Goal: Task Accomplishment & Management: Use online tool/utility

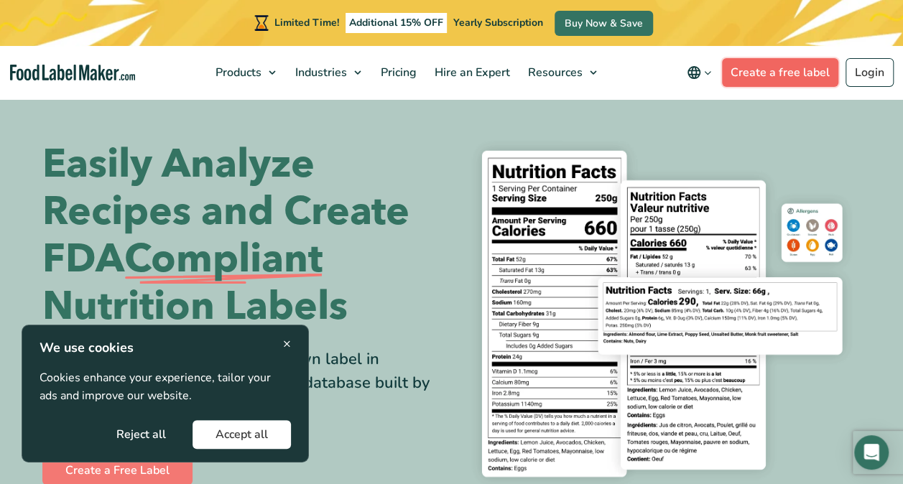
click at [780, 69] on link "Create a free label" at bounding box center [780, 72] width 116 height 29
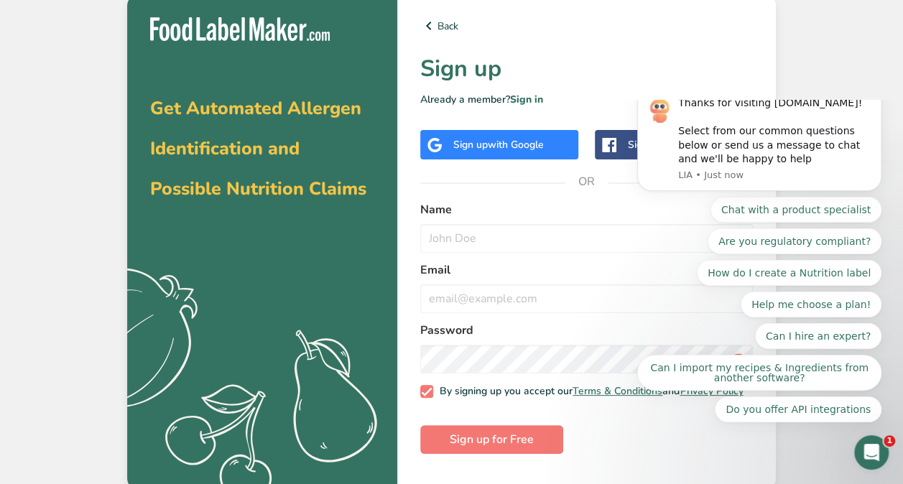
click at [483, 145] on div "Sign up with Google" at bounding box center [498, 144] width 91 height 15
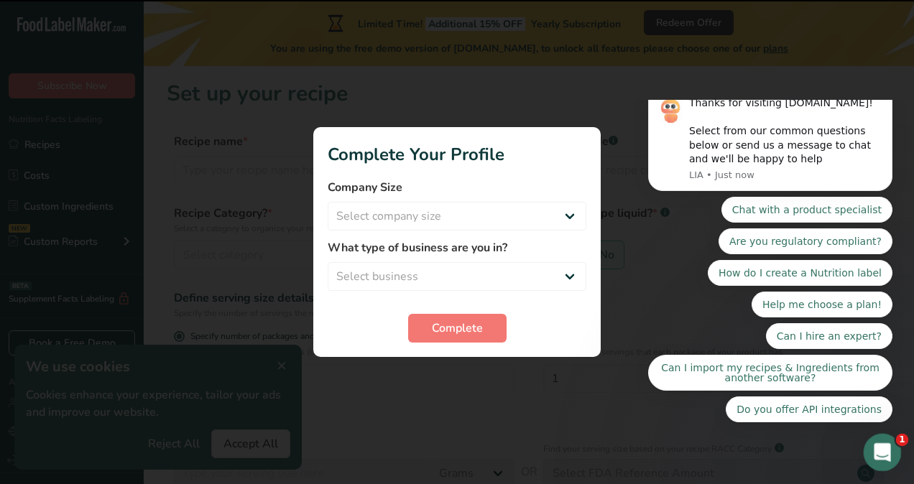
click at [886, 437] on div "Open Intercom Messenger" at bounding box center [879, 450] width 47 height 47
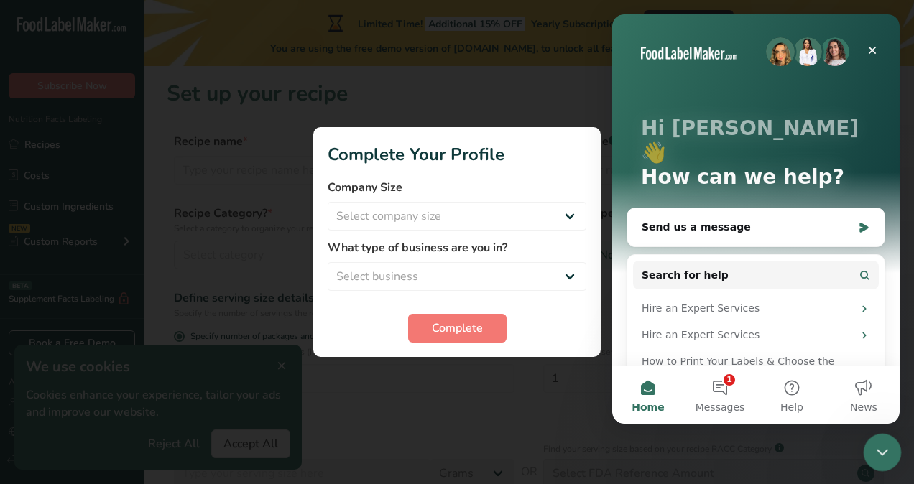
click at [884, 440] on div "Close Intercom Messenger" at bounding box center [880, 450] width 34 height 34
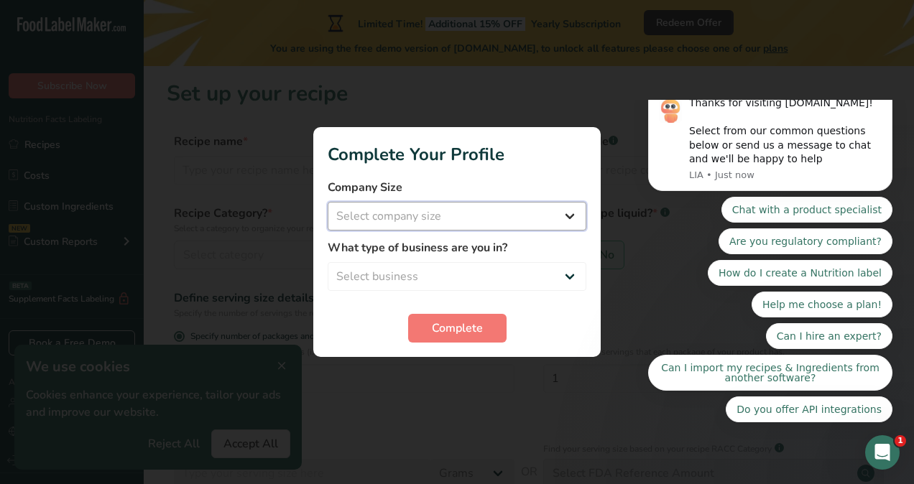
click at [383, 220] on select "Select company size Fewer than 10 Employees 10 to 50 Employees 51 to 500 Employ…" at bounding box center [457, 216] width 259 height 29
select select "1"
click at [328, 202] on select "Select company size Fewer than 10 Employees 10 to 50 Employees 51 to 500 Employ…" at bounding box center [457, 216] width 259 height 29
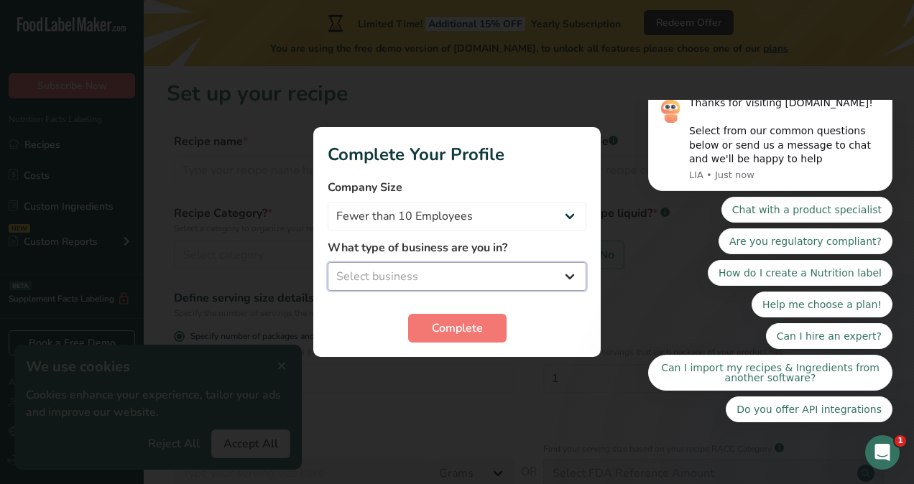
click at [382, 269] on select "Select business Packaged Food Manufacturer Restaurant & Cafe Bakery Meal Plans …" at bounding box center [457, 276] width 259 height 29
select select "4"
click at [328, 262] on select "Select business Packaged Food Manufacturer Restaurant & Cafe Bakery Meal Plans …" at bounding box center [457, 276] width 259 height 29
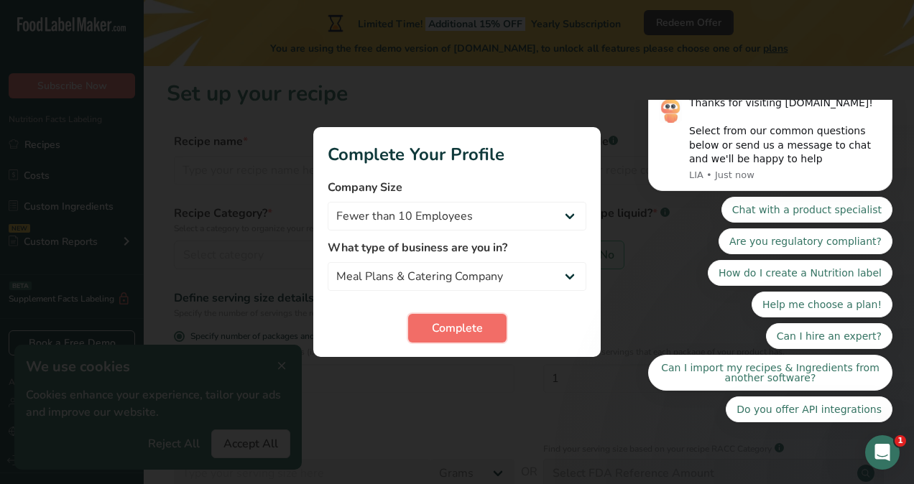
click at [458, 333] on span "Complete" at bounding box center [457, 328] width 51 height 17
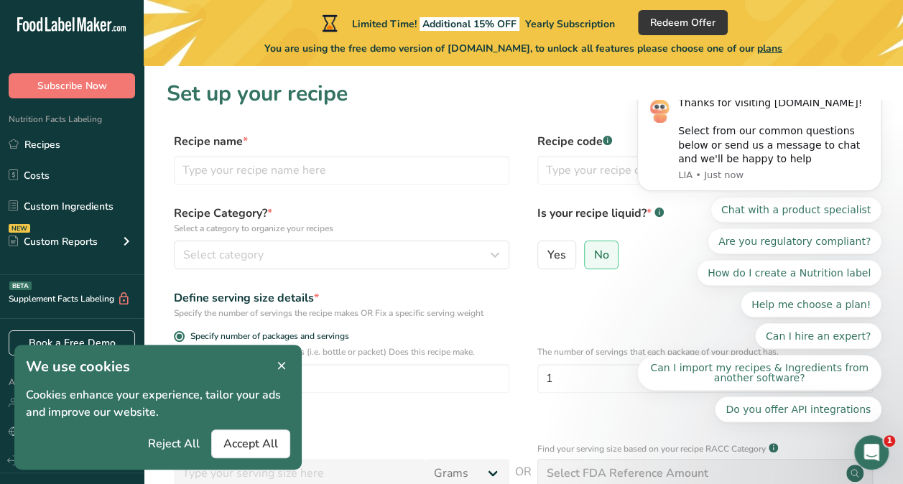
click at [278, 358] on icon at bounding box center [281, 366] width 13 height 20
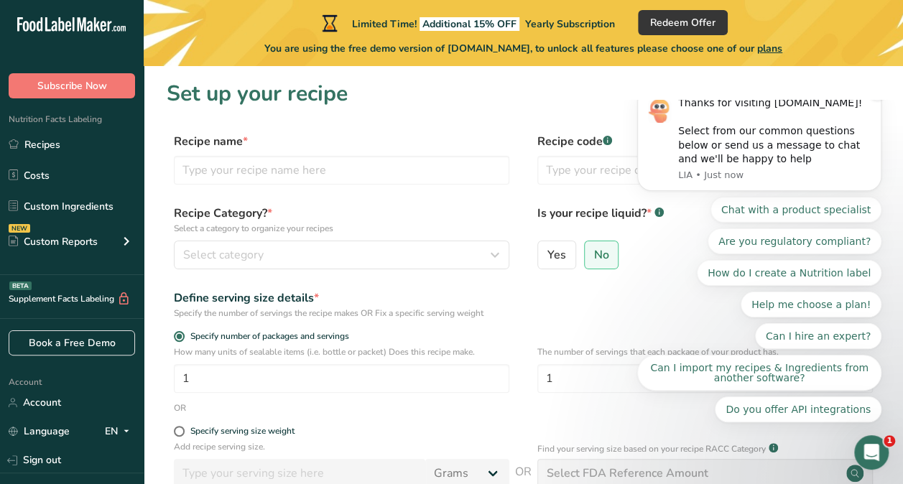
click at [877, 95] on icon "Dismiss notification" at bounding box center [877, 91] width 8 height 8
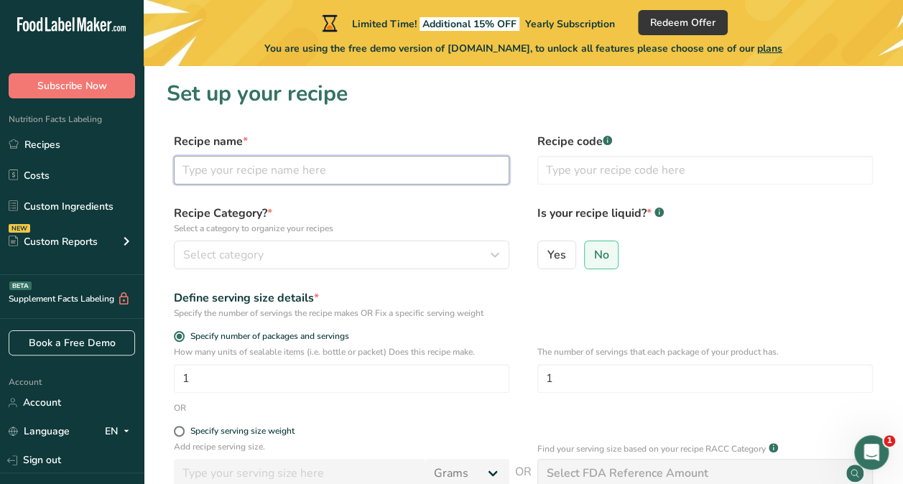
click at [233, 182] on input "text" at bounding box center [341, 170] width 335 height 29
type input "Frango desfiado | Shredded chicken"
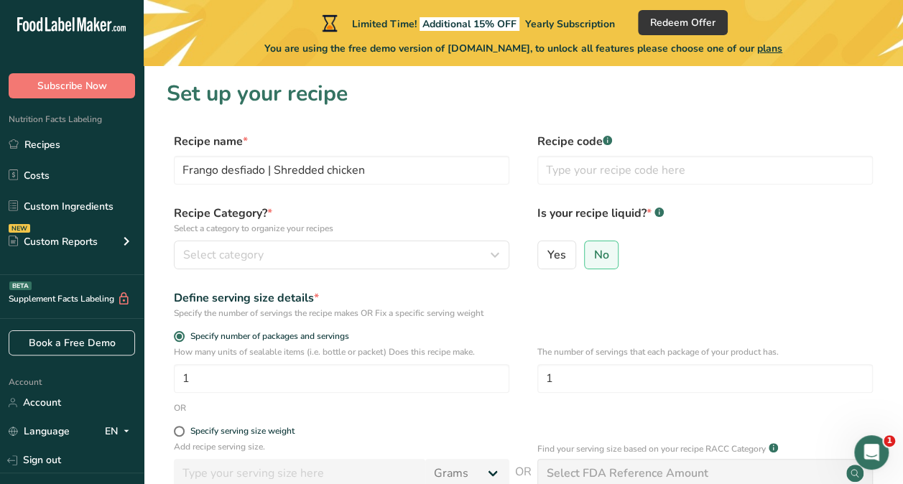
click at [613, 192] on div "Recipe code .a-a{fill:#347362;}.b-a{fill:#fff;}" at bounding box center [704, 163] width 335 height 60
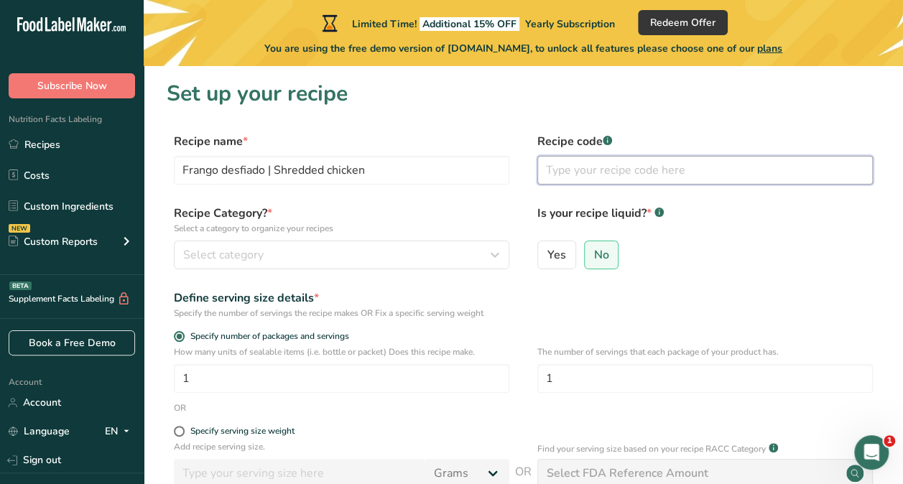
click at [585, 165] on input "text" at bounding box center [704, 170] width 335 height 29
click at [592, 175] on input "text" at bounding box center [704, 170] width 335 height 29
type input "F"
type input "Chicken"
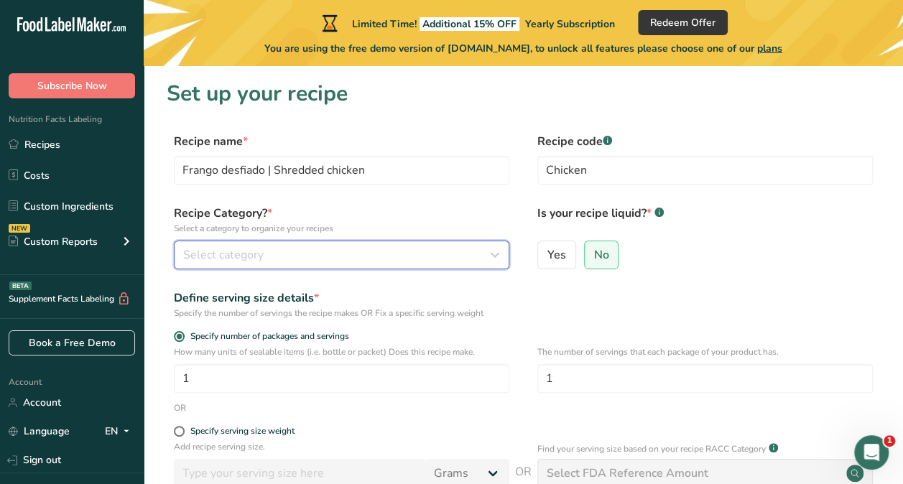
click at [234, 249] on span "Select category" at bounding box center [223, 254] width 80 height 17
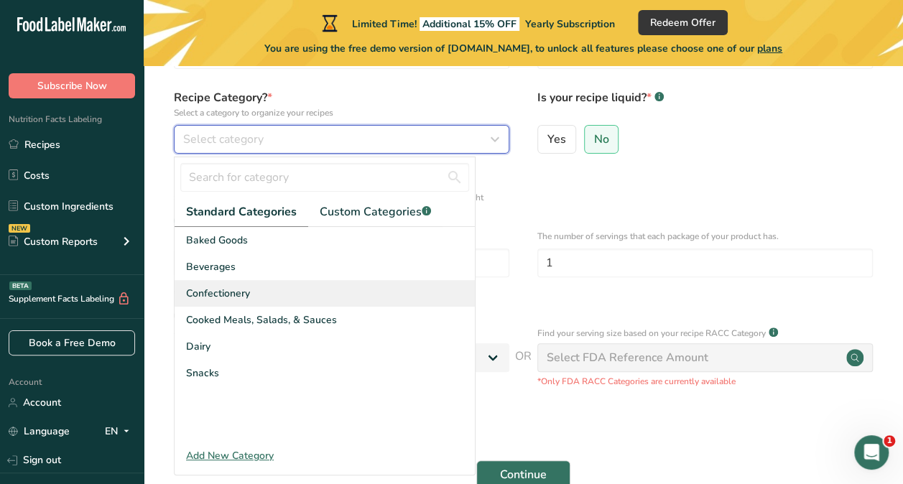
scroll to position [127, 0]
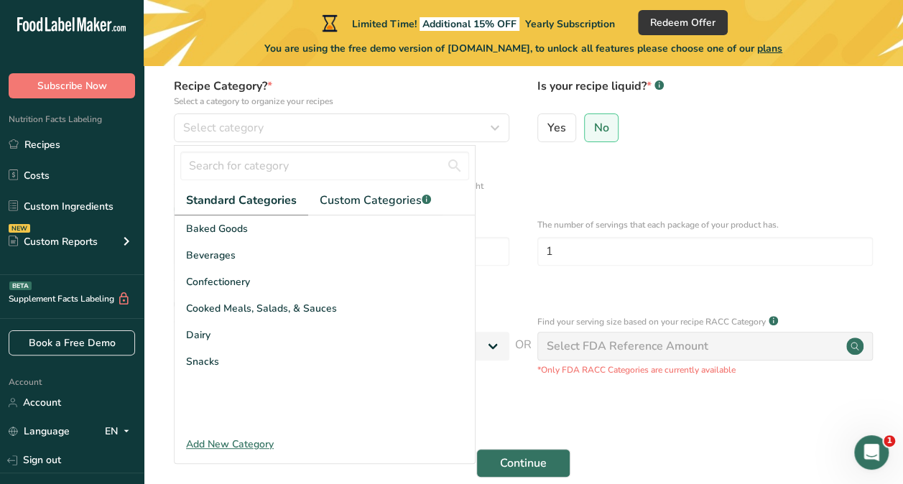
click at [254, 444] on div "Add New Category" at bounding box center [325, 444] width 300 height 15
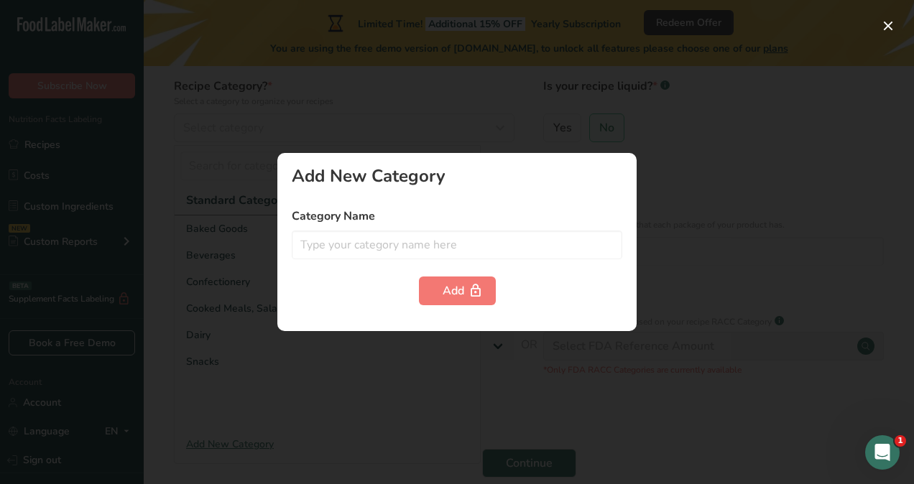
click at [243, 348] on div at bounding box center [457, 242] width 914 height 484
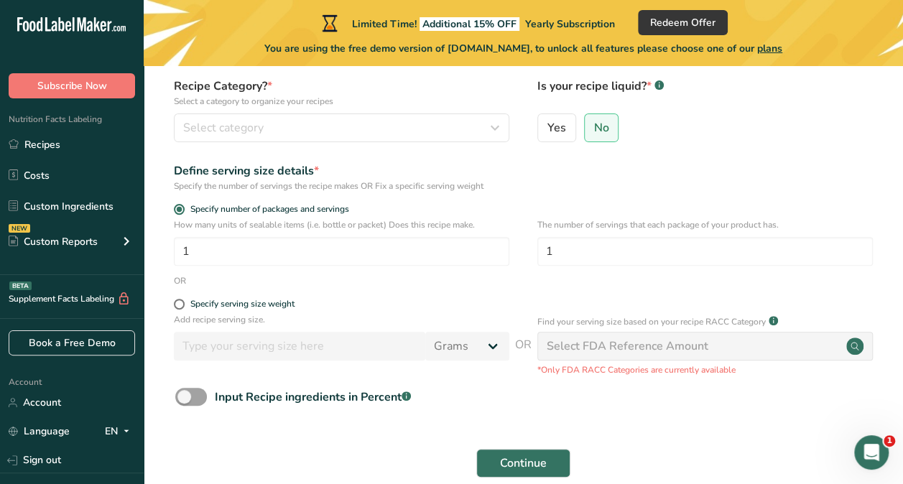
click at [250, 269] on div "How many units of sealable items (i.e. bottle or packet) Does this recipe make.…" at bounding box center [523, 246] width 713 height 56
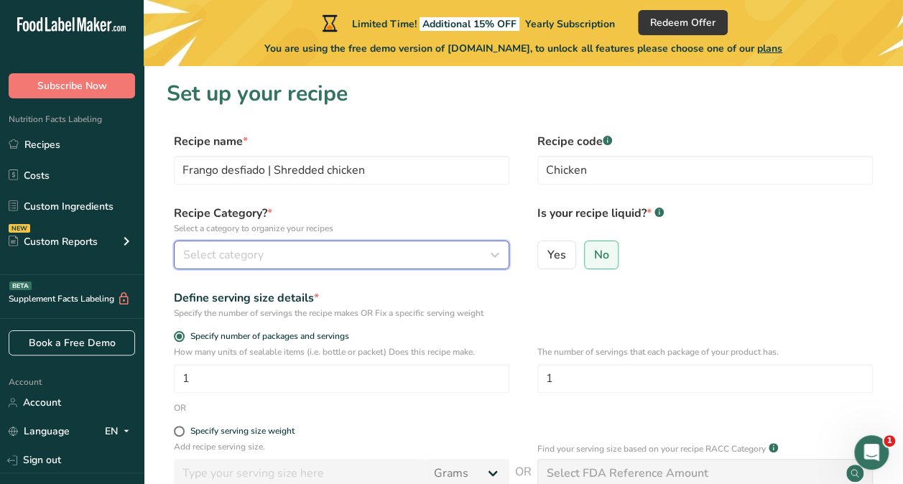
click at [269, 262] on div "Select category" at bounding box center [337, 254] width 308 height 17
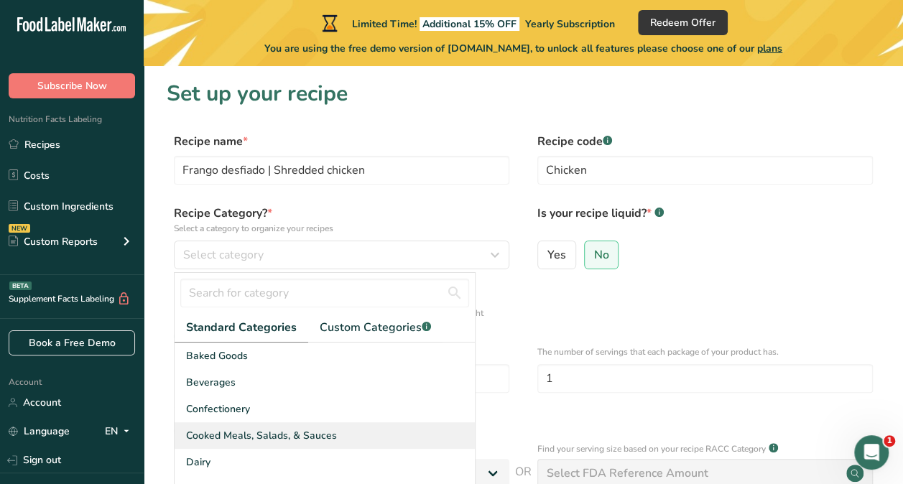
click at [251, 432] on span "Cooked Meals, Salads, & Sauces" at bounding box center [261, 435] width 151 height 15
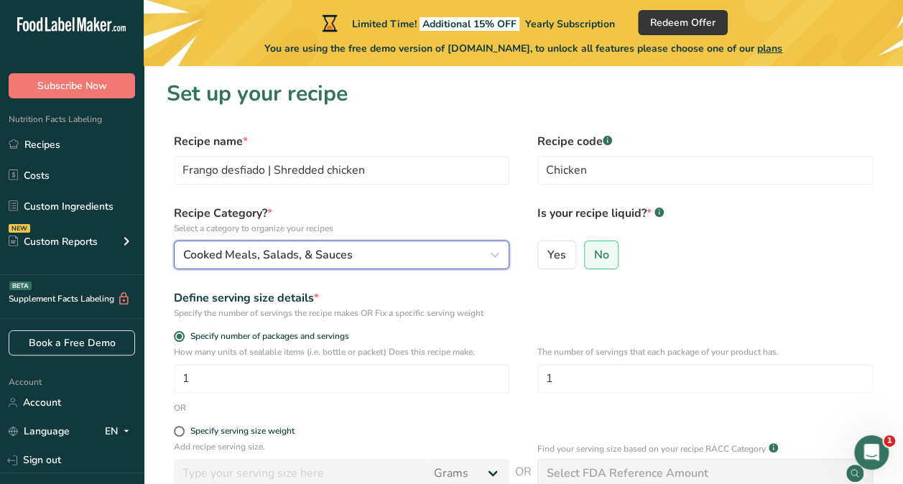
click at [276, 266] on button "Cooked Meals, Salads, & Sauces" at bounding box center [341, 255] width 335 height 29
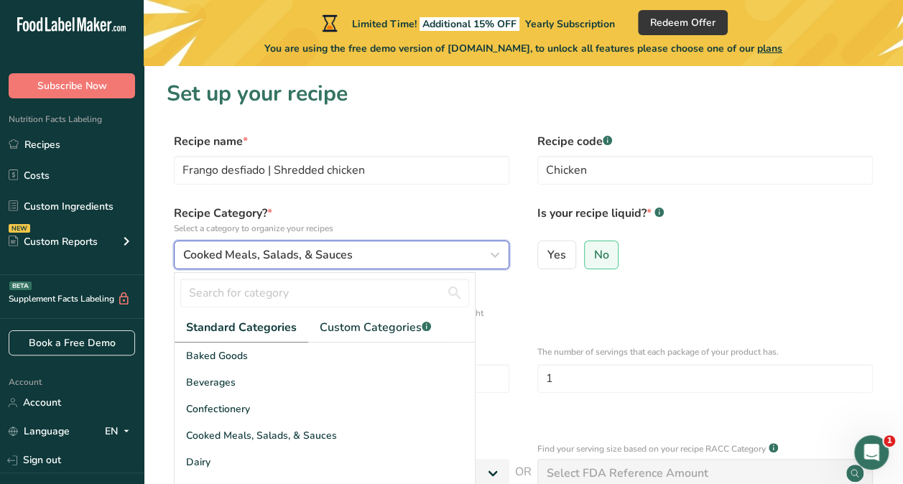
click at [276, 266] on button "Cooked Meals, Salads, & Sauces" at bounding box center [341, 255] width 335 height 29
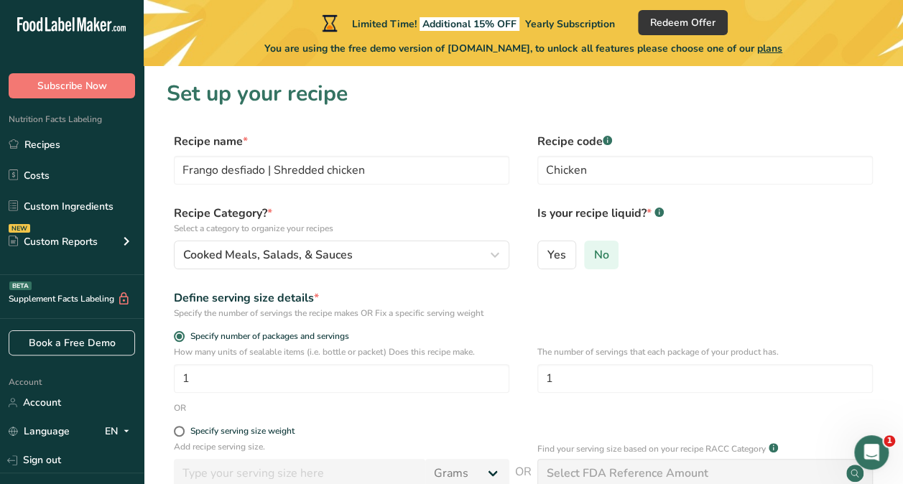
click at [601, 266] on label "No" at bounding box center [601, 255] width 35 height 29
click at [594, 259] on input "No" at bounding box center [589, 254] width 9 height 9
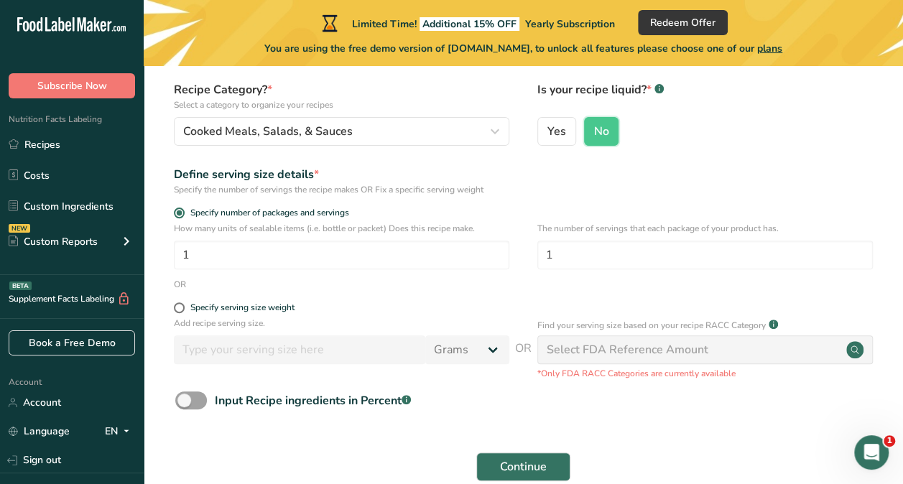
scroll to position [124, 0]
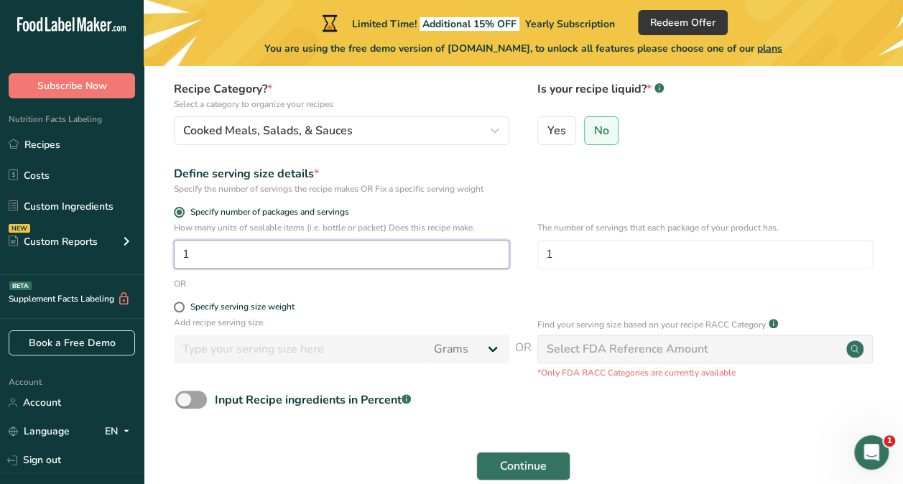
click at [242, 263] on input "1" at bounding box center [341, 254] width 335 height 29
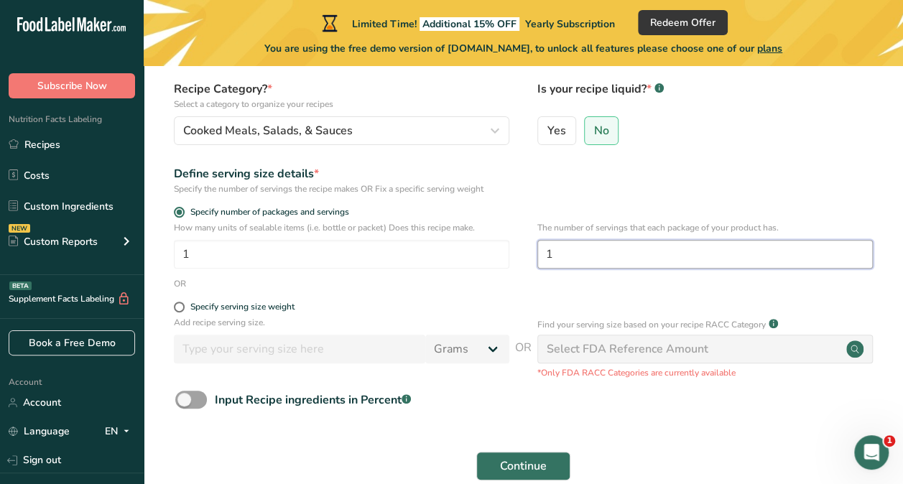
click at [611, 257] on input "1" at bounding box center [704, 254] width 335 height 29
type input "2"
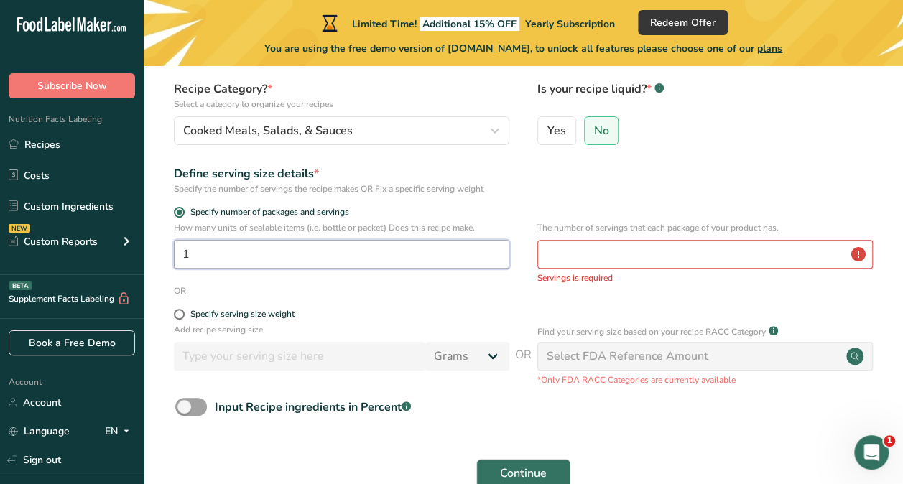
click at [407, 257] on input "1" at bounding box center [341, 254] width 335 height 29
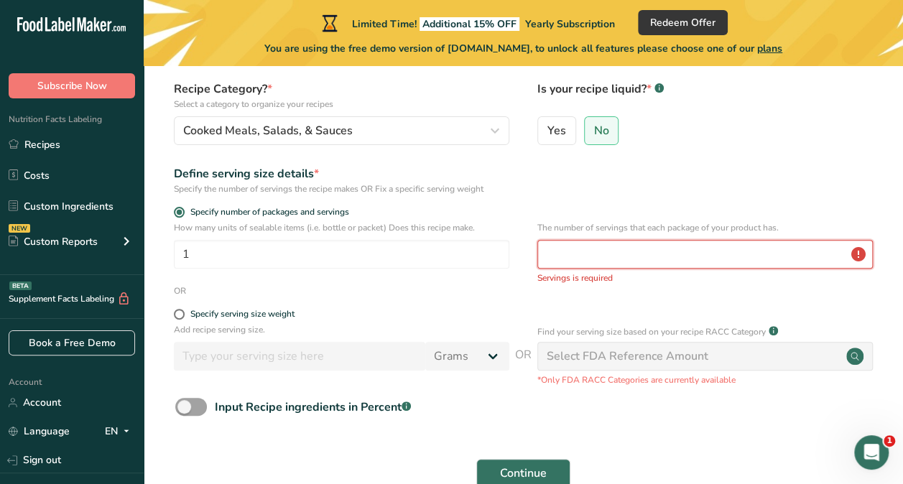
click at [608, 263] on input "number" at bounding box center [704, 254] width 335 height 29
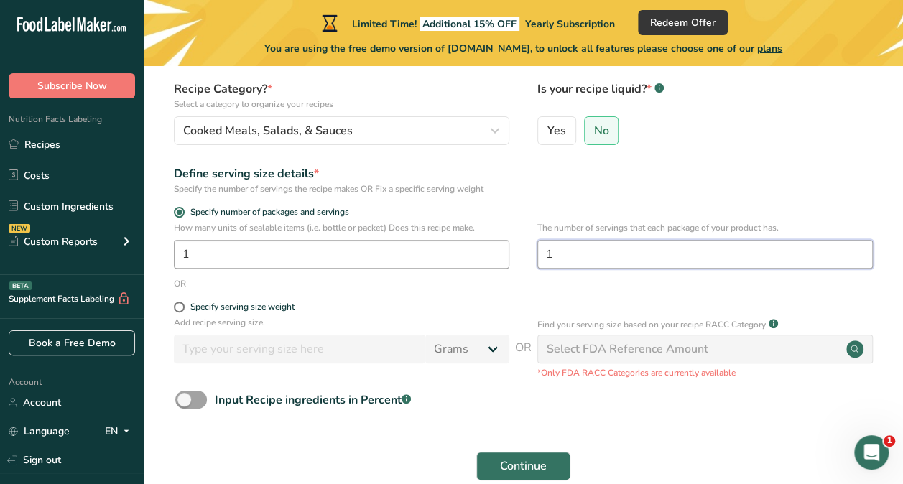
type input "1"
click at [312, 253] on input "1" at bounding box center [341, 254] width 335 height 29
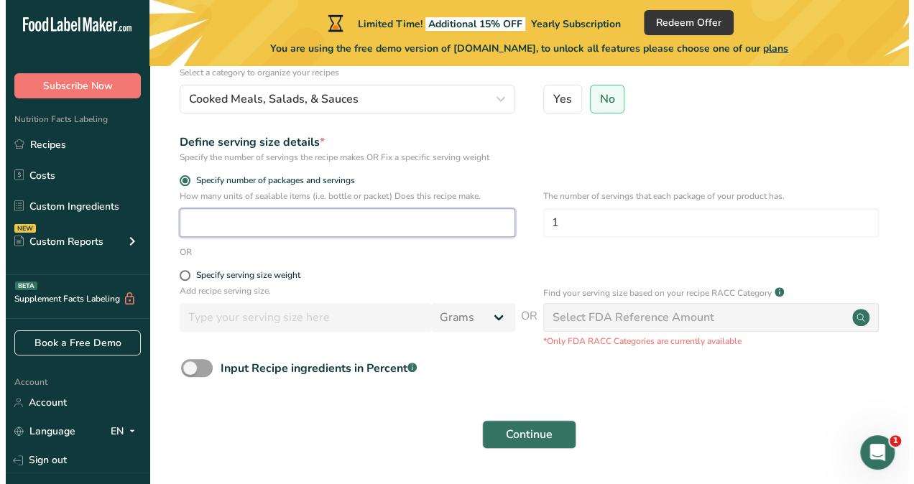
scroll to position [162, 0]
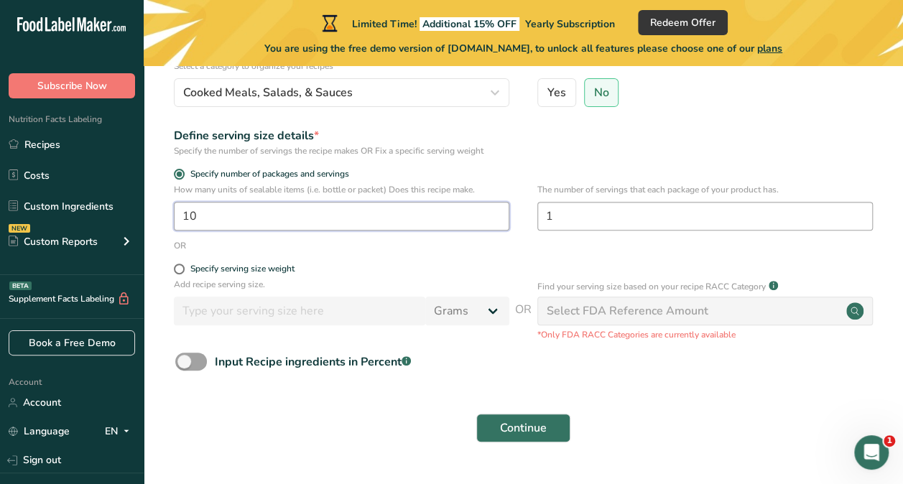
type input "10"
click at [573, 225] on input "1" at bounding box center [704, 216] width 335 height 29
click at [176, 267] on span at bounding box center [179, 269] width 11 height 11
click at [176, 267] on input "Specify serving size weight" at bounding box center [178, 268] width 9 height 9
radio input "true"
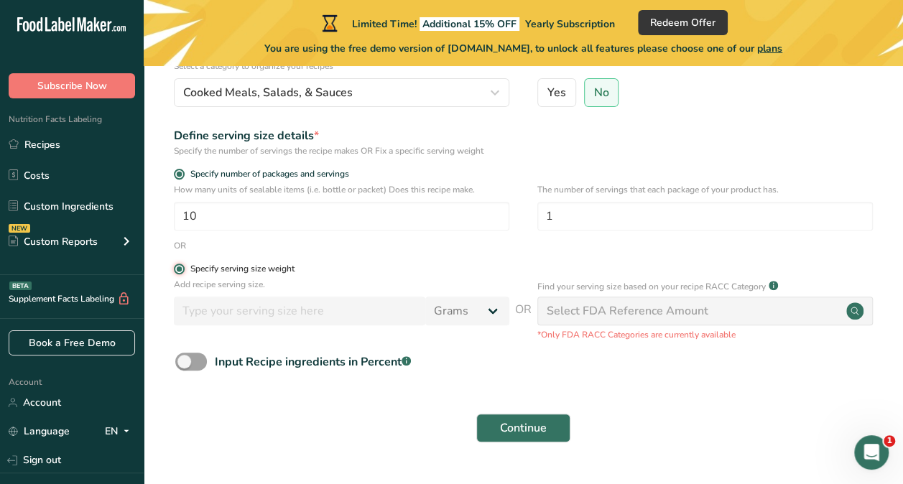
radio input "false"
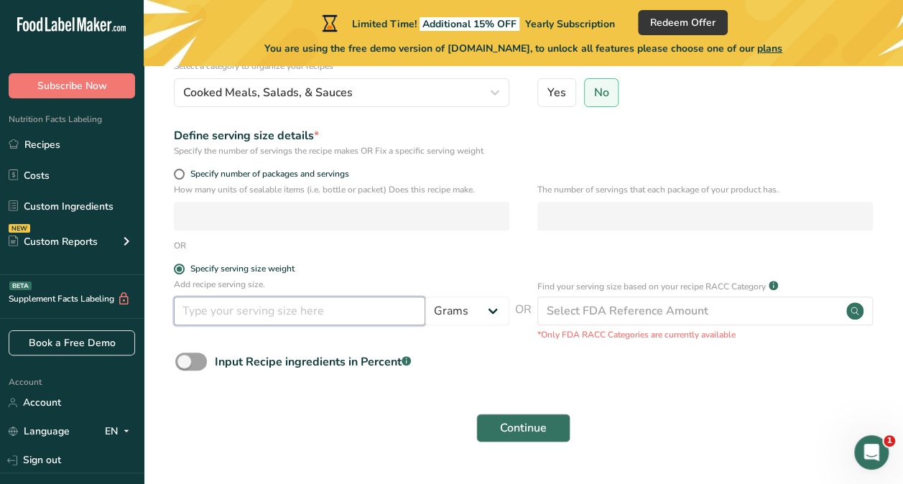
click at [340, 325] on input "number" at bounding box center [299, 311] width 251 height 29
click at [359, 309] on input "number" at bounding box center [299, 311] width 251 height 29
click at [478, 307] on select "Grams kg mg mcg lb oz l mL fl oz tbsp tsp cup qt gallon" at bounding box center [467, 311] width 84 height 29
click at [358, 302] on input "number" at bounding box center [299, 311] width 251 height 29
type input "200"
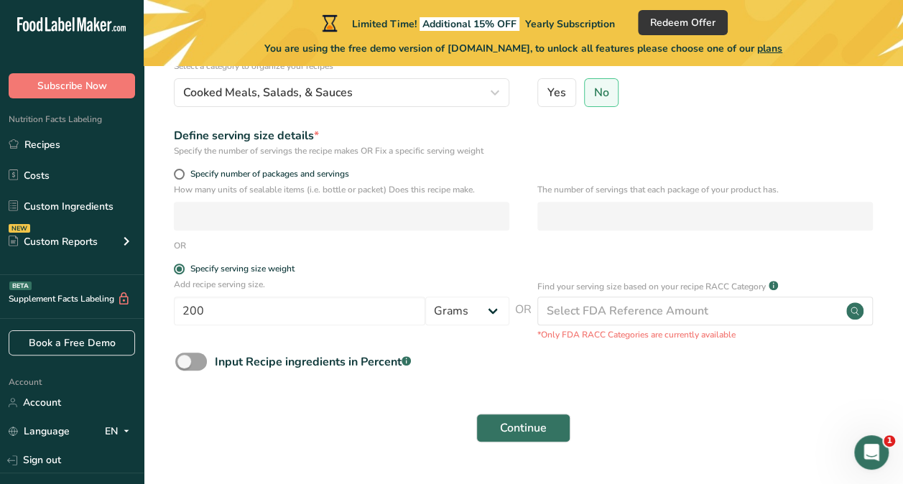
click at [468, 326] on div "Add recipe serving size. 200 Grams kg mg mcg lb oz l mL fl oz tbsp tsp cup qt g…" at bounding box center [341, 305] width 335 height 55
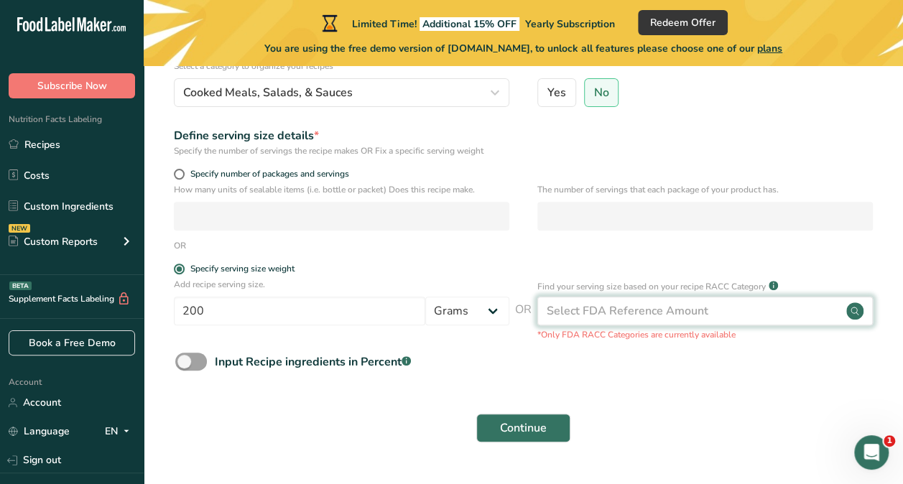
click at [567, 315] on div "Select FDA Reference Amount" at bounding box center [628, 310] width 162 height 17
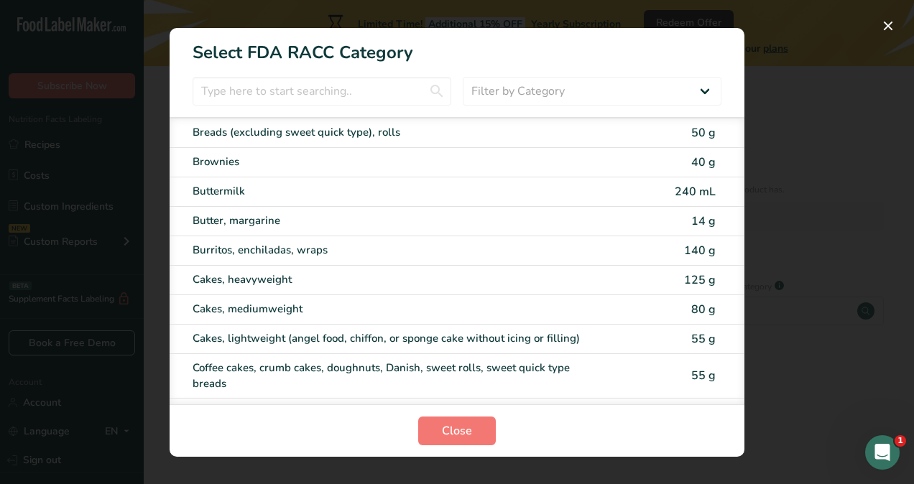
scroll to position [0, 0]
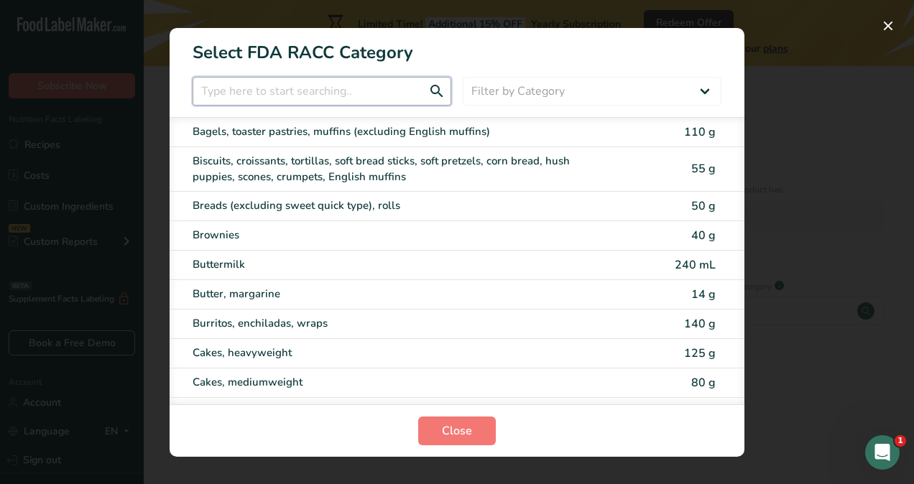
click at [358, 91] on input "RACC Category Selection Modal" at bounding box center [322, 91] width 259 height 29
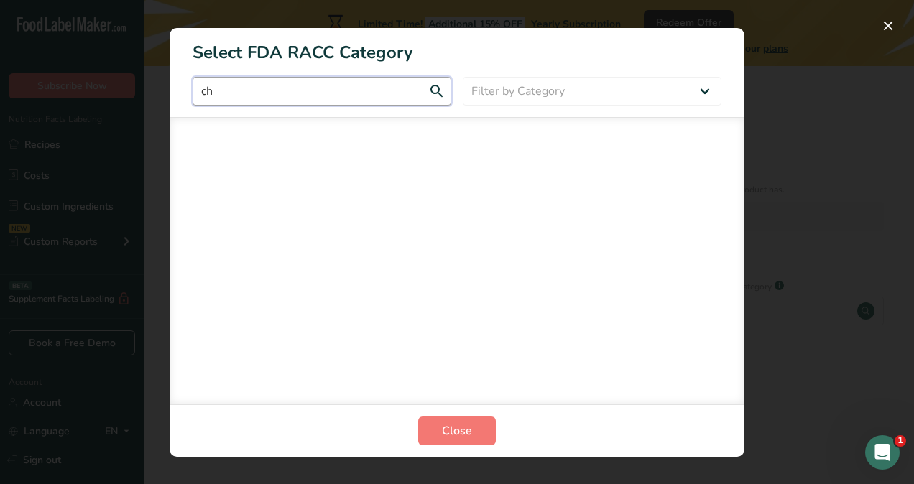
type input "c"
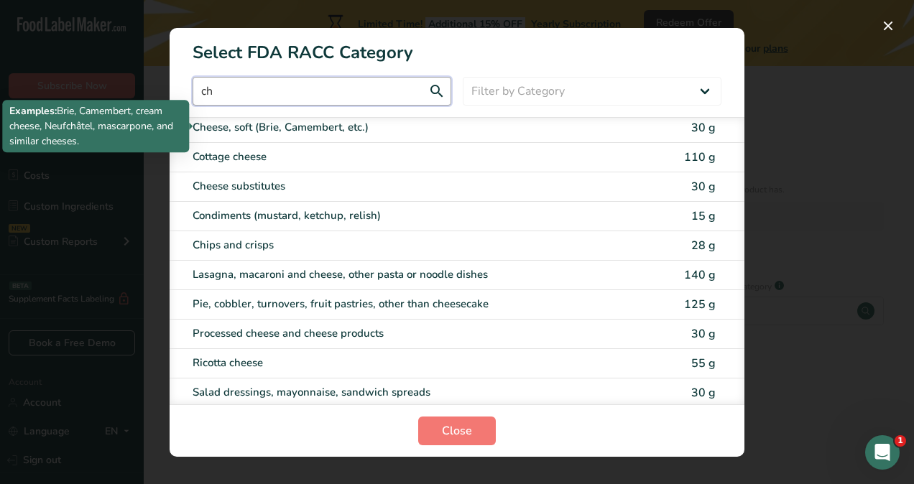
type input "c"
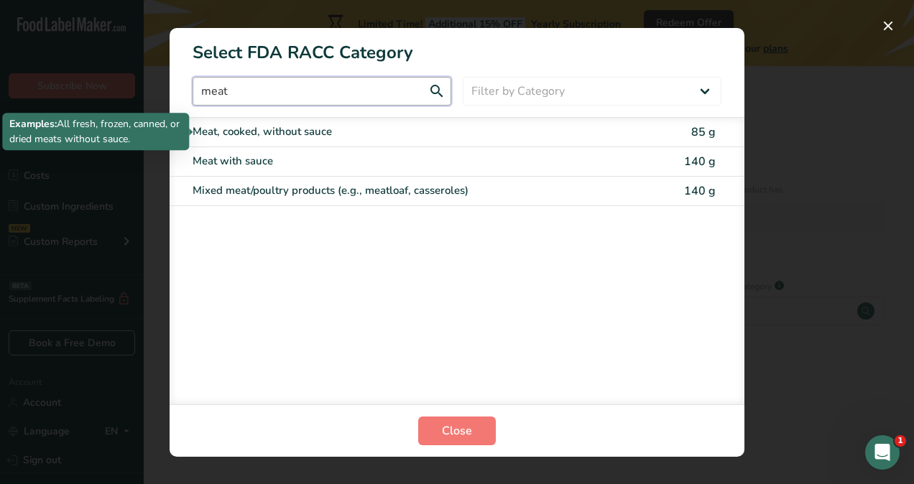
type input "meat"
click at [319, 133] on div "Meat, cooked, without sauce" at bounding box center [397, 132] width 408 height 17
type input "85"
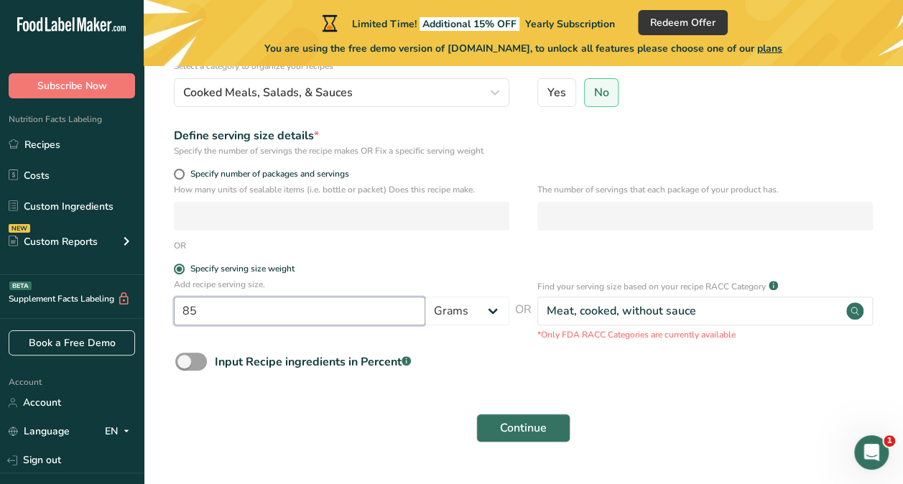
click at [333, 317] on input "85" at bounding box center [299, 311] width 251 height 29
click at [182, 176] on span at bounding box center [179, 174] width 11 height 11
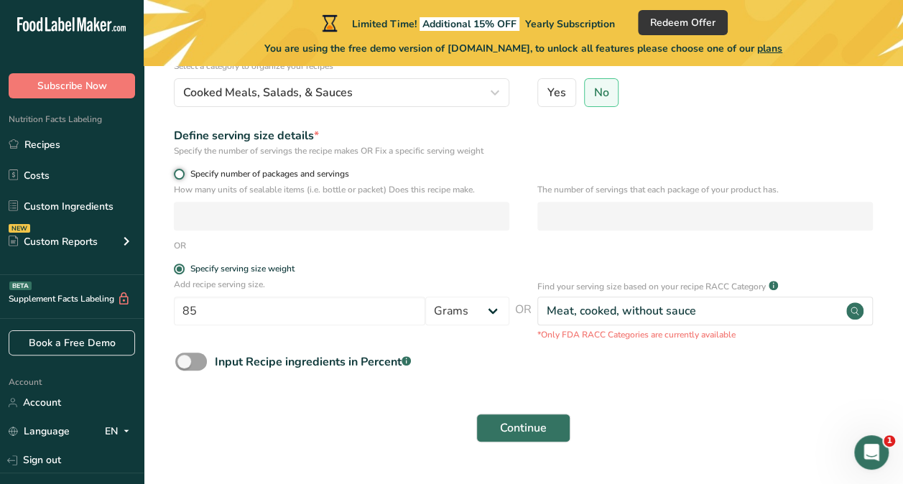
click at [182, 176] on input "Specify number of packages and servings" at bounding box center [178, 174] width 9 height 9
radio input "true"
radio input "false"
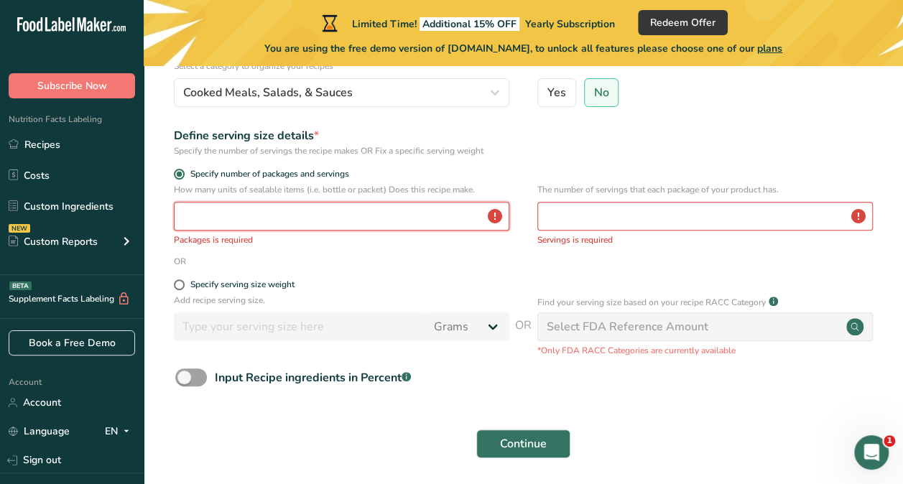
click at [276, 227] on input "number" at bounding box center [341, 216] width 335 height 29
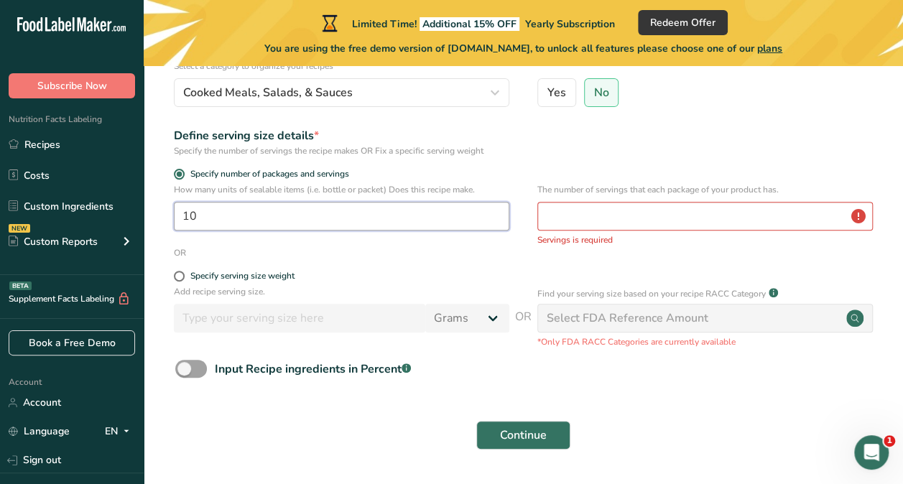
type input "10"
click at [623, 209] on input "number" at bounding box center [704, 216] width 335 height 29
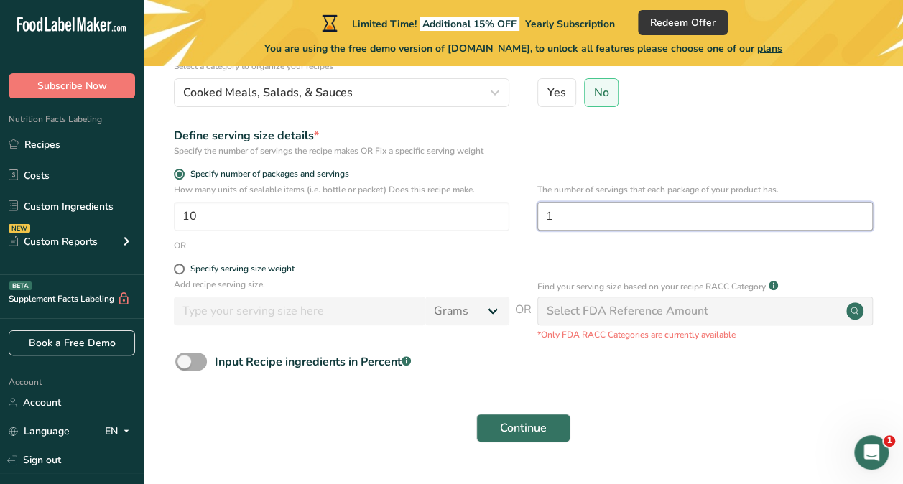
type input "1"
click at [178, 363] on span at bounding box center [191, 362] width 32 height 18
click at [178, 363] on input "Input Recipe ingredients in Percent .a-a{fill:#347362;}.b-a{fill:#fff;}" at bounding box center [179, 361] width 9 height 9
checkbox input "true"
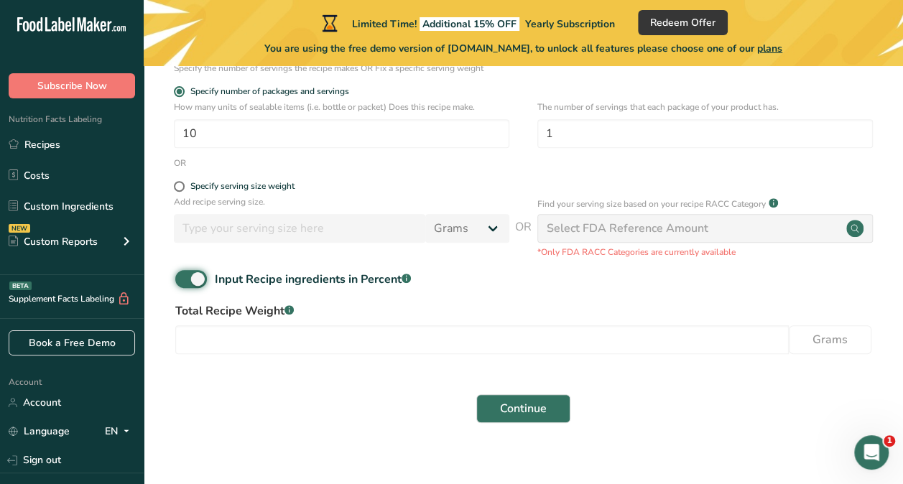
scroll to position [261, 0]
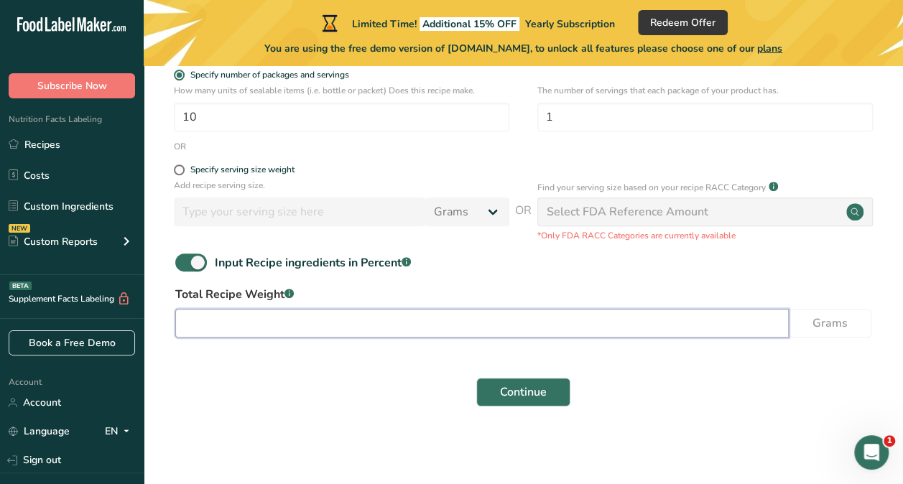
click at [334, 328] on input "number" at bounding box center [481, 323] width 613 height 29
type input "1"
click at [468, 313] on input "2000" at bounding box center [481, 323] width 613 height 29
type input "2"
type input "2000"
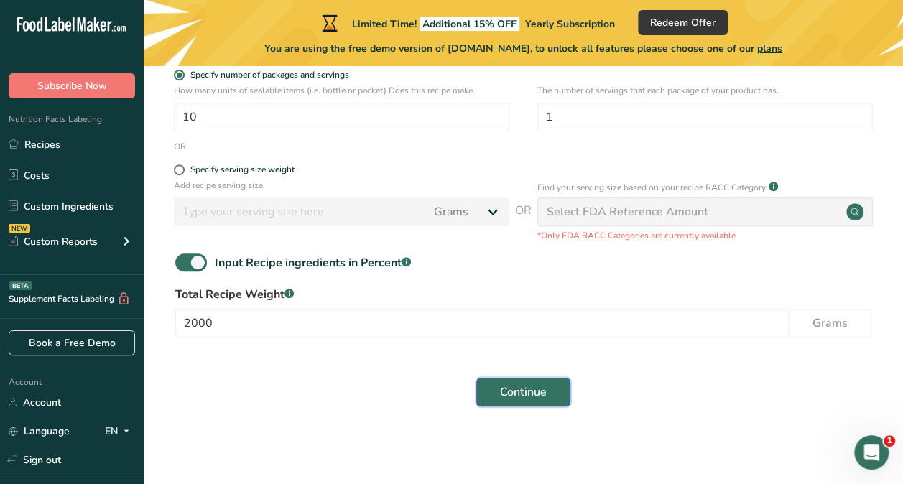
click at [499, 397] on button "Continue" at bounding box center [523, 392] width 94 height 29
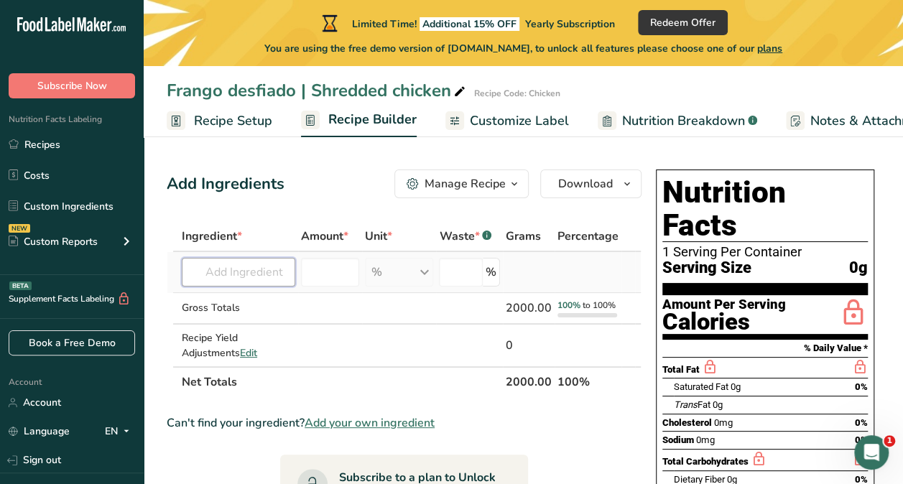
click at [205, 275] on input "text" at bounding box center [238, 272] width 113 height 29
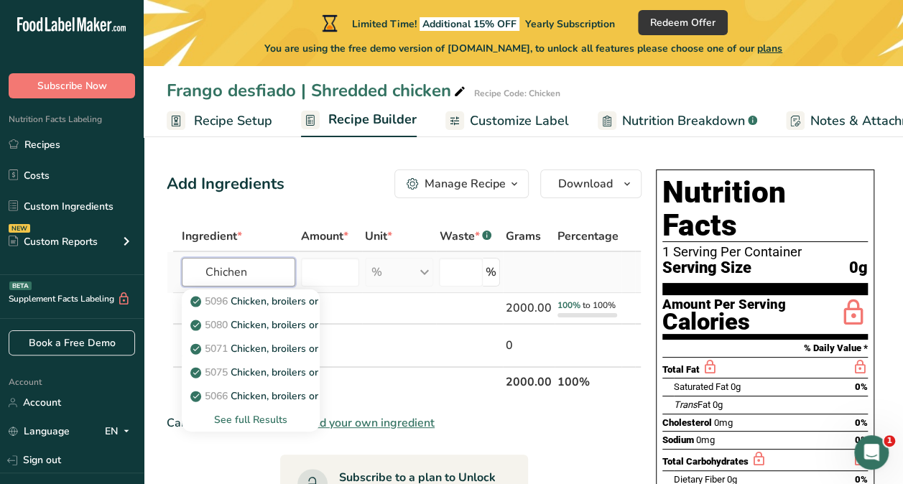
type input "Chichen"
click at [257, 417] on div "See full Results" at bounding box center [250, 419] width 115 height 15
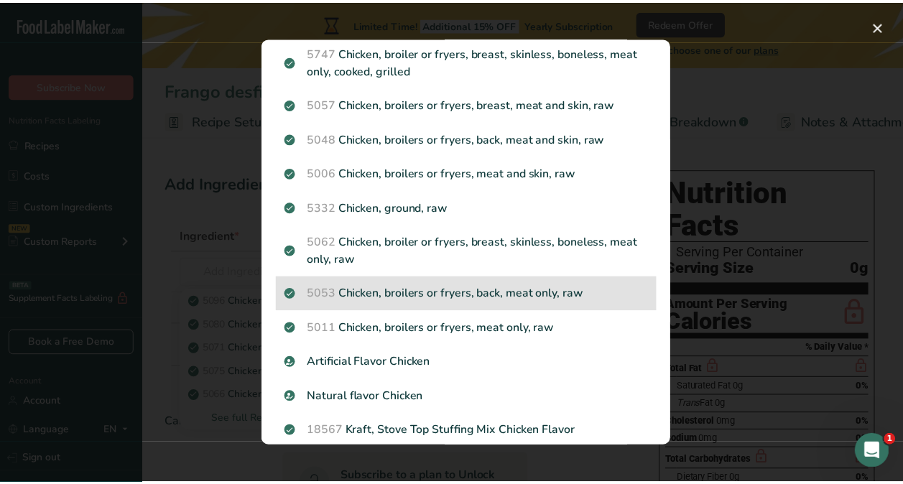
scroll to position [269, 0]
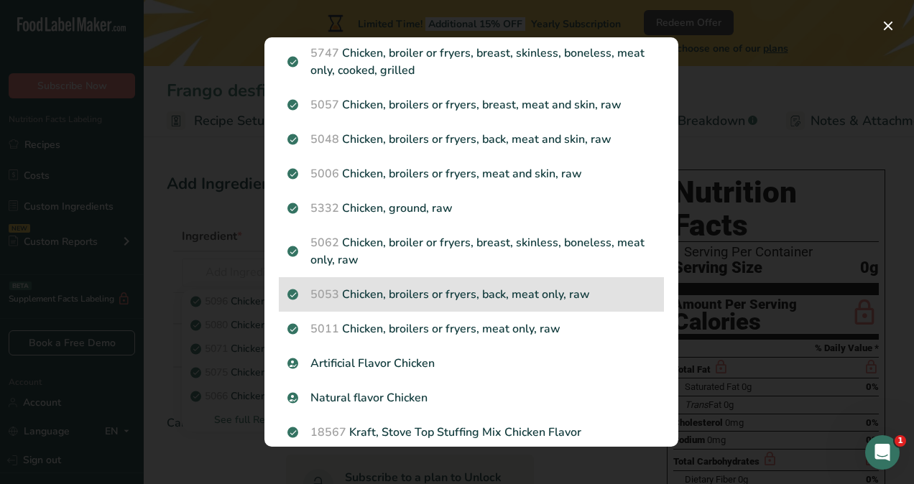
click at [428, 303] on p "5053 Chicken, broilers or fryers, back, meat only, raw" at bounding box center [471, 294] width 368 height 17
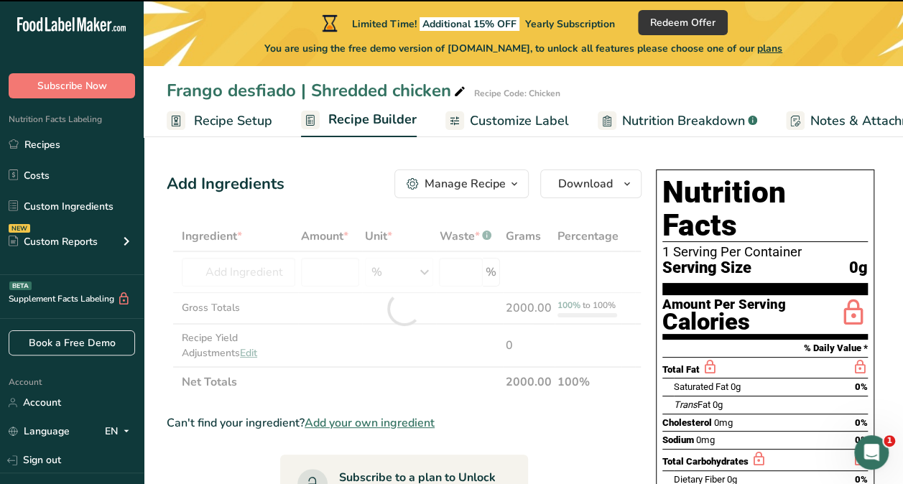
type input "0"
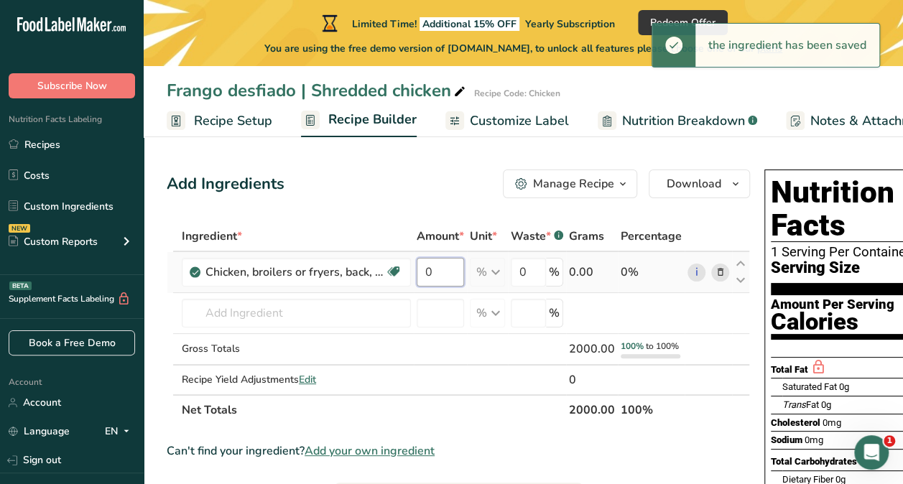
click at [435, 270] on input "0" at bounding box center [440, 272] width 47 height 29
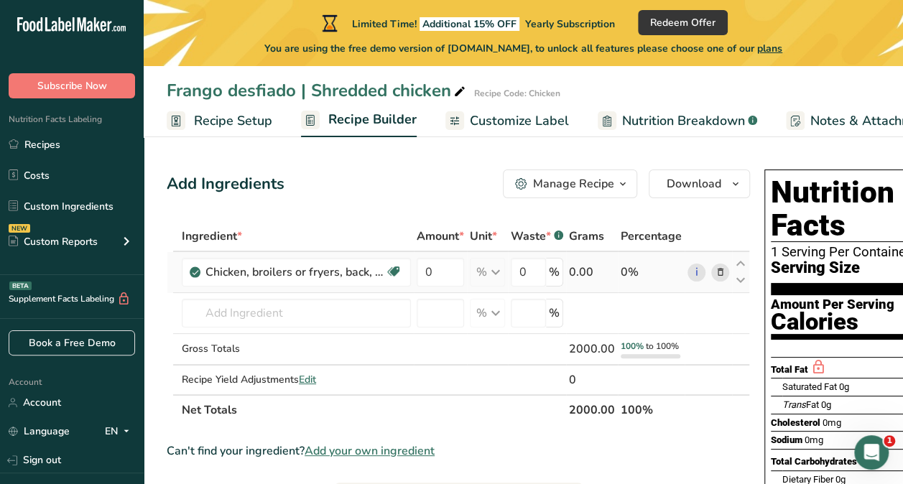
click at [575, 269] on div "Ingredient * Amount * Unit * Waste * .a-a{fill:#347362;}.b-a{fill:#fff;} Grams …" at bounding box center [458, 323] width 583 height 204
click at [456, 273] on input "0" at bounding box center [440, 272] width 47 height 29
type input "1"
type input "0"
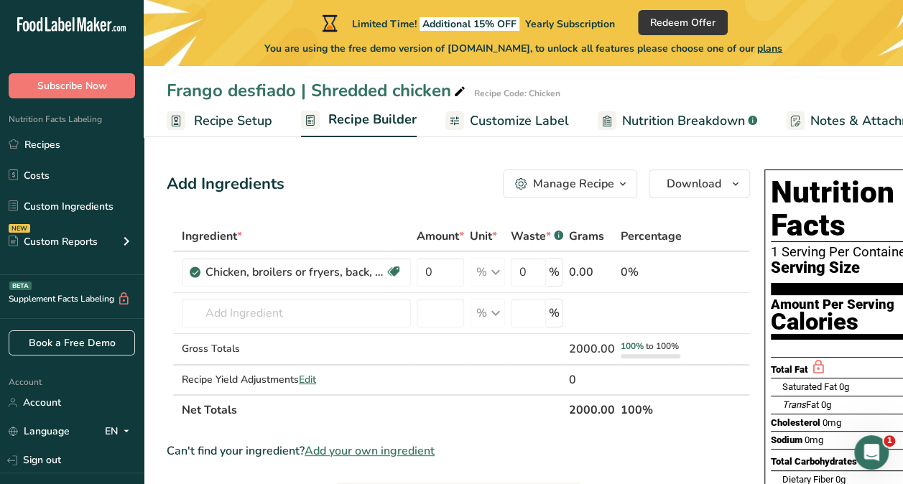
click at [698, 111] on span "Nutrition Breakdown" at bounding box center [683, 120] width 123 height 19
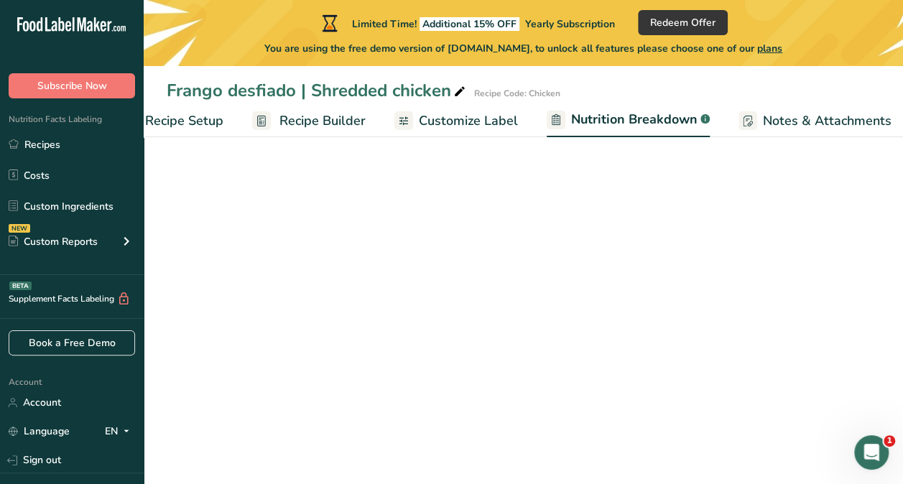
select select "Calories"
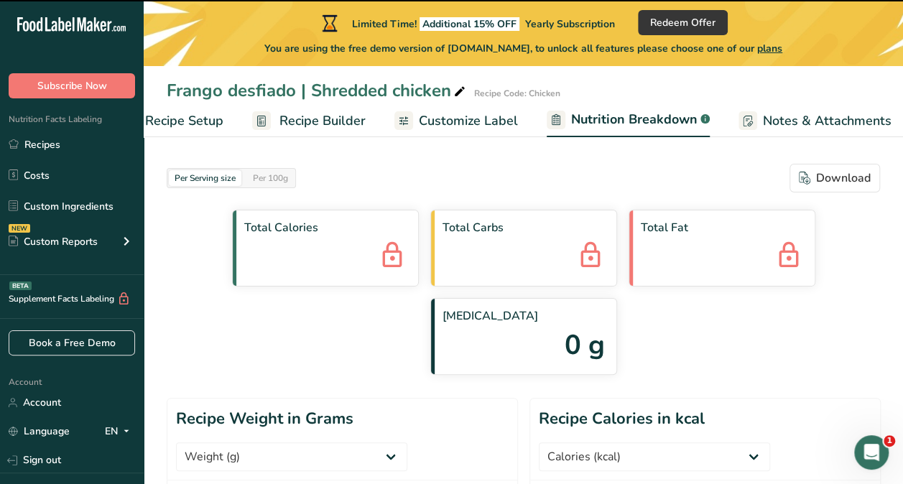
scroll to position [0, 203]
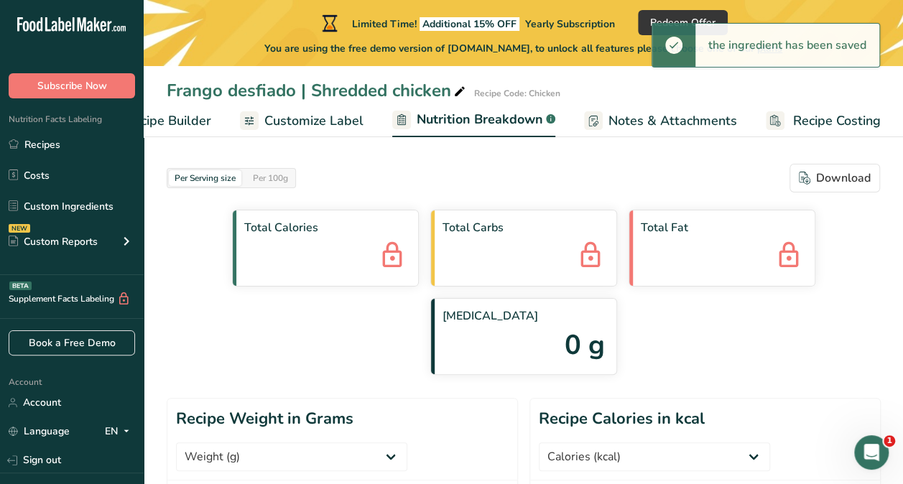
click at [276, 98] on div "Frango desfiado | Shredded chicken" at bounding box center [318, 91] width 302 height 26
click at [289, 121] on span "Customize Label" at bounding box center [313, 120] width 99 height 19
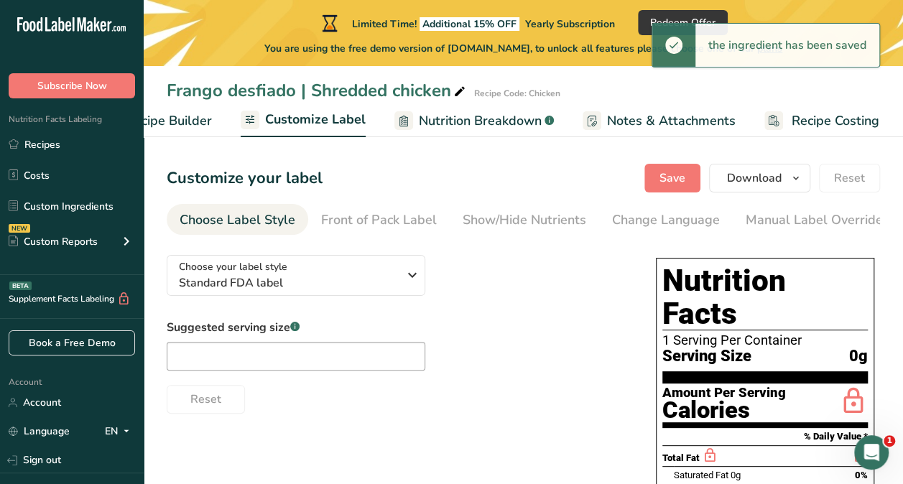
click at [181, 131] on link "Recipe Builder" at bounding box center [154, 121] width 113 height 32
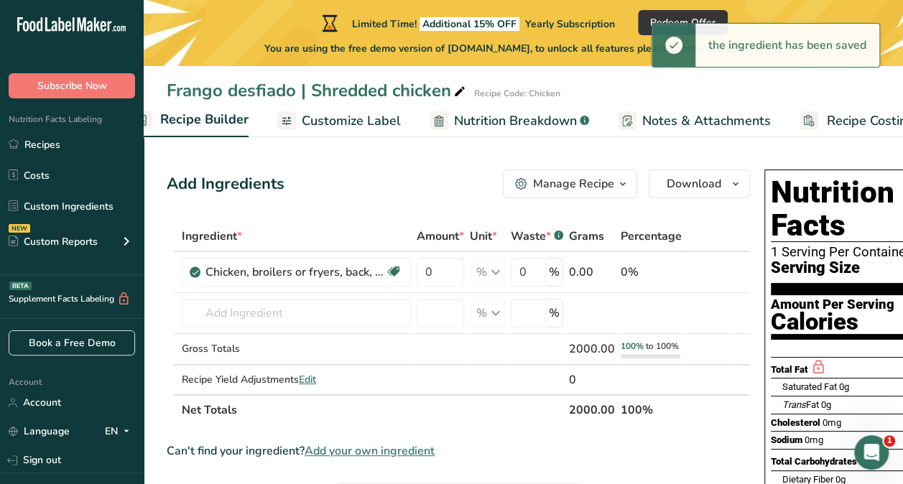
scroll to position [0, 139]
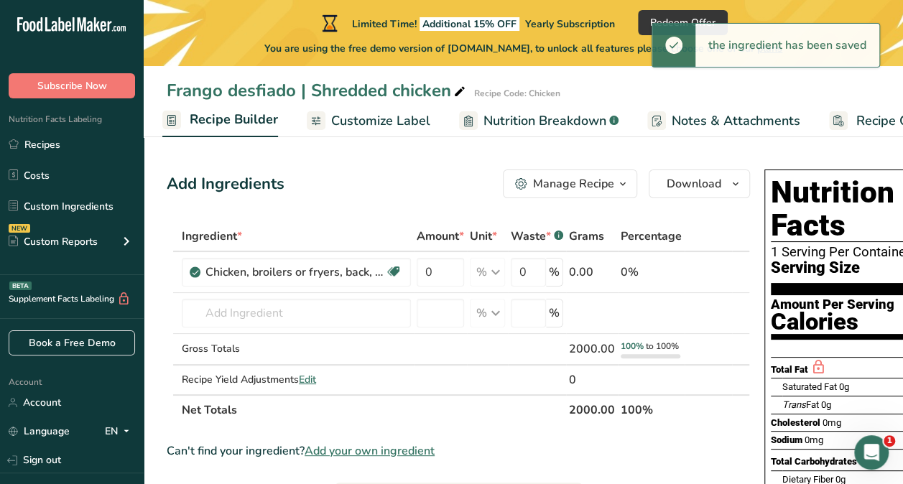
click at [191, 128] on span "Recipe Builder" at bounding box center [234, 119] width 88 height 19
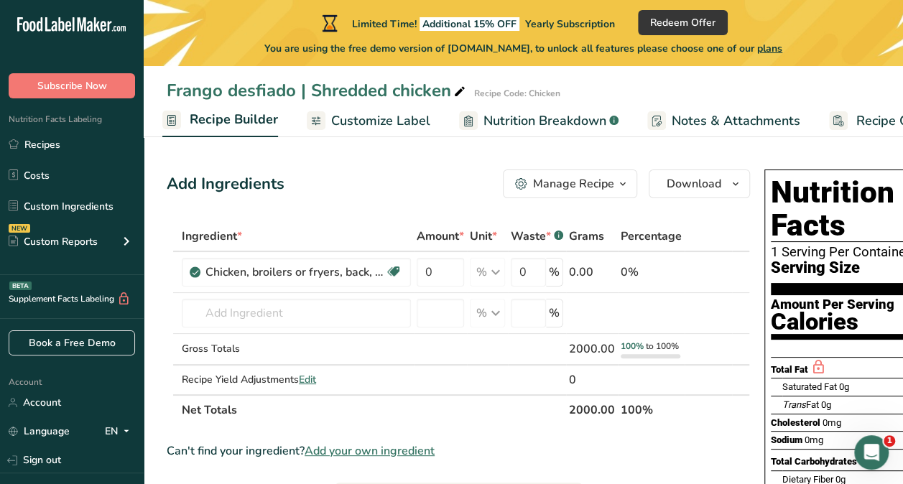
click at [215, 124] on span "Recipe Builder" at bounding box center [234, 119] width 88 height 19
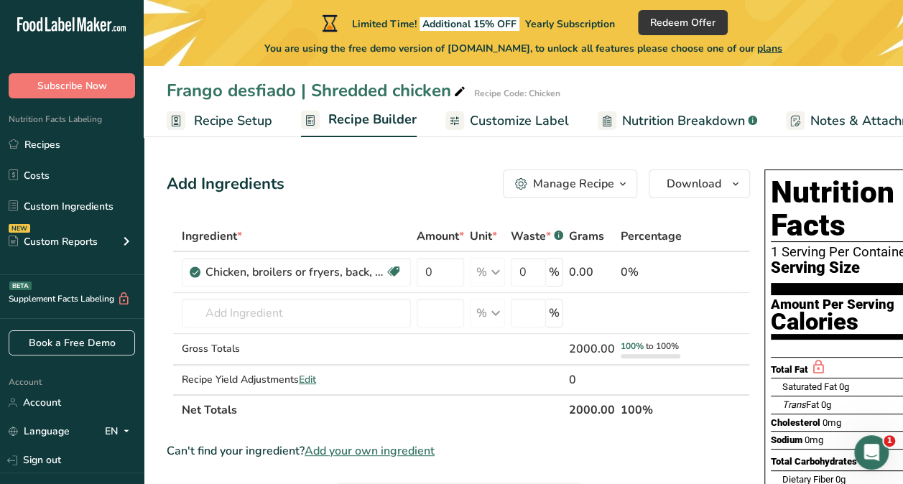
click at [226, 114] on span "Recipe Setup" at bounding box center [233, 120] width 78 height 19
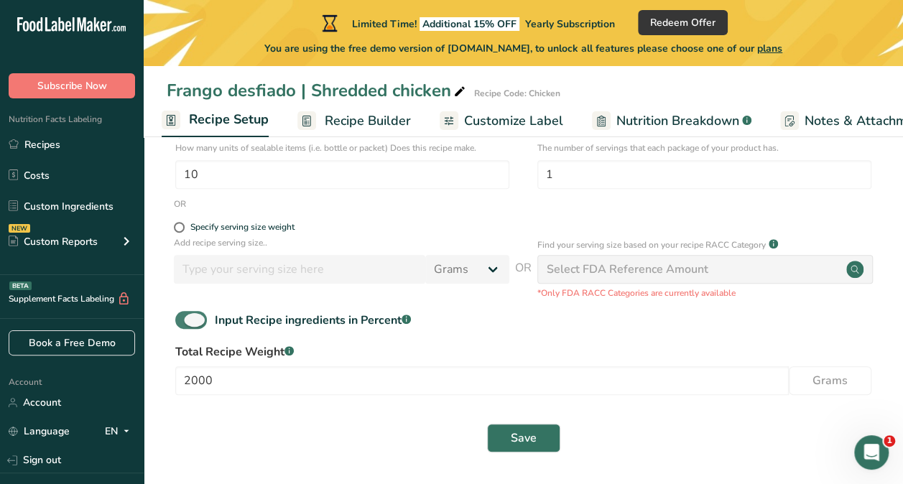
click at [217, 318] on div "Input Recipe ingredients in Percent .a-a{fill:#347362;}.b-a{fill:#fff;}" at bounding box center [313, 320] width 196 height 17
click at [185, 318] on input "Input Recipe ingredients in Percent .a-a{fill:#347362;}.b-a{fill:#fff;}" at bounding box center [179, 319] width 9 height 9
checkbox input "false"
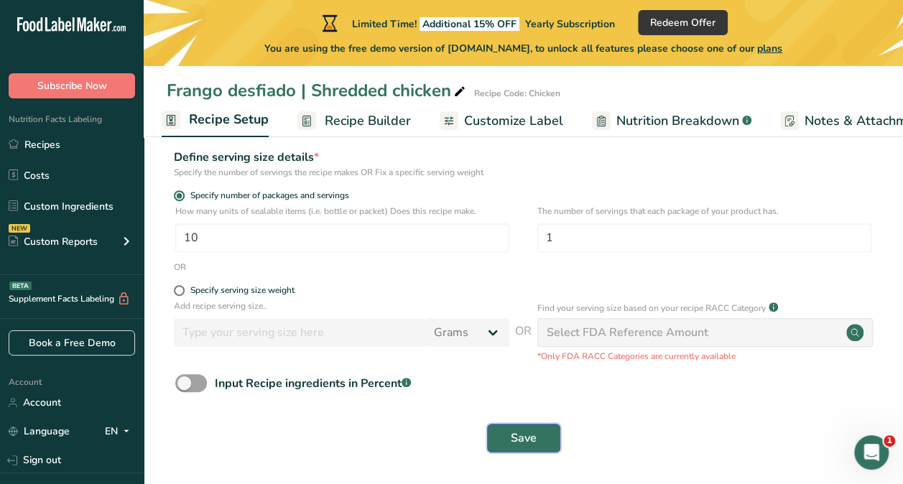
click at [514, 424] on button "Save" at bounding box center [523, 438] width 73 height 29
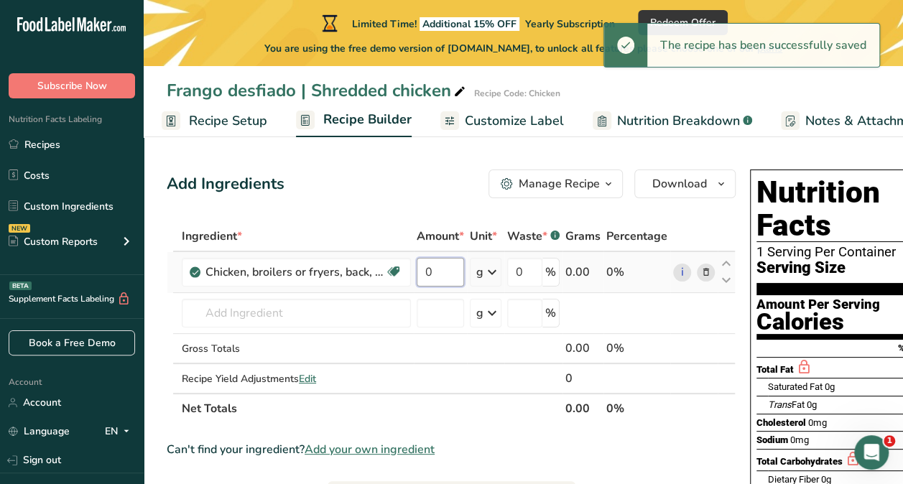
click at [447, 267] on input "0" at bounding box center [440, 272] width 47 height 29
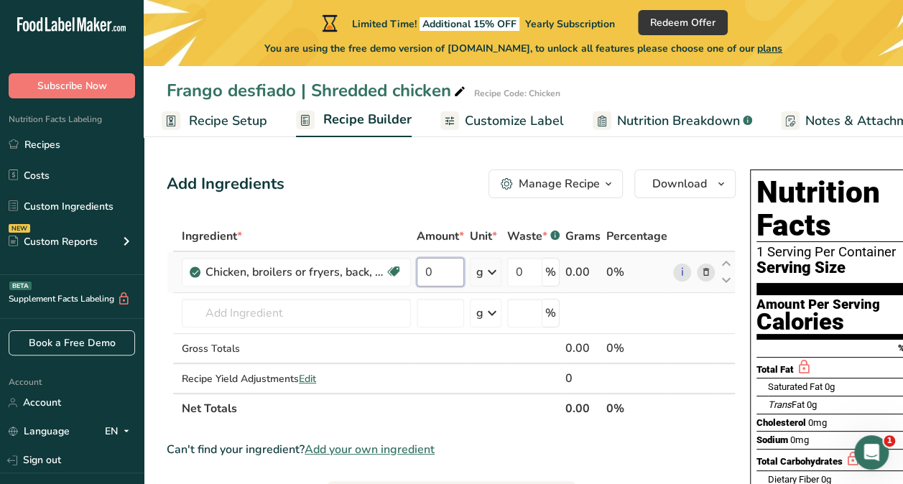
click at [440, 272] on input "0" at bounding box center [440, 272] width 47 height 29
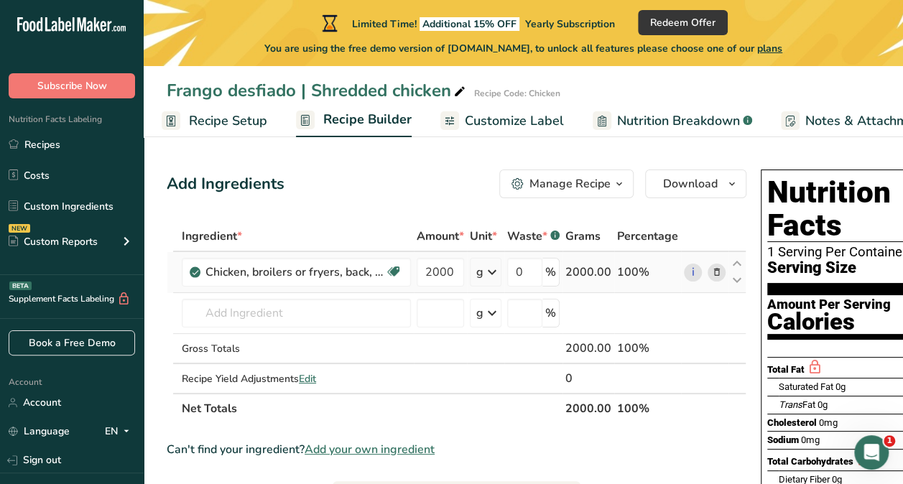
click at [487, 272] on div "Ingredient * Amount * Unit * Waste * .a-a{fill:#347362;}.b-a{fill:#fff;} Grams …" at bounding box center [457, 322] width 580 height 203
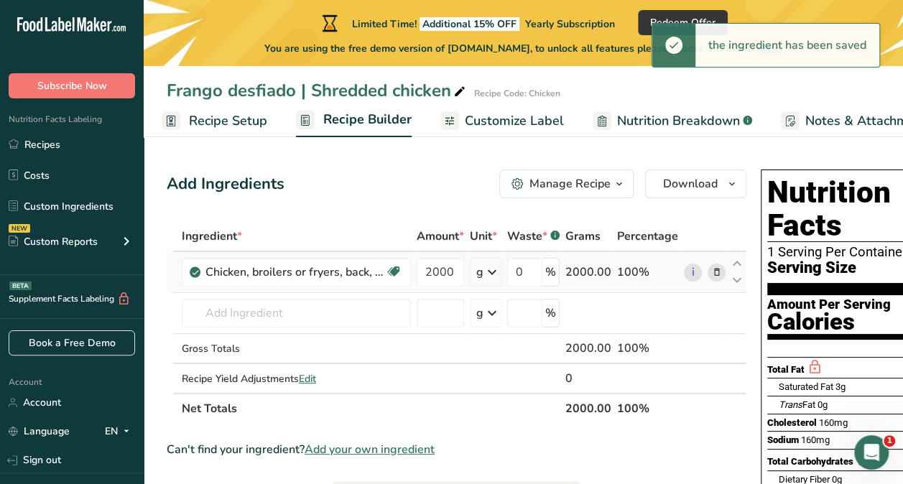
click at [487, 272] on icon at bounding box center [491, 272] width 17 height 26
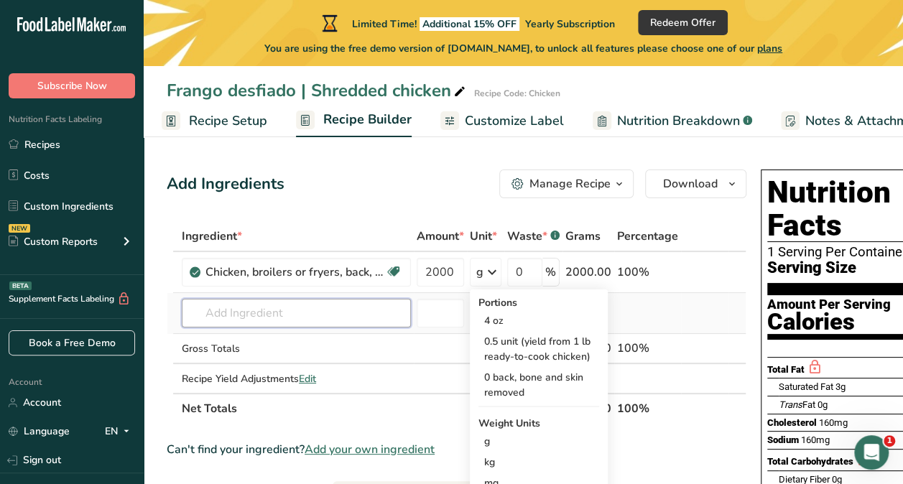
click at [296, 317] on input "text" at bounding box center [296, 313] width 229 height 29
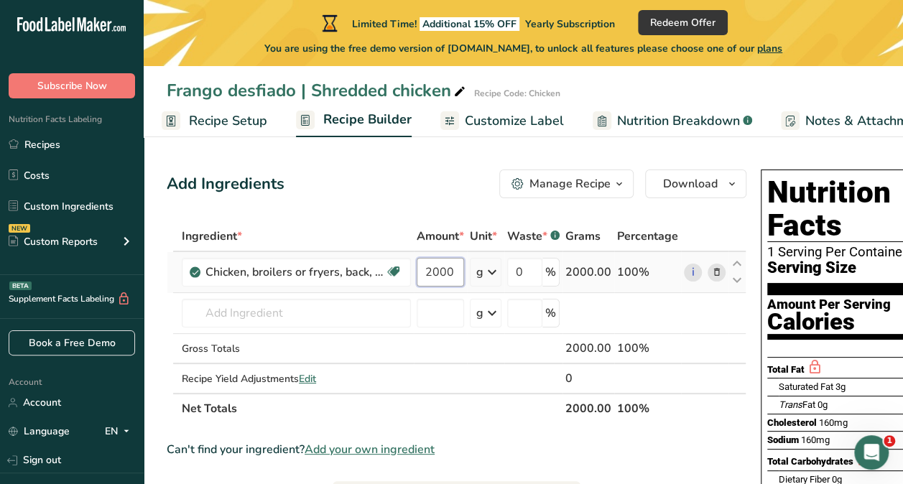
click at [439, 267] on input "2000" at bounding box center [440, 272] width 47 height 29
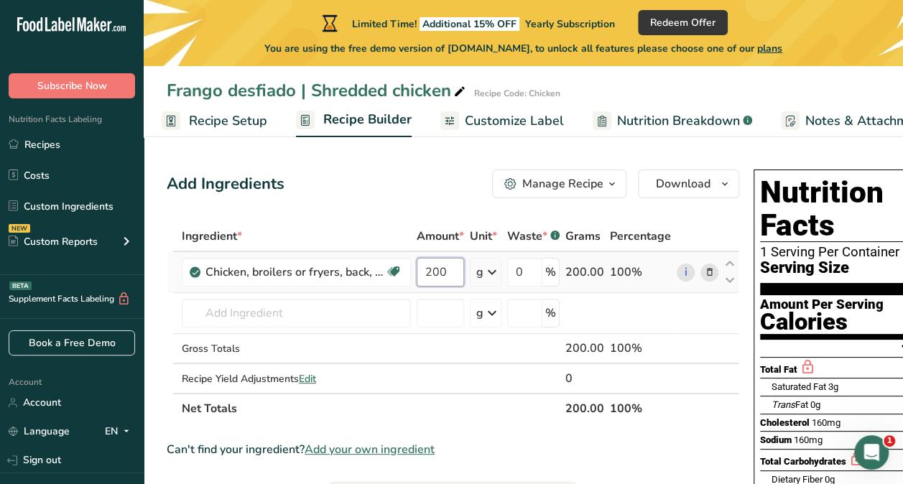
type input "0"
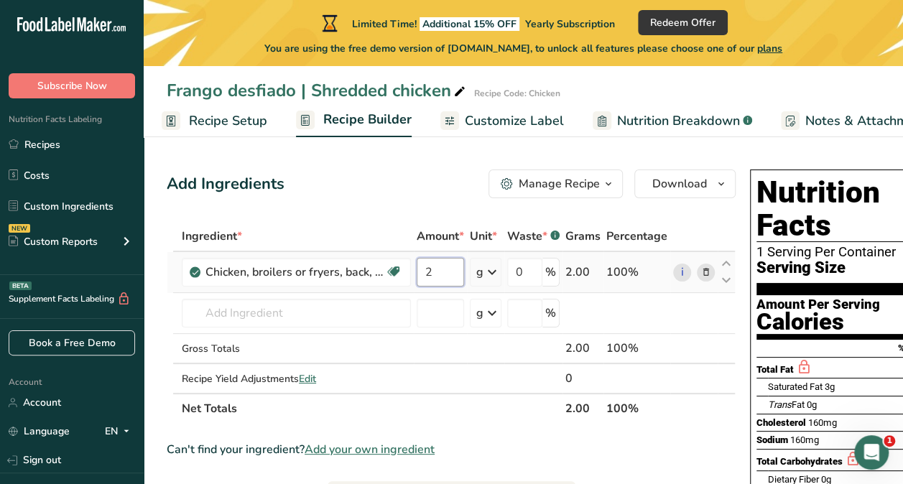
type input "2"
click at [482, 270] on div "Ingredient * Amount * Unit * Waste * .a-a{fill:#347362;}.b-a{fill:#fff;} Grams …" at bounding box center [451, 322] width 569 height 203
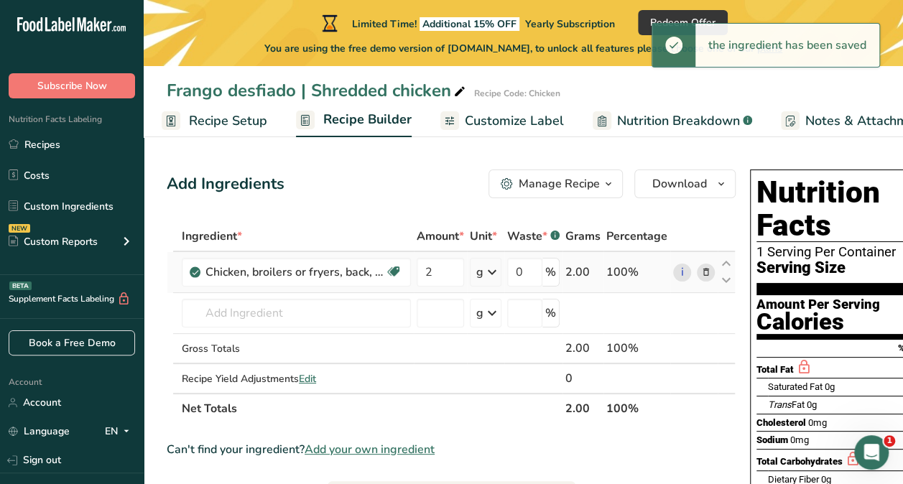
click at [491, 267] on icon at bounding box center [491, 272] width 17 height 26
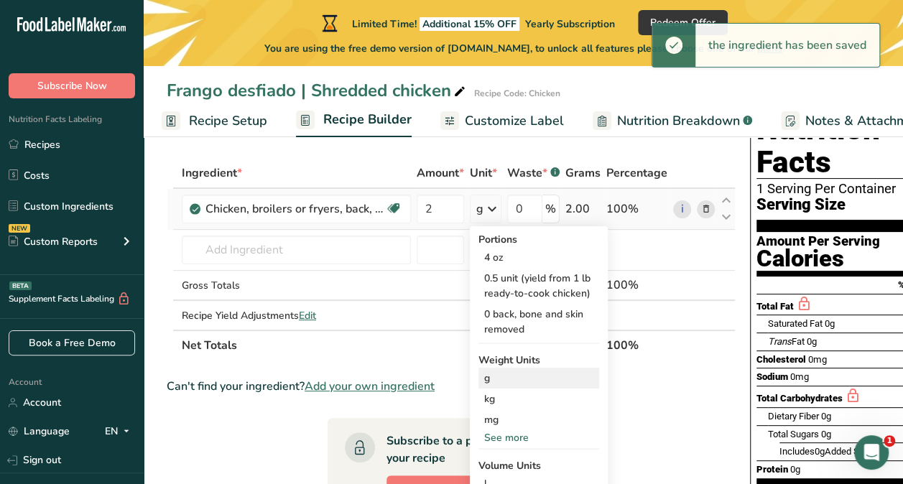
scroll to position [66, 0]
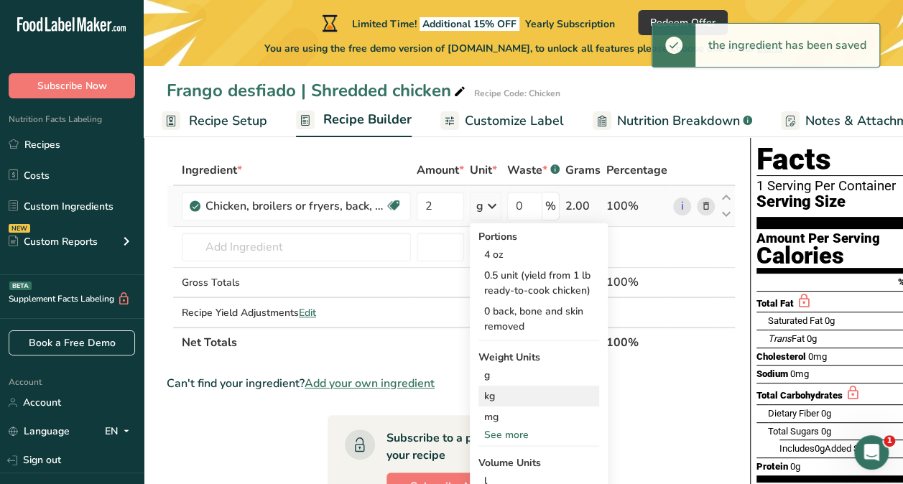
click at [509, 388] on div "kg" at bounding box center [538, 396] width 121 height 21
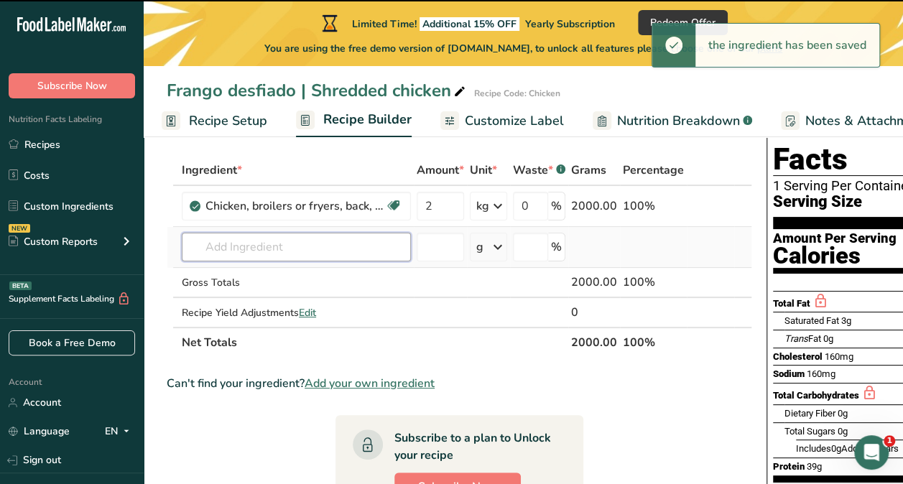
click at [289, 247] on input "text" at bounding box center [296, 247] width 229 height 29
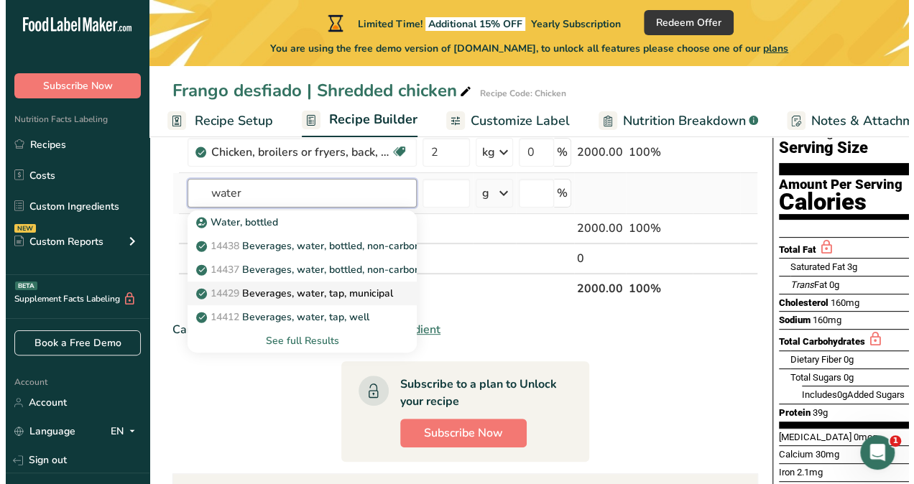
scroll to position [129, 0]
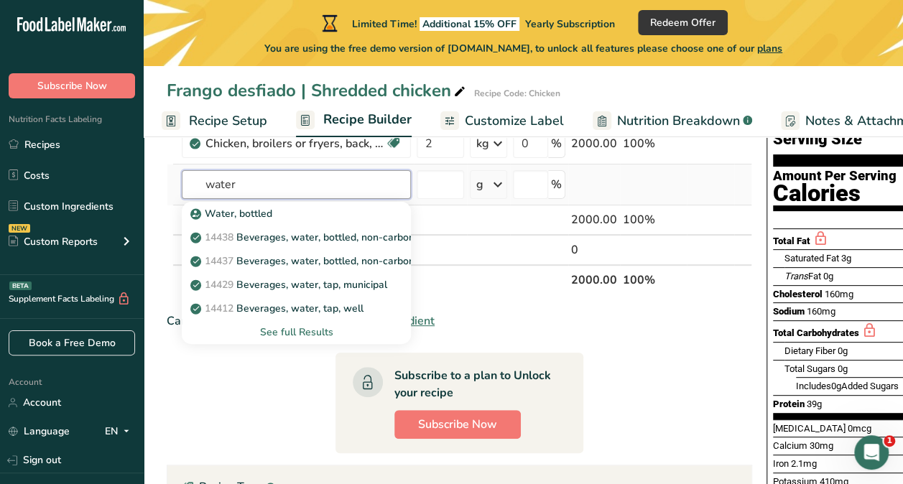
type input "water"
click at [292, 328] on div "See full Results" at bounding box center [296, 332] width 206 height 15
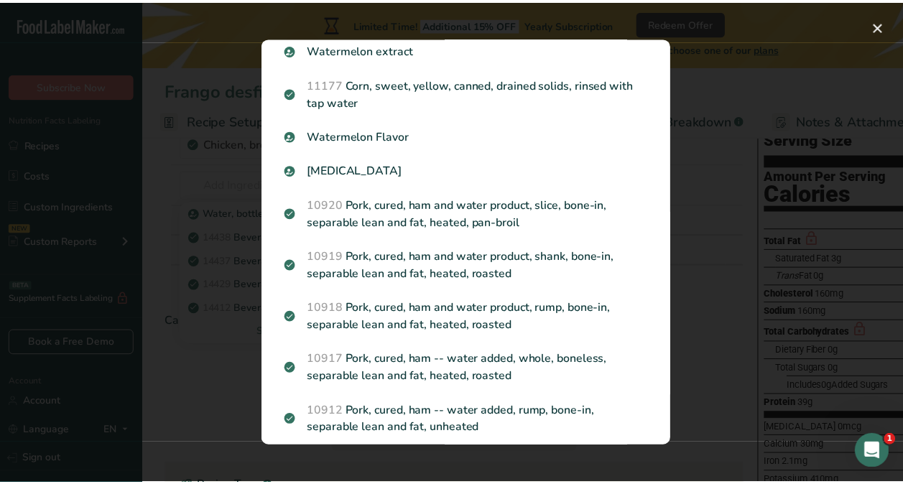
scroll to position [0, 0]
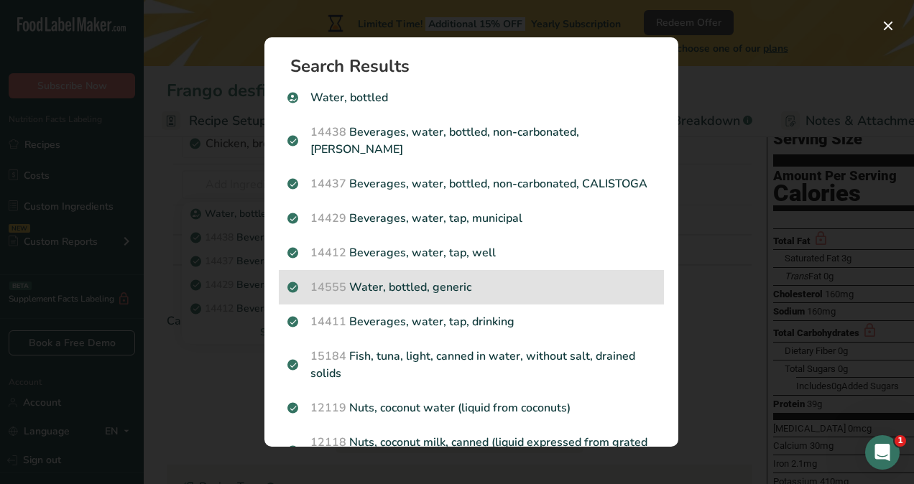
click at [455, 293] on div "14555 Water, bottled, generic" at bounding box center [471, 287] width 385 height 34
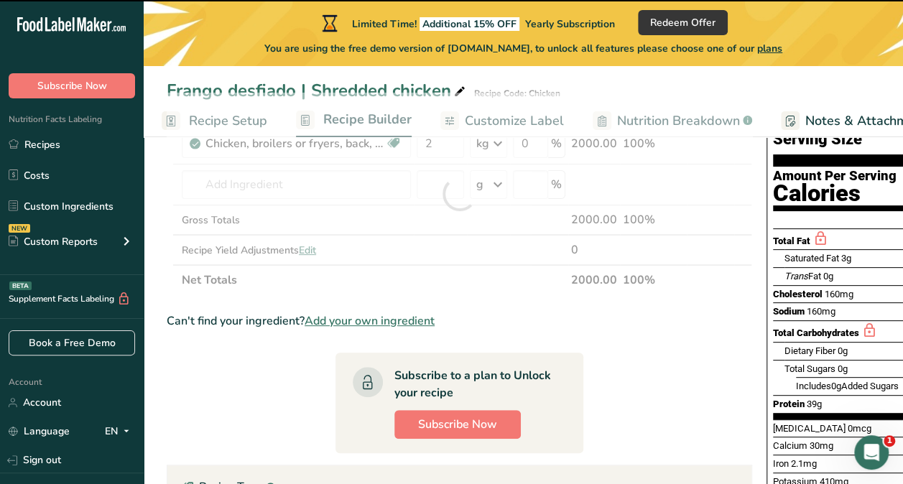
type input "0"
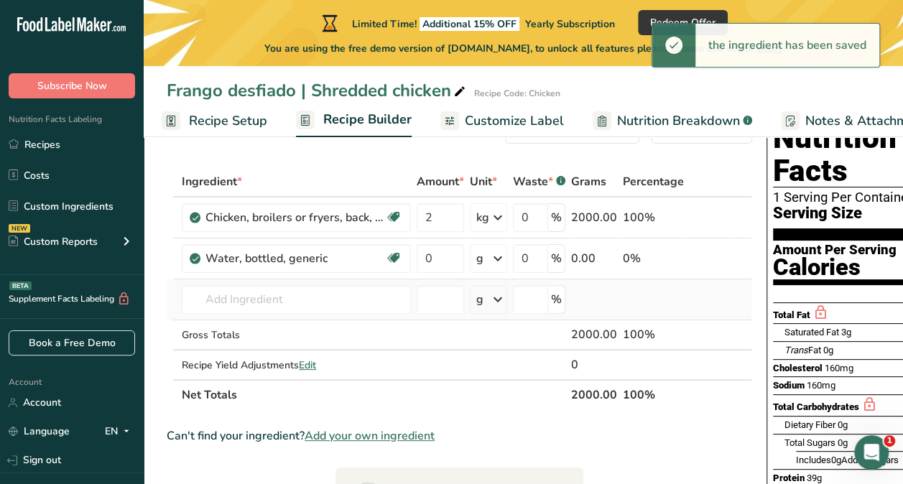
scroll to position [28, 0]
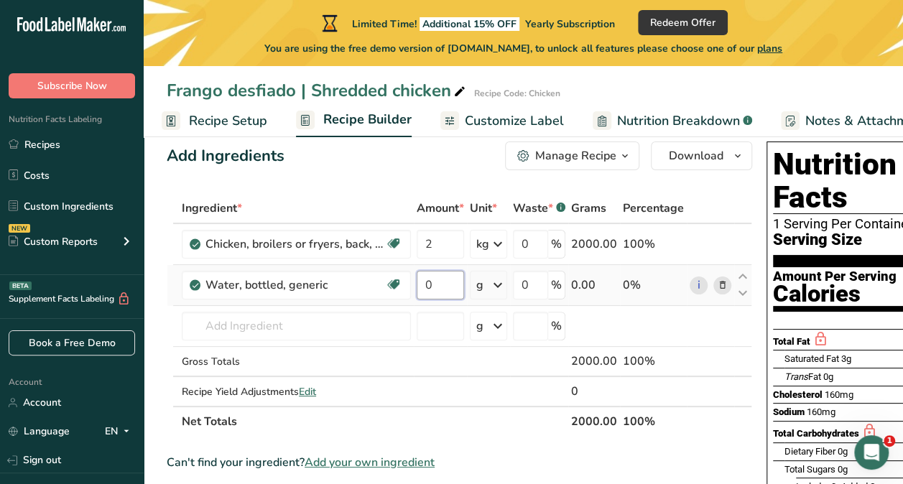
click at [425, 284] on input "0" at bounding box center [440, 285] width 47 height 29
click at [427, 284] on input "0" at bounding box center [440, 285] width 47 height 29
click at [491, 283] on div "Ingredient * Amount * Unit * Waste * .a-a{fill:#347362;}.b-a{fill:#fff;} Grams …" at bounding box center [459, 315] width 585 height 244
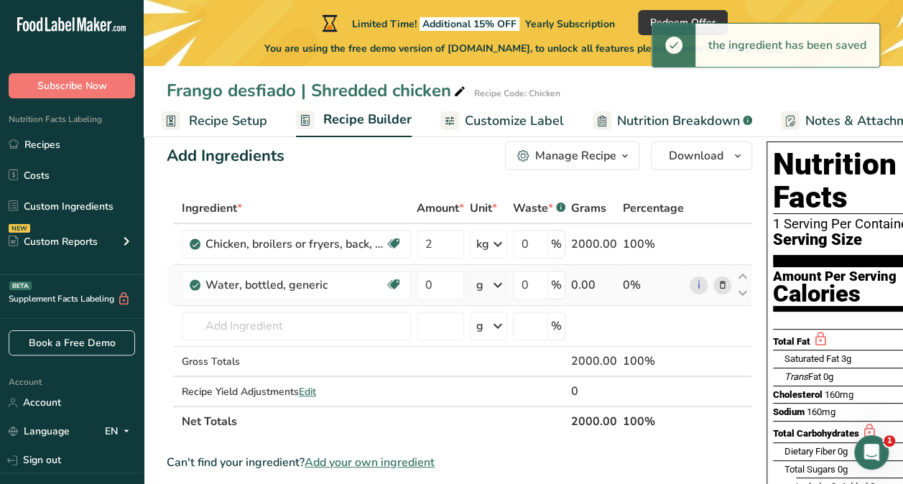
click at [494, 282] on icon at bounding box center [497, 285] width 17 height 26
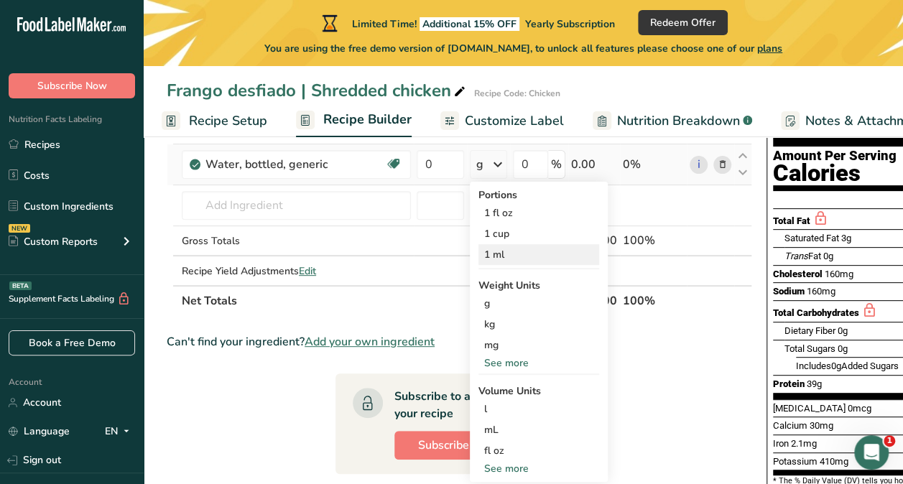
scroll to position [154, 0]
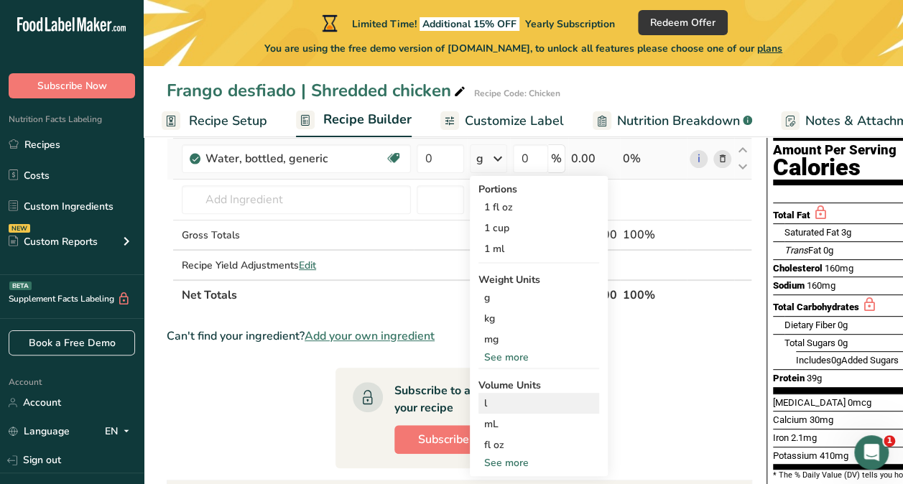
click at [492, 403] on div "l" at bounding box center [538, 403] width 109 height 15
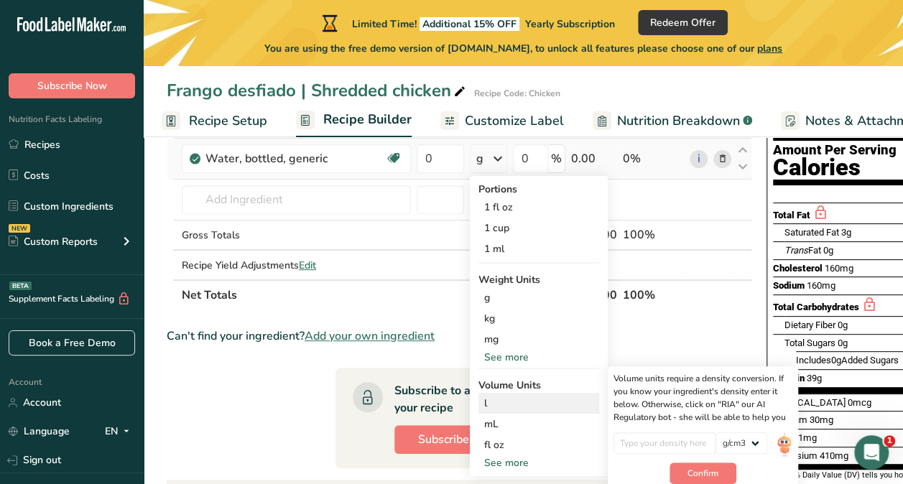
click at [509, 405] on div "l" at bounding box center [538, 403] width 109 height 15
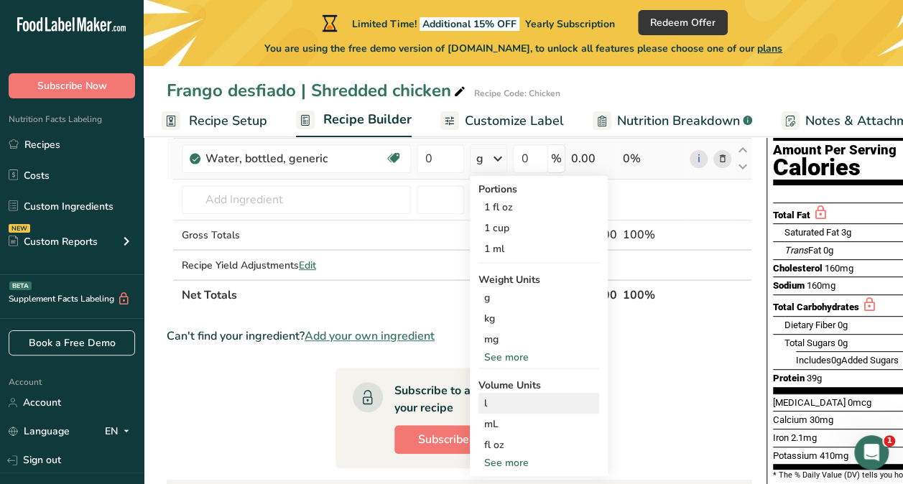
click at [509, 405] on div "l" at bounding box center [538, 403] width 109 height 15
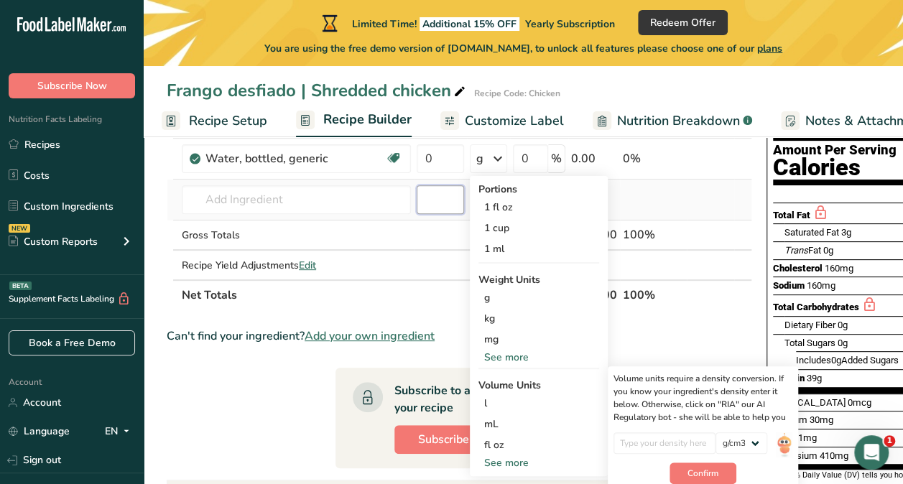
click at [448, 203] on input "number" at bounding box center [440, 199] width 47 height 29
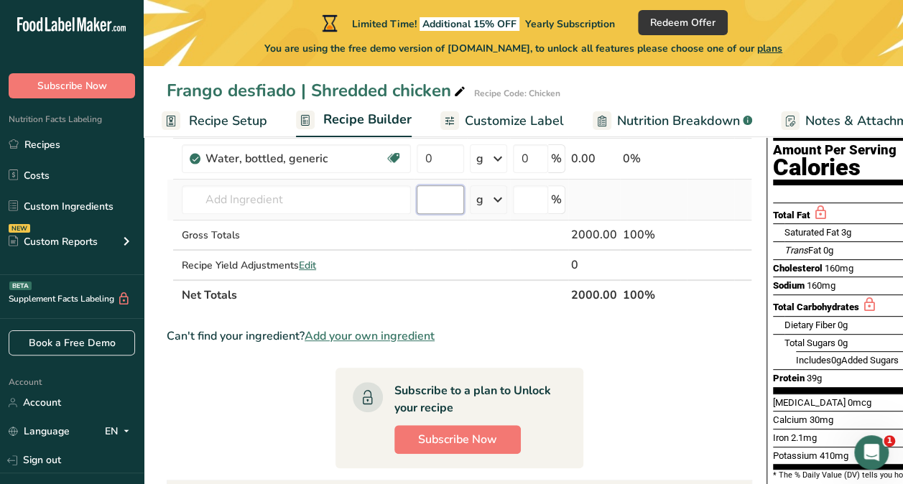
type input "1"
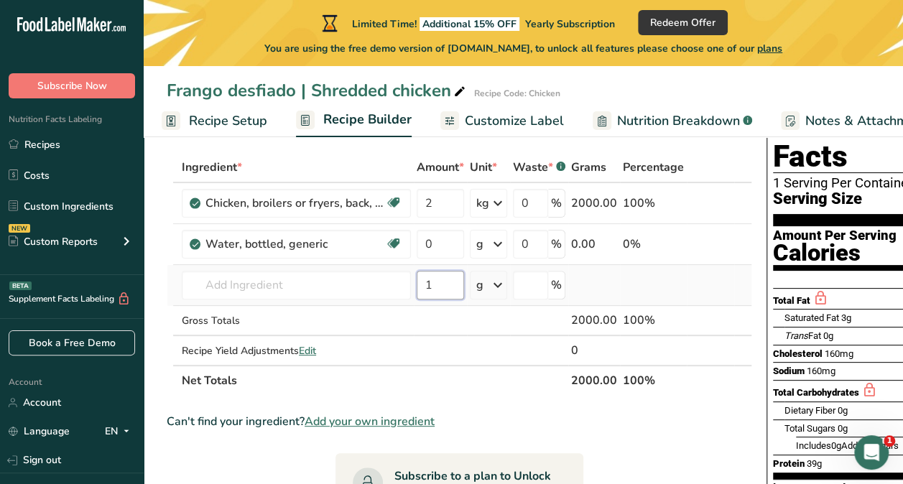
scroll to position [67, 0]
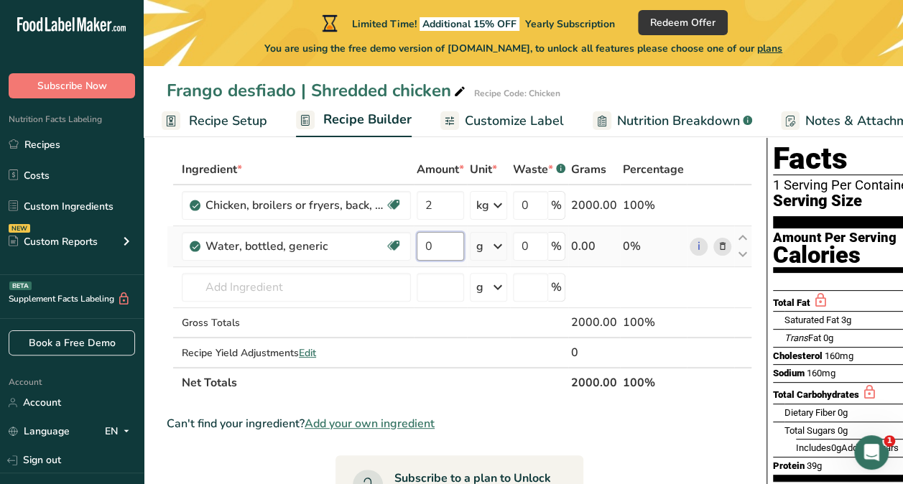
click at [444, 251] on input "0" at bounding box center [440, 246] width 47 height 29
type input "2"
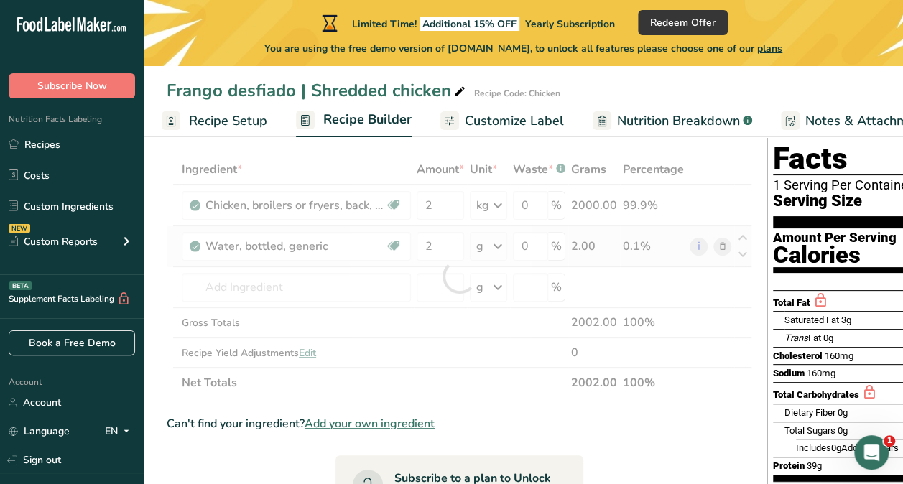
click at [486, 249] on div "Ingredient * Amount * Unit * Waste * .a-a{fill:#347362;}.b-a{fill:#fff;} Grams …" at bounding box center [459, 276] width 585 height 244
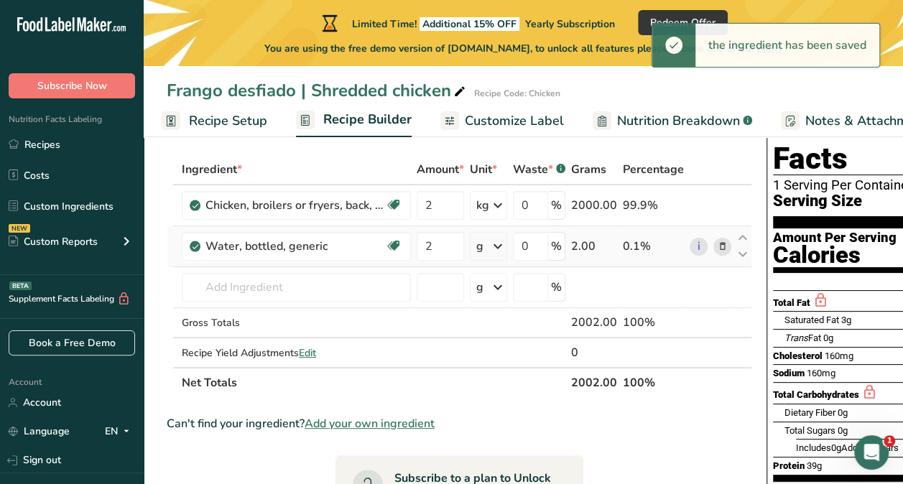
click at [500, 246] on icon at bounding box center [497, 246] width 17 height 26
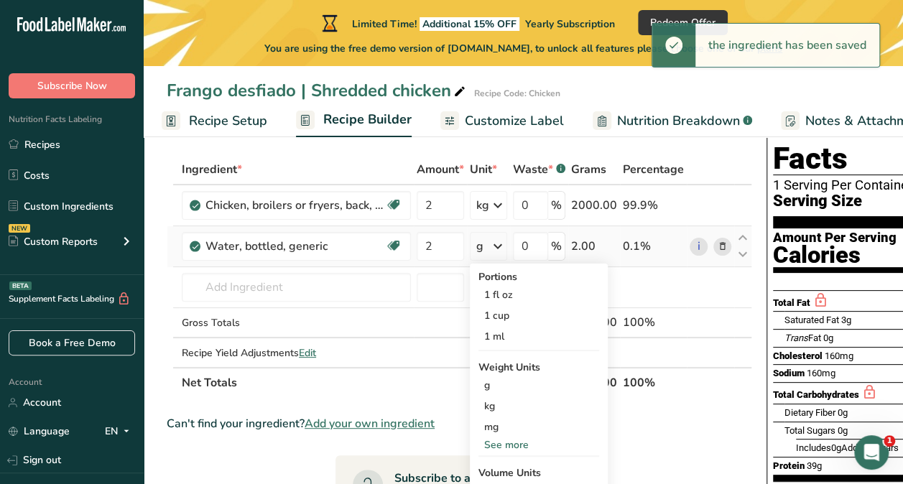
drag, startPoint x: 505, startPoint y: 390, endPoint x: 506, endPoint y: 474, distance: 84.0
click at [506, 474] on div "Portions 1 fl oz 1 cup 1 ml Weight Units g kg mg See more Volume Units l Volume…" at bounding box center [539, 414] width 138 height 300
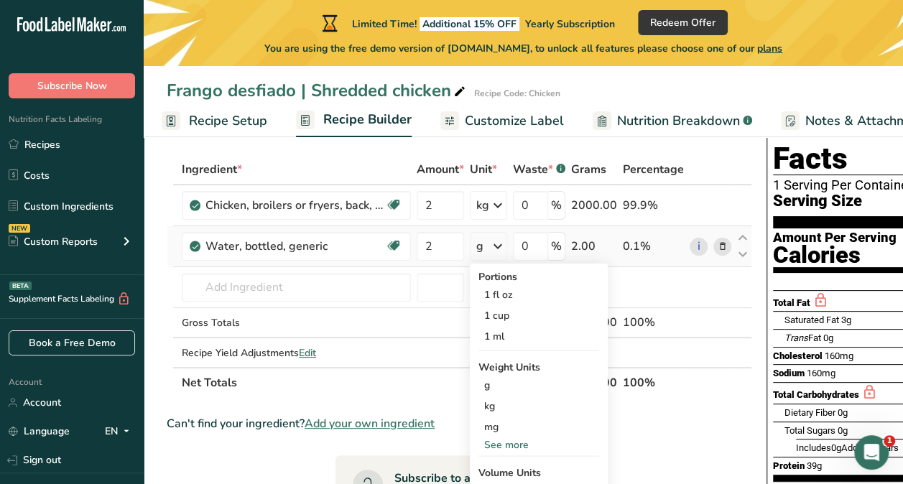
drag, startPoint x: 506, startPoint y: 474, endPoint x: 488, endPoint y: 467, distance: 19.3
click at [488, 467] on div "Volume Units" at bounding box center [538, 472] width 121 height 15
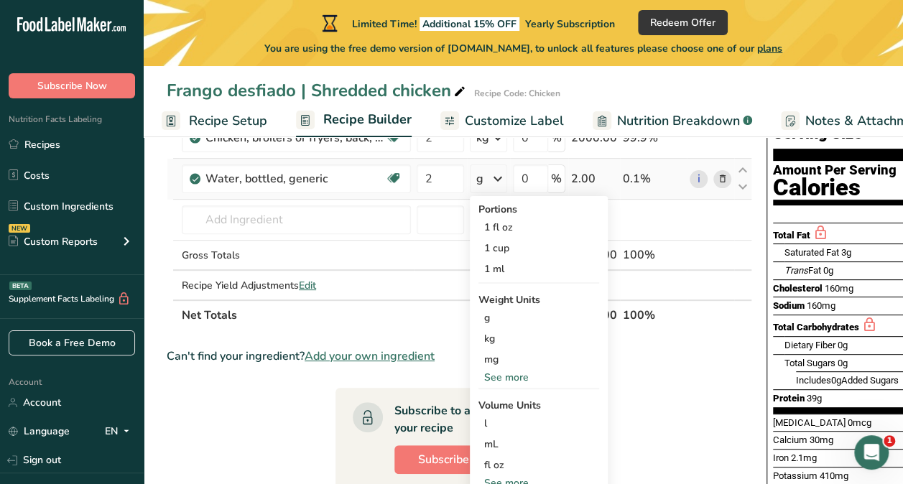
scroll to position [137, 0]
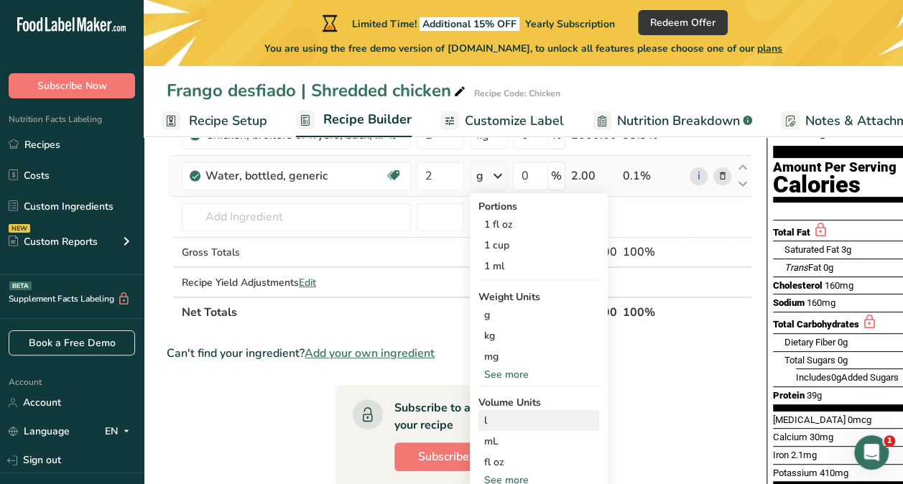
click at [486, 424] on div "l" at bounding box center [538, 420] width 109 height 15
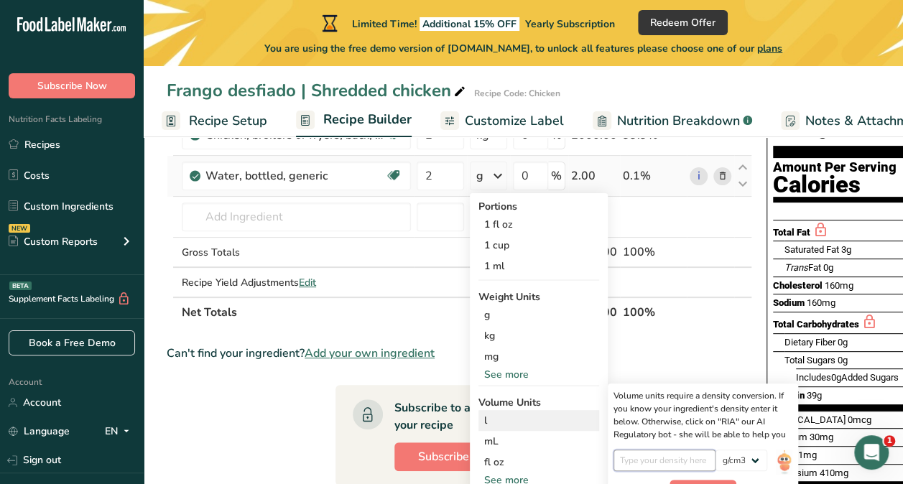
click at [644, 460] on input "number" at bounding box center [664, 461] width 103 height 22
click at [500, 335] on div "kg" at bounding box center [538, 335] width 121 height 21
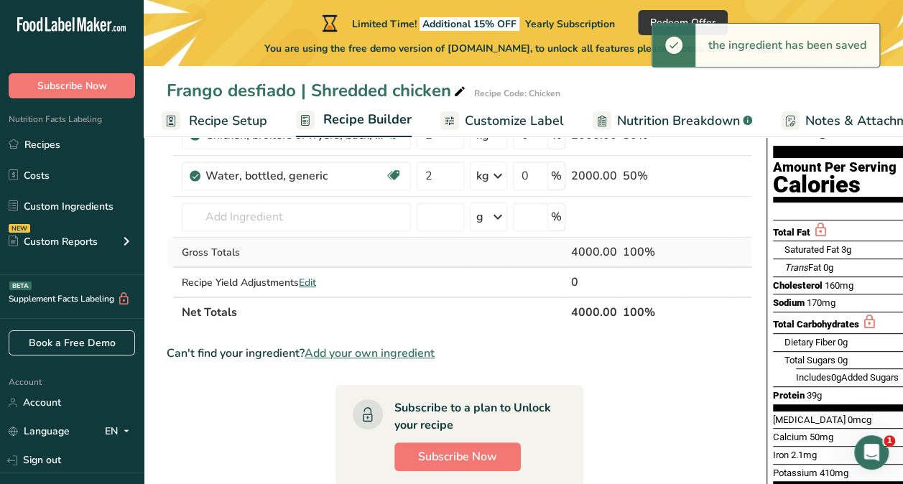
scroll to position [103, 0]
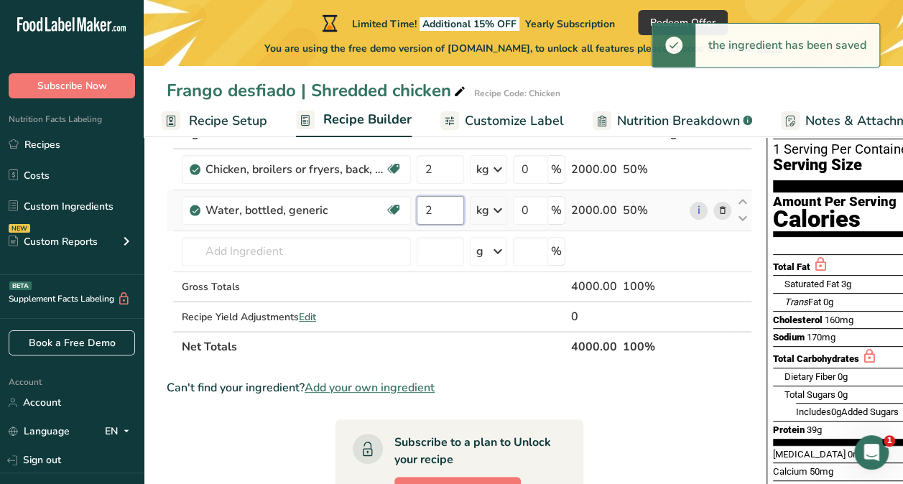
click at [439, 204] on input "2" at bounding box center [440, 210] width 47 height 29
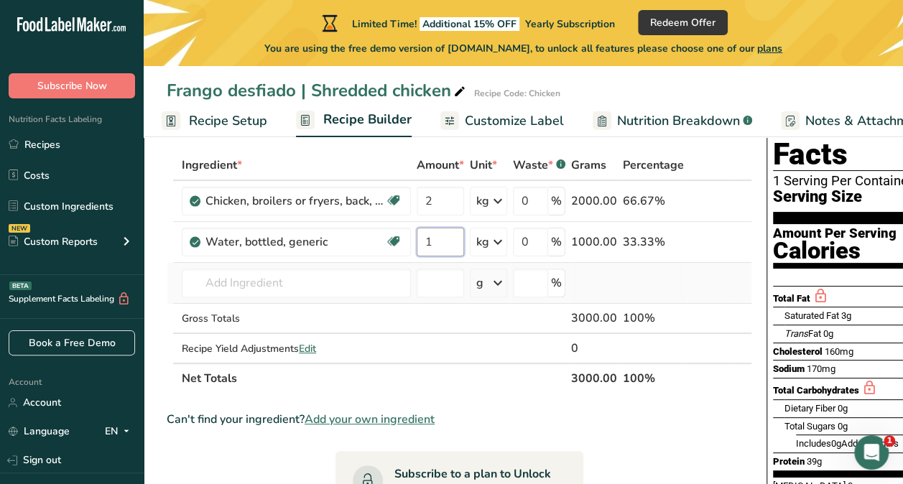
scroll to position [61, 0]
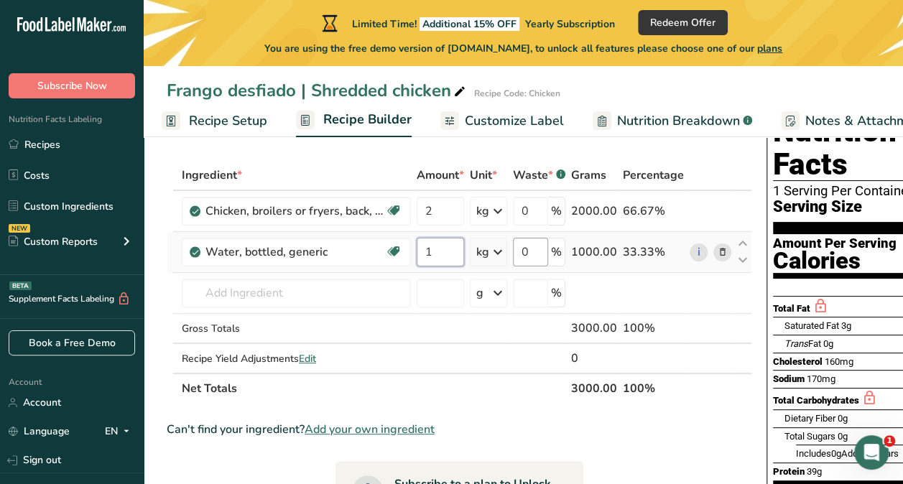
type input "1"
click at [527, 253] on div "Ingredient * Amount * Unit * Waste * .a-a{fill:#347362;}.b-a{fill:#fff;} Grams …" at bounding box center [459, 282] width 585 height 244
type input "1"
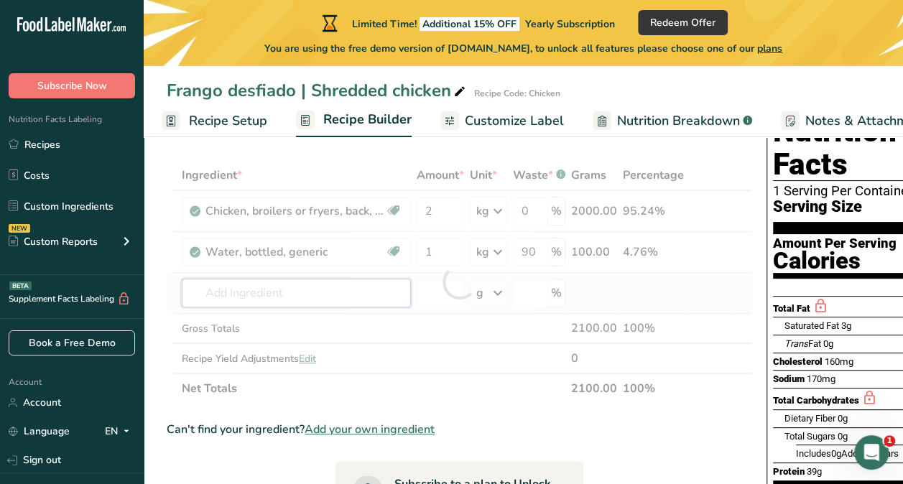
click at [351, 295] on div "Ingredient * Amount * Unit * Waste * .a-a{fill:#347362;}.b-a{fill:#fff;} Grams …" at bounding box center [459, 282] width 585 height 244
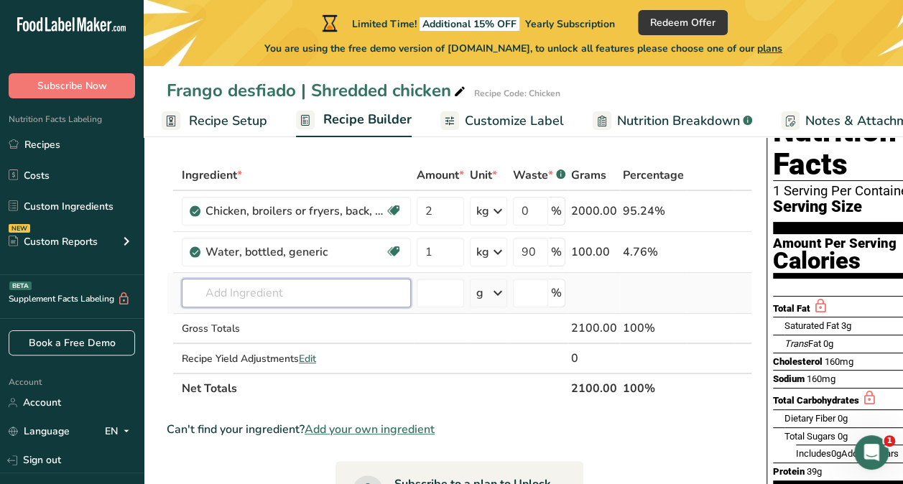
click at [279, 295] on input "text" at bounding box center [296, 293] width 229 height 29
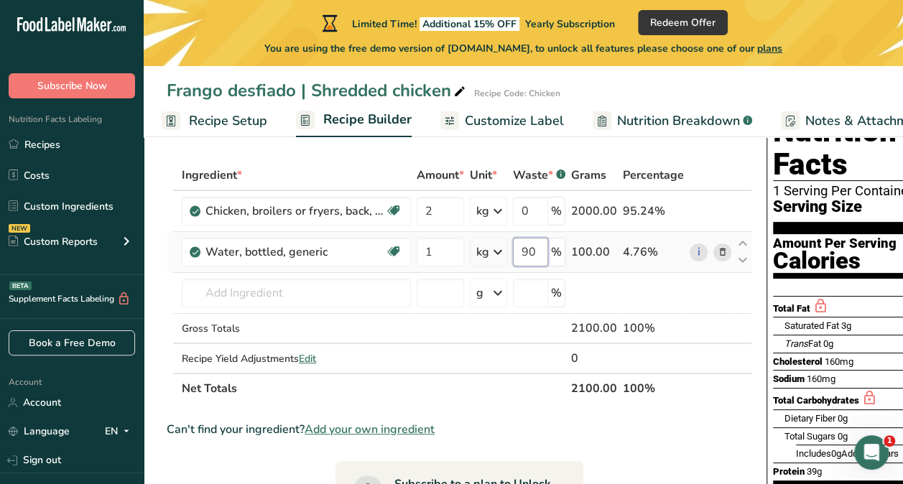
click at [534, 261] on input "90" at bounding box center [530, 252] width 35 height 29
type input "9"
type input "8"
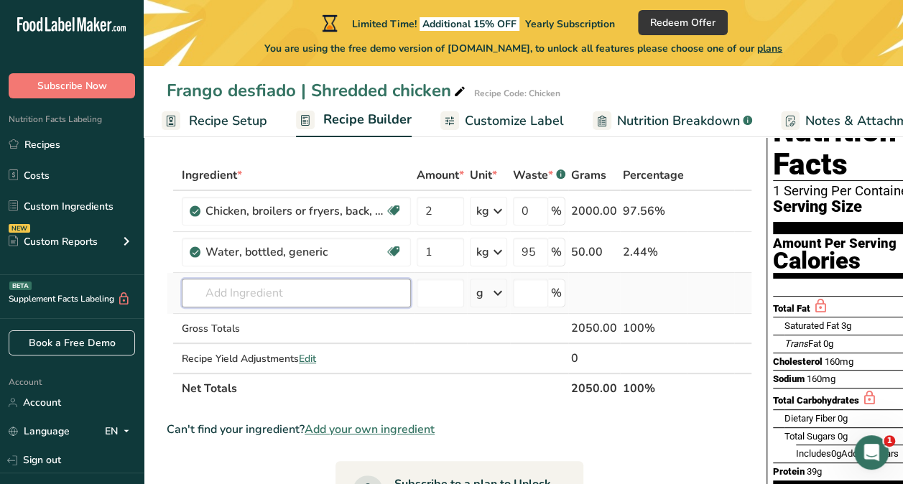
click at [372, 290] on div "Ingredient * Amount * Unit * Waste * .a-a{fill:#347362;}.b-a{fill:#fff;} Grams …" at bounding box center [459, 282] width 585 height 244
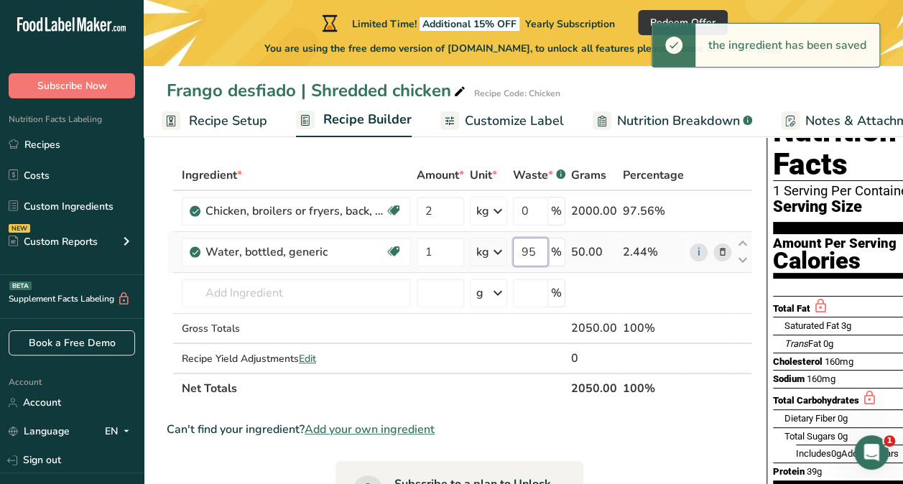
click at [535, 246] on input "95" at bounding box center [530, 252] width 35 height 29
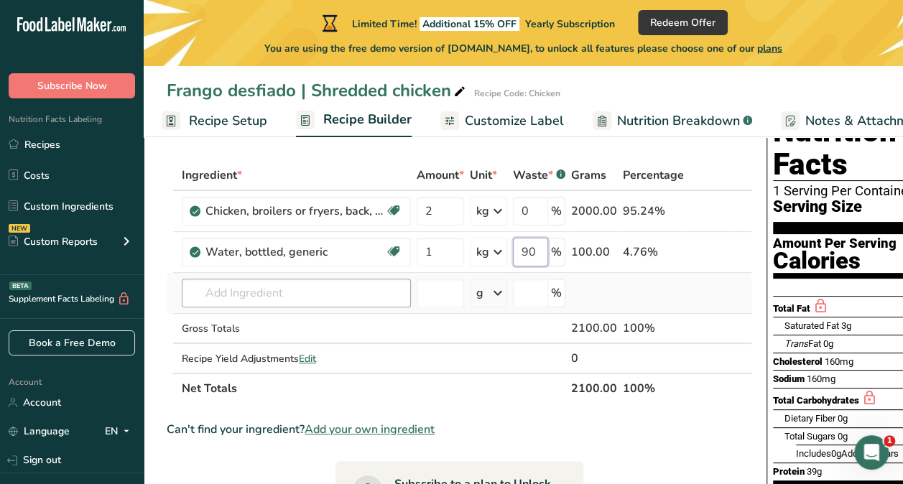
type input "90"
click at [378, 297] on div "Ingredient * Amount * Unit * Waste * .a-a{fill:#347362;}.b-a{fill:#fff;} Grams …" at bounding box center [459, 282] width 585 height 244
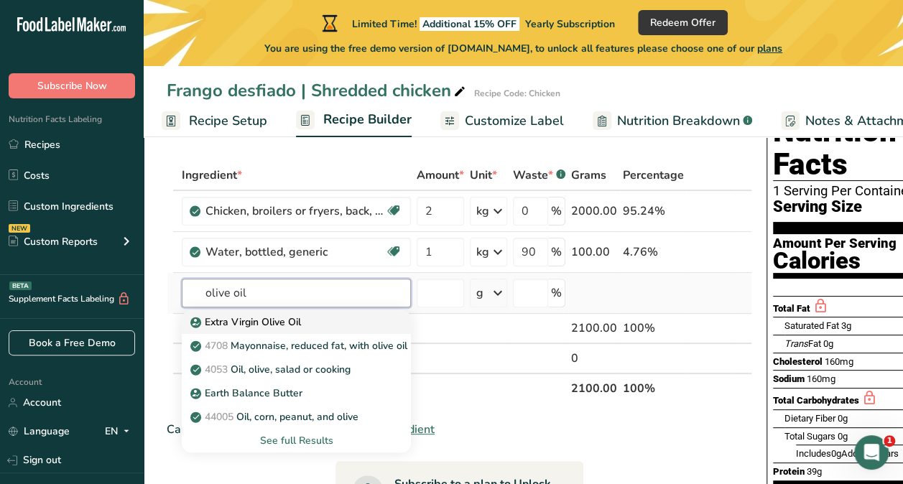
type input "olive oil"
click at [356, 326] on div "Extra Virgin Olive Oil" at bounding box center [284, 322] width 183 height 15
type input "Extra Virgin Olive Oil"
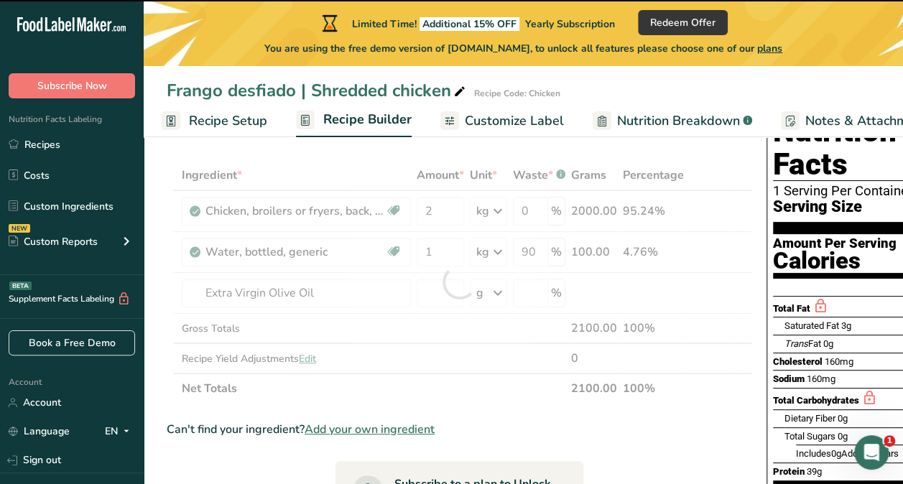
type input "0"
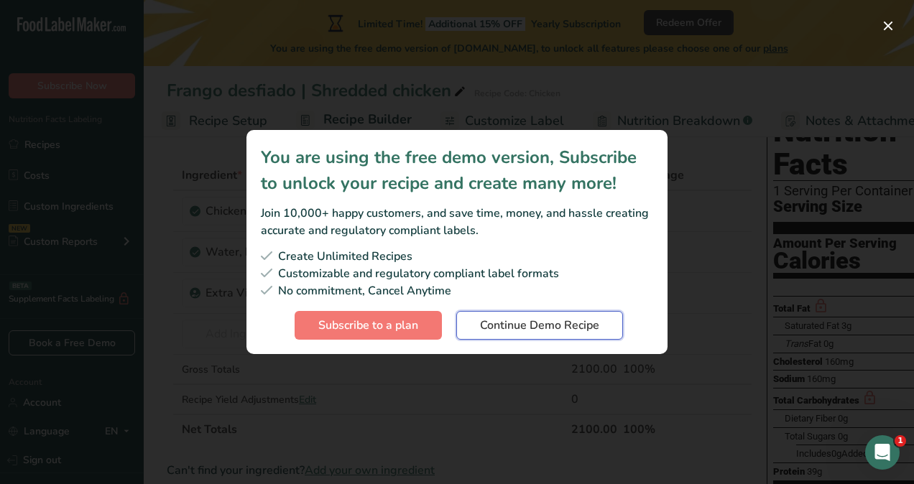
click at [527, 328] on span "Continue Demo Recipe" at bounding box center [539, 325] width 119 height 17
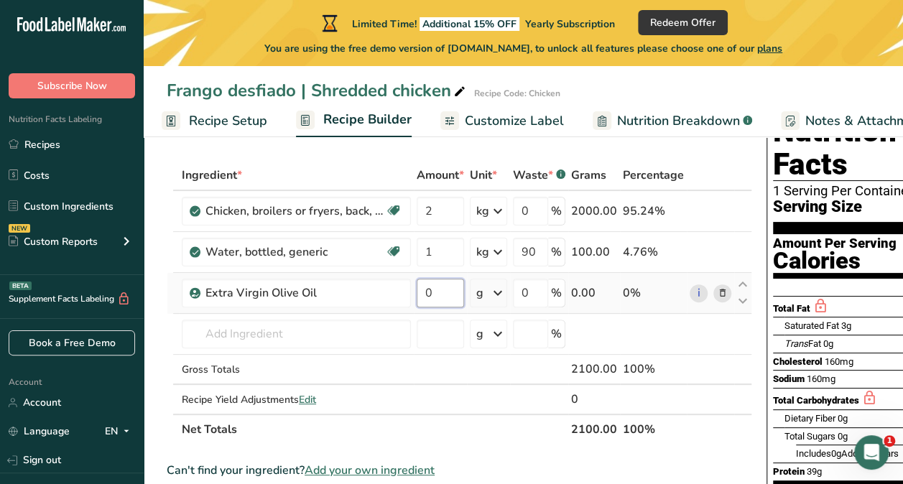
click at [450, 286] on input "0" at bounding box center [440, 293] width 47 height 29
click at [455, 295] on input "0" at bounding box center [440, 293] width 47 height 29
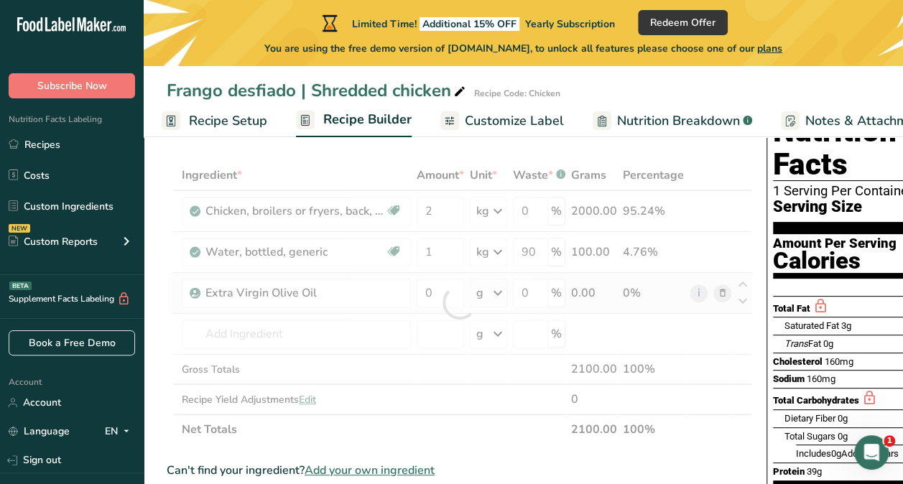
click at [509, 292] on div "Ingredient * Amount * Unit * Waste * .a-a{fill:#347362;}.b-a{fill:#fff;} Grams …" at bounding box center [459, 302] width 585 height 284
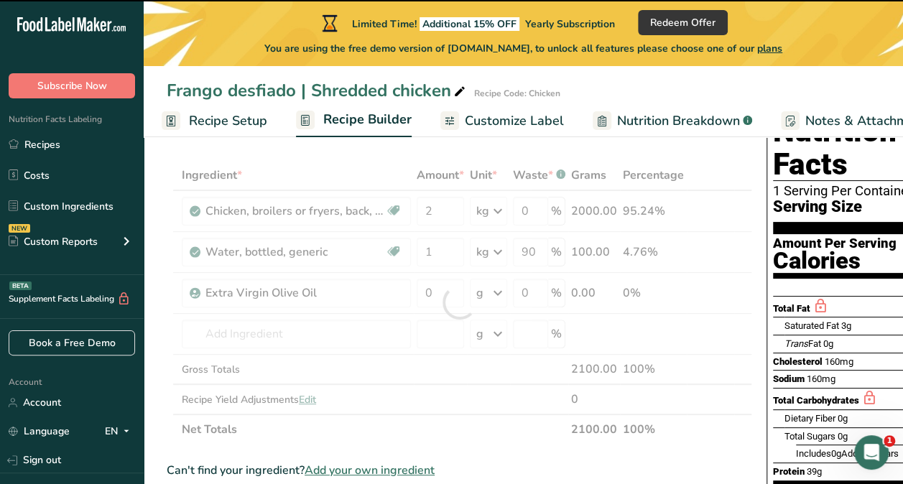
click at [498, 296] on div at bounding box center [459, 302] width 585 height 284
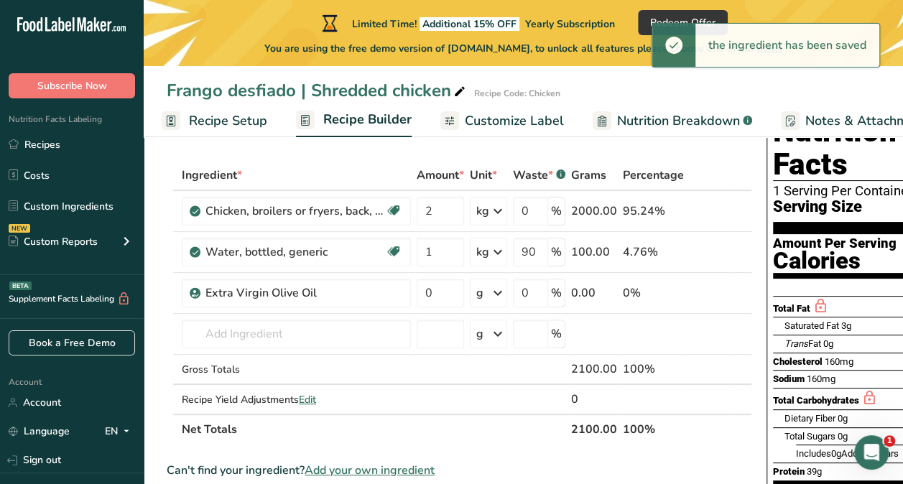
click at [498, 296] on icon at bounding box center [497, 293] width 17 height 26
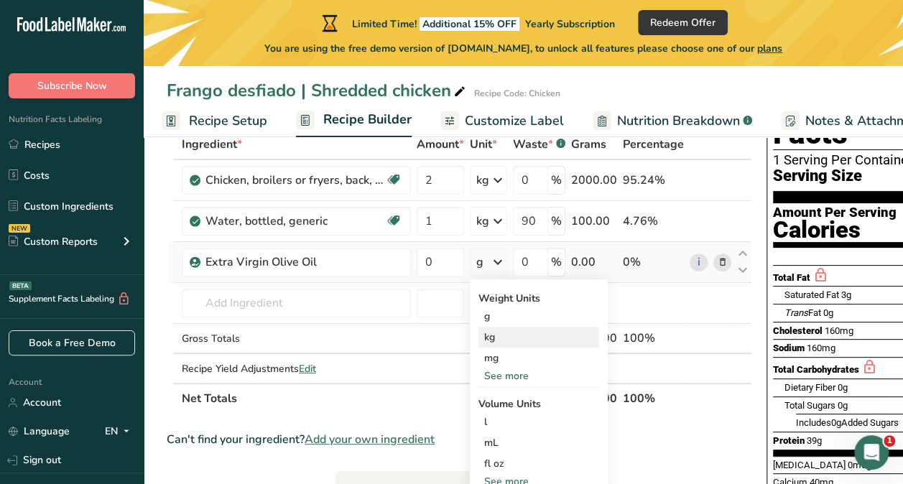
scroll to position [91, 0]
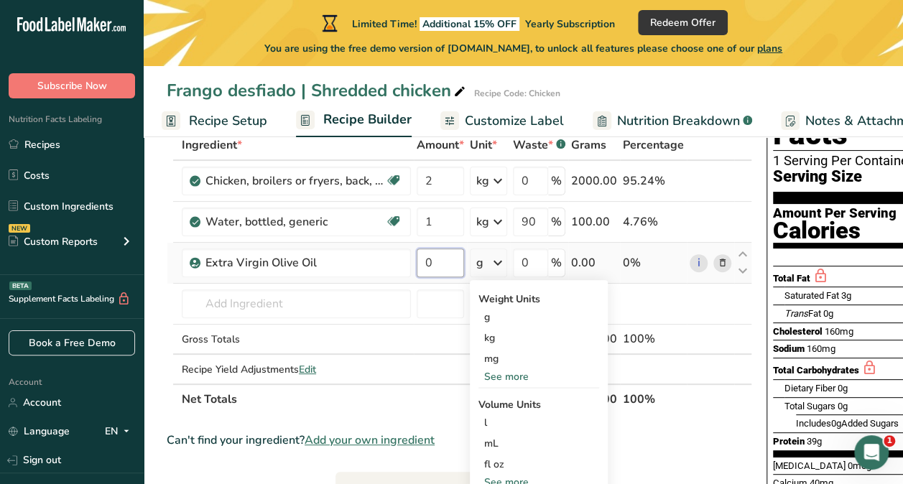
click at [434, 263] on input "0" at bounding box center [440, 263] width 47 height 29
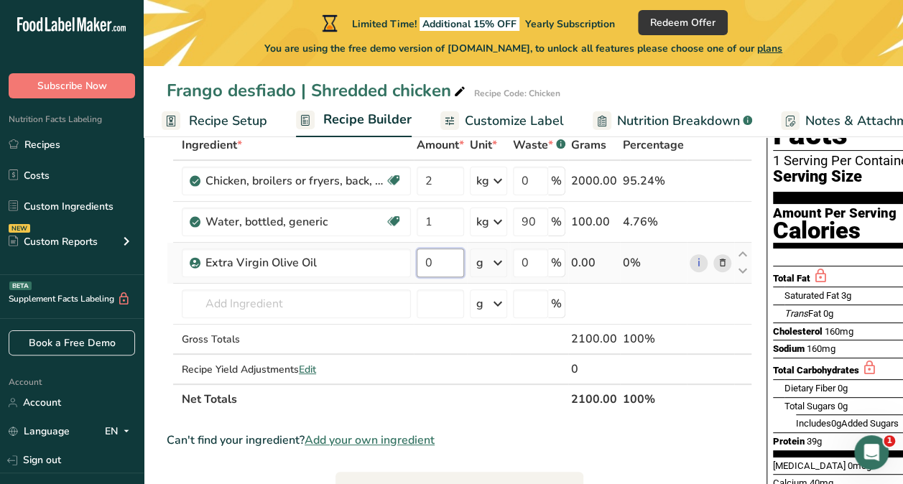
click at [434, 263] on input "0" at bounding box center [440, 263] width 47 height 29
drag, startPoint x: 434, startPoint y: 263, endPoint x: 414, endPoint y: 264, distance: 20.2
click at [414, 264] on td "0" at bounding box center [440, 263] width 53 height 41
type input "30"
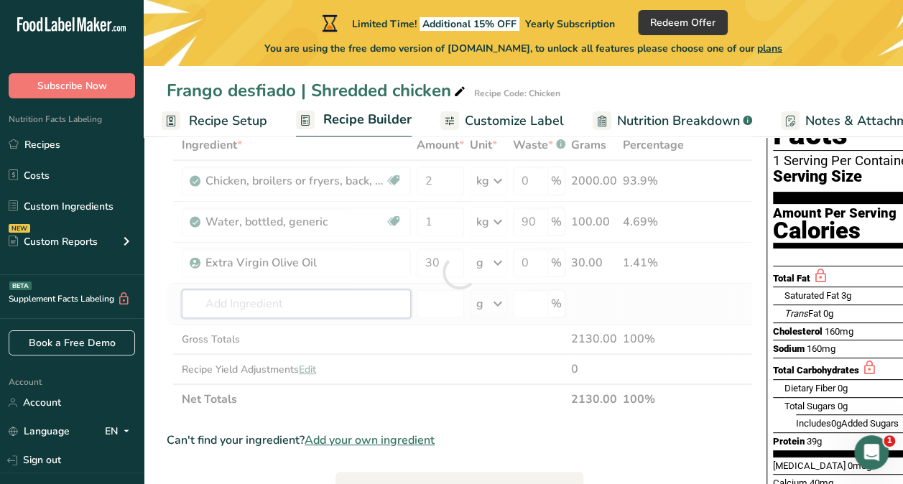
click at [345, 306] on div "Ingredient * Amount * Unit * Waste * .a-a{fill:#347362;}.b-a{fill:#fff;} Grams …" at bounding box center [459, 272] width 585 height 284
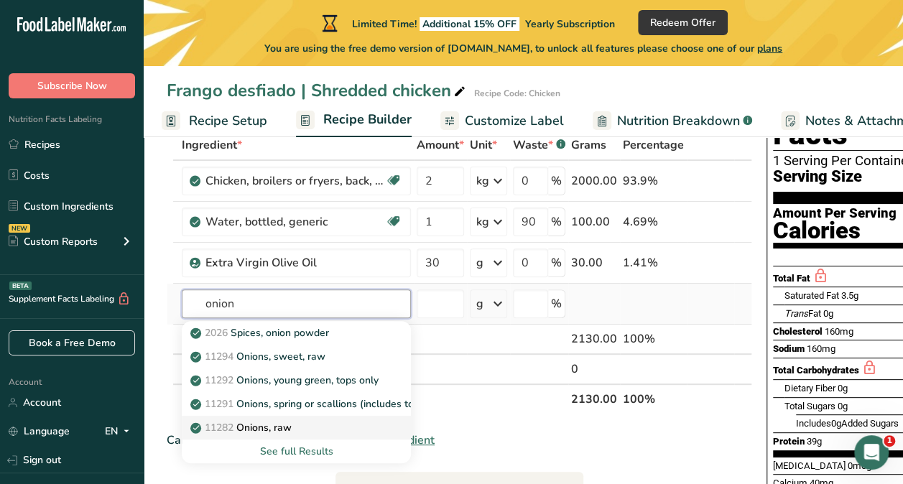
type input "onion"
click at [331, 429] on div "11282 Onions, raw" at bounding box center [284, 427] width 183 height 15
type input "Onions, raw"
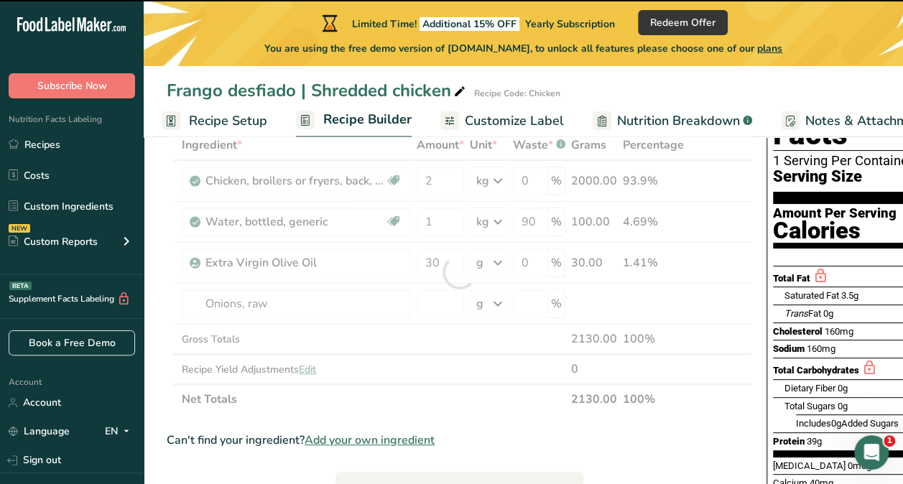
type input "0"
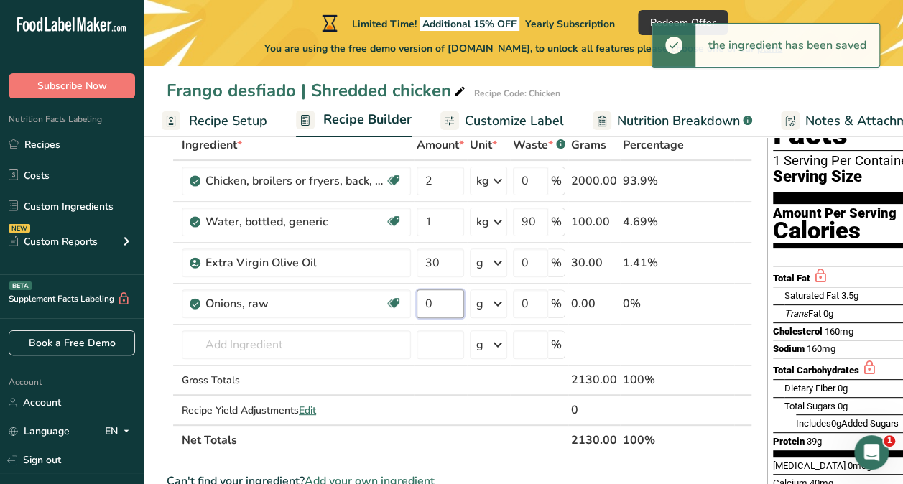
click at [432, 302] on input "0" at bounding box center [440, 303] width 47 height 29
drag, startPoint x: 432, startPoint y: 302, endPoint x: 404, endPoint y: 307, distance: 28.3
click at [404, 307] on tr "Onions, raw Source of Antioxidants [MEDICAL_DATA] Effect Dairy free Gluten free…" at bounding box center [459, 304] width 584 height 41
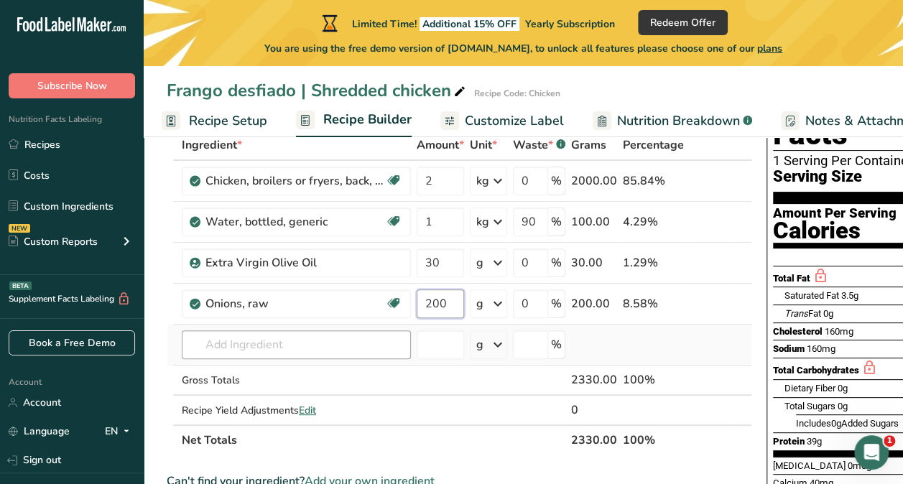
type input "200"
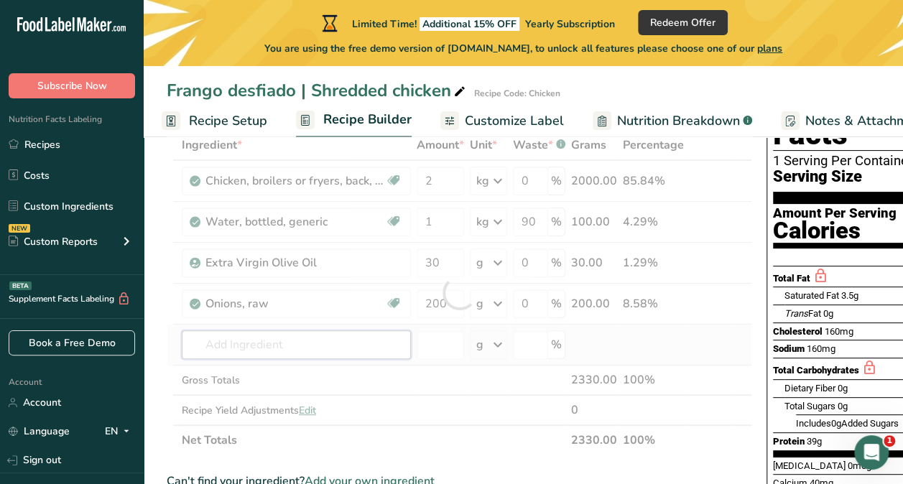
click at [338, 338] on div "Ingredient * Amount * Unit * Waste * .a-a{fill:#347362;}.b-a{fill:#fff;} Grams …" at bounding box center [459, 292] width 585 height 325
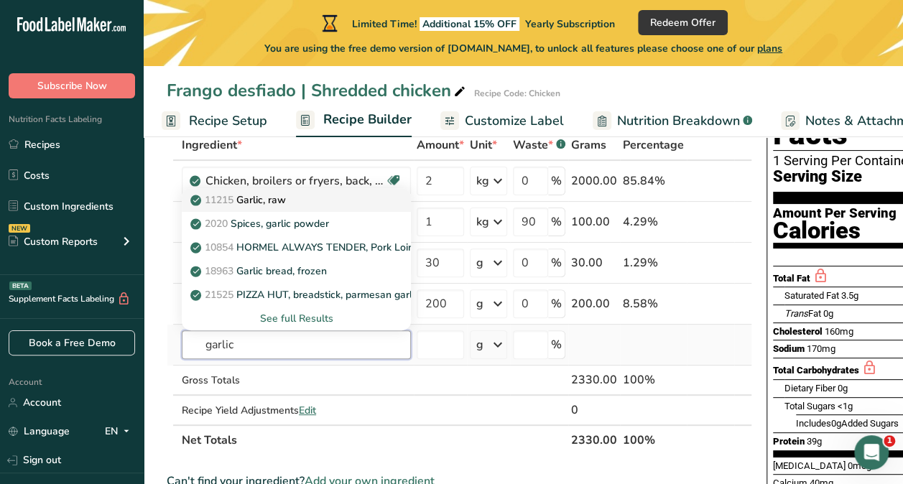
type input "garlic"
click at [263, 197] on p "11215 Garlic, raw" at bounding box center [239, 200] width 93 height 15
type input "Garlic, raw"
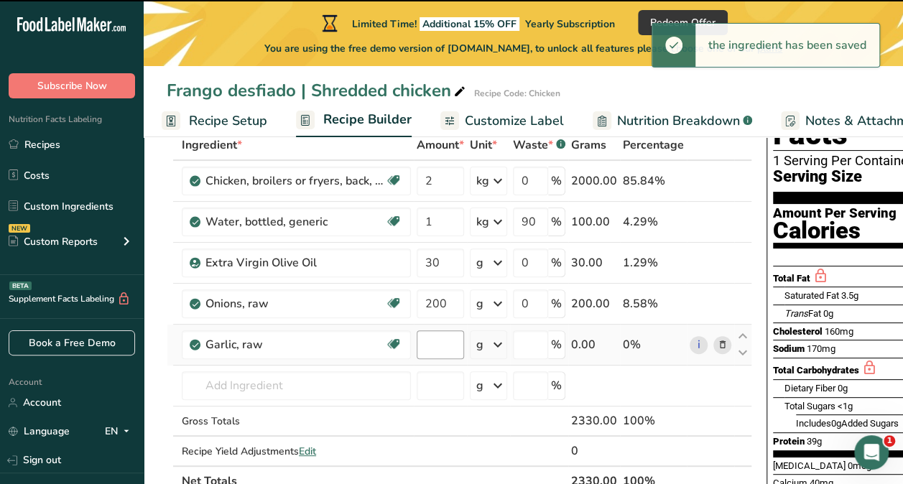
type input "0"
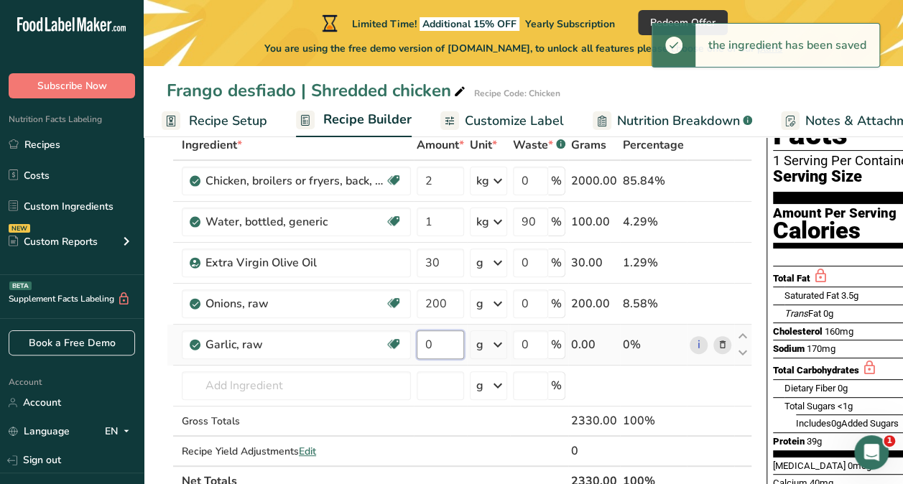
click at [447, 343] on input "0" at bounding box center [440, 344] width 47 height 29
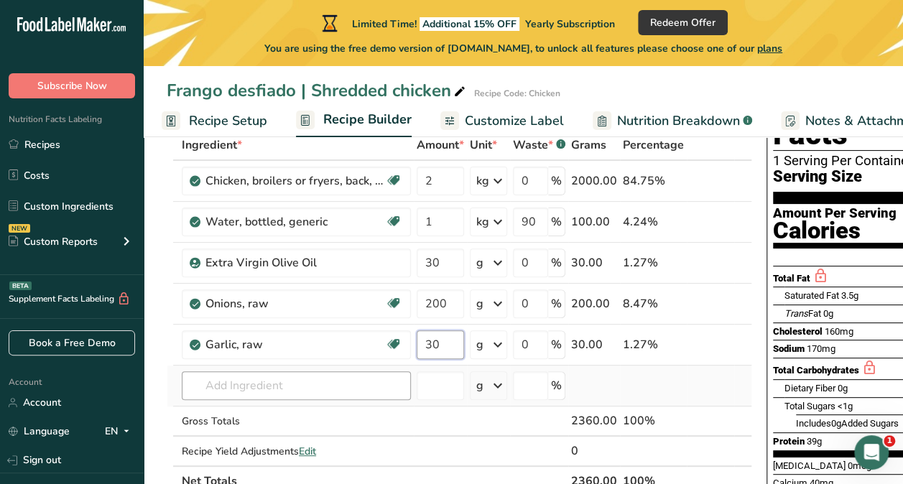
type input "30"
click at [317, 375] on div "Ingredient * Amount * Unit * Waste * .a-a{fill:#347362;}.b-a{fill:#fff;} Grams …" at bounding box center [459, 313] width 585 height 366
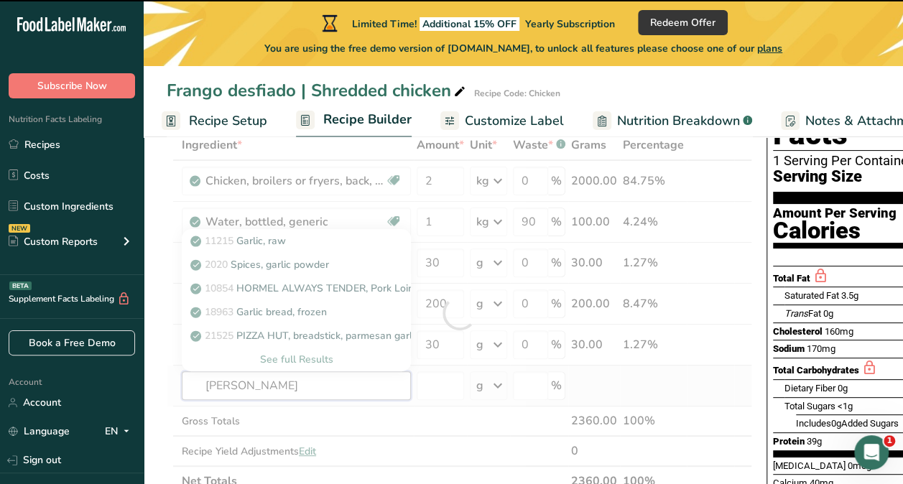
type input "leek"
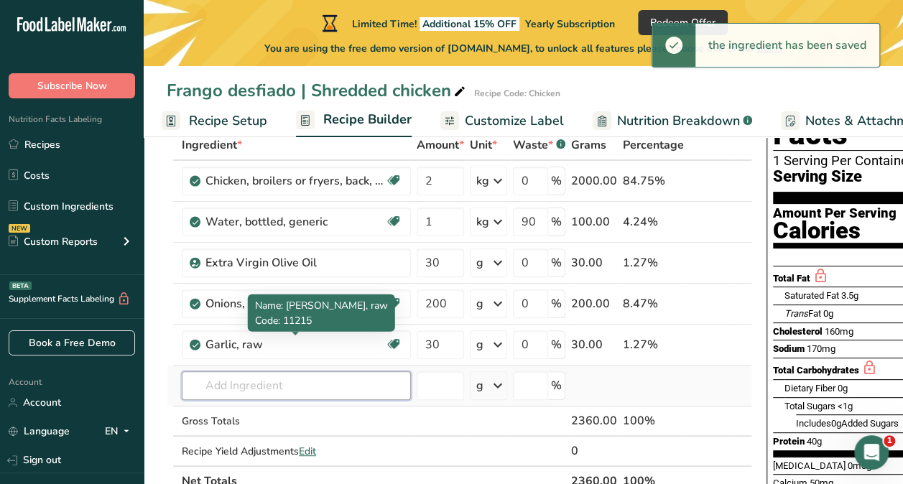
click at [285, 383] on input "text" at bounding box center [296, 385] width 229 height 29
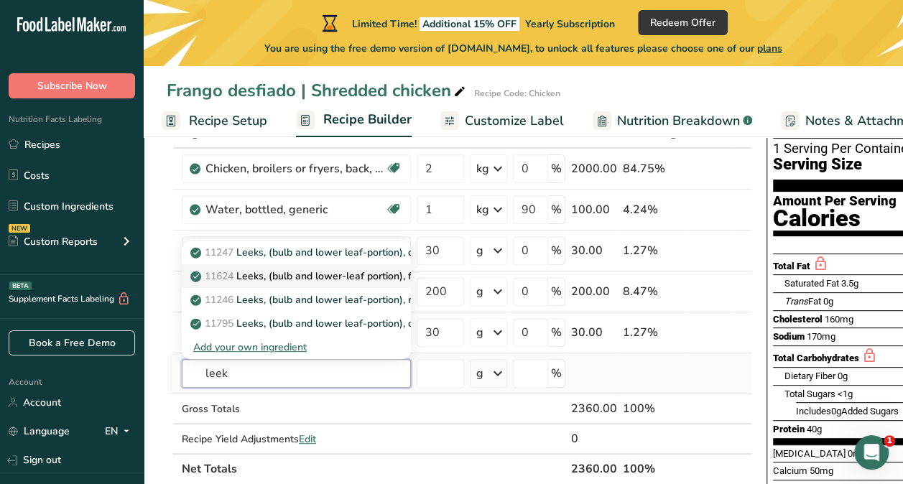
scroll to position [104, 0]
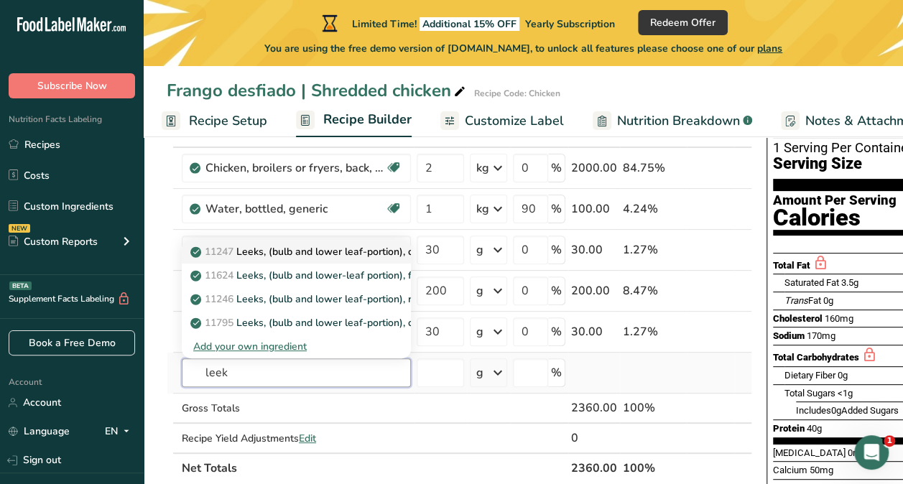
type input "leek"
click at [247, 254] on p "11247 Leeks, (bulb and lower leaf-portion), cooked, boiled, drained, without sa…" at bounding box center [383, 251] width 381 height 15
type input "Leeks, (bulb and lower leaf-portion), cooked, boiled, drained, without salt"
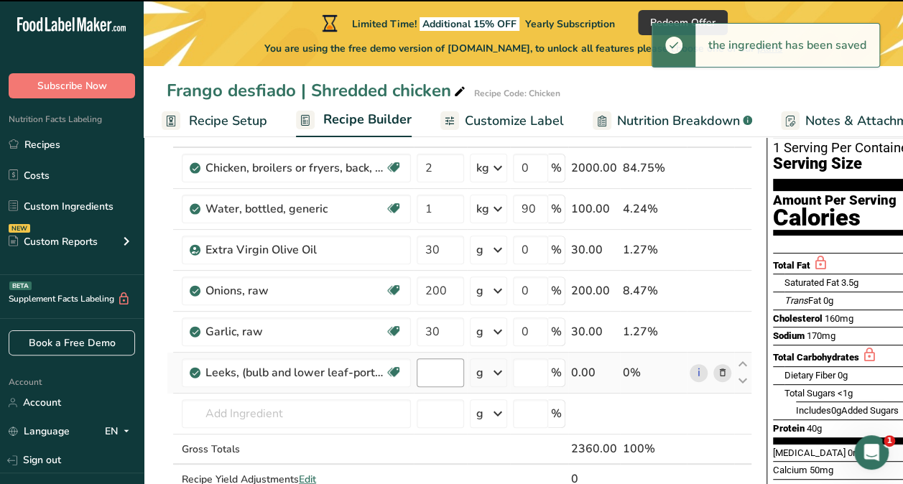
type input "0"
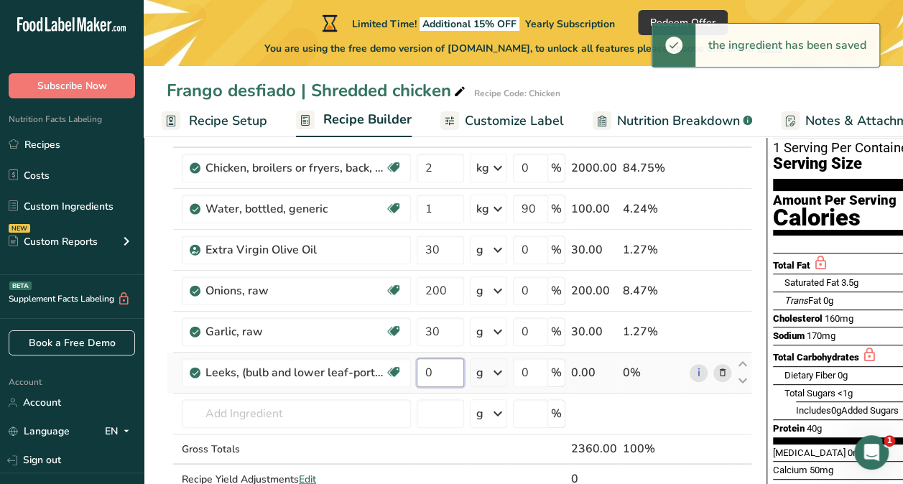
click at [433, 379] on input "0" at bounding box center [440, 372] width 47 height 29
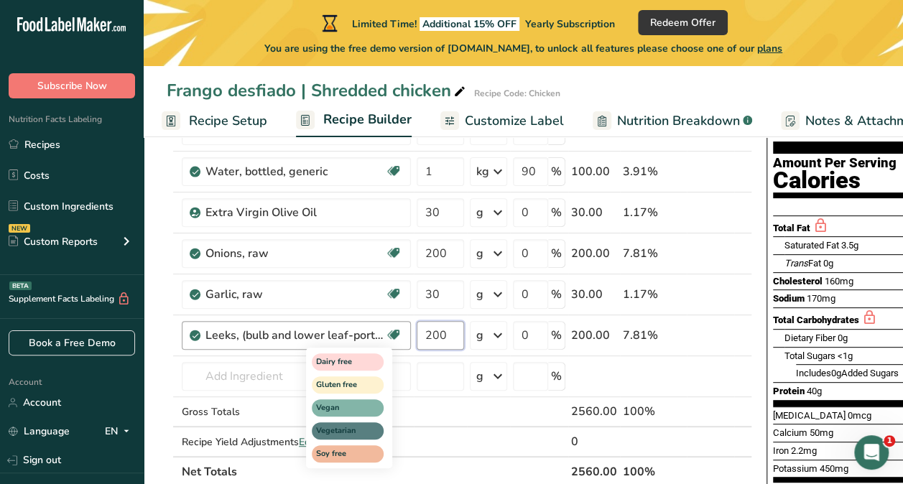
scroll to position [143, 0]
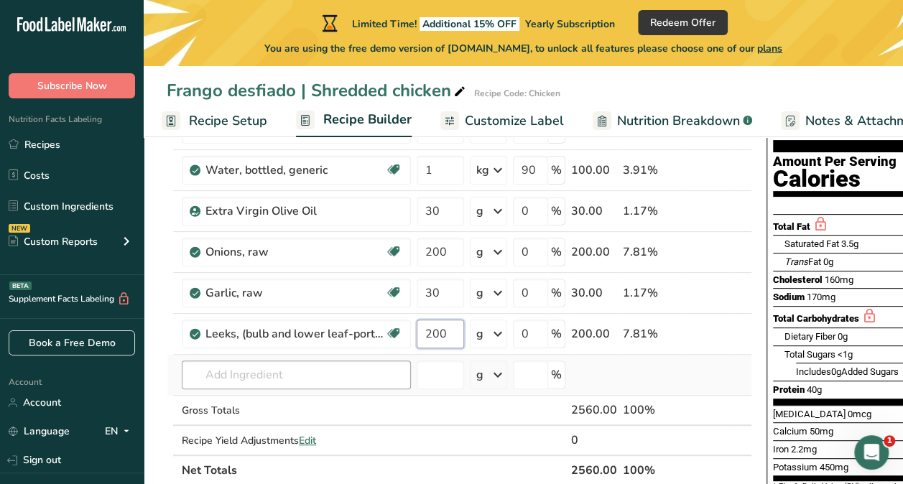
type input "200"
click at [229, 369] on div "Ingredient * Amount * Unit * Waste * .a-a{fill:#347362;}.b-a{fill:#fff;} Grams …" at bounding box center [459, 281] width 585 height 407
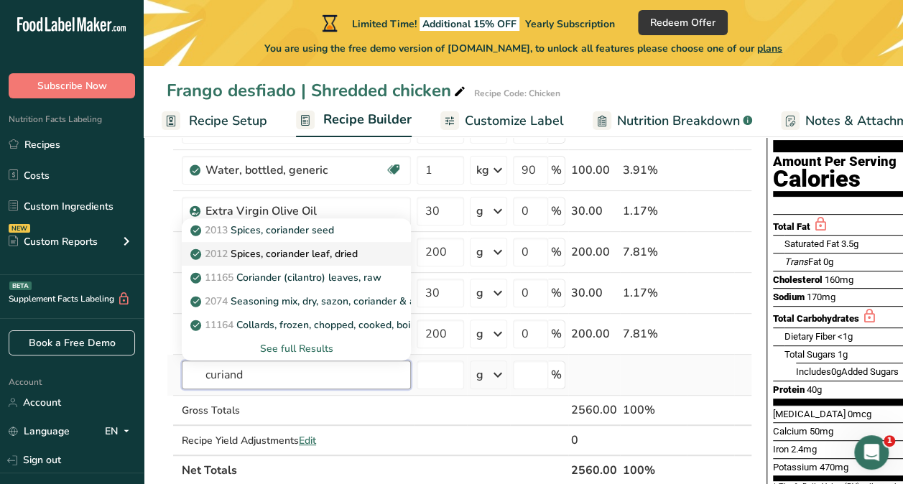
type input "curiand"
click at [274, 247] on p "2012 Spices, coriander leaf, dried" at bounding box center [275, 253] width 164 height 15
type input "Spices, coriander leaf, dried"
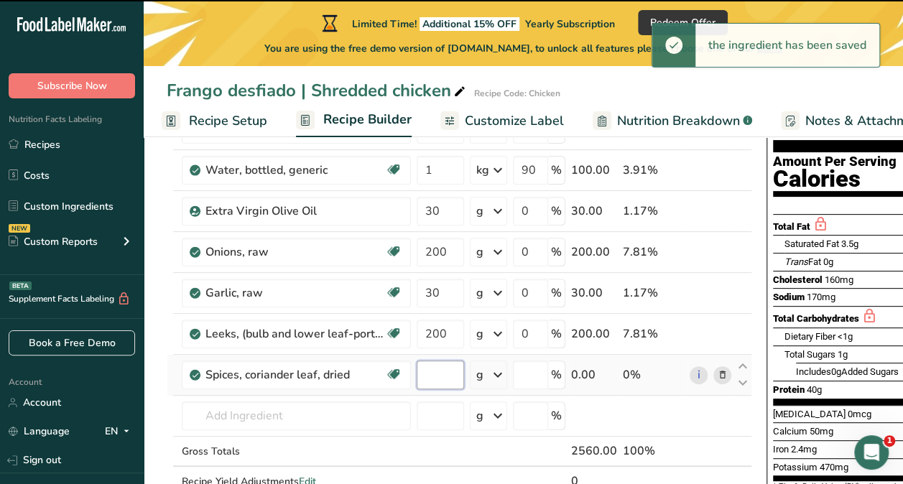
type input "0"
click at [435, 372] on input "0" at bounding box center [440, 375] width 47 height 29
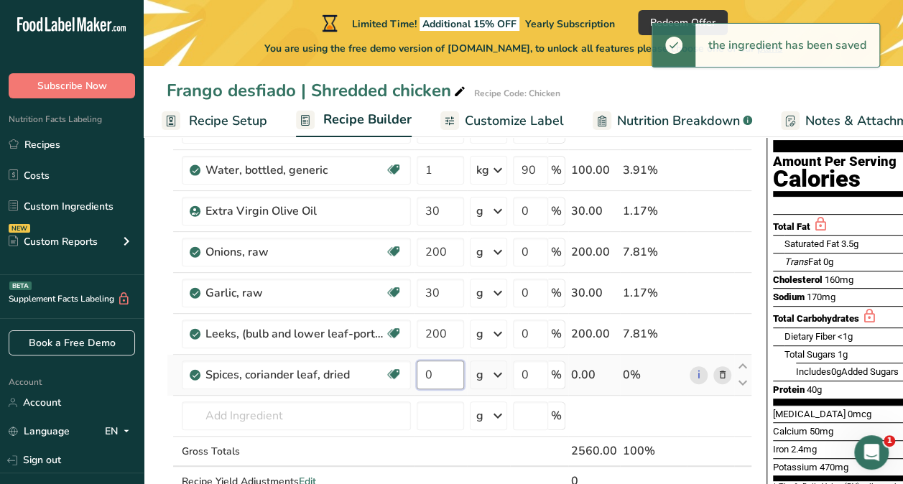
click at [435, 372] on input "0" at bounding box center [440, 375] width 47 height 29
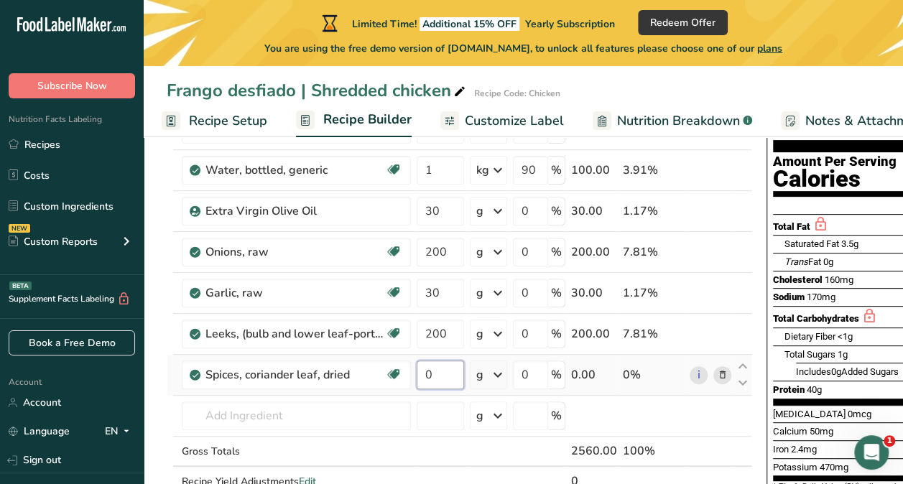
type input "2"
type input "15"
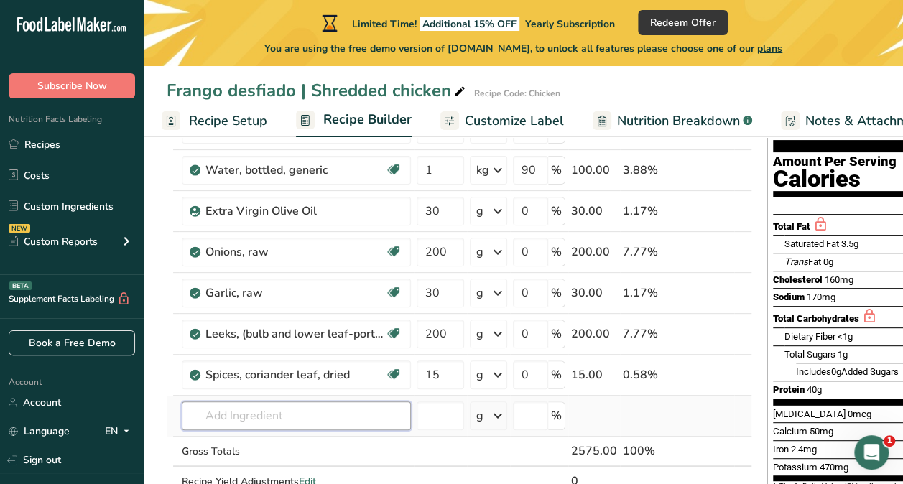
click at [343, 407] on div "Ingredient * Amount * Unit * Waste * .a-a{fill:#347362;}.b-a{fill:#fff;} Grams …" at bounding box center [459, 302] width 585 height 448
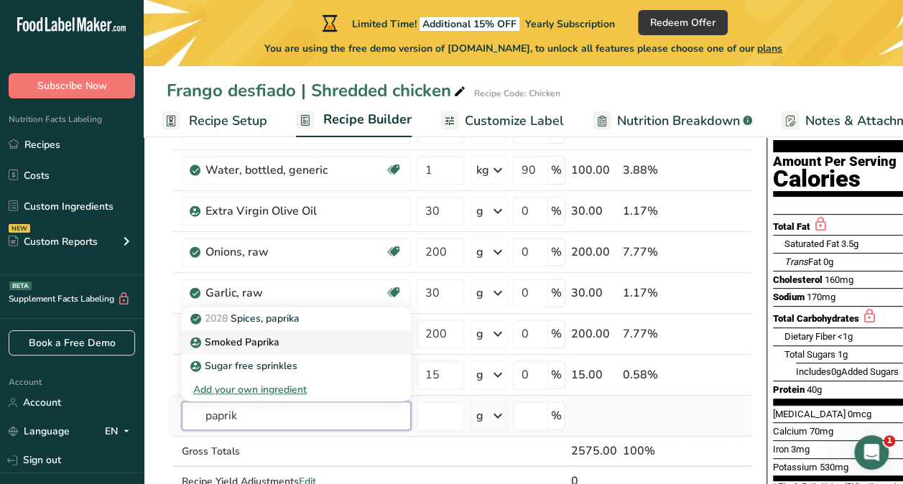
type input "paprik"
click at [326, 343] on div "Smoked Paprika" at bounding box center [284, 342] width 183 height 15
type input "Smoked Paprika"
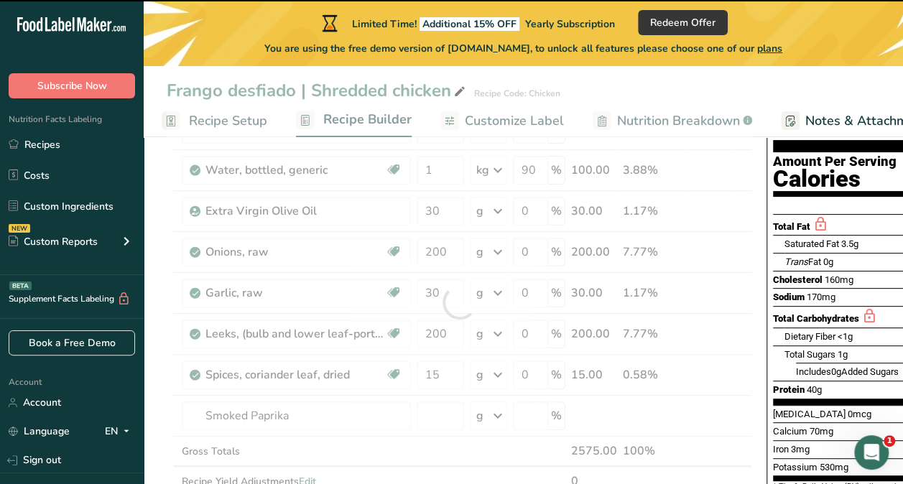
type input "0"
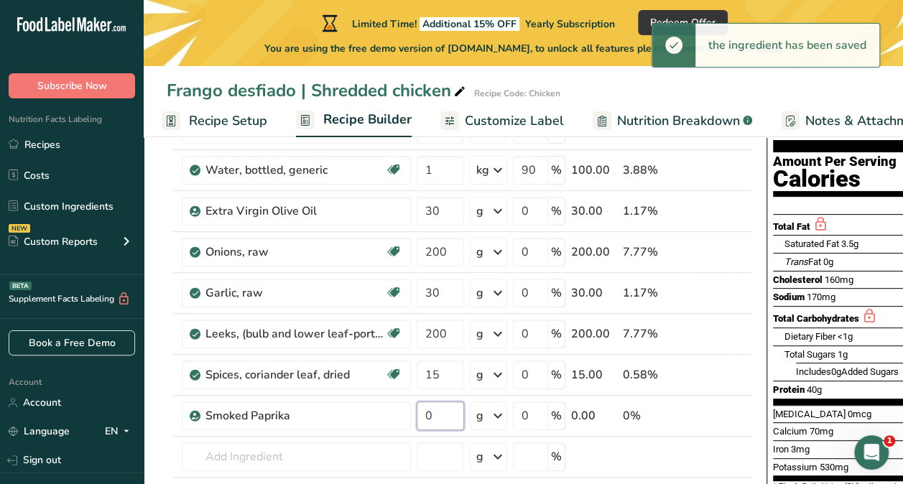
click at [441, 411] on input "0" at bounding box center [440, 416] width 47 height 29
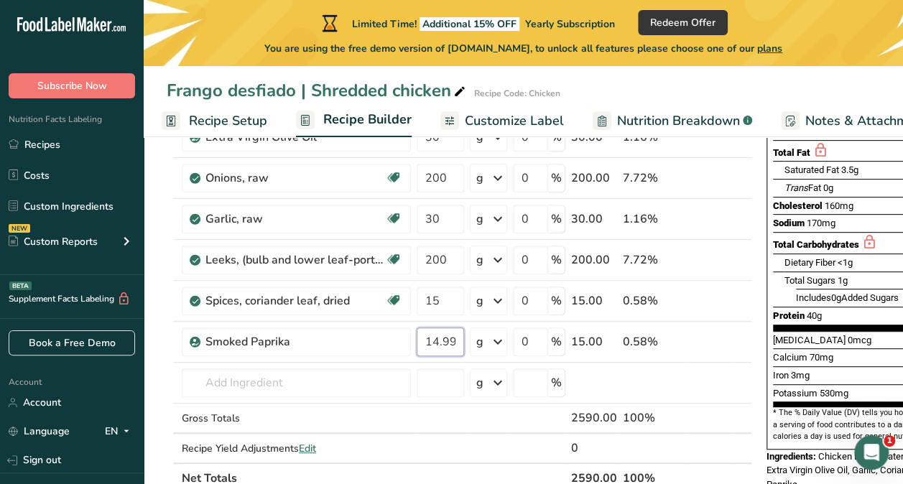
scroll to position [233, 0]
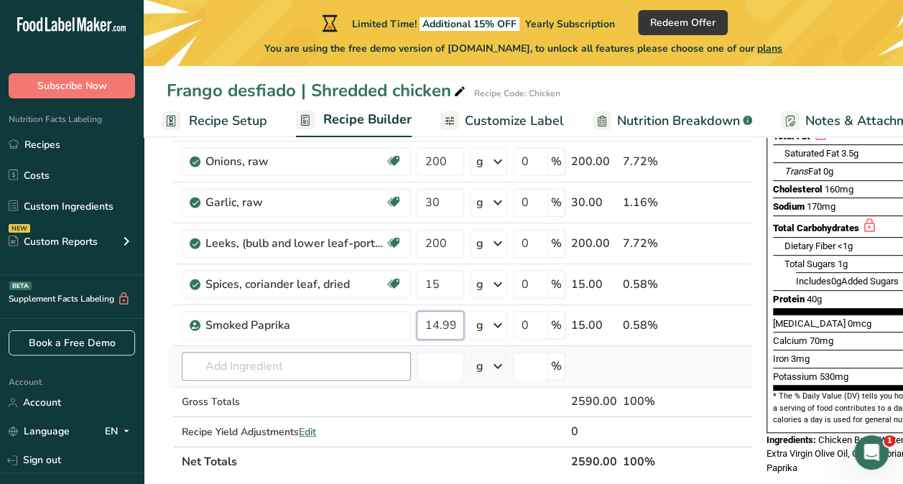
type input "14.999998"
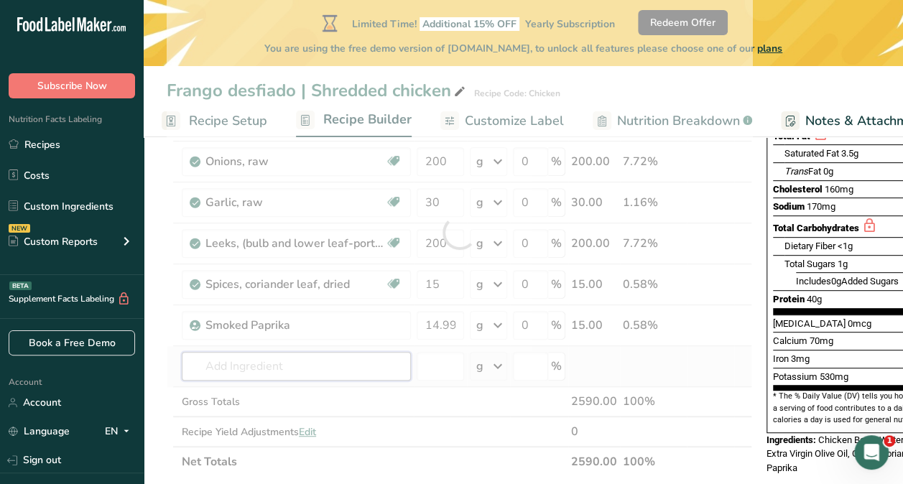
click at [295, 353] on div "Ingredient * Amount * Unit * Waste * .a-a{fill:#347362;}.b-a{fill:#fff;} Grams …" at bounding box center [459, 232] width 585 height 489
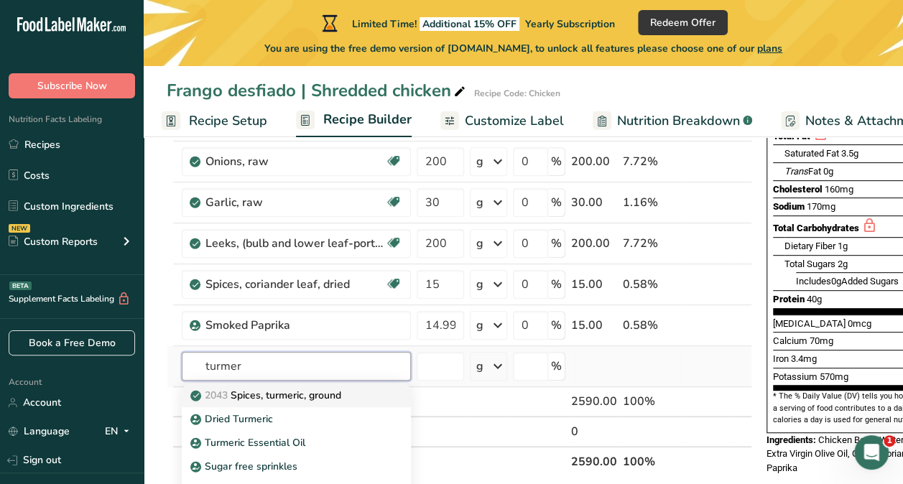
type input "turmer"
click at [292, 388] on p "2043 Spices, turmeric, ground" at bounding box center [267, 395] width 148 height 15
type input "Spices, turmeric, ground"
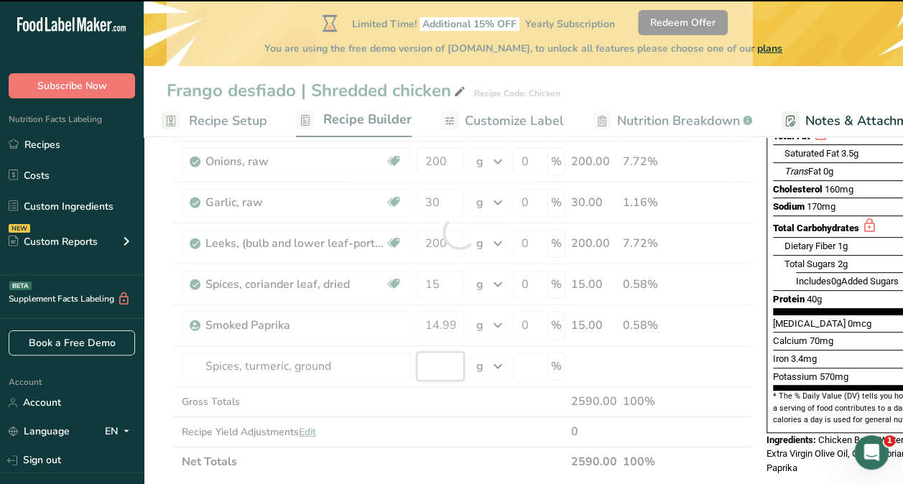
click at [442, 367] on input "number" at bounding box center [440, 366] width 47 height 29
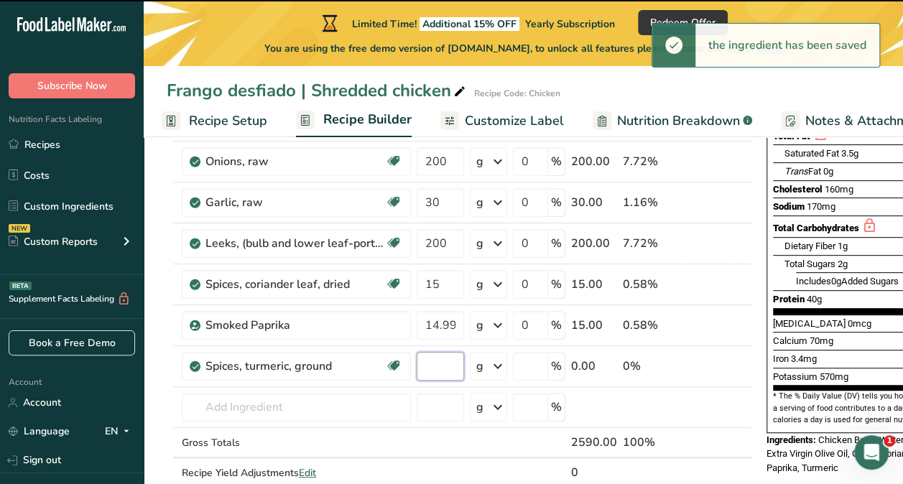
type input "0"
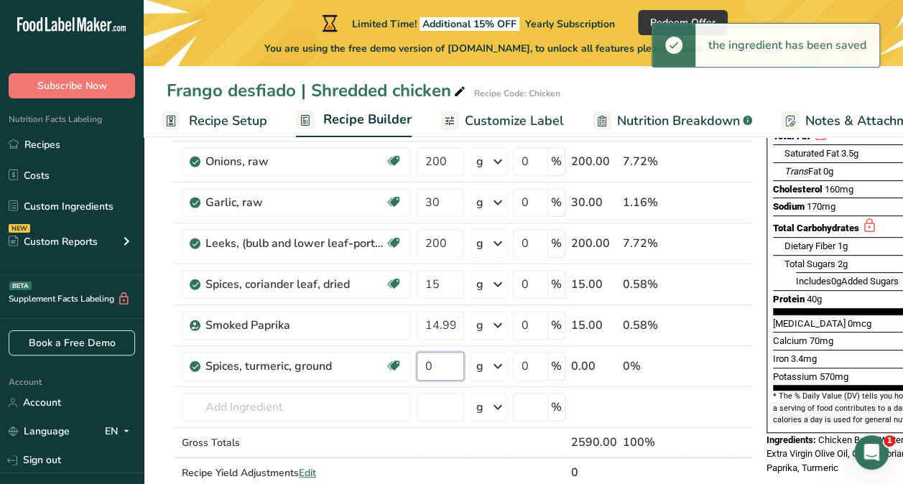
click at [442, 367] on input "0" at bounding box center [440, 366] width 47 height 29
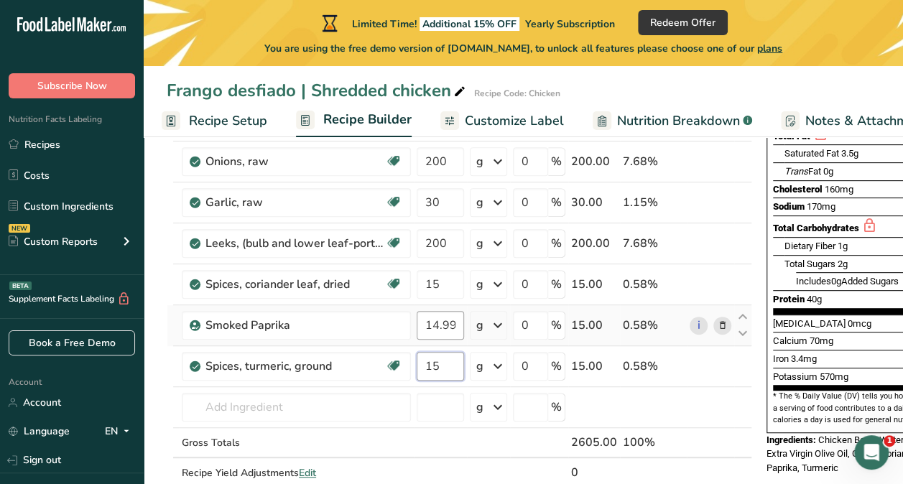
type input "15"
click at [436, 322] on div "Ingredient * Amount * Unit * Waste * .a-a{fill:#347362;}.b-a{fill:#fff;} Grams …" at bounding box center [459, 253] width 585 height 530
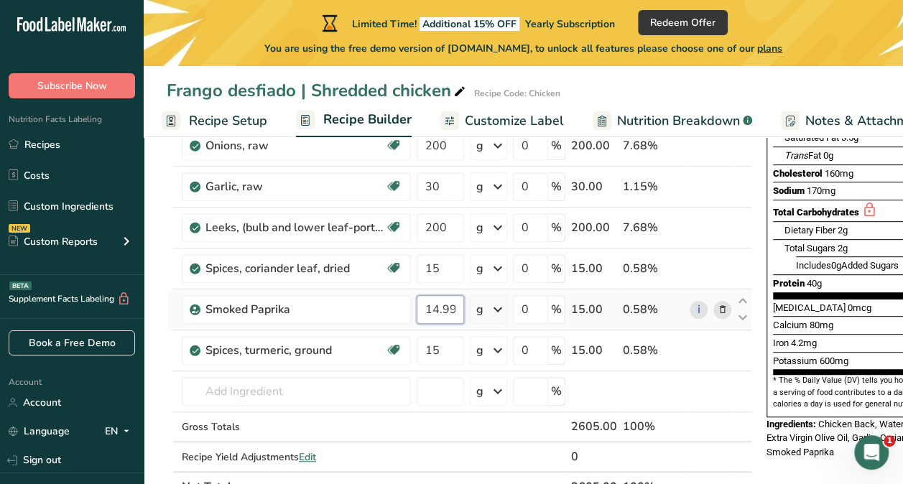
scroll to position [250, 0]
click at [443, 310] on input "14.999999" at bounding box center [440, 309] width 47 height 29
type input "15"
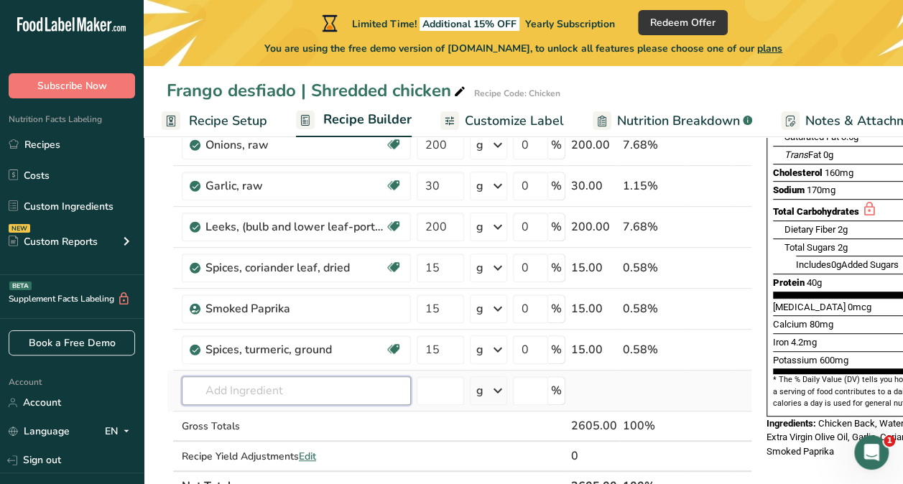
click at [236, 386] on div "Ingredient * Amount * Unit * Waste * .a-a{fill:#347362;}.b-a{fill:#fff;} Grams …" at bounding box center [459, 236] width 585 height 530
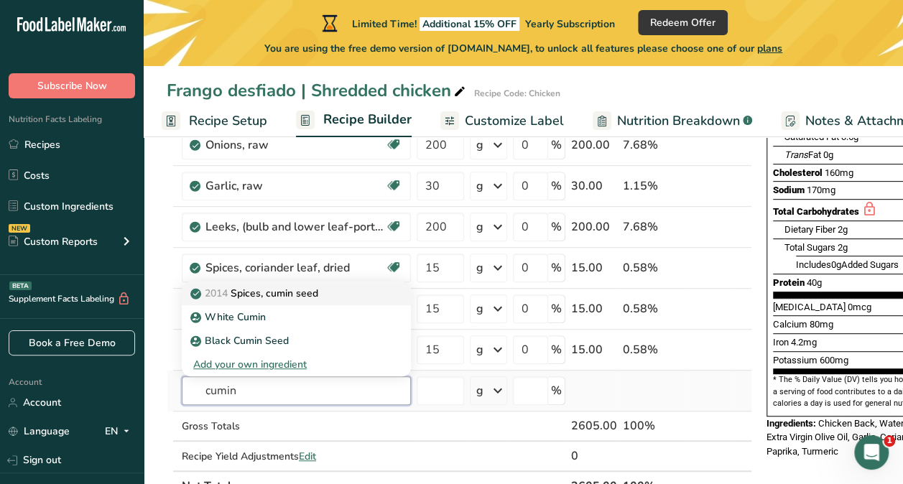
type input "cumin"
click at [284, 297] on p "2014 Spices, cumin seed" at bounding box center [255, 293] width 125 height 15
type input "Spices, cumin seed"
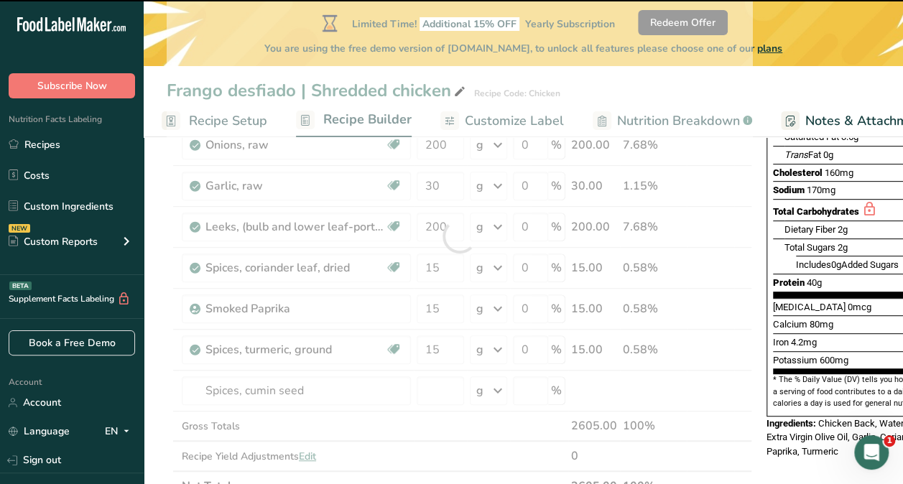
type input "0"
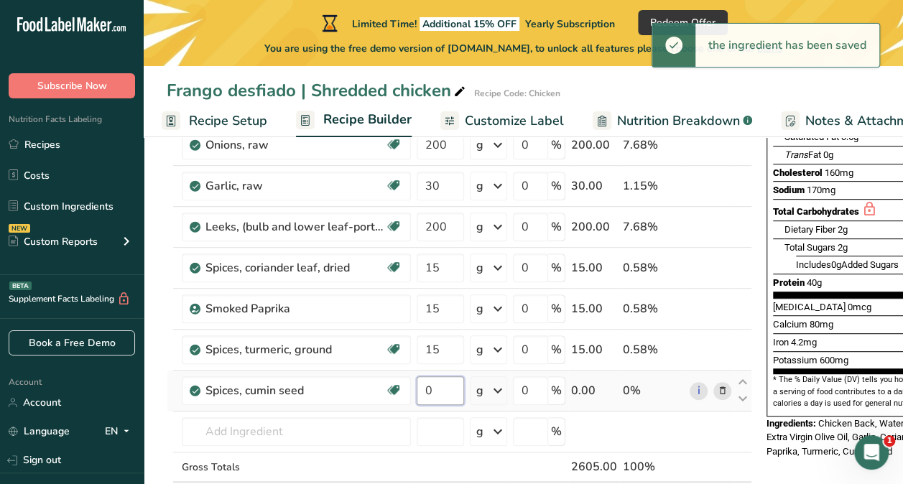
click at [433, 392] on input "0" at bounding box center [440, 390] width 47 height 29
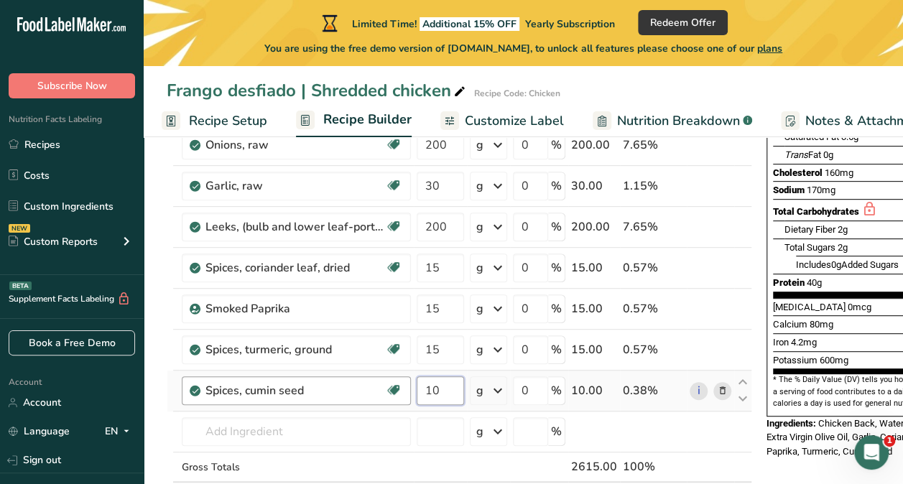
type input "1"
type input "5"
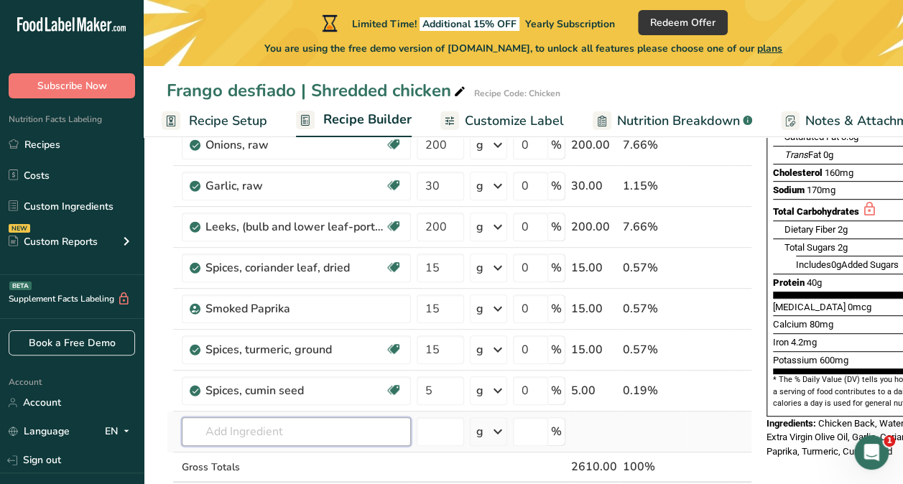
click at [343, 419] on div "Ingredient * Amount * Unit * Waste * .a-a{fill:#347362;}.b-a{fill:#fff;} Grams …" at bounding box center [459, 256] width 585 height 571
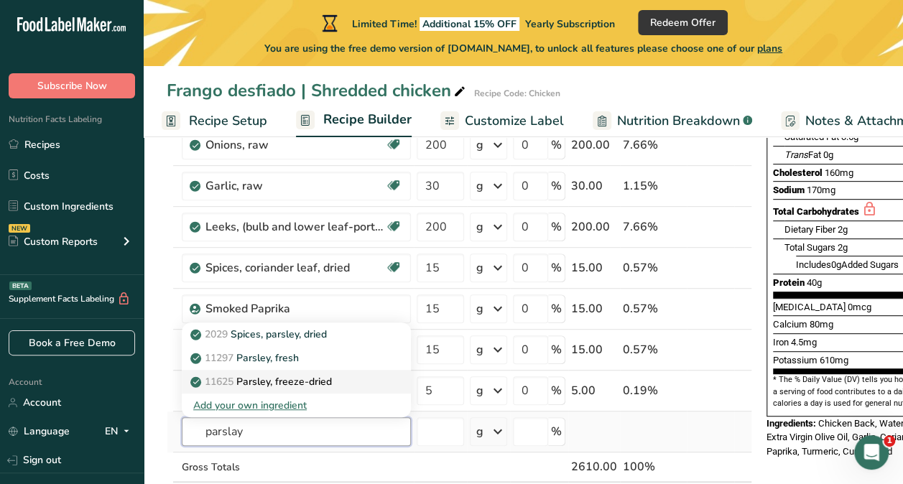
type input "parslay"
click at [356, 386] on div "11625 Parsley, freeze-dried" at bounding box center [284, 381] width 183 height 15
type input "Parsley, freeze-dried"
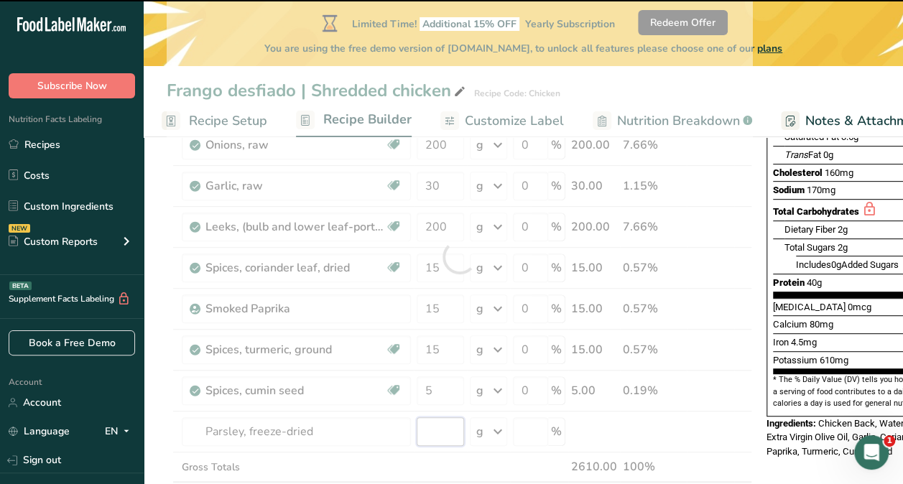
click at [438, 430] on input "number" at bounding box center [440, 431] width 47 height 29
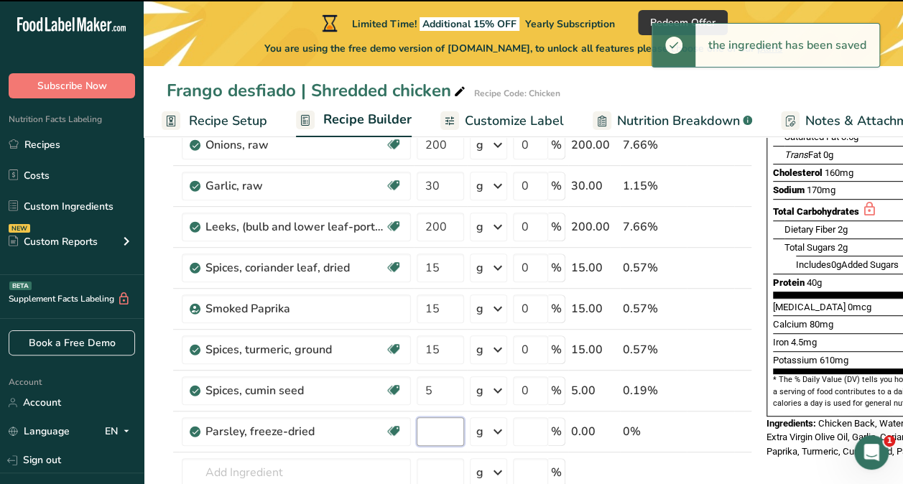
type input "0"
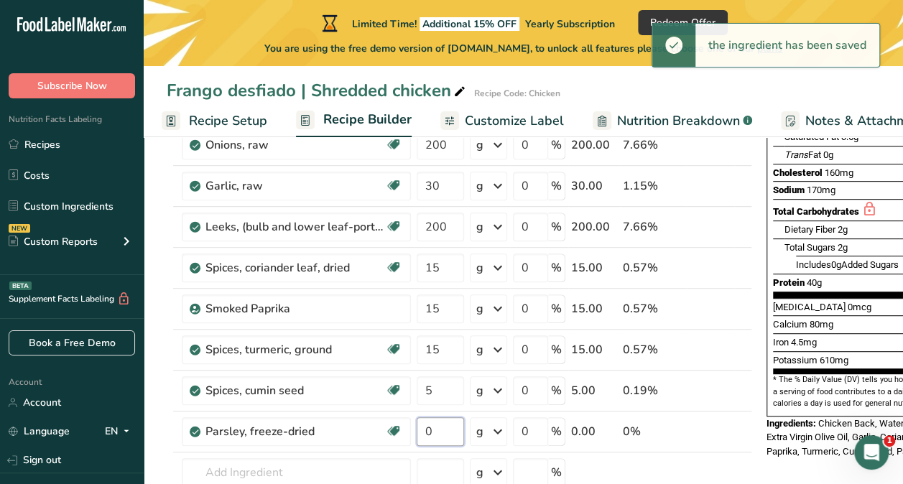
click at [438, 430] on input "0" at bounding box center [440, 431] width 47 height 29
drag, startPoint x: 438, startPoint y: 430, endPoint x: 419, endPoint y: 432, distance: 19.5
click at [419, 432] on input "0" at bounding box center [440, 431] width 47 height 29
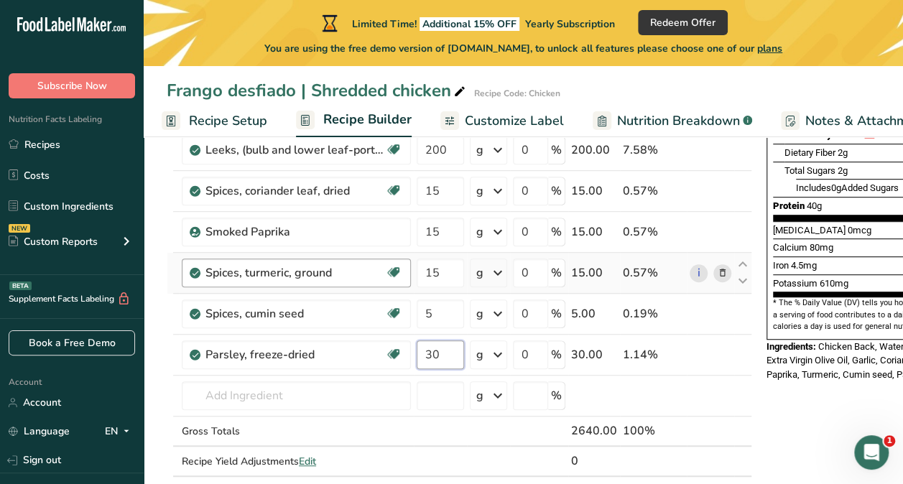
scroll to position [328, 0]
type input "30"
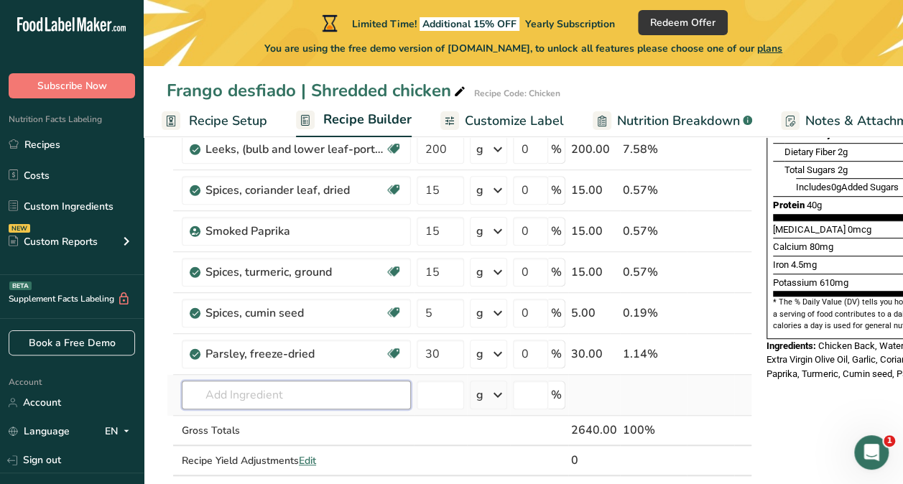
click at [279, 384] on div "Ingredient * Amount * Unit * Waste * .a-a{fill:#347362;}.b-a{fill:#fff;} Grams …" at bounding box center [459, 200] width 585 height 612
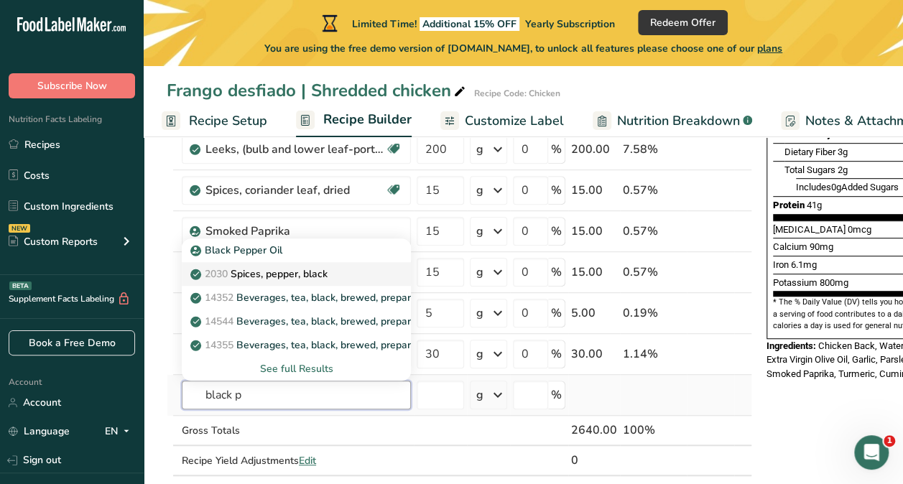
type input "black p"
click at [287, 272] on p "2030 Spices, pepper, black" at bounding box center [260, 273] width 134 height 15
type input "Spices, pepper, black"
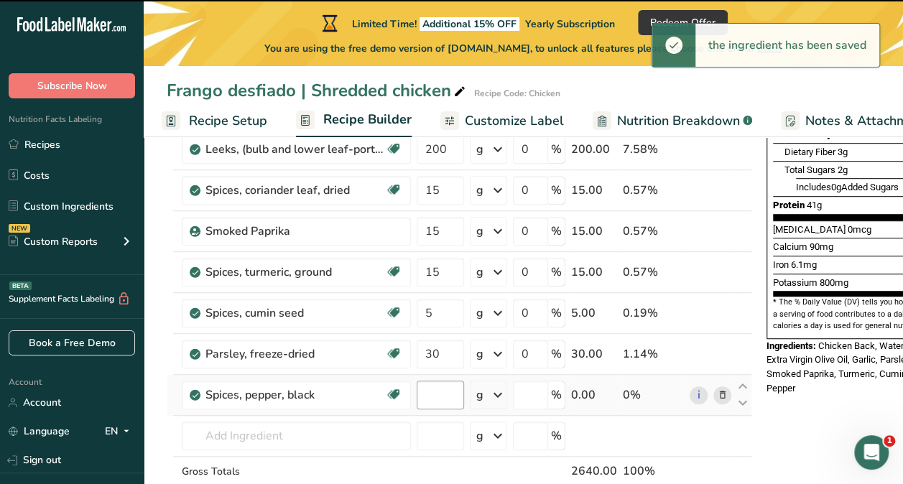
type input "0"
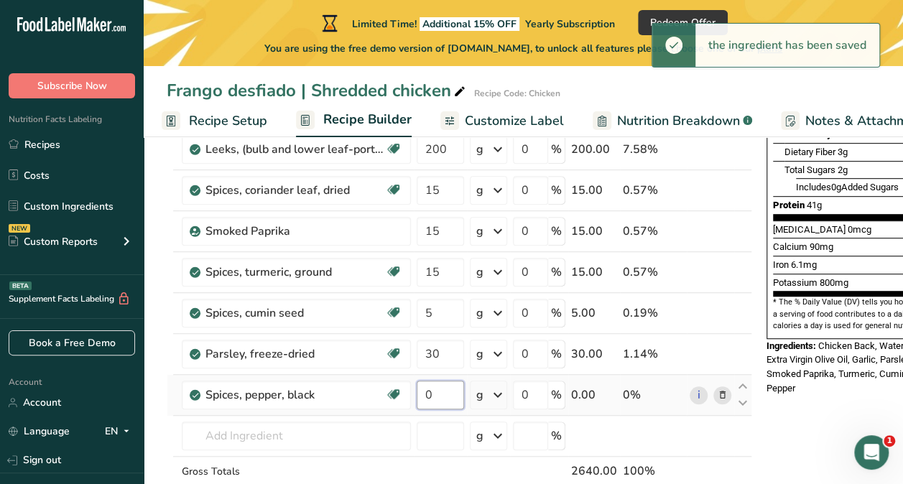
click at [435, 393] on input "0" at bounding box center [440, 395] width 47 height 29
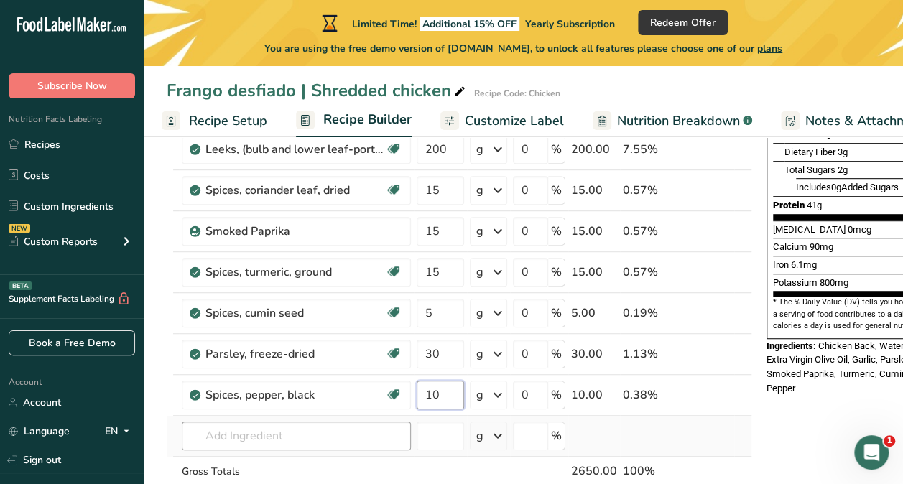
type input "10"
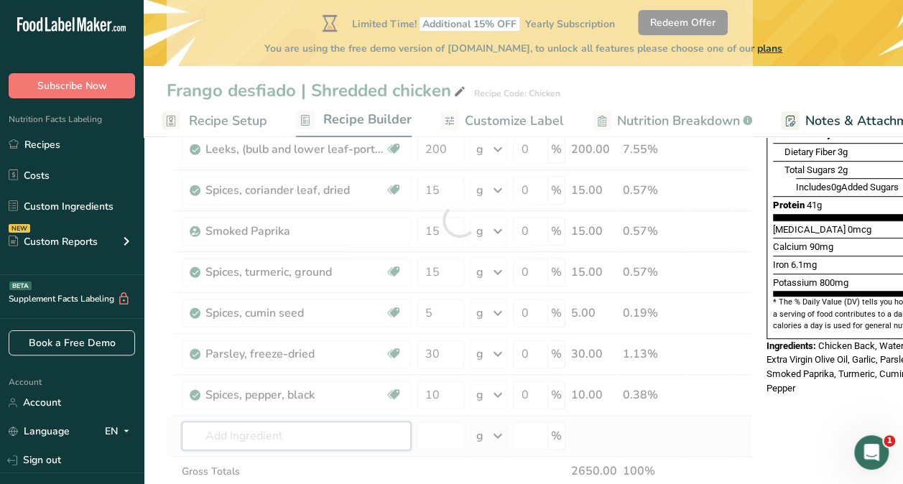
click at [355, 440] on div "Ingredient * Amount * Unit * Waste * .a-a{fill:#347362;}.b-a{fill:#fff;} Grams …" at bounding box center [459, 220] width 585 height 653
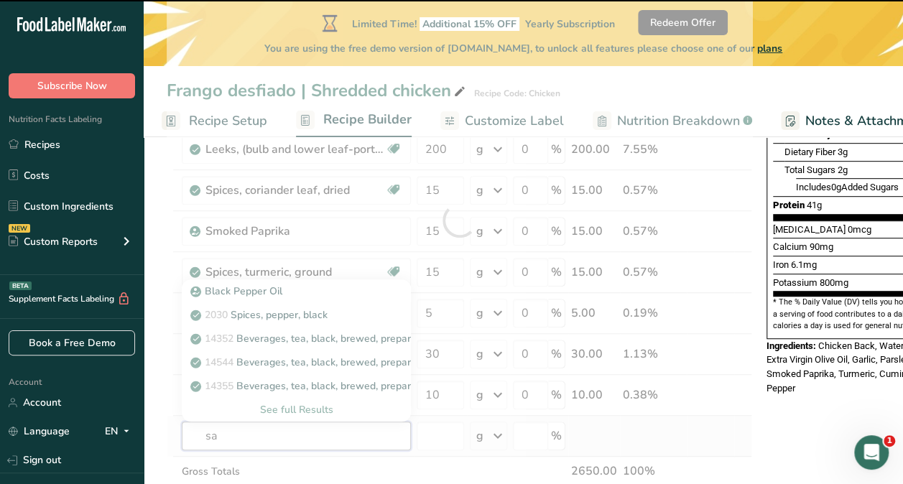
type input "sal"
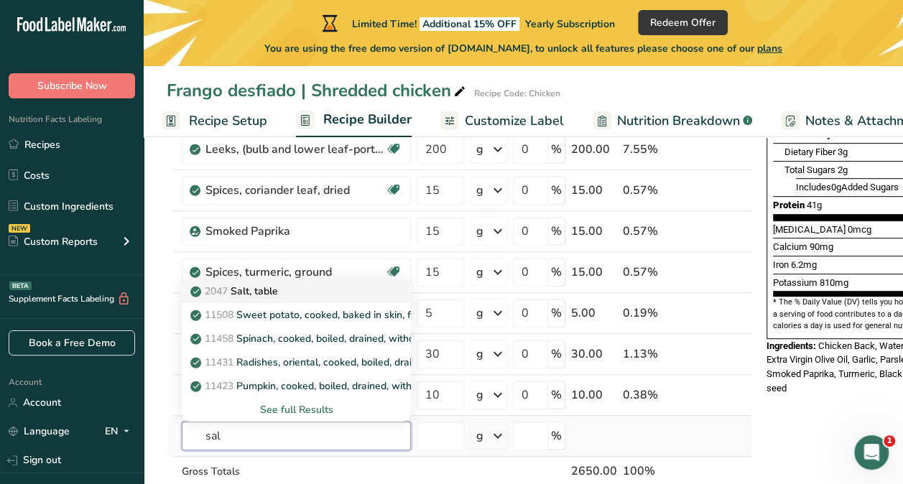
type input "sal"
click at [317, 280] on link "2047 Salt, table" at bounding box center [296, 291] width 229 height 24
type input "Salt, table"
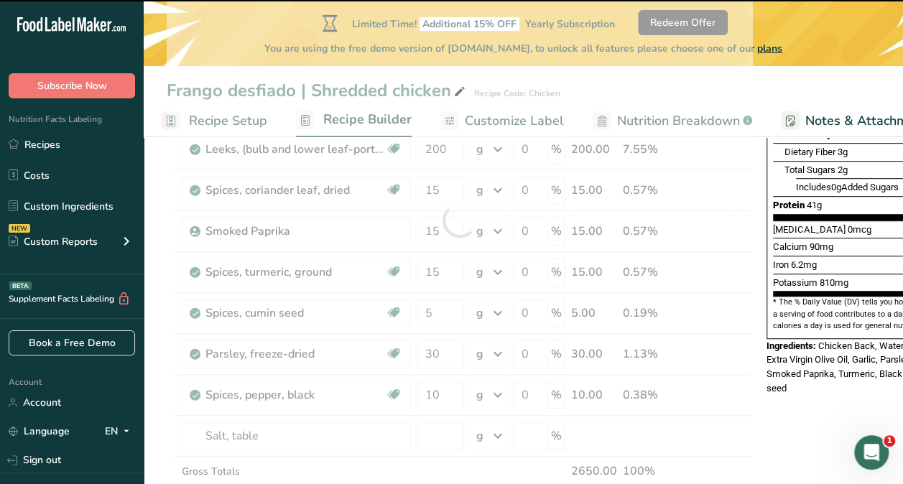
click at [436, 433] on div at bounding box center [459, 220] width 585 height 653
type input "0"
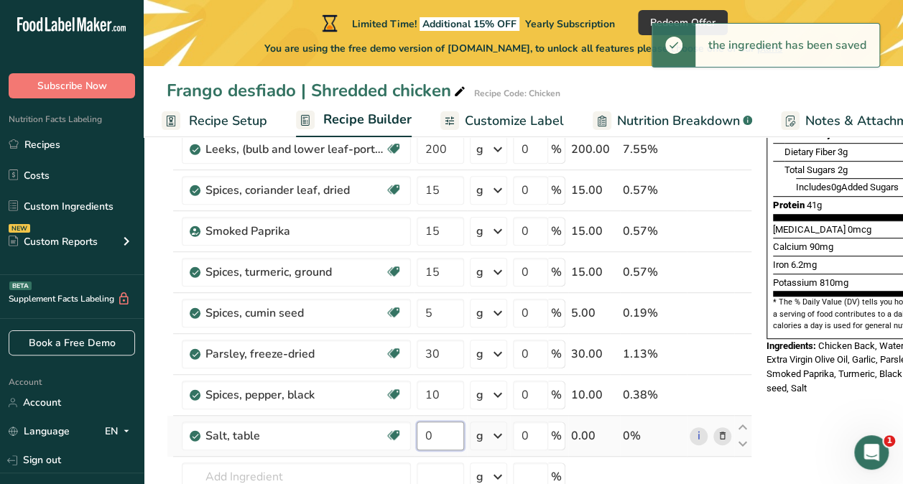
click at [437, 433] on input "0" at bounding box center [440, 436] width 47 height 29
drag, startPoint x: 437, startPoint y: 433, endPoint x: 413, endPoint y: 437, distance: 24.0
click at [414, 437] on td "0" at bounding box center [440, 436] width 53 height 41
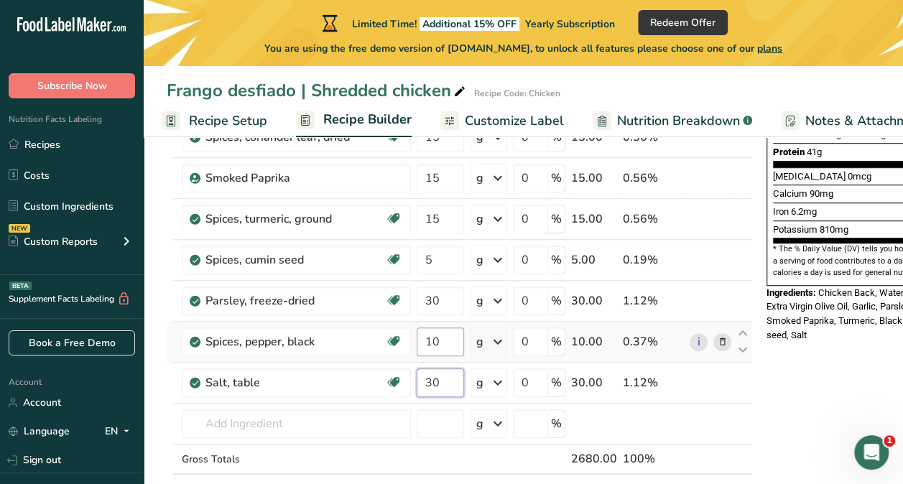
scroll to position [384, 0]
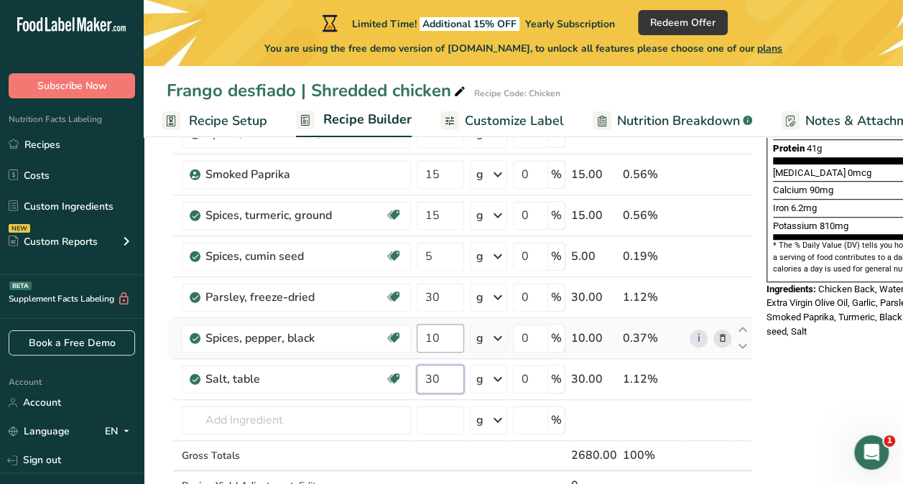
type input "3"
type input "2"
type input "30"
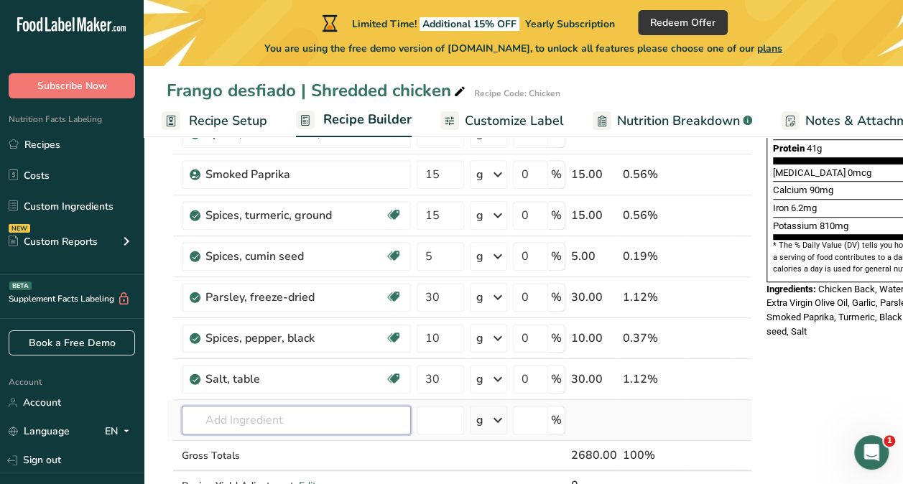
click at [369, 409] on div "Ingredient * Amount * Unit * Waste * .a-a{fill:#347362;}.b-a{fill:#fff;} Grams …" at bounding box center [459, 184] width 585 height 694
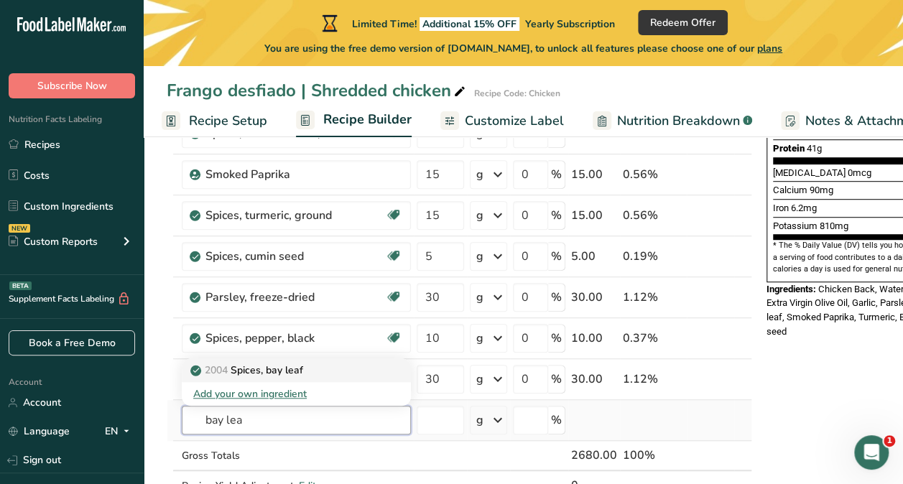
type input "bay lea"
click at [307, 366] on div "2004 Spices, bay leaf" at bounding box center [284, 370] width 183 height 15
type input "Spices, bay leaf"
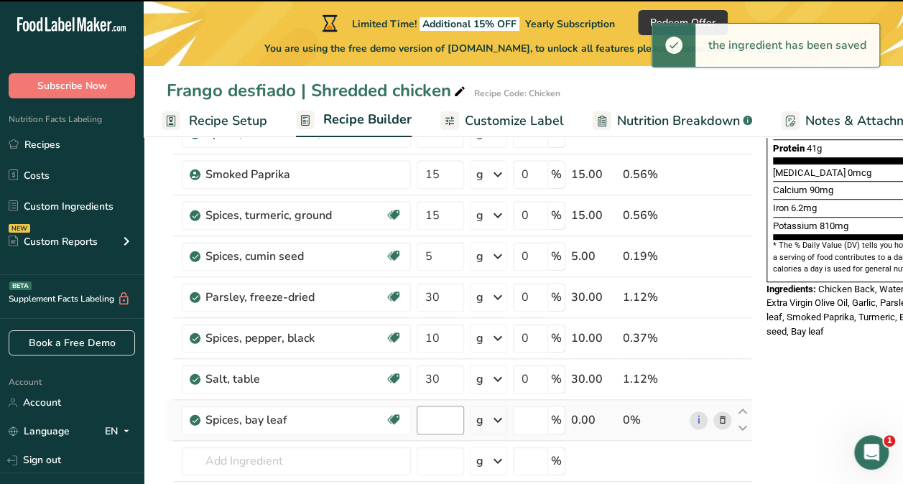
type input "0"
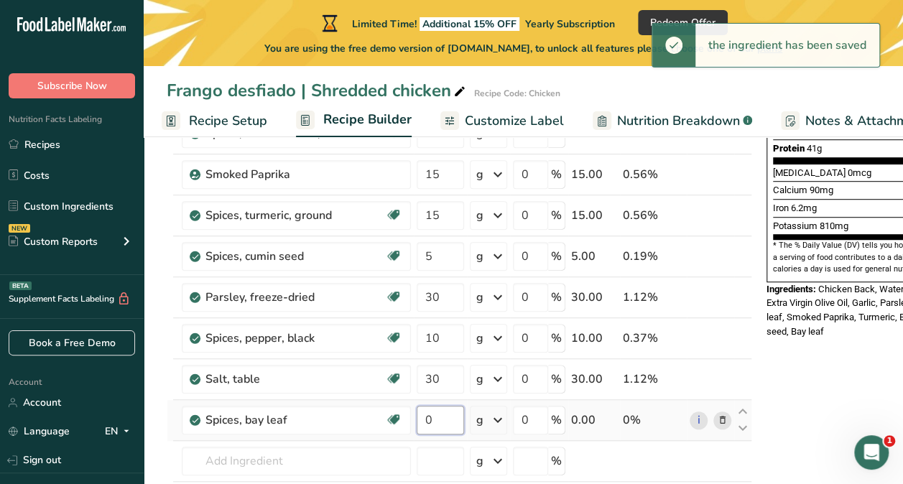
click at [442, 414] on input "0" at bounding box center [440, 420] width 47 height 29
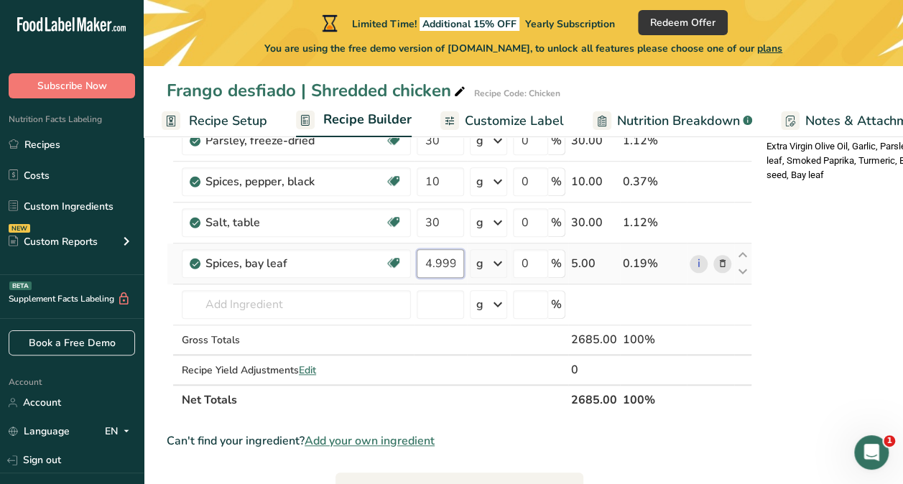
scroll to position [542, 0]
type input "4.999998"
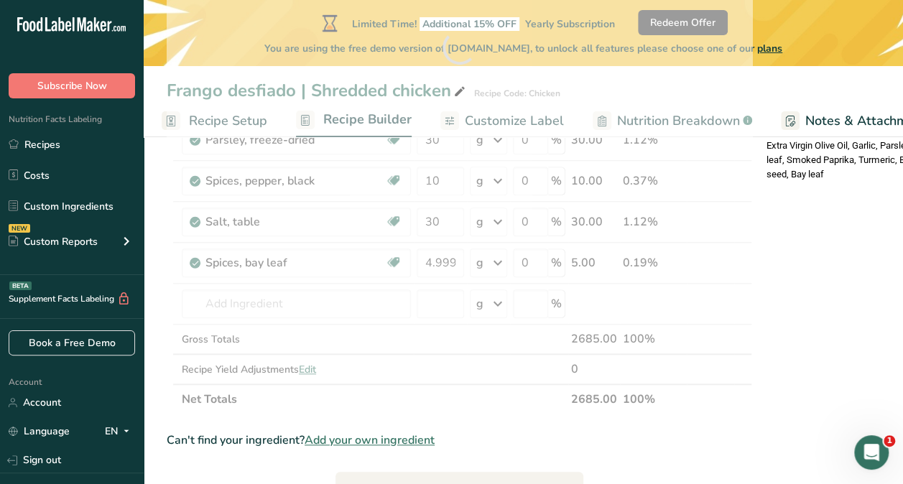
click at [162, 295] on section "Add Ingredients Manage Recipe Delete Recipe Duplicate Recipe Scale Recipe Save …" at bounding box center [523, 251] width 759 height 1304
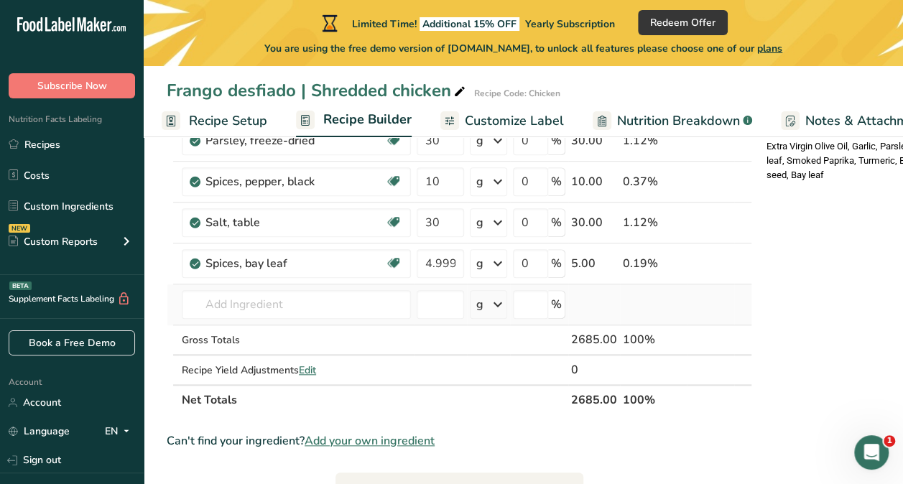
scroll to position [543, 0]
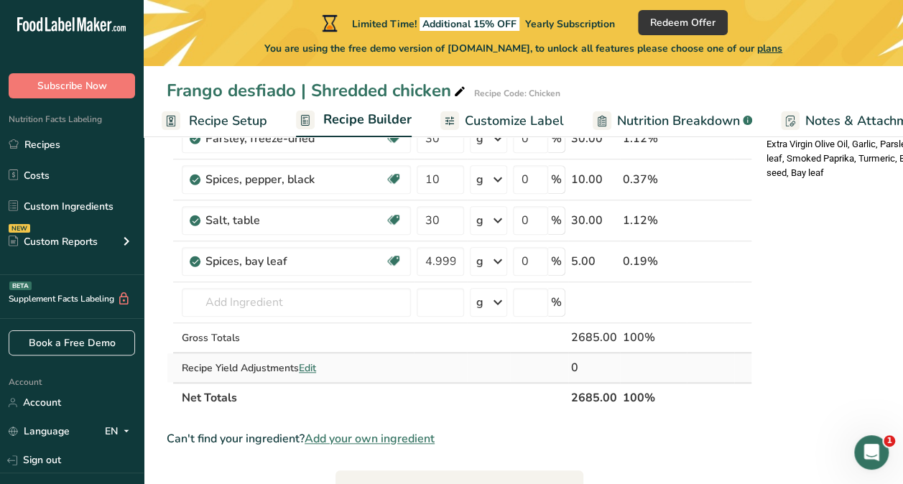
click at [306, 361] on span "Edit" at bounding box center [307, 368] width 17 height 14
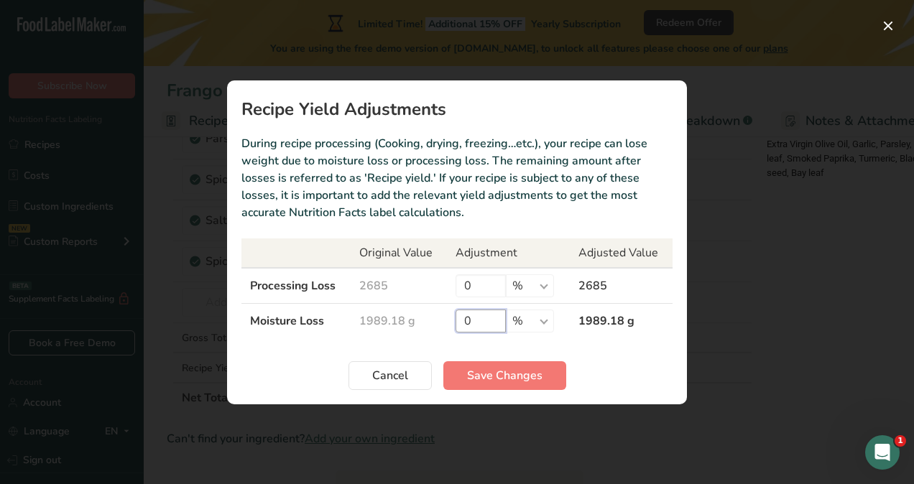
click at [463, 318] on input "0" at bounding box center [480, 321] width 50 height 23
click at [585, 287] on td "2685" at bounding box center [621, 286] width 103 height 36
click at [539, 317] on select "% g kg mg mcg lb oz" at bounding box center [530, 321] width 48 height 23
click at [463, 322] on input "0" at bounding box center [480, 321] width 50 height 23
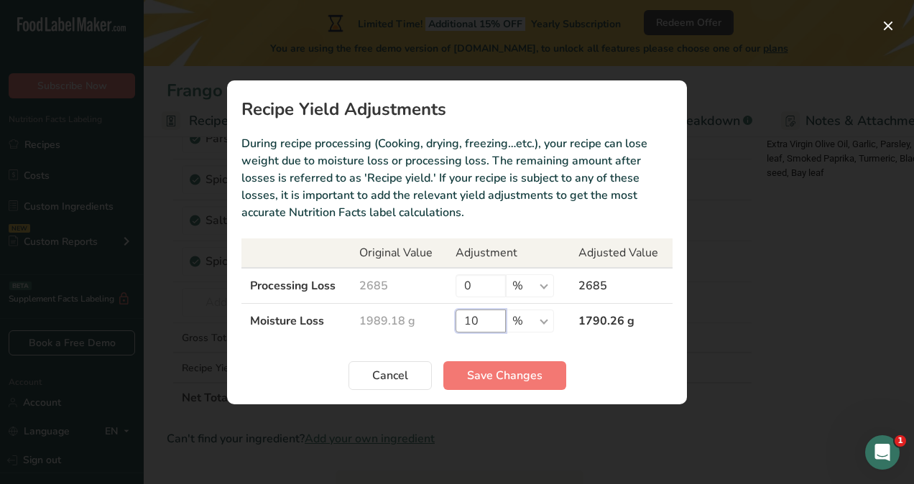
click at [476, 322] on input "10" at bounding box center [480, 321] width 50 height 23
type input "1"
type input "5"
click at [472, 287] on input "0" at bounding box center [480, 285] width 50 height 23
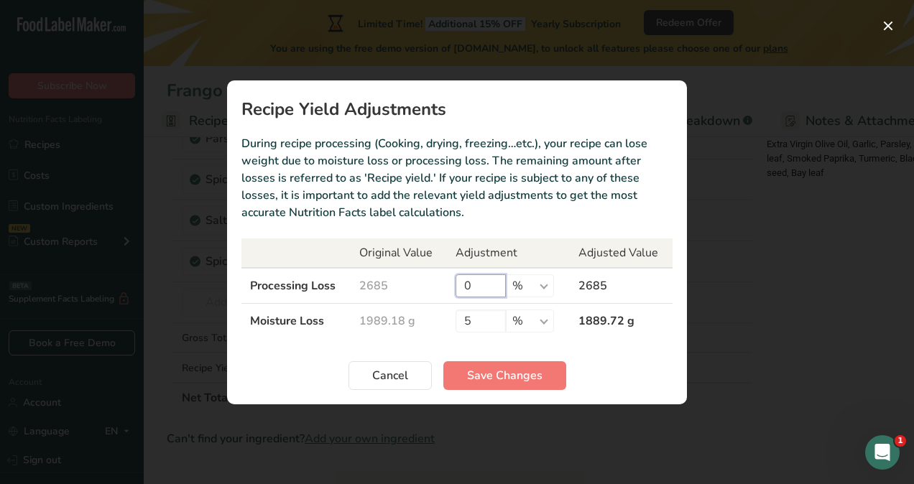
click at [472, 287] on input "0" at bounding box center [480, 285] width 50 height 23
click at [468, 287] on input "0" at bounding box center [480, 285] width 50 height 23
click at [478, 286] on input "0" at bounding box center [480, 285] width 50 height 23
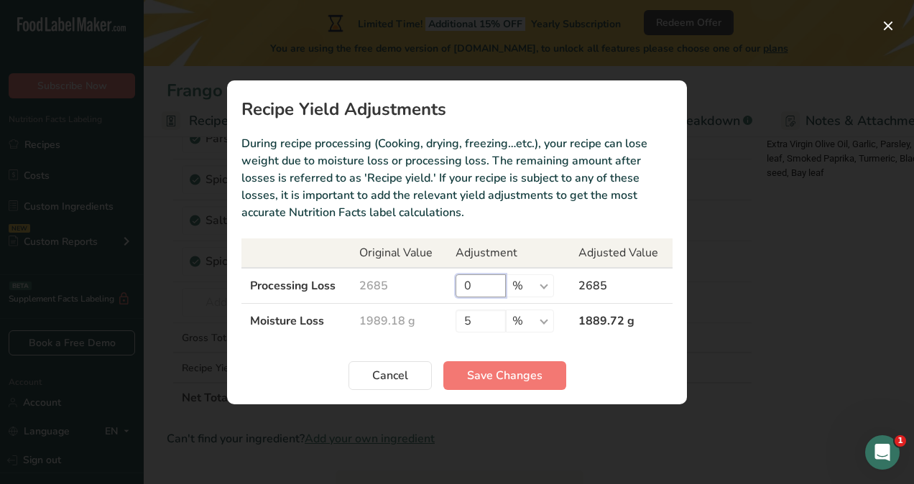
type input "6"
type input "50"
click at [473, 320] on input "5" at bounding box center [480, 321] width 50 height 23
click at [480, 291] on input "50" at bounding box center [480, 285] width 50 height 23
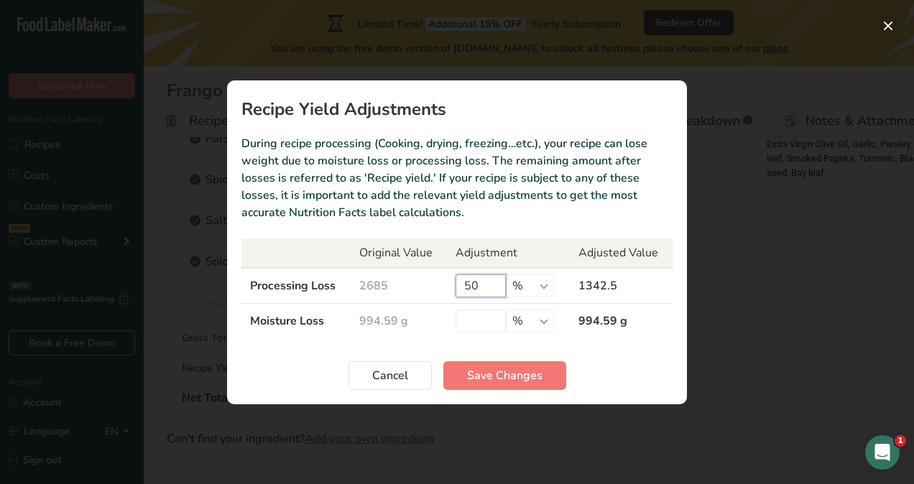
click at [480, 291] on input "50" at bounding box center [480, 285] width 50 height 23
type input "5"
type input "20"
click at [483, 320] on input "Recipe yield modal" at bounding box center [480, 321] width 50 height 23
type input "1"
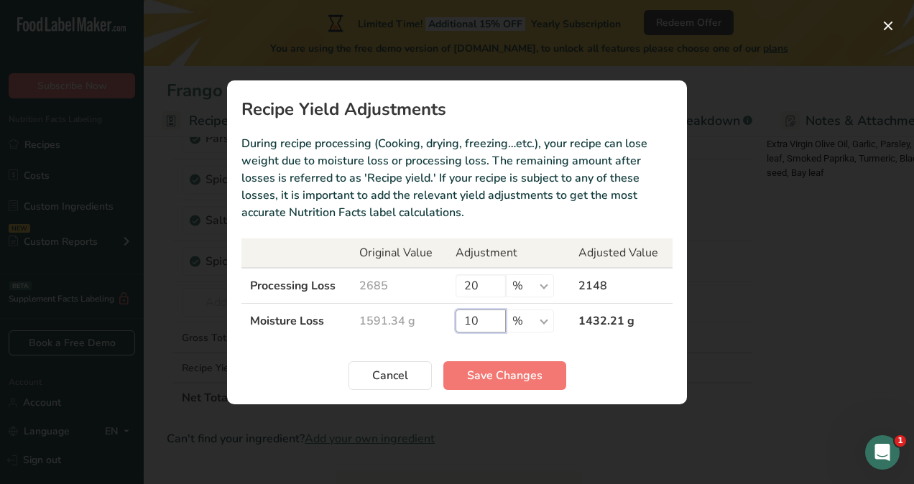
type input "1"
type input "3"
type input "20"
click at [470, 371] on span "Save Changes" at bounding box center [504, 375] width 75 height 17
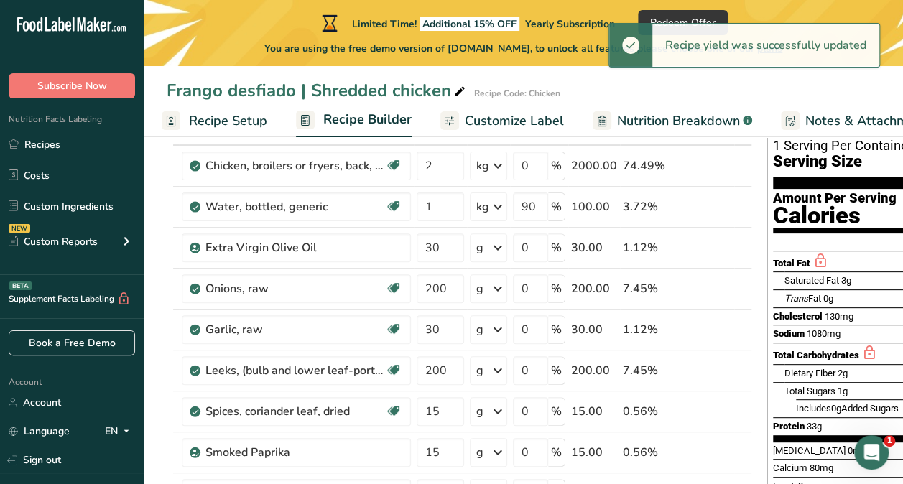
scroll to position [0, 0]
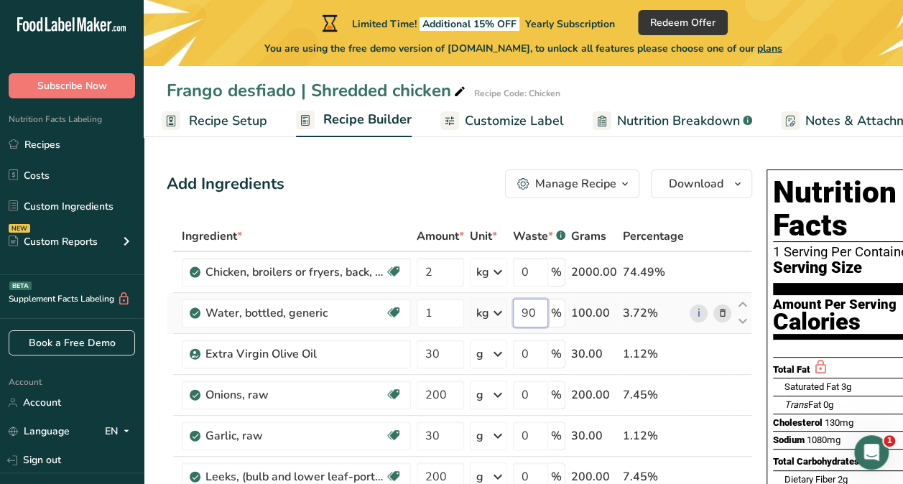
click at [535, 311] on input "90" at bounding box center [530, 313] width 35 height 29
type input "9"
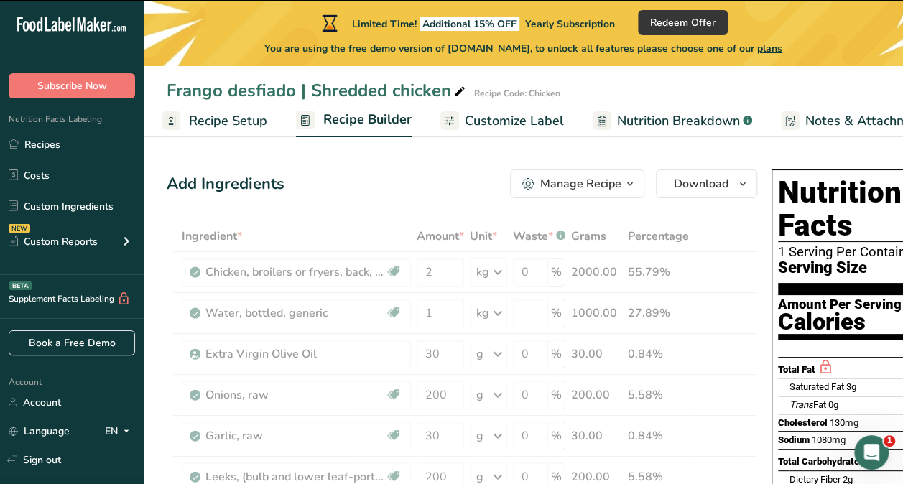
type input "0"
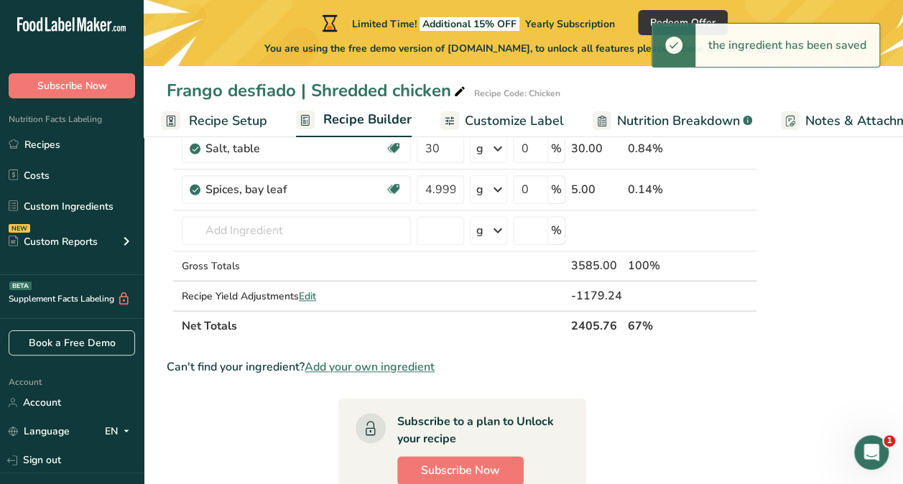
scroll to position [616, 0]
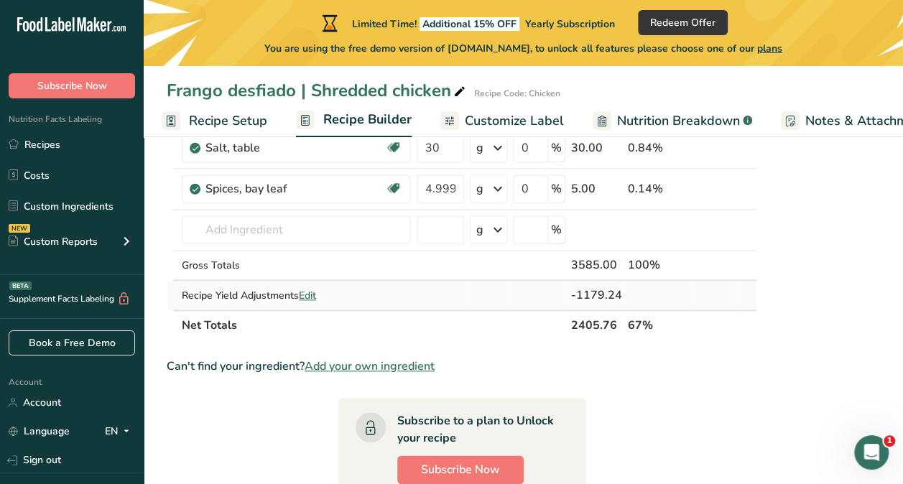
click at [308, 289] on span "Edit" at bounding box center [307, 296] width 17 height 14
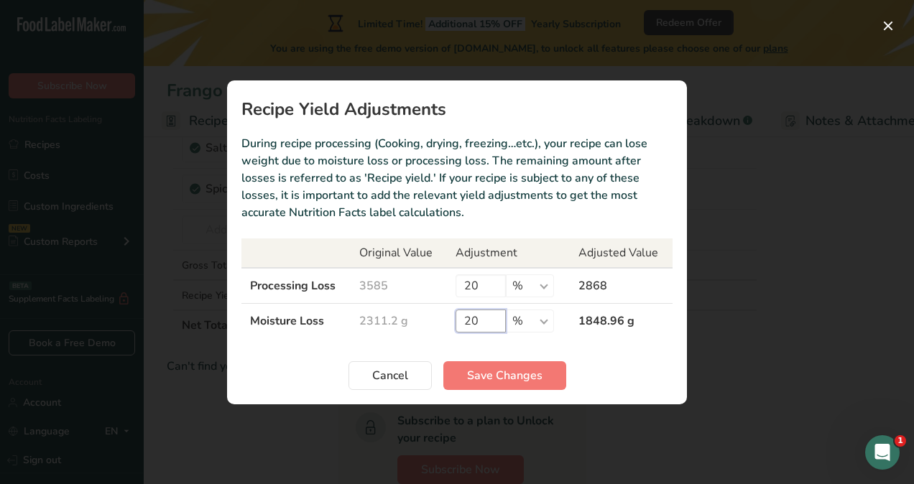
click at [481, 315] on input "20" at bounding box center [480, 321] width 50 height 23
drag, startPoint x: 481, startPoint y: 315, endPoint x: 432, endPoint y: 318, distance: 49.0
click at [432, 318] on tr "Moisture Loss 2311.2 g 20 % g kg mg mcg lb oz 1848.96 g" at bounding box center [456, 320] width 431 height 35
type input "50"
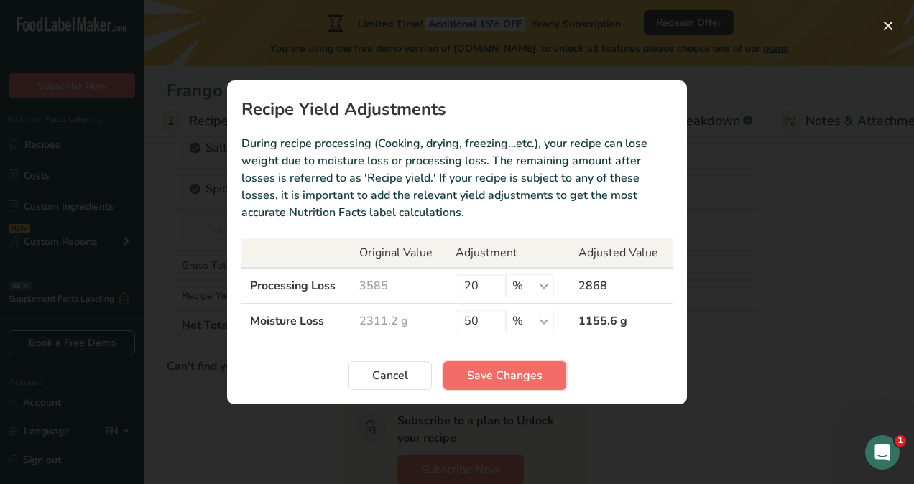
click at [491, 376] on span "Save Changes" at bounding box center [504, 375] width 75 height 17
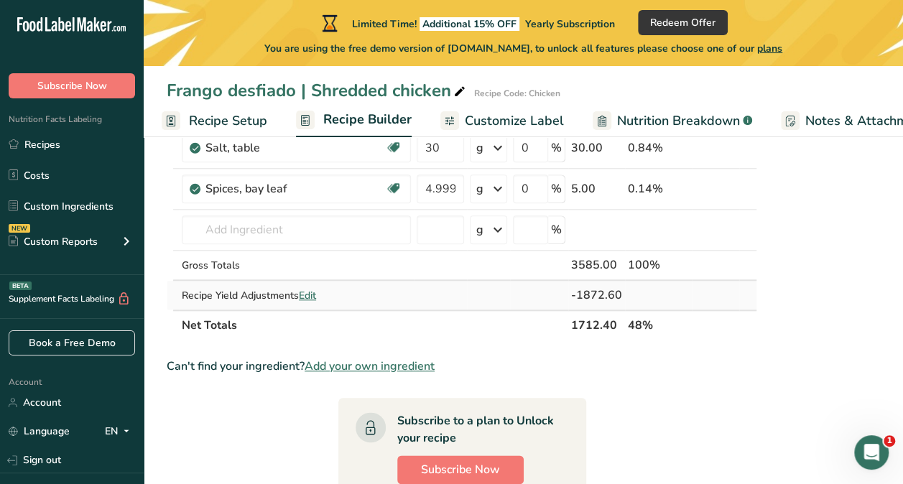
click at [308, 289] on span "Edit" at bounding box center [307, 296] width 17 height 14
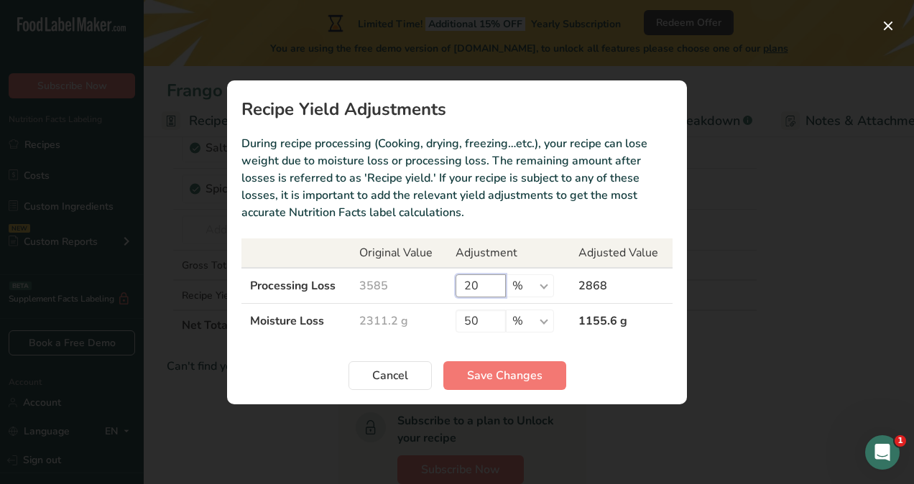
click at [480, 285] on input "20" at bounding box center [480, 285] width 50 height 23
drag, startPoint x: 480, startPoint y: 285, endPoint x: 455, endPoint y: 287, distance: 24.5
click at [455, 287] on input "20" at bounding box center [480, 285] width 50 height 23
type input "3"
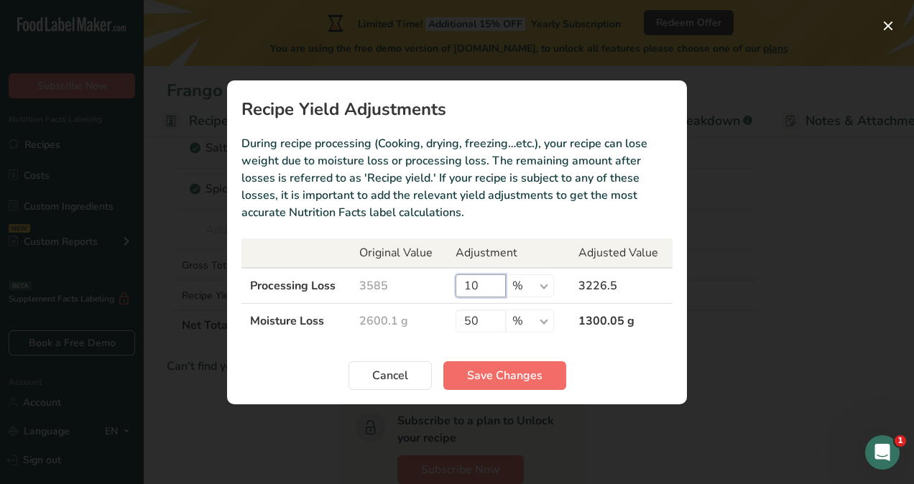
type input "10"
click at [529, 382] on span "Save Changes" at bounding box center [504, 375] width 75 height 17
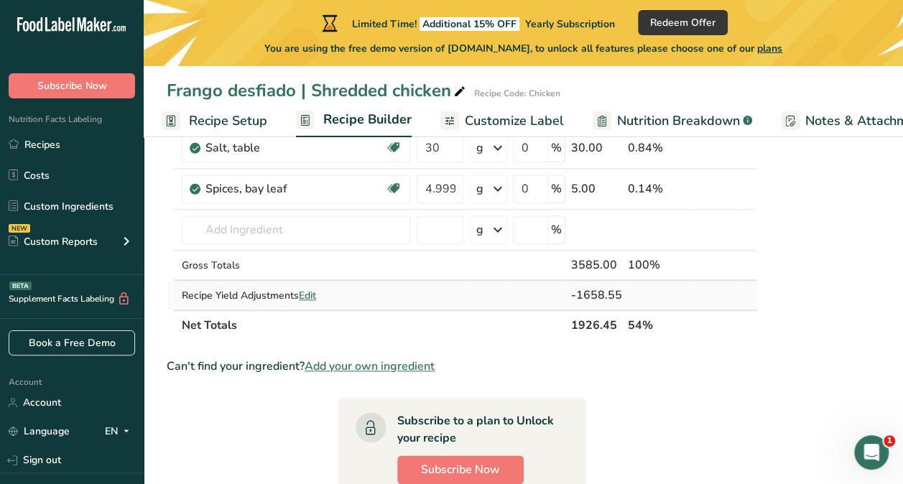
click at [309, 292] on span "Edit" at bounding box center [307, 296] width 17 height 14
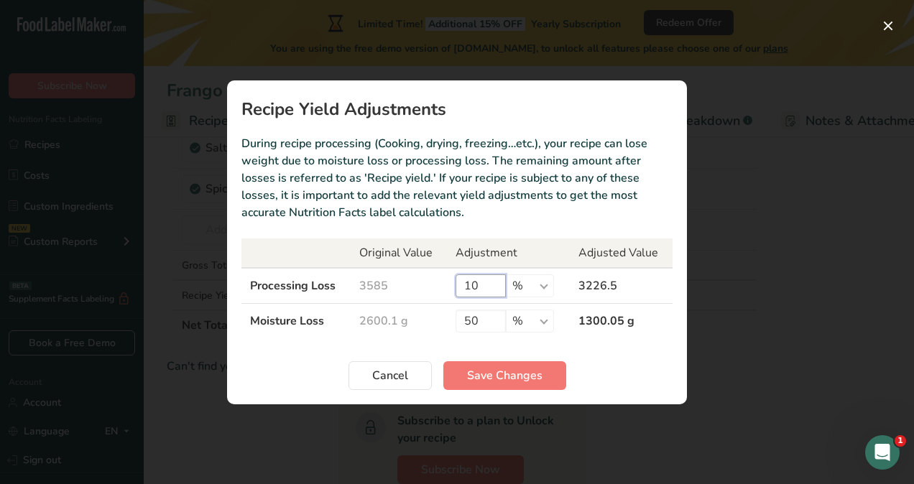
drag, startPoint x: 481, startPoint y: 283, endPoint x: 451, endPoint y: 285, distance: 29.5
click at [451, 285] on td "10 % g kg mg mcg lb oz" at bounding box center [508, 286] width 123 height 36
type input "8"
click at [499, 391] on section "Recipe Yield Adjustments During recipe processing (Cooking, drying, freezing…et…" at bounding box center [457, 242] width 460 height 324
click at [497, 372] on span "Save Changes" at bounding box center [504, 375] width 75 height 17
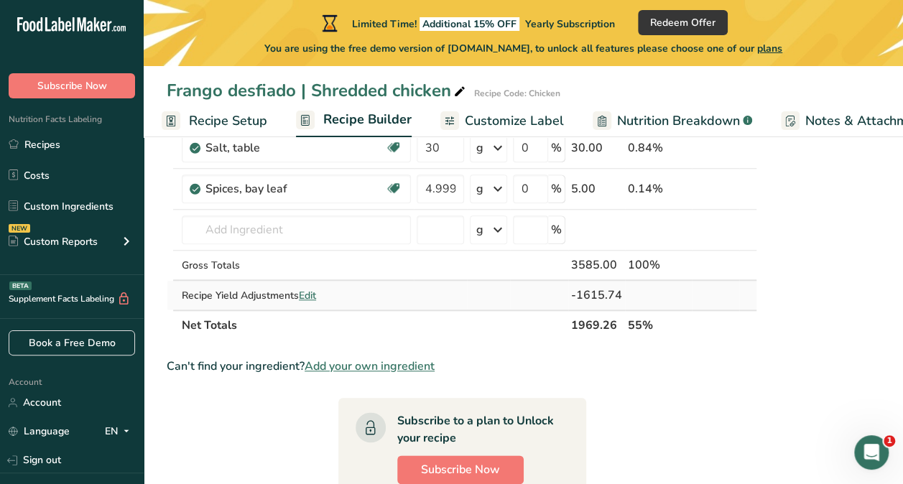
click at [307, 288] on div "Recipe Yield Adjustments Edit" at bounding box center [296, 295] width 229 height 15
click at [307, 289] on span "Edit" at bounding box center [307, 296] width 17 height 14
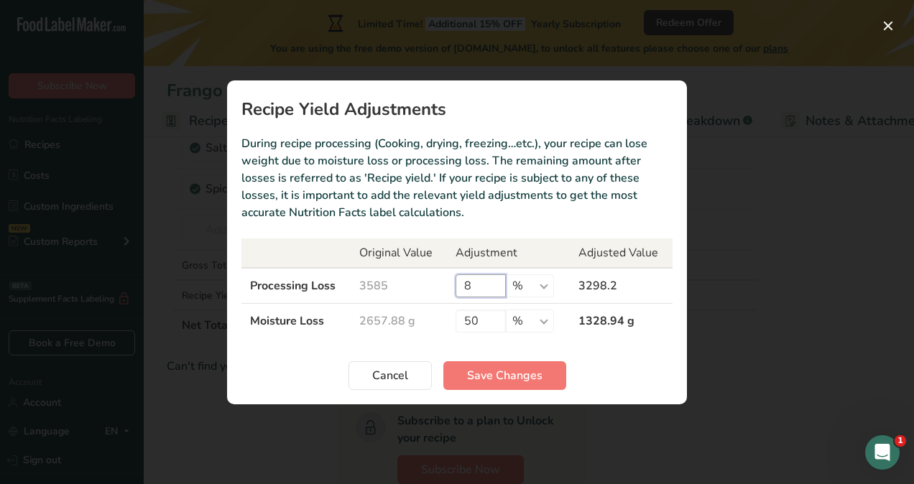
click at [469, 283] on input "8" at bounding box center [480, 285] width 50 height 23
type input "9"
click at [514, 386] on button "Save Changes" at bounding box center [504, 375] width 123 height 29
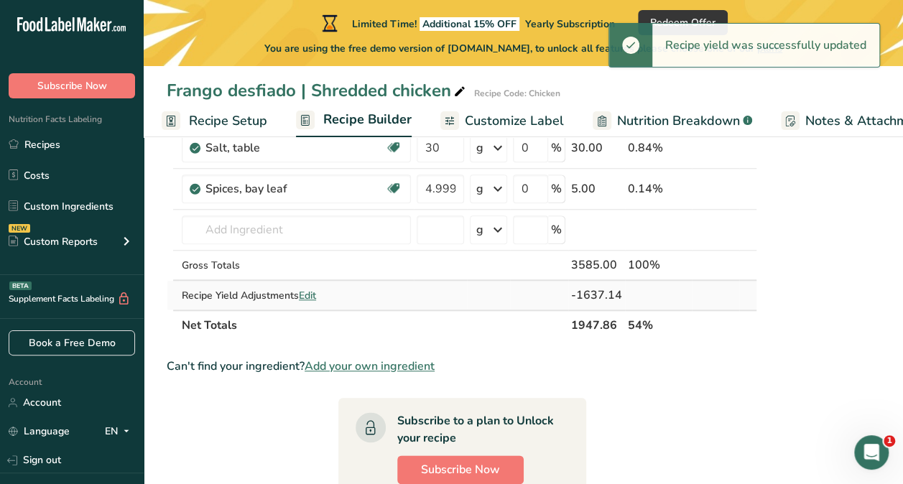
click at [310, 296] on span "Edit" at bounding box center [307, 296] width 17 height 14
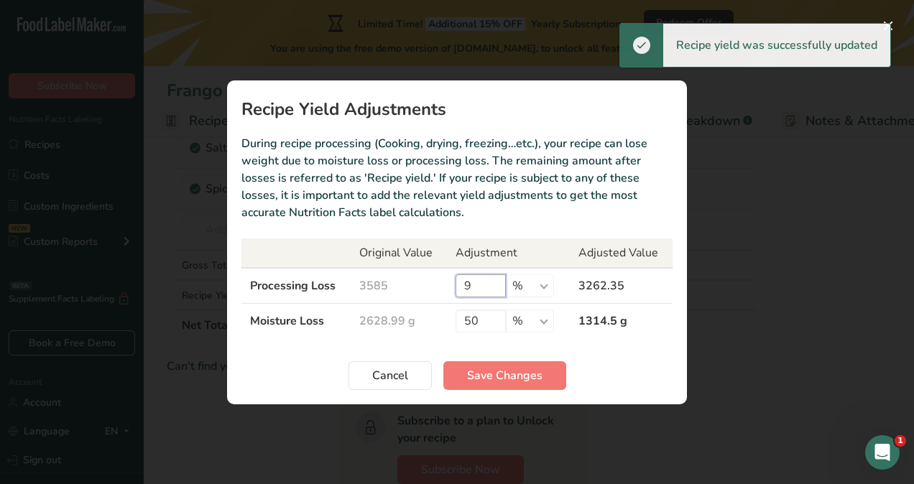
click at [460, 289] on input "9" at bounding box center [480, 285] width 50 height 23
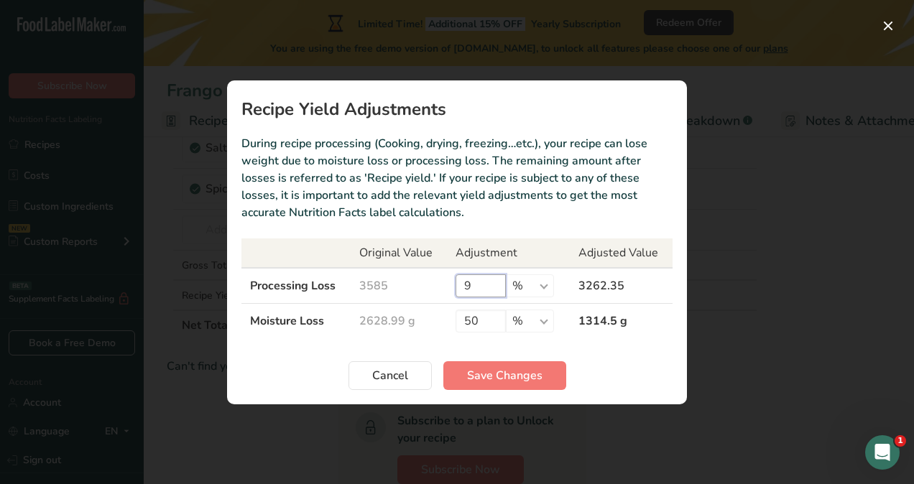
click at [460, 289] on input "9" at bounding box center [480, 285] width 50 height 23
type input "5"
click at [496, 371] on span "Save Changes" at bounding box center [504, 375] width 75 height 17
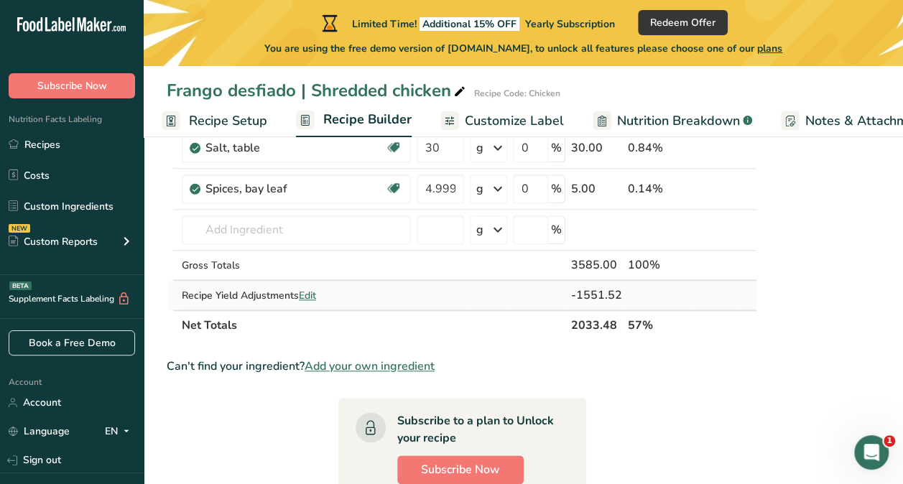
click at [320, 289] on div "Recipe Yield Adjustments Edit" at bounding box center [296, 295] width 229 height 15
click at [313, 292] on span "Edit" at bounding box center [307, 296] width 17 height 14
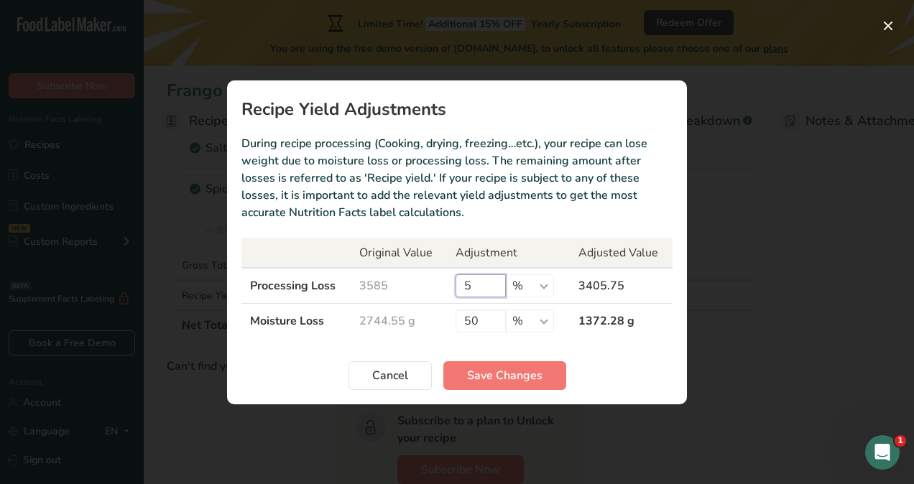
click at [483, 288] on input "5" at bounding box center [480, 285] width 50 height 23
type input "6"
click at [504, 375] on span "Save Changes" at bounding box center [504, 375] width 75 height 17
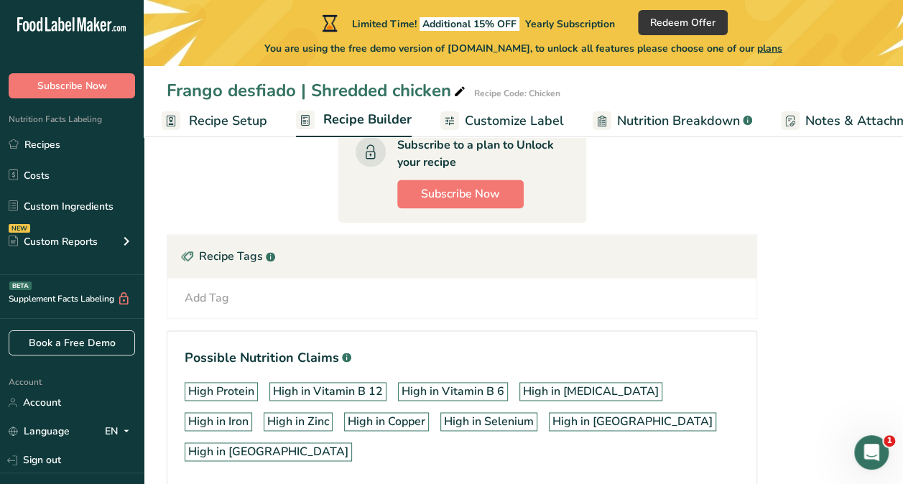
scroll to position [936, 0]
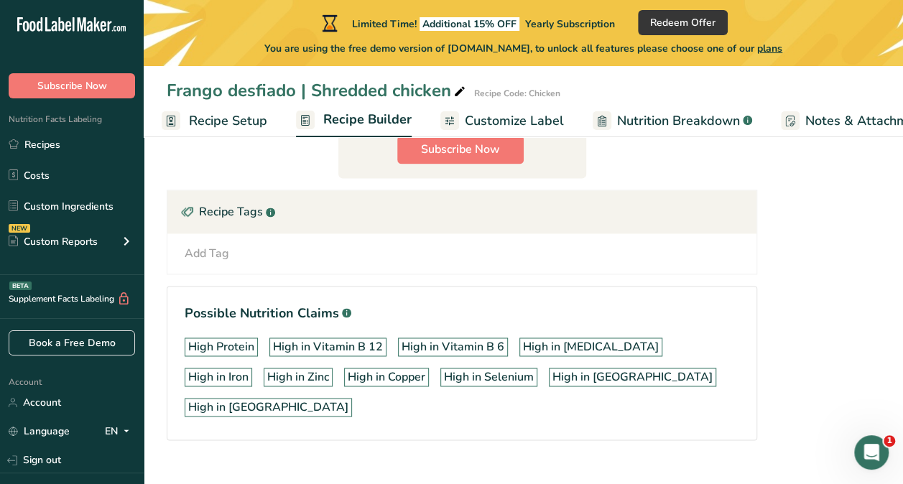
click at [225, 254] on div "Add Tag" at bounding box center [207, 253] width 45 height 17
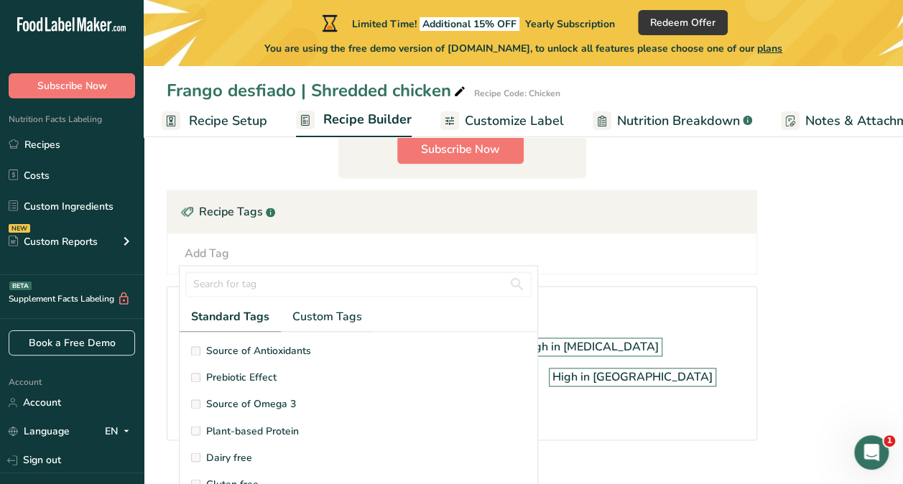
scroll to position [113, 0]
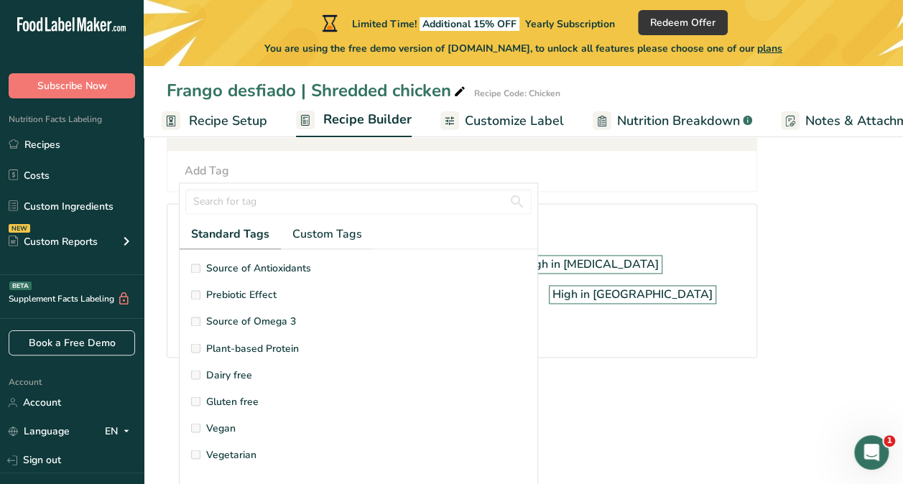
click at [220, 367] on span "Dairy free" at bounding box center [229, 374] width 46 height 15
click at [222, 394] on span "Gluten free" at bounding box center [232, 401] width 52 height 15
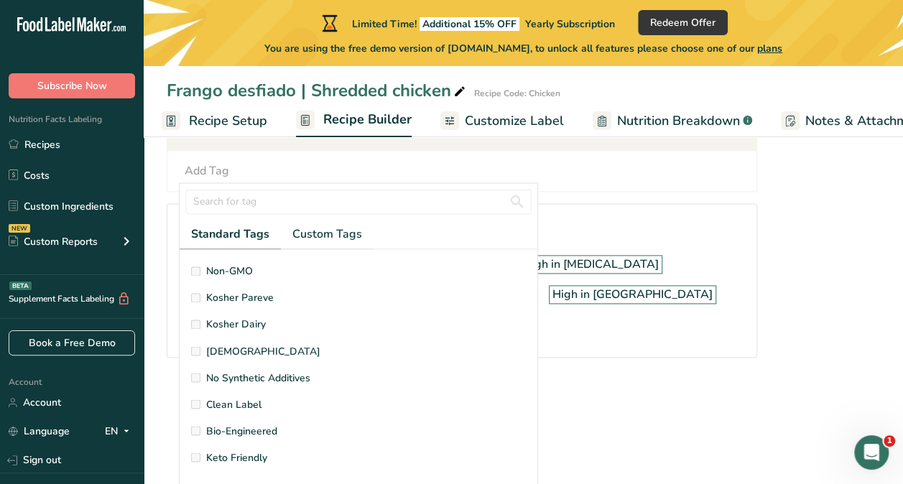
scroll to position [0, 0]
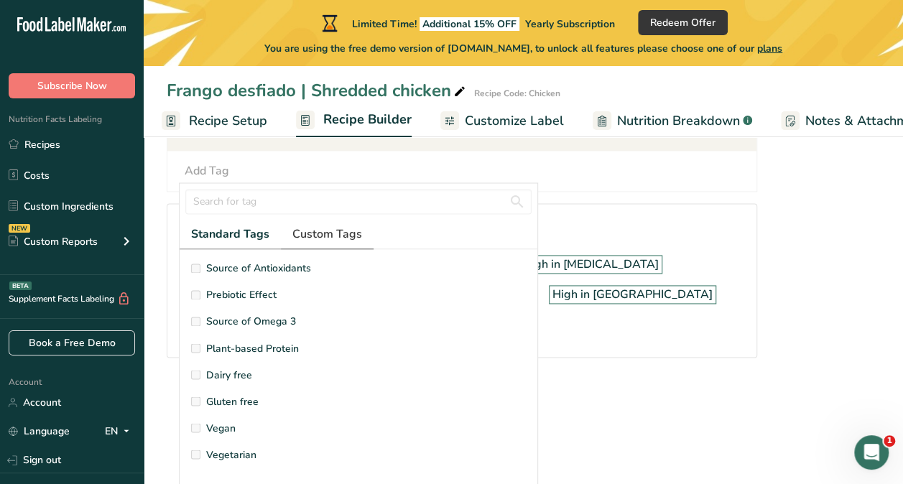
click at [313, 226] on span "Custom Tags" at bounding box center [327, 234] width 70 height 17
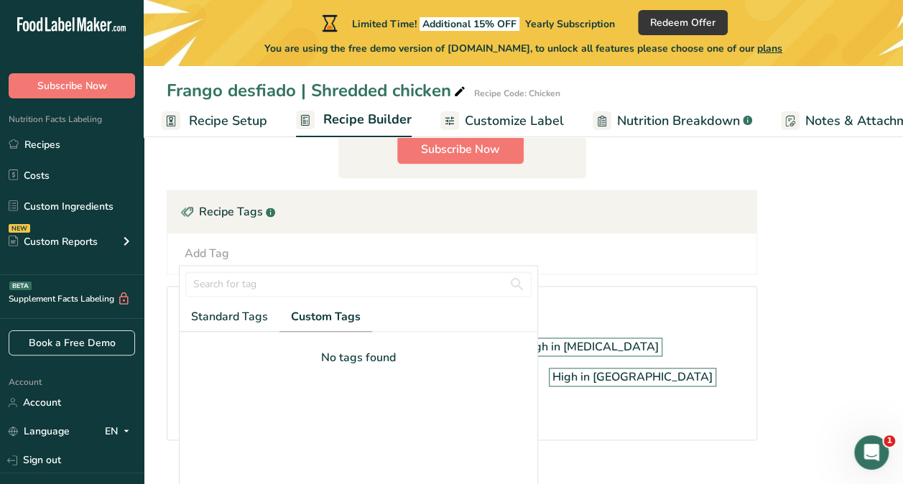
click at [566, 234] on div "Add Tag Standard Tags Custom Tags Source of Antioxidants [MEDICAL_DATA] Effect …" at bounding box center [461, 253] width 589 height 40
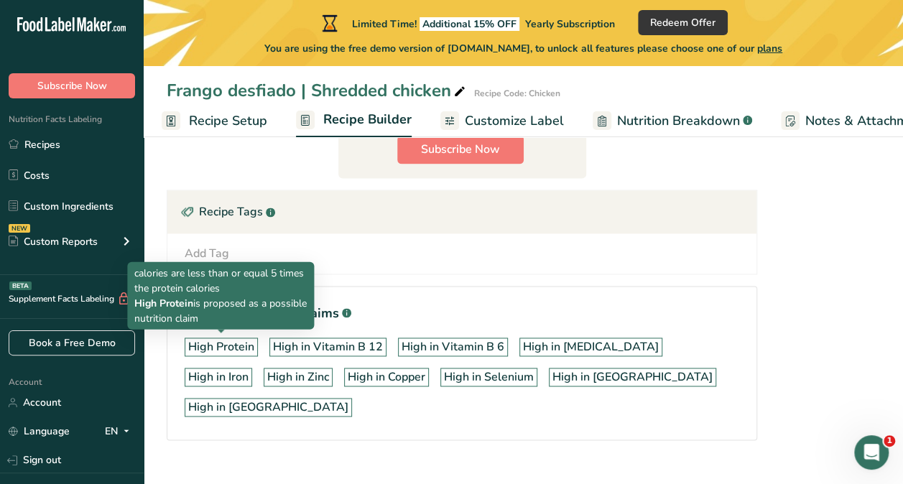
click at [226, 340] on div "High Protein" at bounding box center [221, 346] width 66 height 17
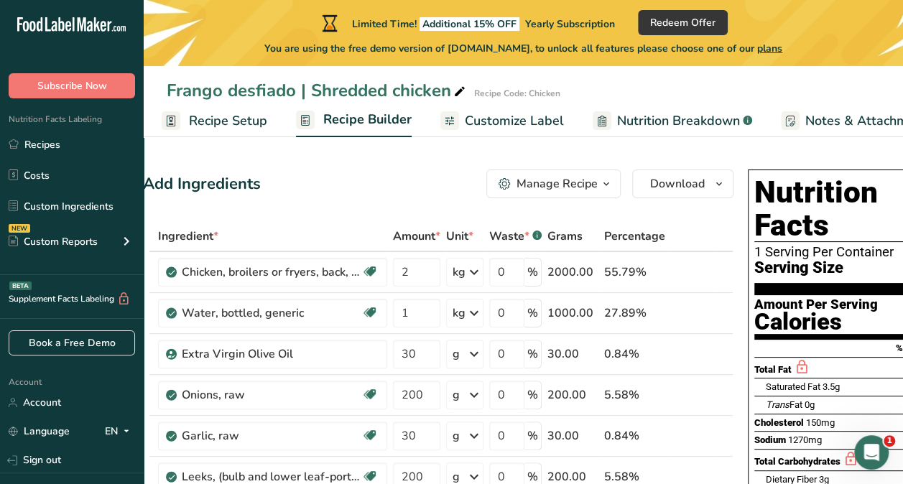
scroll to position [0, 88]
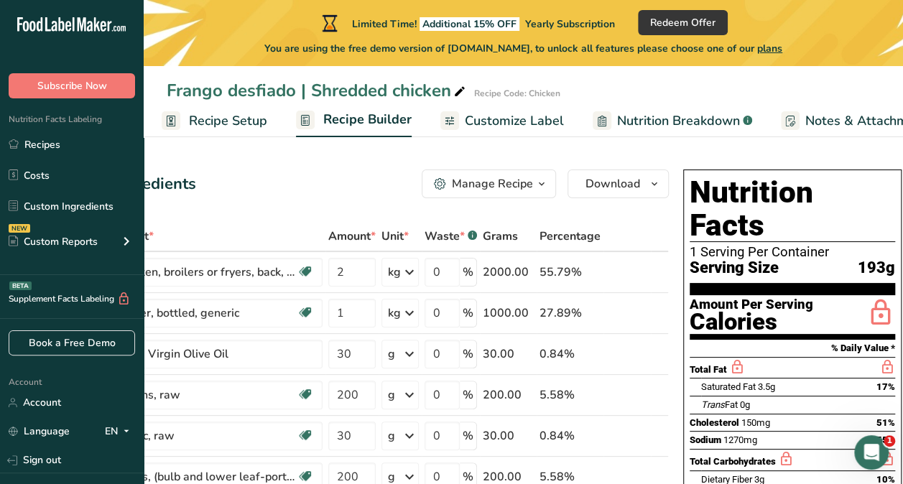
click at [235, 114] on span "Recipe Setup" at bounding box center [228, 120] width 78 height 19
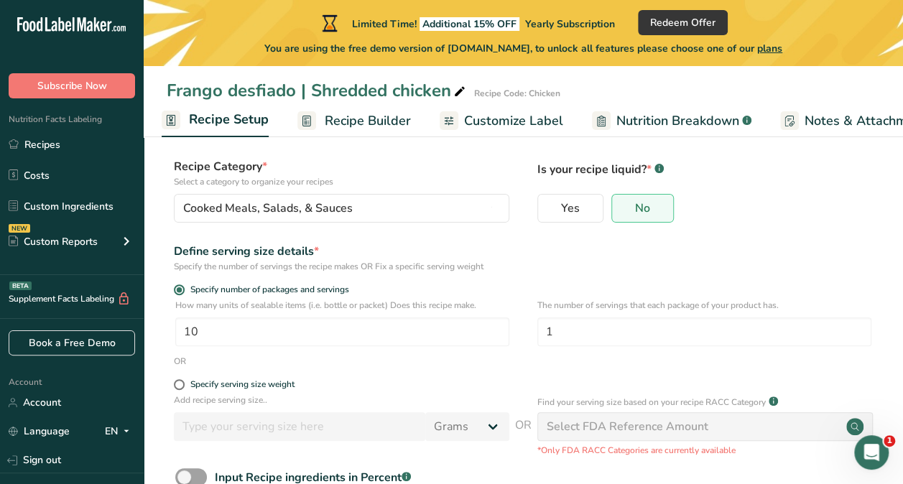
scroll to position [177, 0]
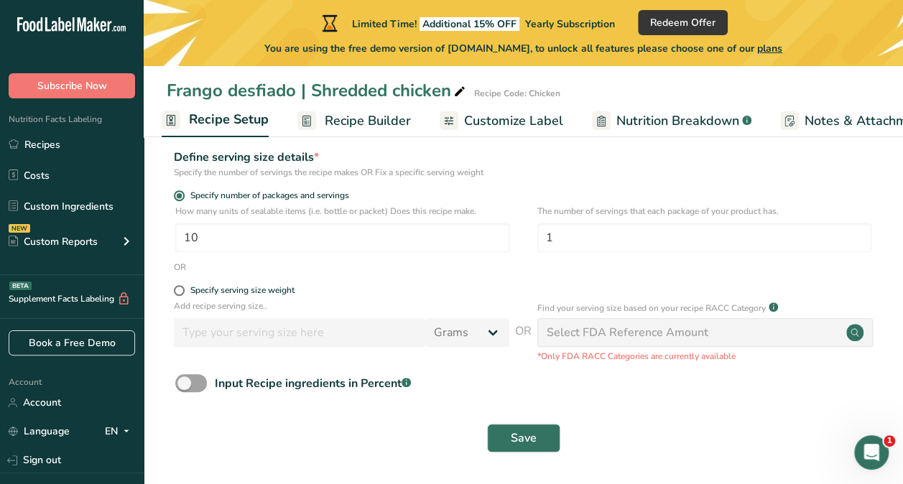
click at [362, 119] on span "Recipe Builder" at bounding box center [368, 120] width 86 height 19
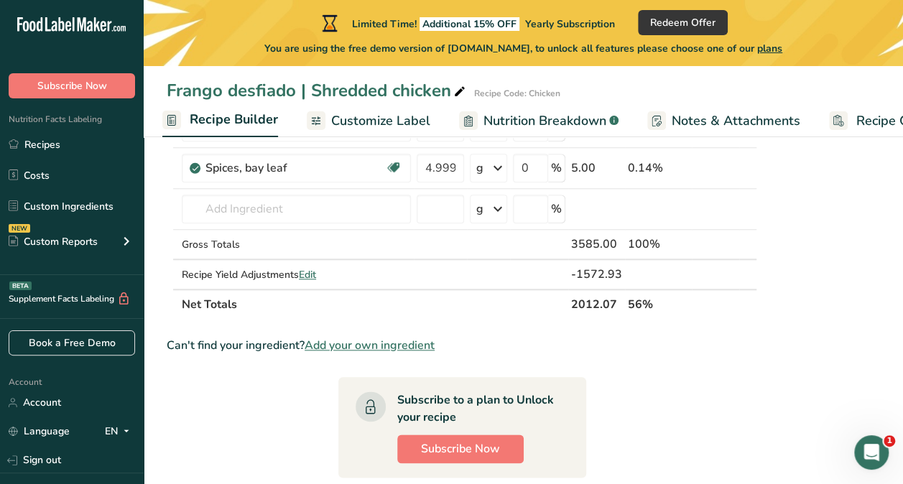
scroll to position [637, 0]
click at [316, 269] on span "Edit" at bounding box center [307, 274] width 17 height 14
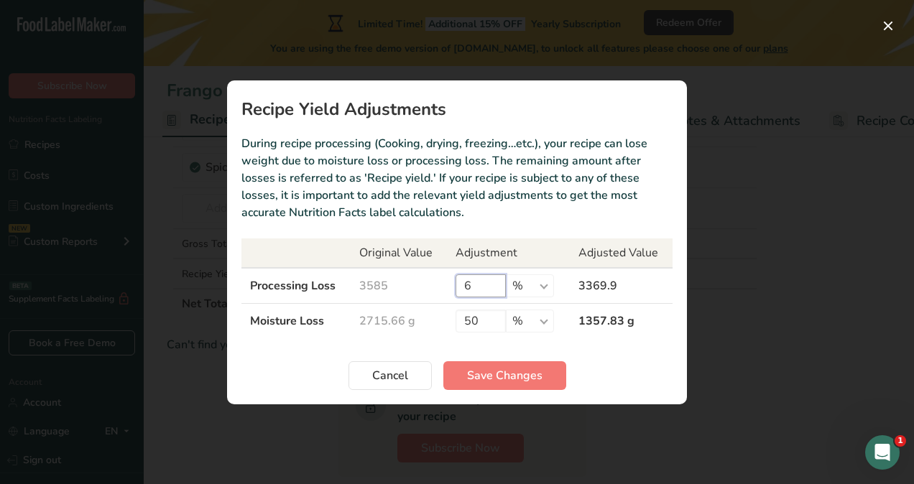
click at [466, 283] on input "6" at bounding box center [480, 285] width 50 height 23
type input "5"
click at [511, 371] on span "Save Changes" at bounding box center [504, 375] width 75 height 17
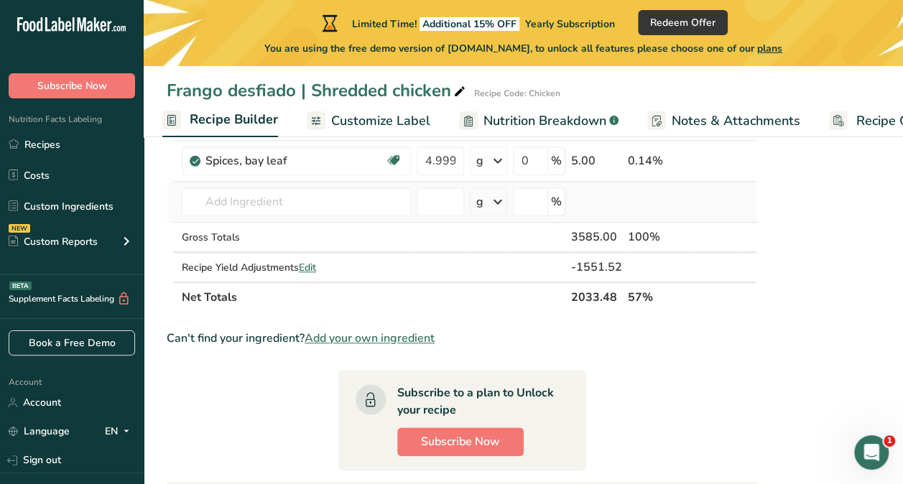
scroll to position [603, 0]
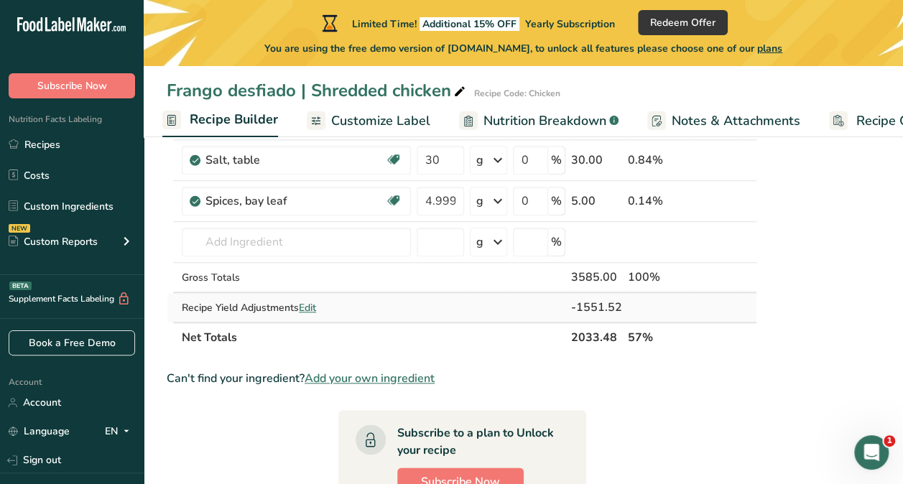
click at [305, 303] on span "Edit" at bounding box center [307, 308] width 17 height 14
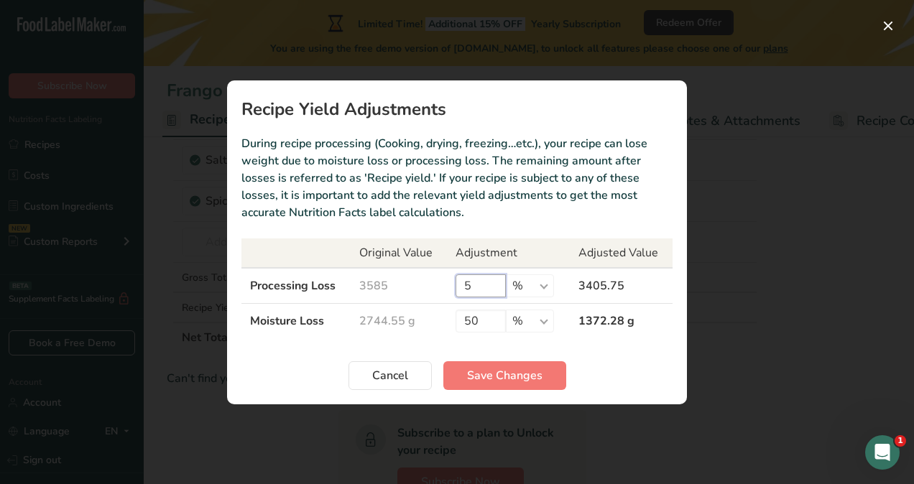
click at [476, 287] on input "5" at bounding box center [480, 285] width 50 height 23
drag, startPoint x: 476, startPoint y: 287, endPoint x: 422, endPoint y: 283, distance: 54.0
click at [422, 283] on tr "Processing Loss 3585 5 % g kg mg mcg lb oz 3405.75" at bounding box center [456, 286] width 431 height 36
click at [424, 292] on td "3585" at bounding box center [399, 286] width 96 height 36
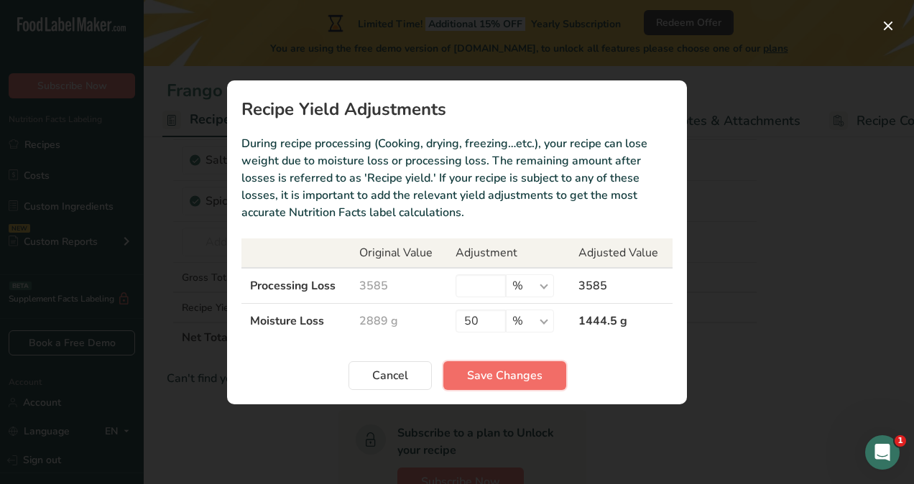
click at [455, 376] on button "Save Changes" at bounding box center [504, 375] width 123 height 29
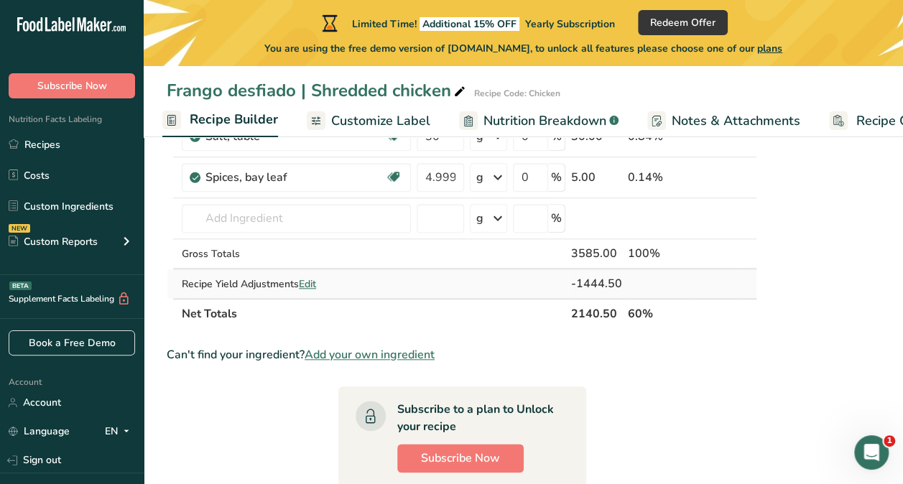
scroll to position [0, 0]
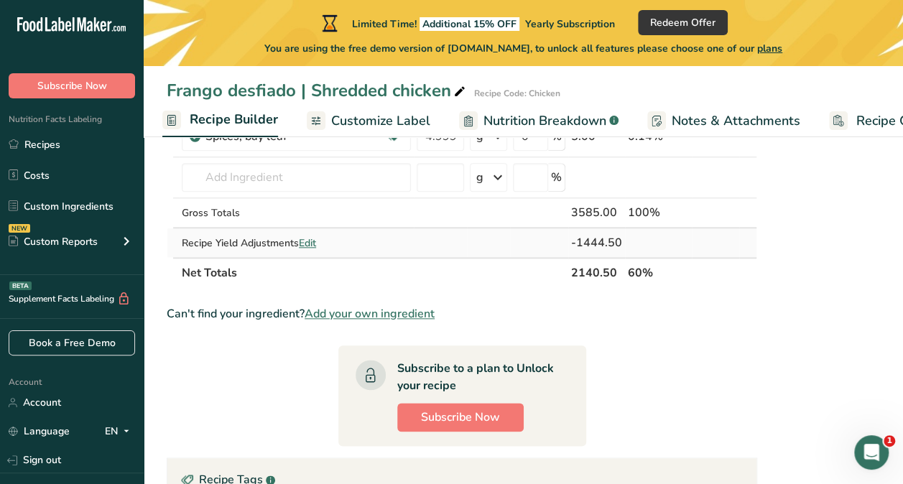
click at [316, 242] on span "Edit" at bounding box center [307, 243] width 17 height 14
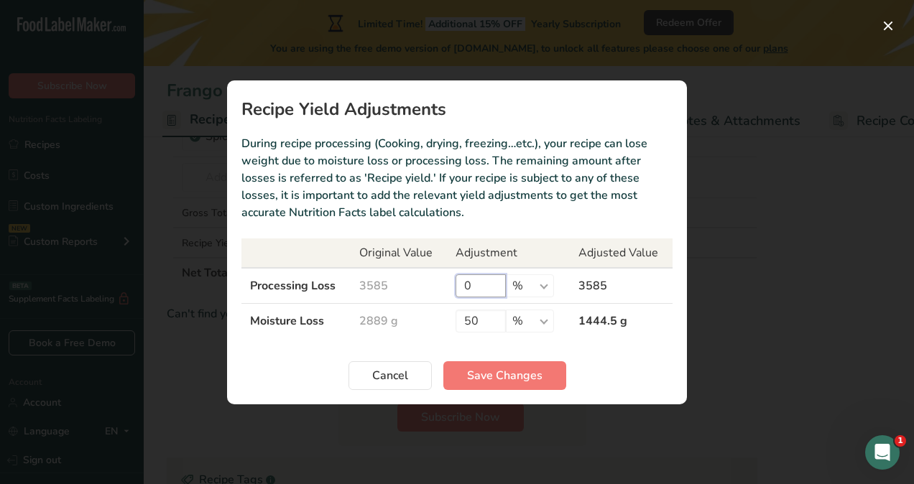
click at [473, 280] on input "0" at bounding box center [480, 285] width 50 height 23
type input "2"
click at [529, 381] on span "Save Changes" at bounding box center [504, 375] width 75 height 17
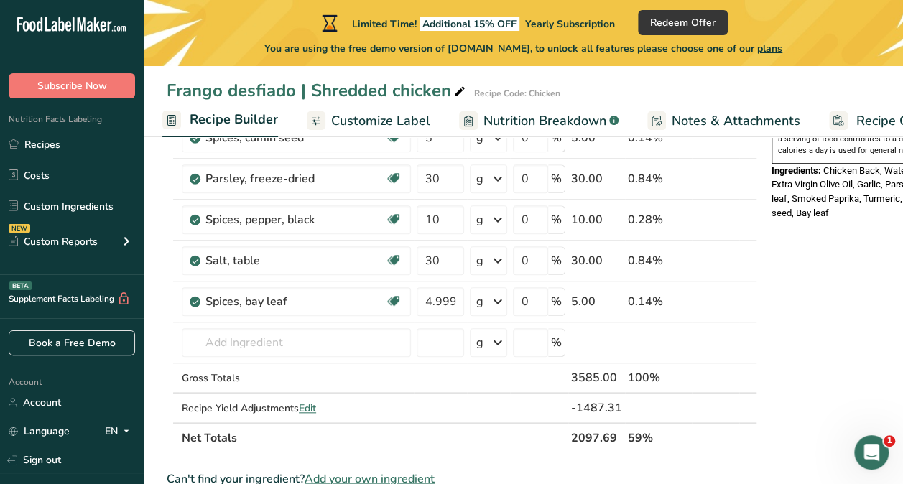
scroll to position [613, 0]
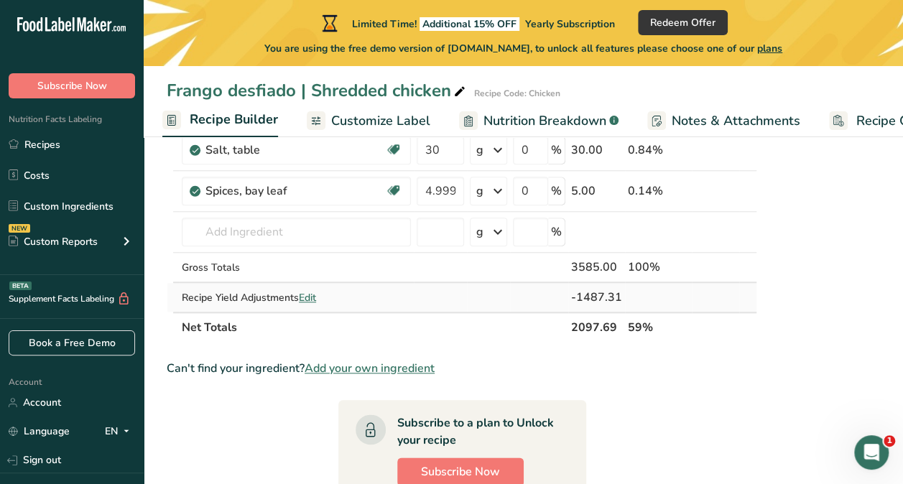
click at [316, 296] on span "Edit" at bounding box center [307, 298] width 17 height 14
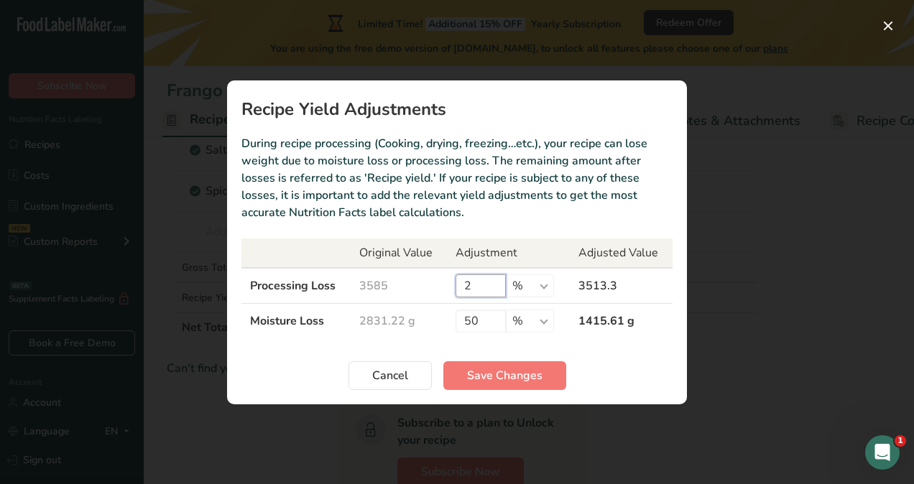
click at [471, 277] on input "2" at bounding box center [480, 285] width 50 height 23
type input "3"
click at [502, 371] on span "Save Changes" at bounding box center [504, 375] width 75 height 17
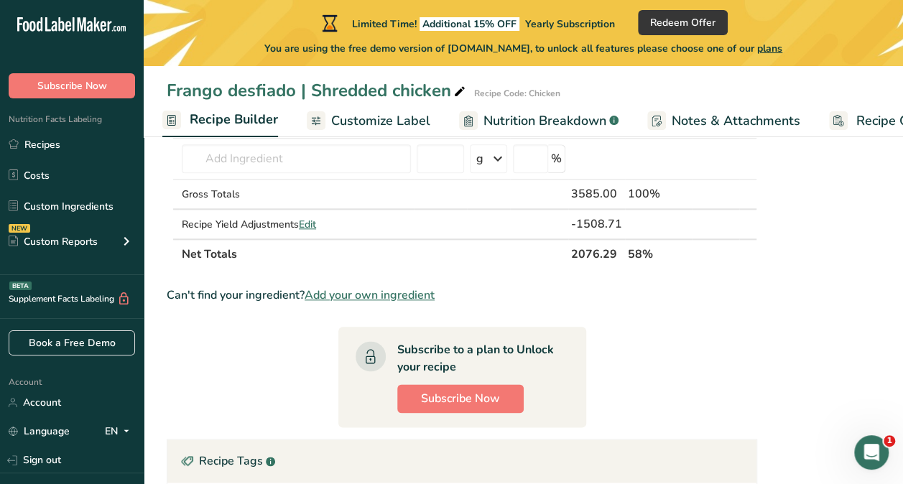
scroll to position [687, 0]
click at [312, 218] on span "Edit" at bounding box center [307, 224] width 17 height 14
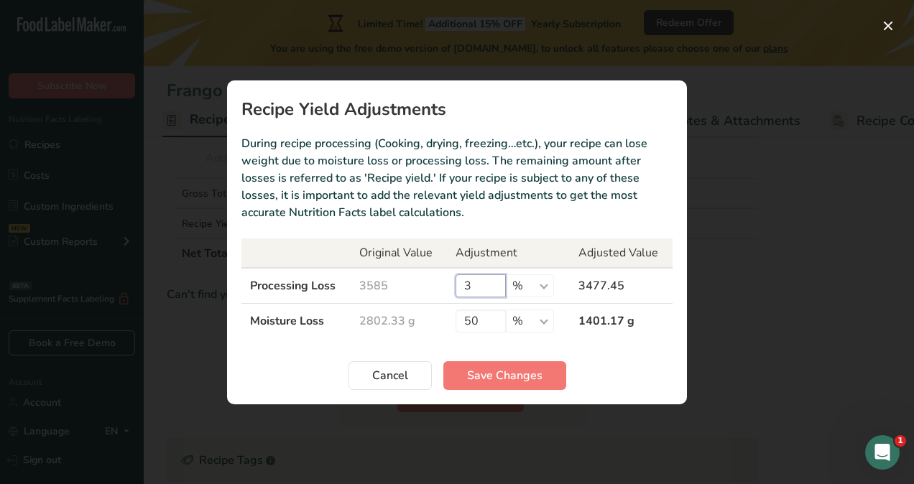
click at [476, 293] on input "3" at bounding box center [480, 285] width 50 height 23
type input "4"
click at [518, 373] on span "Save Changes" at bounding box center [504, 375] width 75 height 17
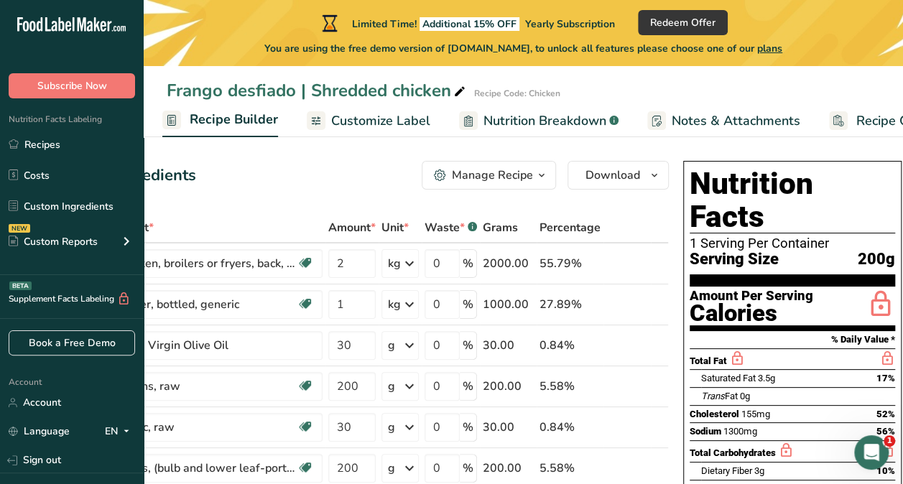
scroll to position [0, 0]
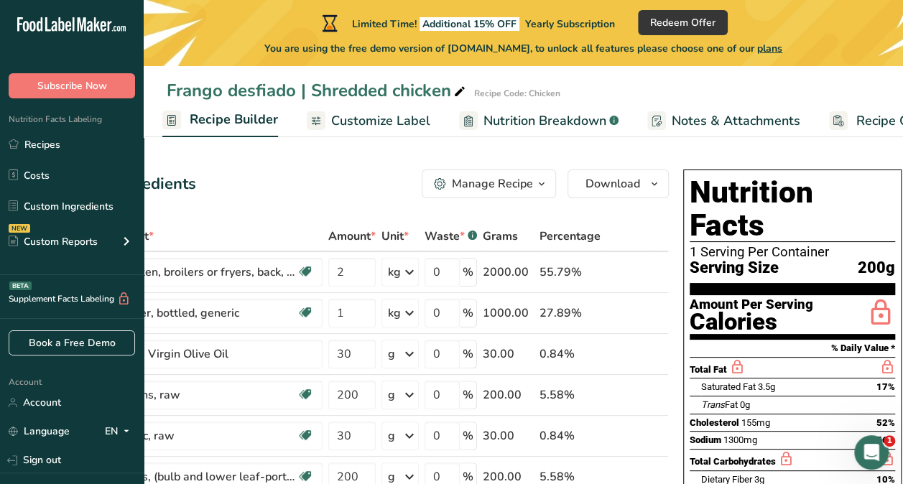
click at [505, 123] on span "Nutrition Breakdown" at bounding box center [544, 120] width 123 height 19
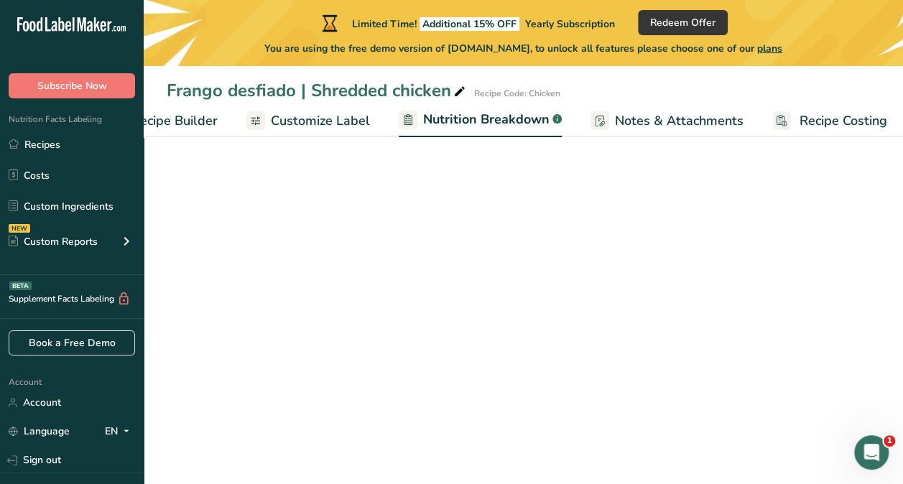
select select "Calories"
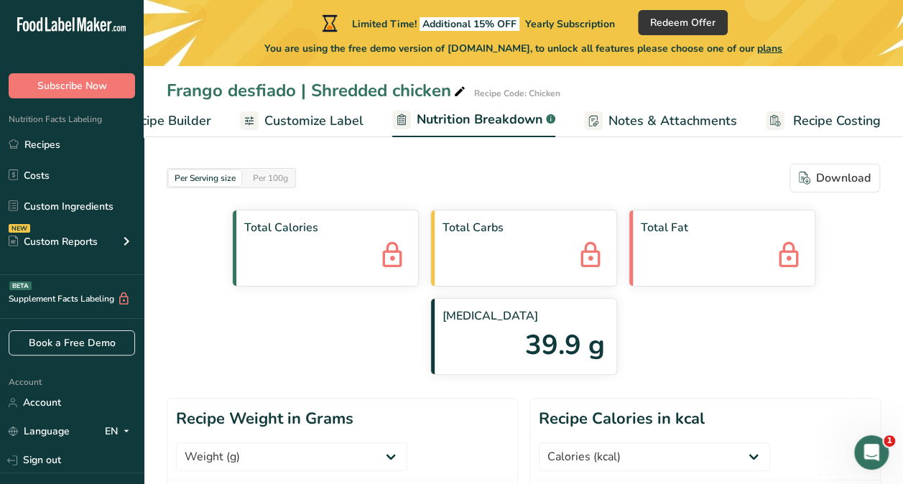
click at [297, 121] on span "Customize Label" at bounding box center [313, 120] width 99 height 19
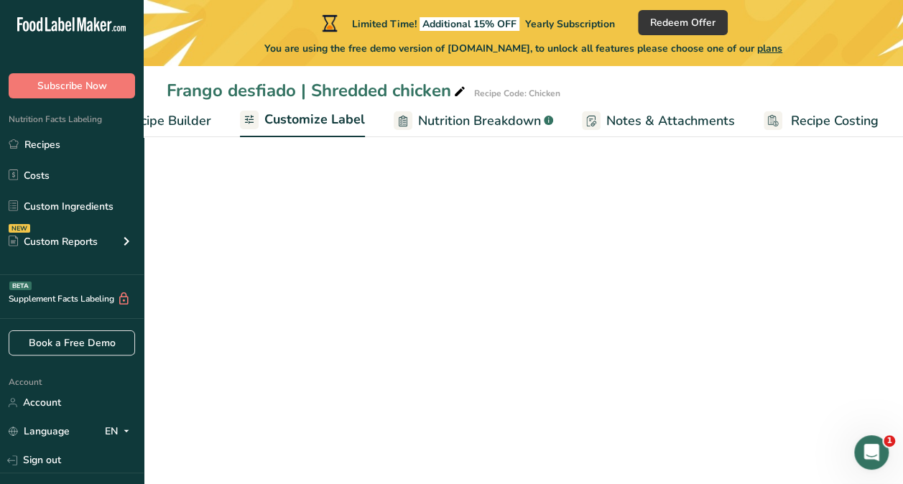
scroll to position [0, 203]
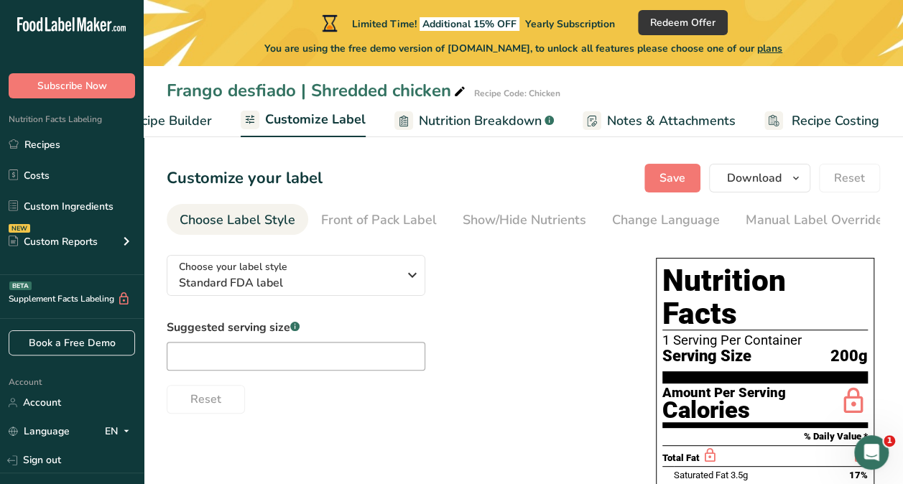
click at [171, 112] on span "Recipe Builder" at bounding box center [169, 120] width 86 height 19
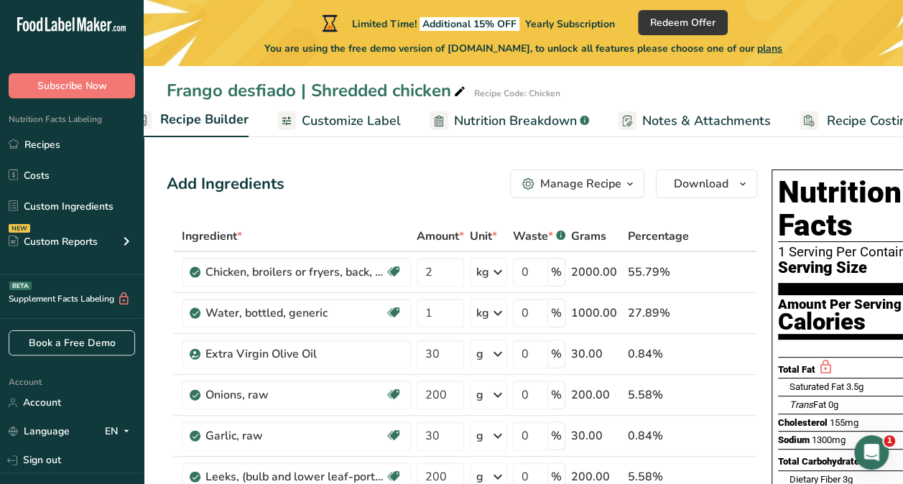
scroll to position [0, 139]
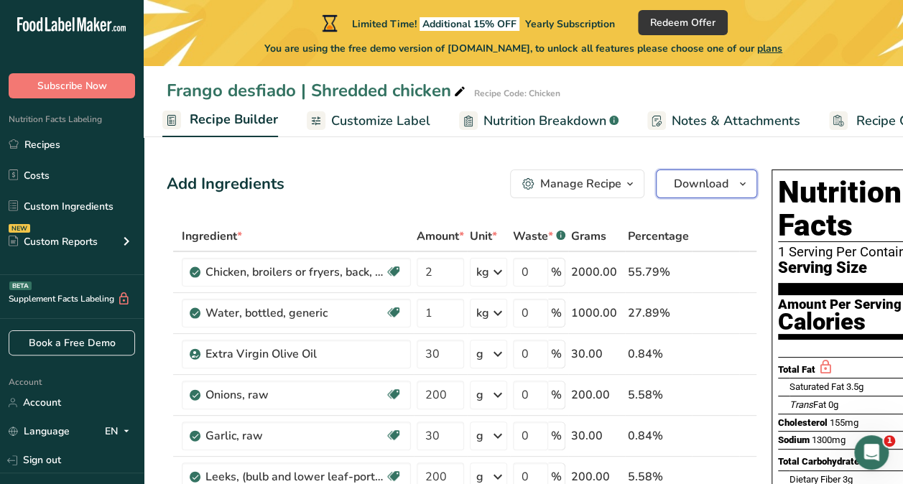
click at [705, 183] on span "Download" at bounding box center [701, 183] width 55 height 17
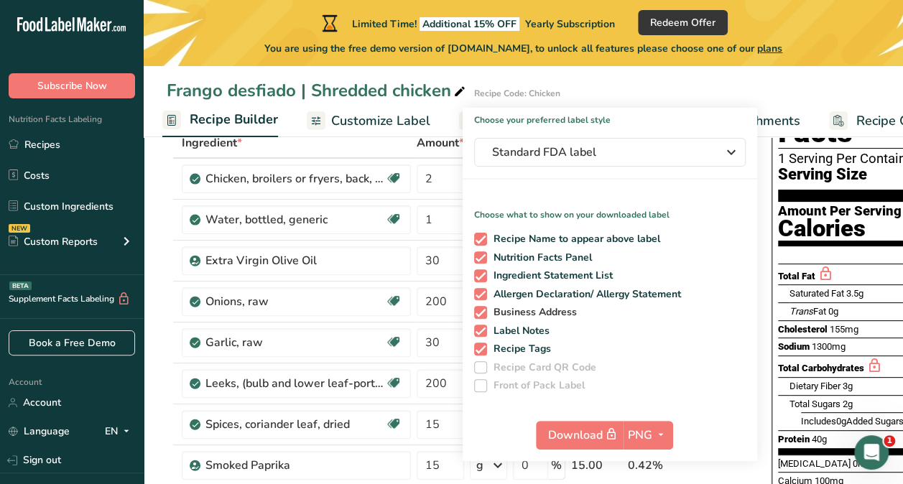
scroll to position [92, 0]
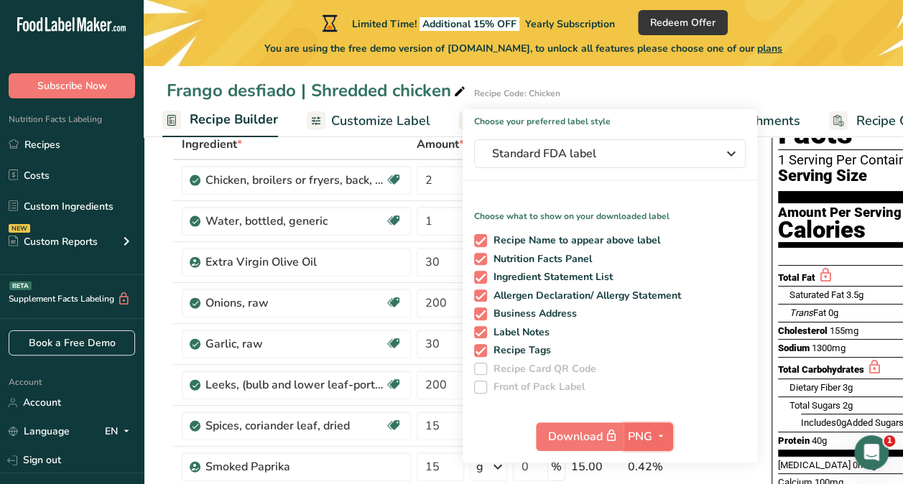
click at [646, 432] on span "PNG" at bounding box center [640, 436] width 24 height 17
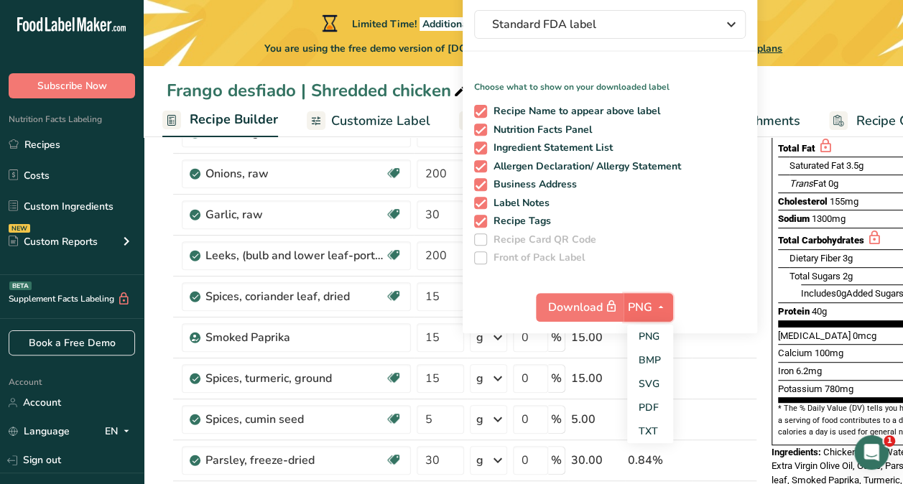
scroll to position [223, 0]
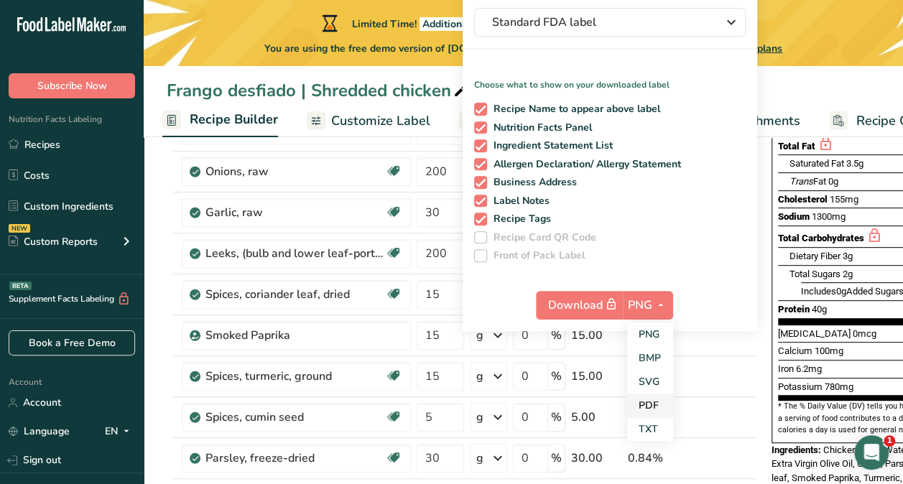
click at [644, 404] on link "PDF" at bounding box center [650, 406] width 46 height 24
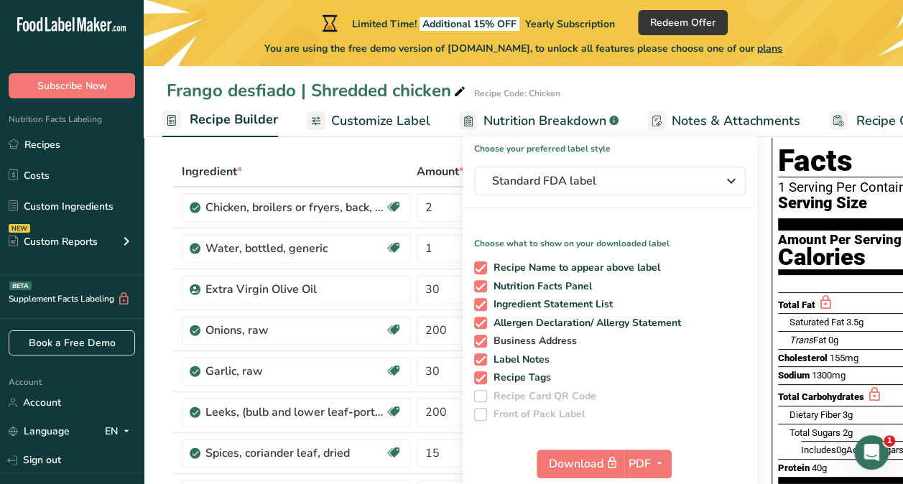
scroll to position [40, 0]
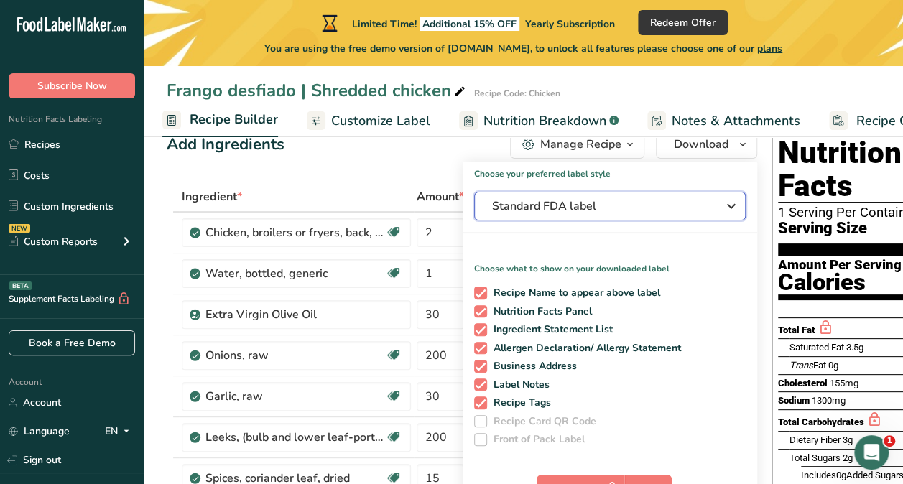
click at [635, 210] on span "Standard FDA label" at bounding box center [599, 206] width 215 height 17
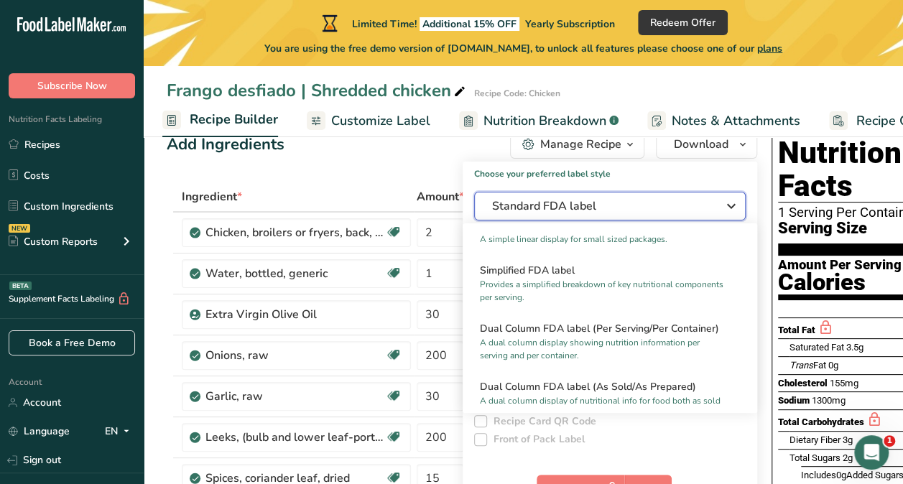
scroll to position [140, 0]
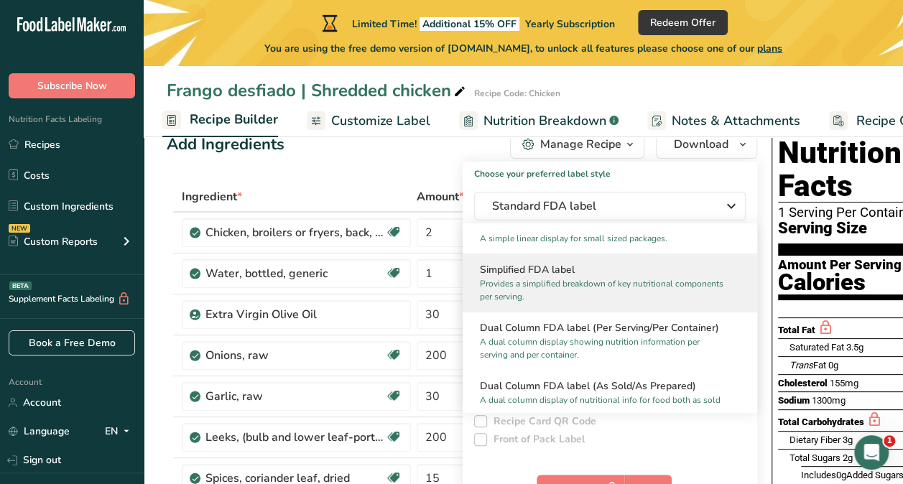
click at [574, 290] on p "Provides a simplified breakdown of key nutritional components per serving." at bounding box center [603, 290] width 247 height 26
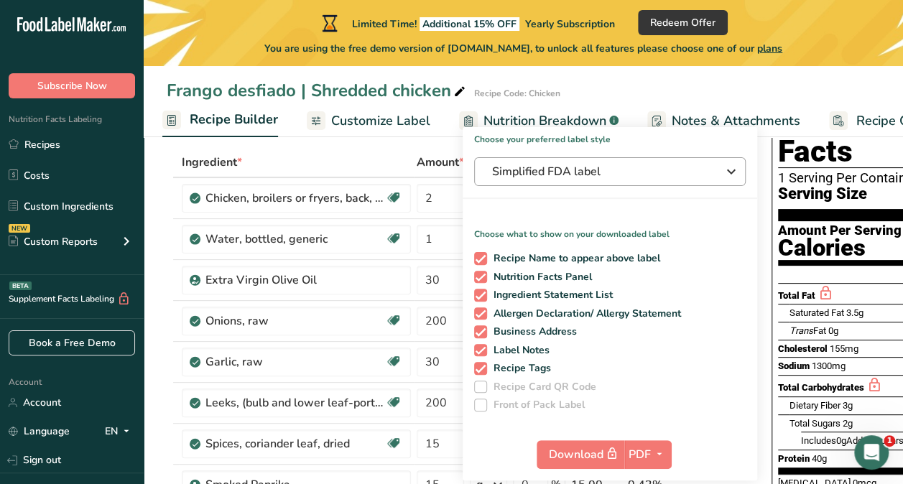
scroll to position [68, 0]
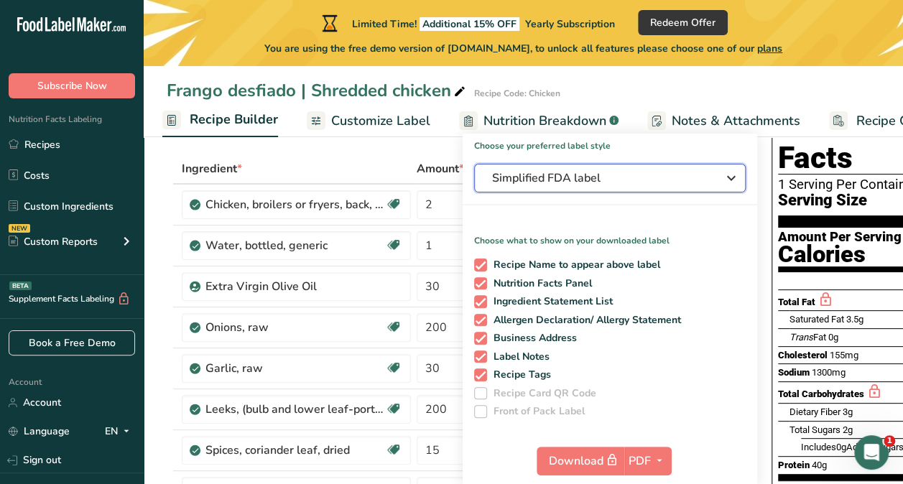
click at [602, 167] on button "Simplified FDA label" at bounding box center [610, 178] width 272 height 29
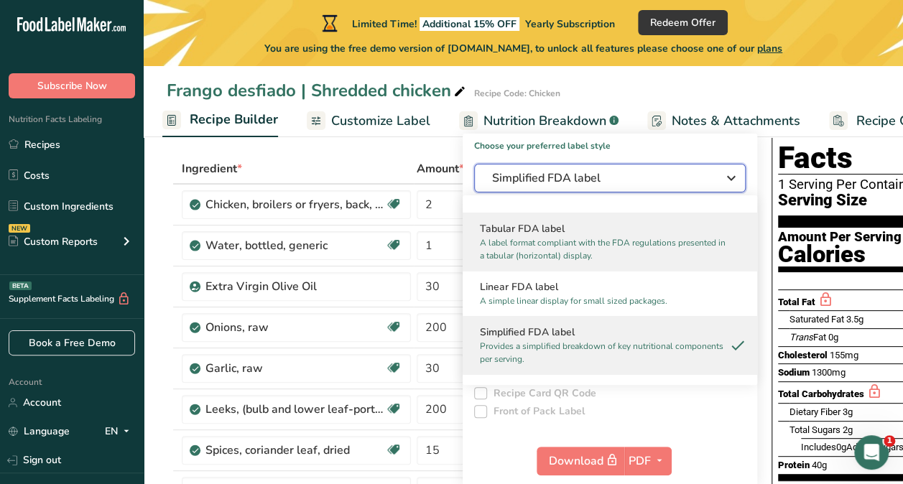
scroll to position [0, 0]
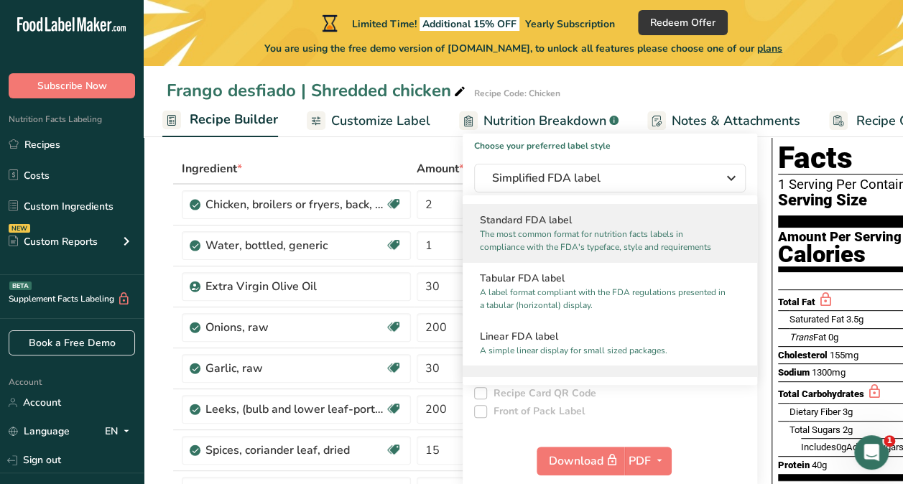
click at [522, 233] on p "The most common format for nutrition facts labels in compliance with the FDA's …" at bounding box center [603, 241] width 247 height 26
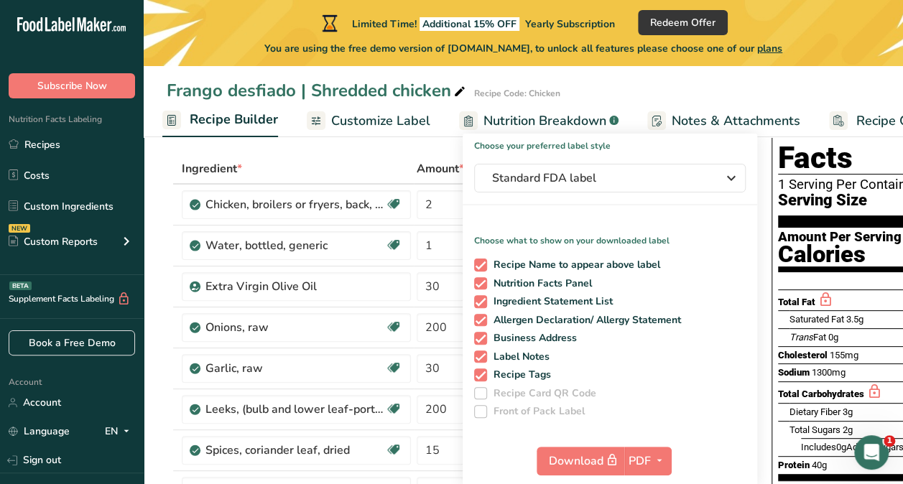
click at [624, 87] on div "Frango desfiado | Shredded chicken Recipe Code: Chicken" at bounding box center [523, 91] width 759 height 26
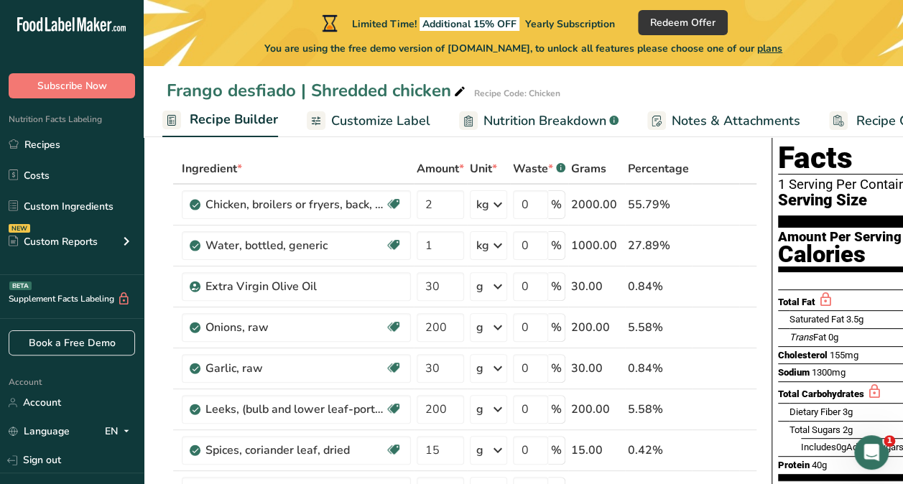
click at [545, 123] on span "Nutrition Breakdown" at bounding box center [544, 120] width 123 height 19
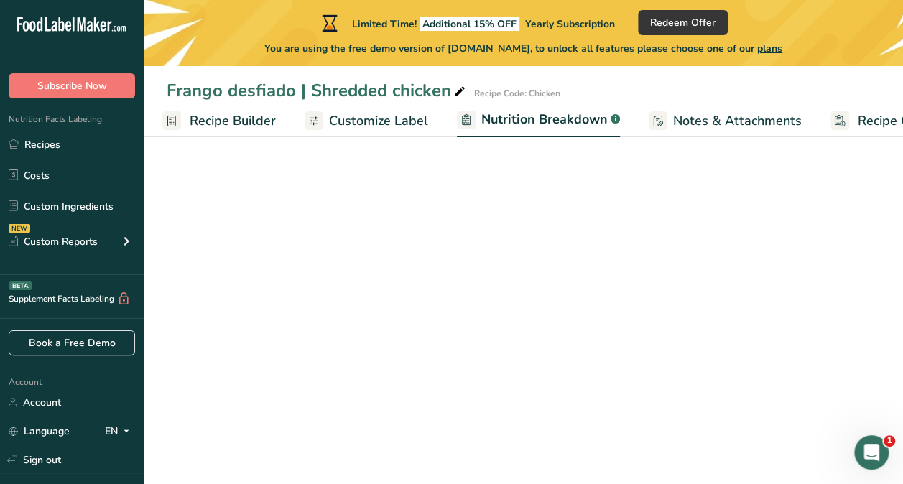
scroll to position [0, 203]
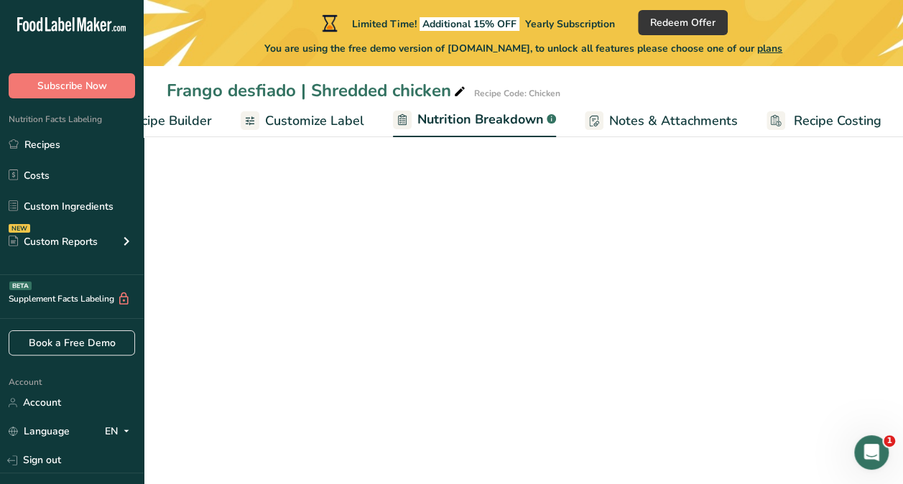
select select "Calories"
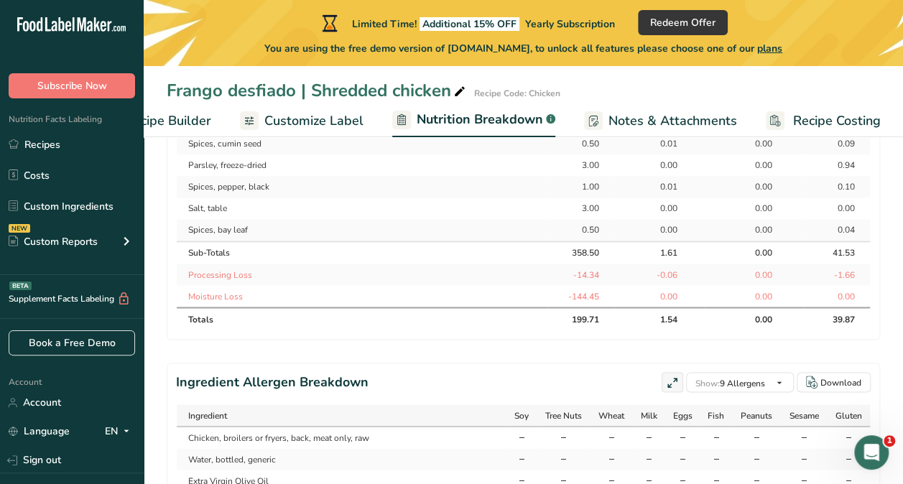
scroll to position [1079, 0]
click at [700, 401] on span at bounding box center [697, 406] width 11 height 11
click at [700, 402] on input "All Allergens (56)" at bounding box center [696, 406] width 9 height 9
checkbox input "true"
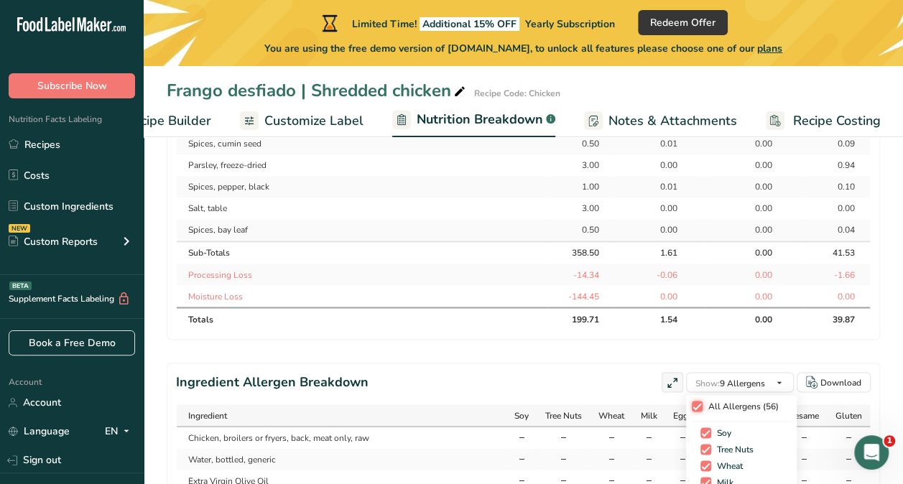
checkbox input "true"
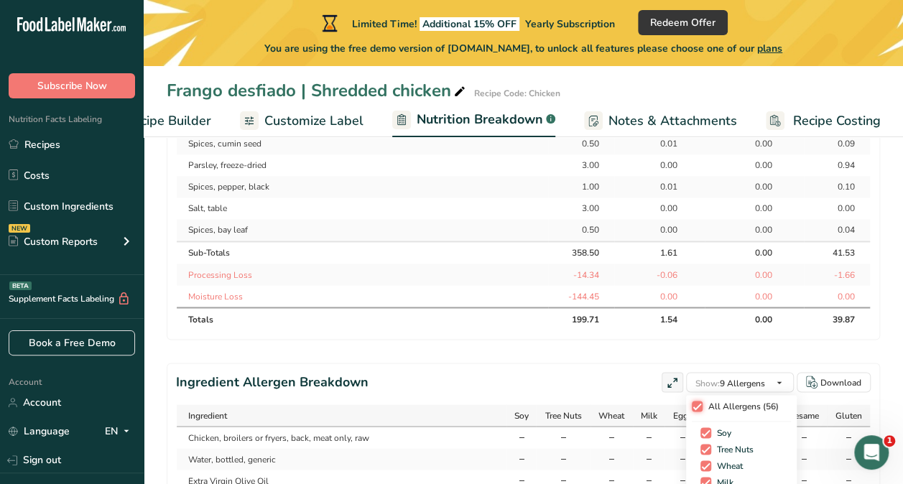
checkbox input "true"
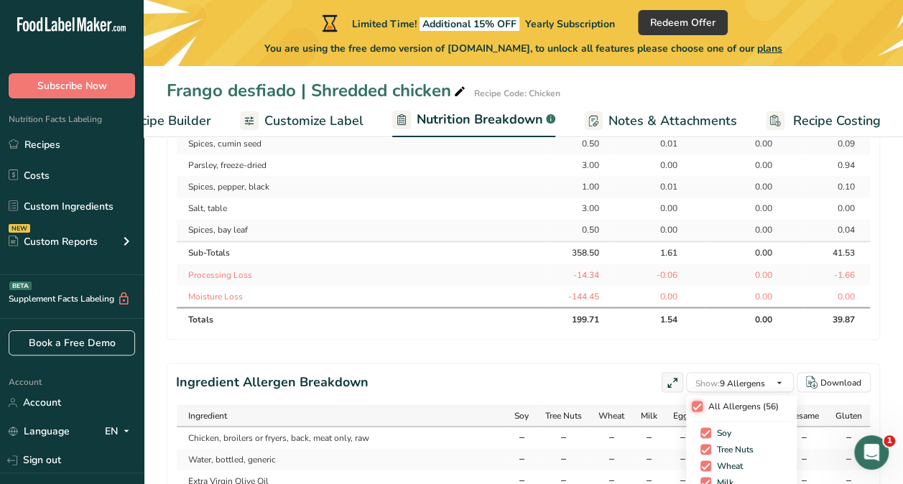
checkbox input "true"
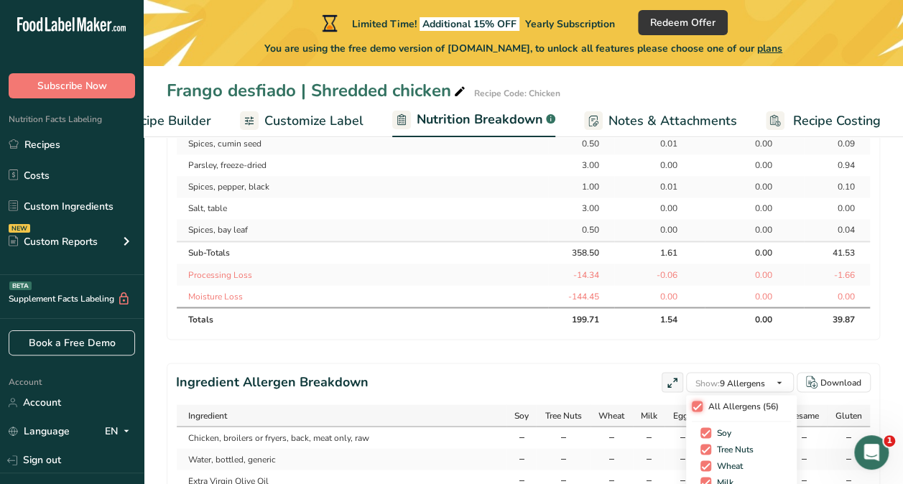
checkbox input "true"
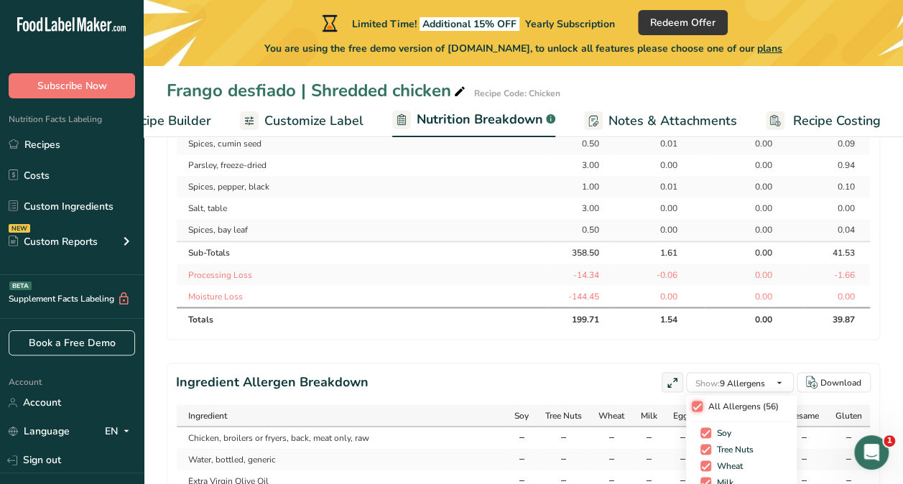
checkbox input "true"
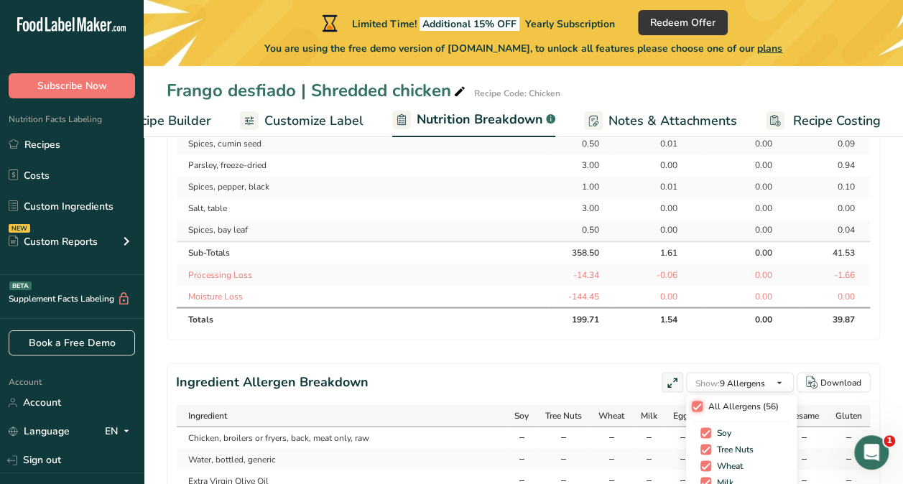
checkbox input "true"
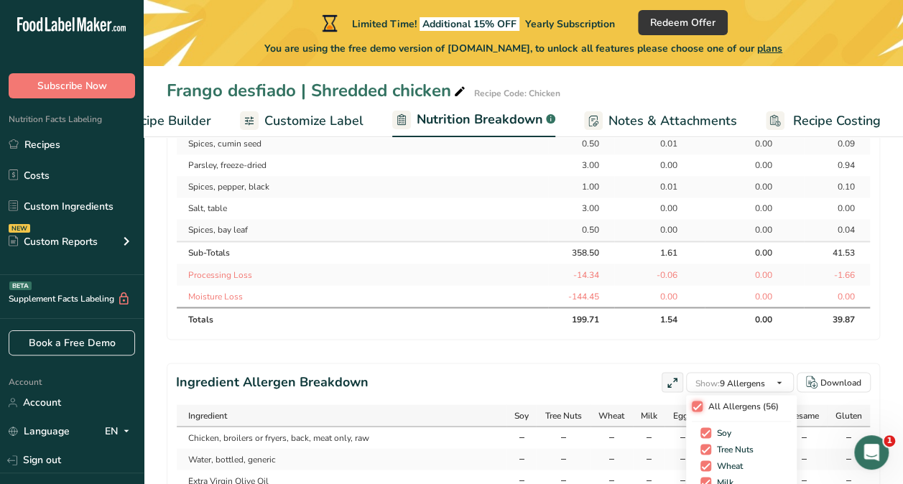
checkbox input "true"
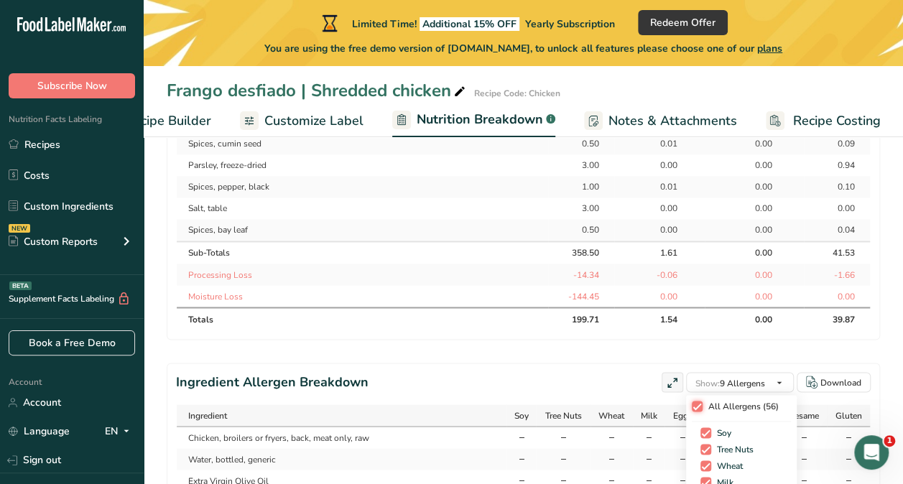
checkbox input "true"
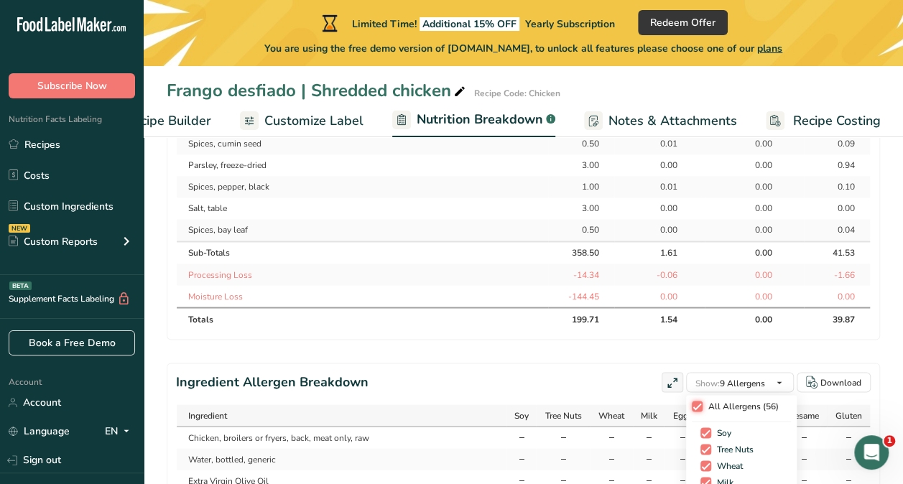
checkbox input "true"
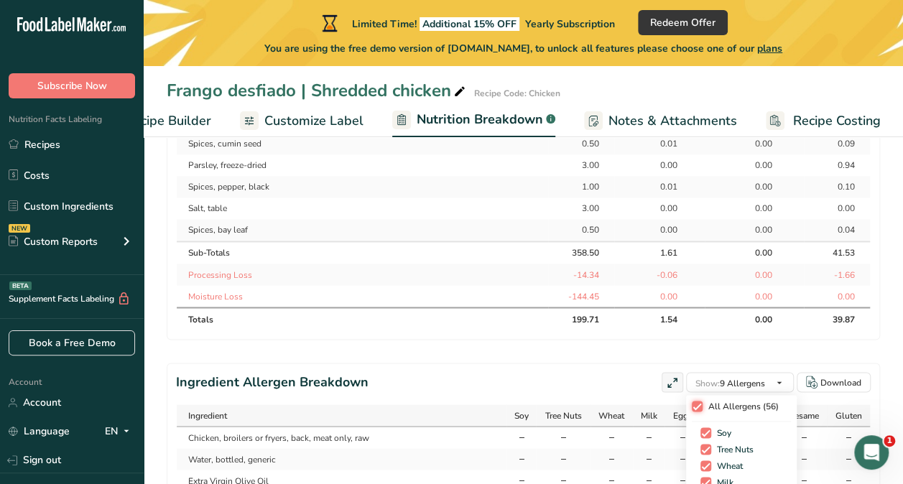
checkbox input "true"
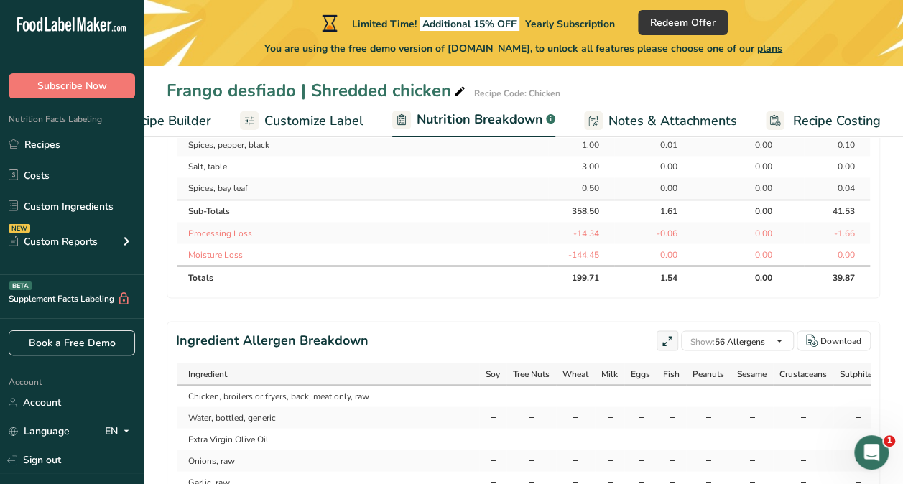
scroll to position [1122, 0]
click at [827, 333] on div "Download" at bounding box center [840, 339] width 41 height 13
click at [444, 329] on div "Ingredient Allergen Breakdown Show: 56 Allergens All Allergens (56) Soy Tree Nu…" at bounding box center [523, 339] width 695 height 20
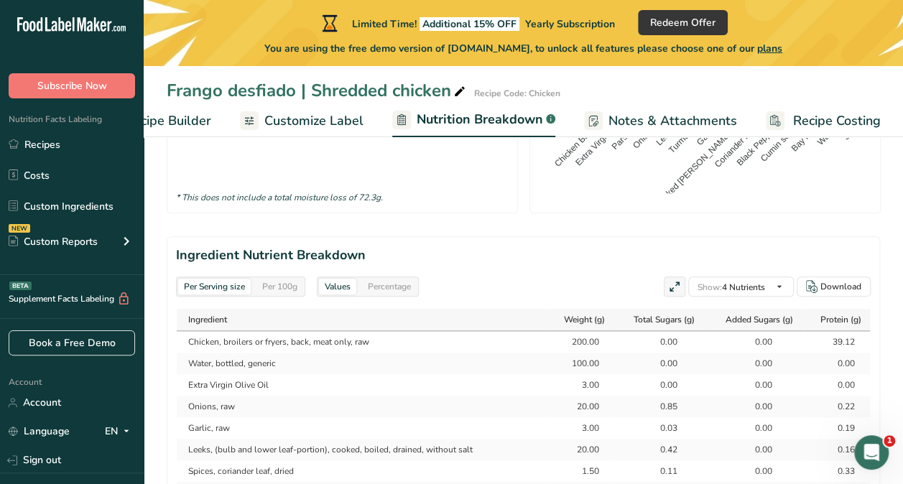
scroll to position [669, 0]
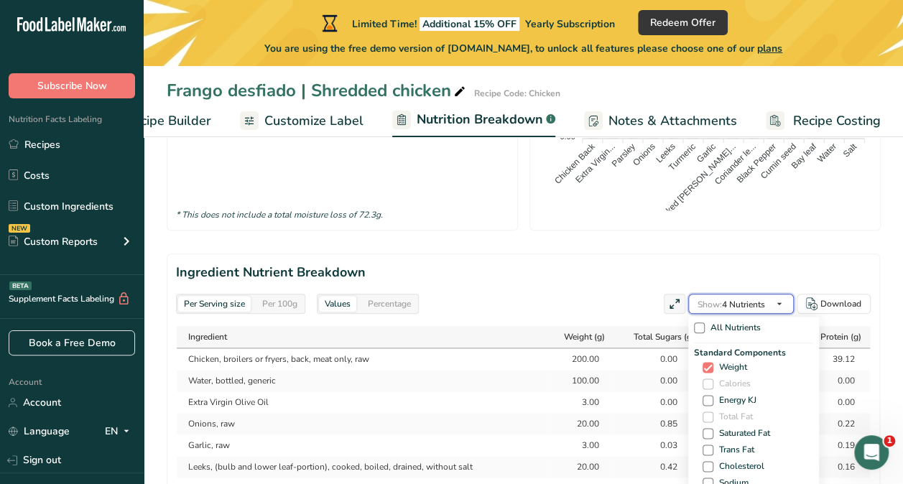
click at [751, 295] on span "Show: 4 Nutrients" at bounding box center [731, 303] width 68 height 17
click at [697, 323] on span at bounding box center [699, 328] width 11 height 11
click at [697, 323] on input "All Nutrients" at bounding box center [698, 327] width 9 height 9
checkbox input "true"
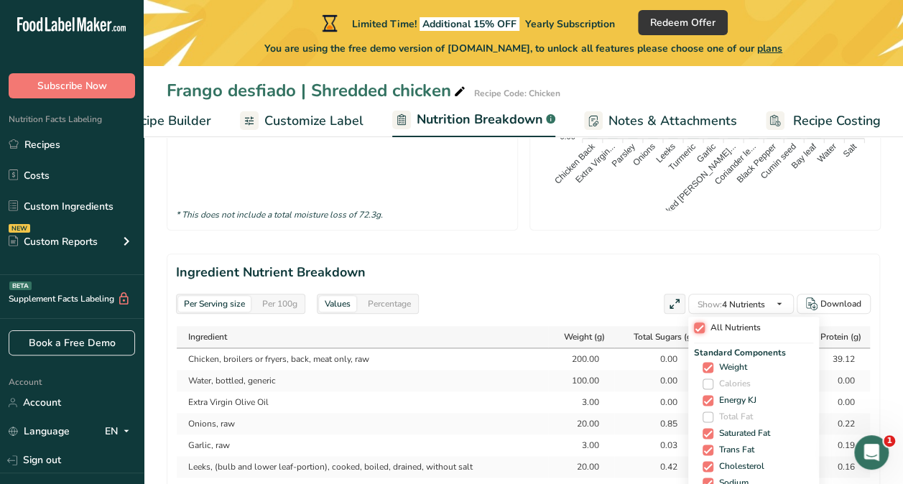
checkbox input "true"
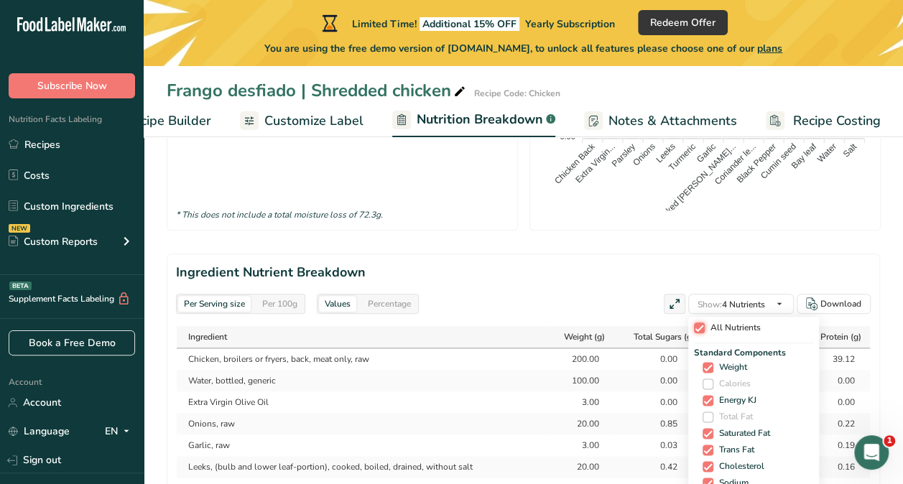
checkbox input "true"
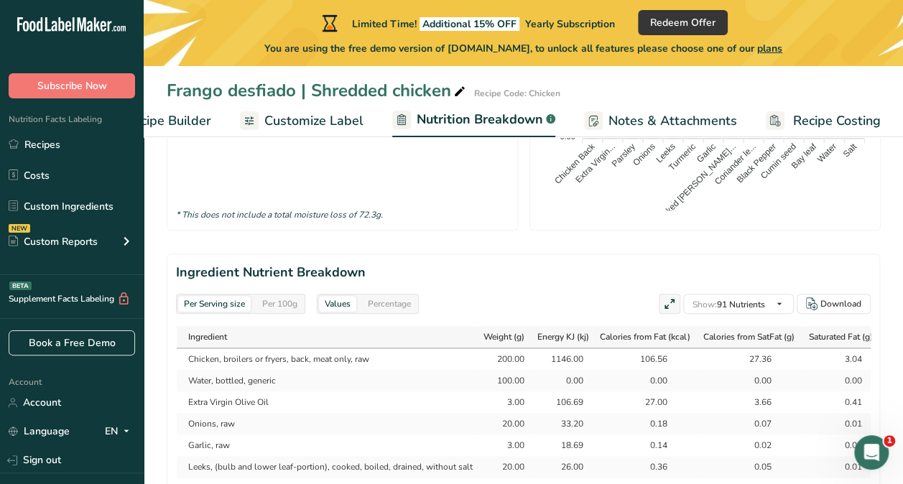
click at [571, 294] on div "Per Serving size Per 100g Values Percentage Show: 91 Nutrients All Nutrients St…" at bounding box center [523, 304] width 695 height 20
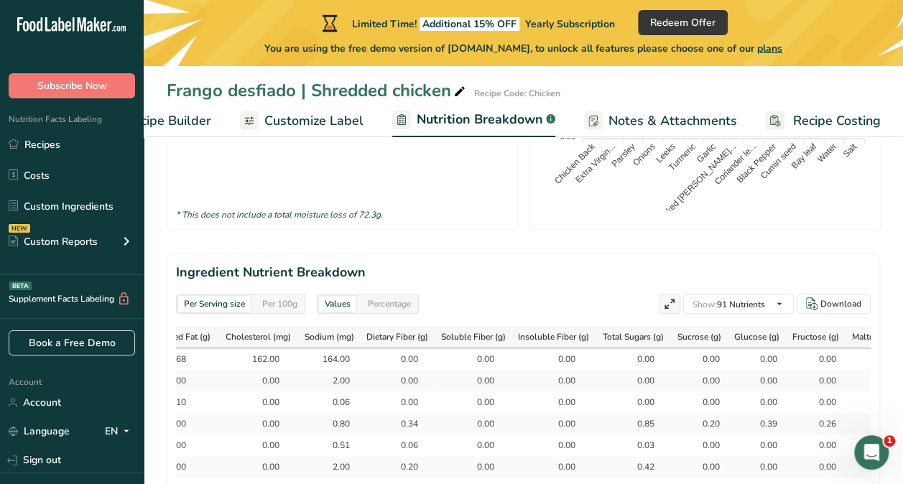
scroll to position [0, 936]
click at [841, 297] on div "Download" at bounding box center [840, 303] width 41 height 13
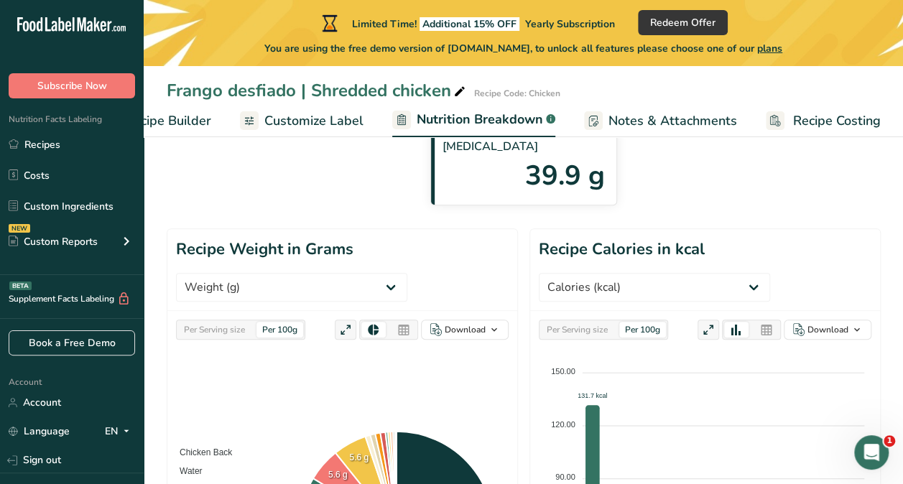
scroll to position [167, 0]
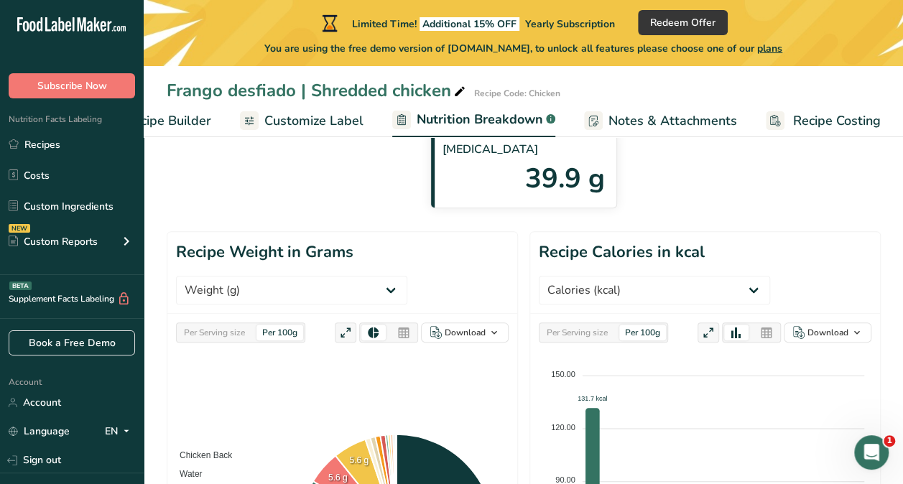
click at [621, 112] on span "Notes & Attachments" at bounding box center [672, 120] width 129 height 19
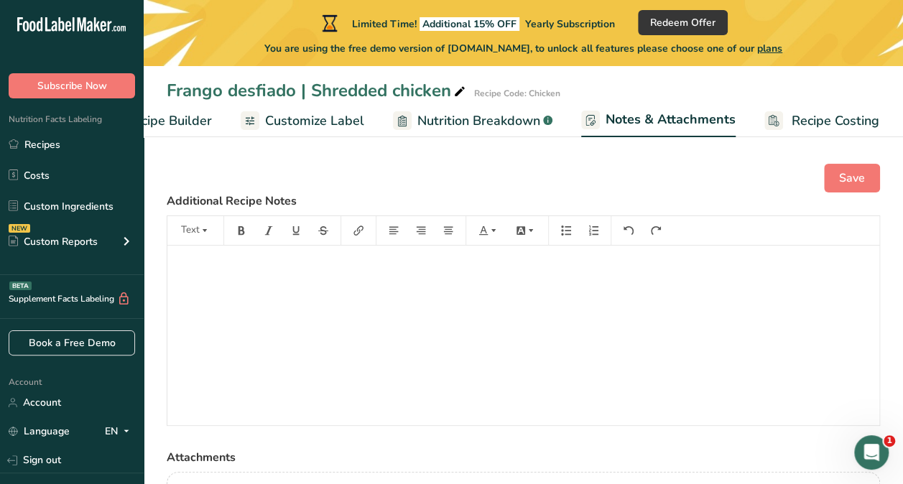
click at [833, 114] on span "Recipe Costing" at bounding box center [836, 120] width 88 height 19
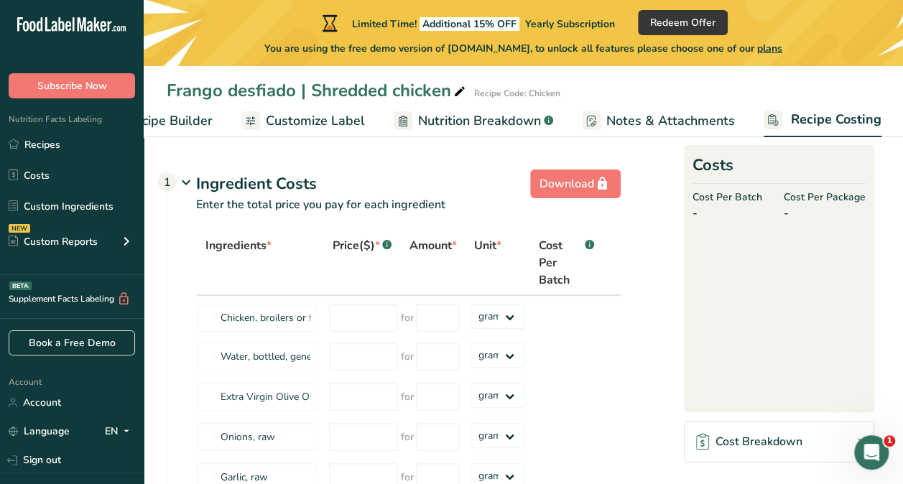
click at [204, 119] on span "Recipe Builder" at bounding box center [169, 120] width 86 height 19
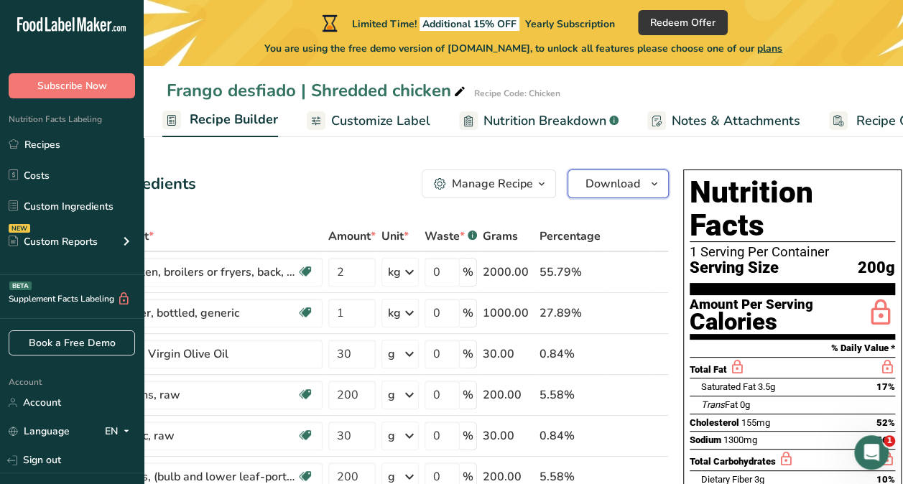
click at [603, 188] on span "Download" at bounding box center [612, 183] width 55 height 17
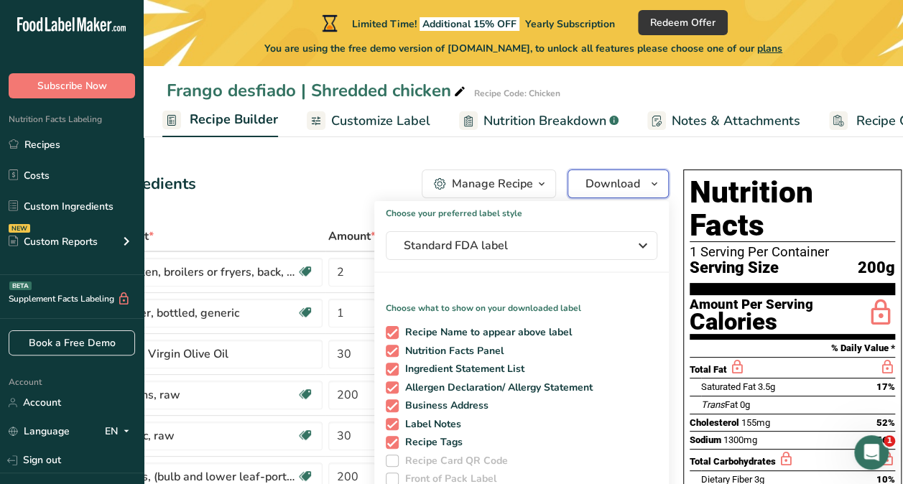
click at [603, 188] on span "Download" at bounding box center [612, 183] width 55 height 17
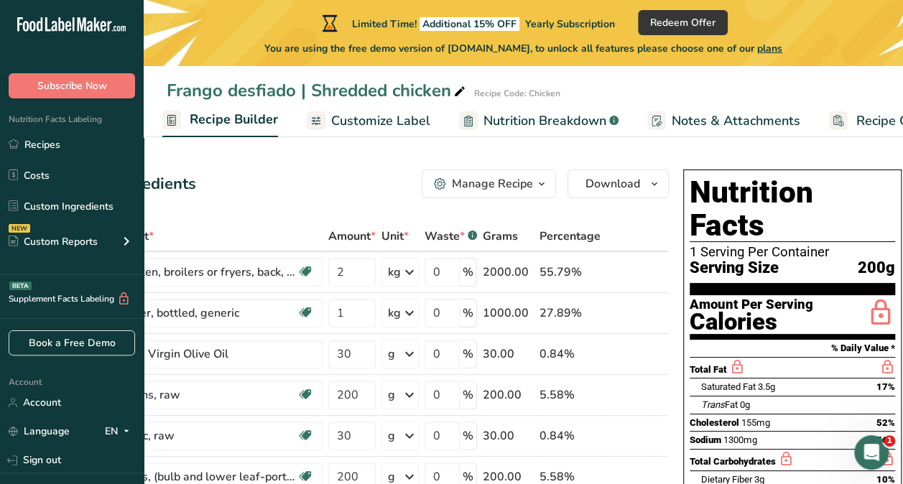
click at [505, 180] on div "Manage Recipe" at bounding box center [492, 183] width 81 height 17
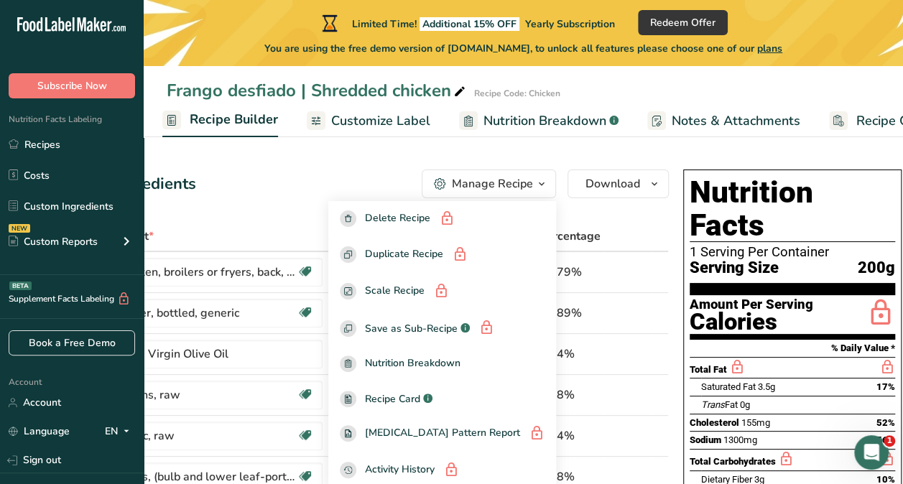
click at [338, 195] on div "Add Ingredients Manage Recipe Delete Recipe Duplicate Recipe Scale Recipe Save …" at bounding box center [373, 184] width 590 height 29
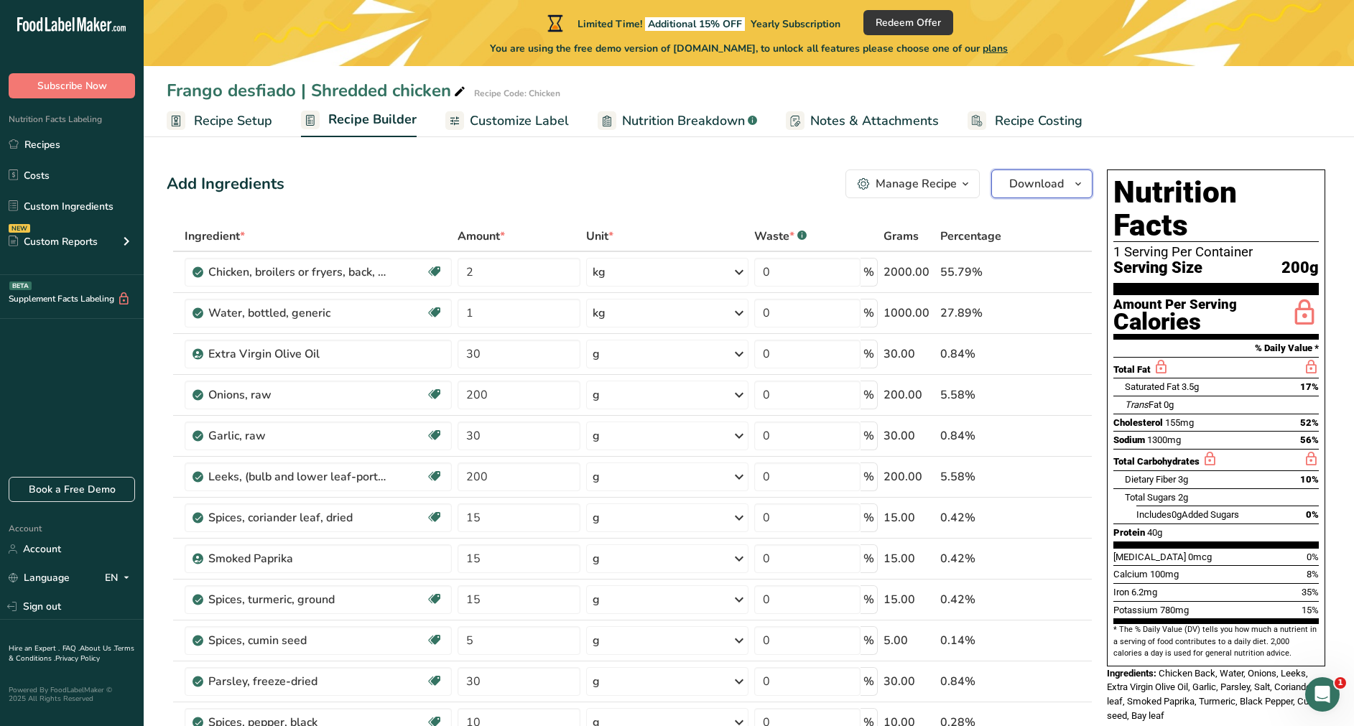
click at [902, 185] on span "Download" at bounding box center [1036, 183] width 55 height 17
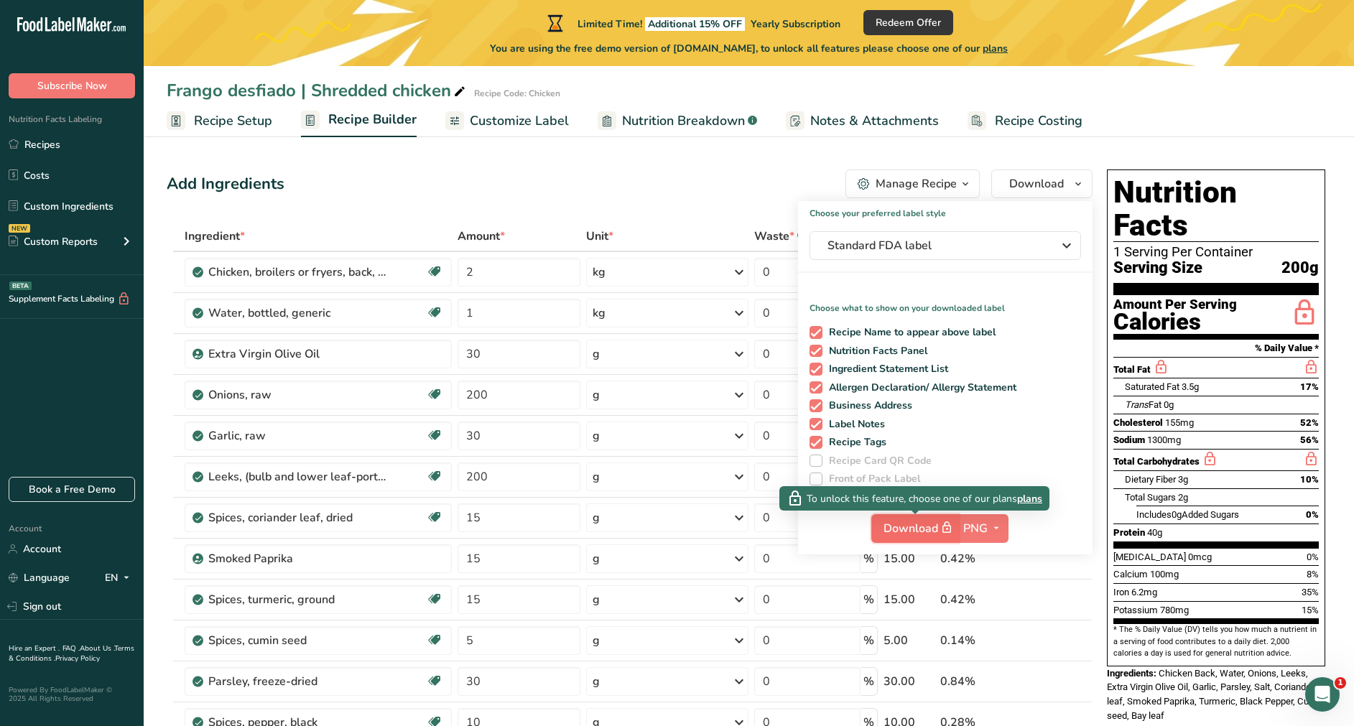
click at [902, 483] on span "Download" at bounding box center [920, 528] width 72 height 18
click at [902, 483] on span "plans" at bounding box center [1029, 498] width 25 height 15
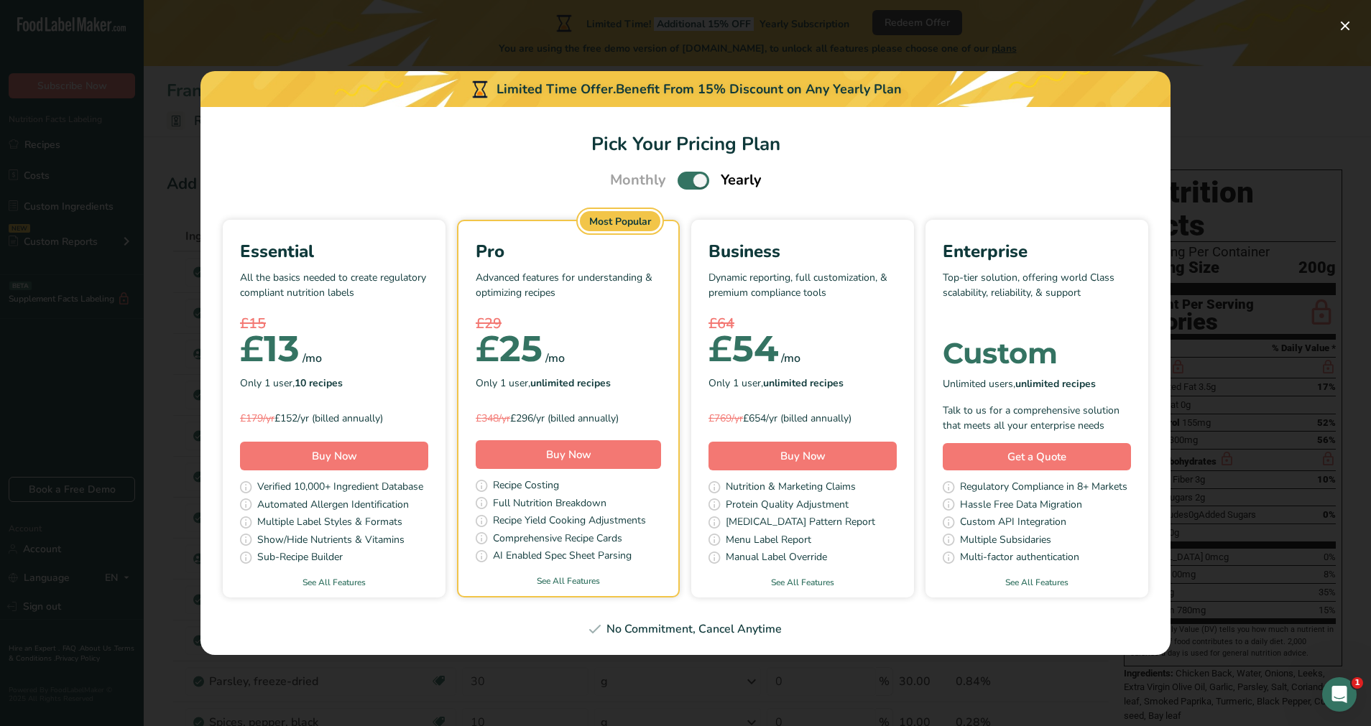
click at [702, 167] on section "Pick Your Pricing Plan Monthly Yearly Essential All the basics needed to create…" at bounding box center [685, 381] width 970 height 548
click at [695, 177] on span "Pick Your Pricing Plan Modal" at bounding box center [693, 181] width 32 height 18
click at [687, 177] on input "Pick Your Pricing Plan Modal" at bounding box center [681, 180] width 9 height 9
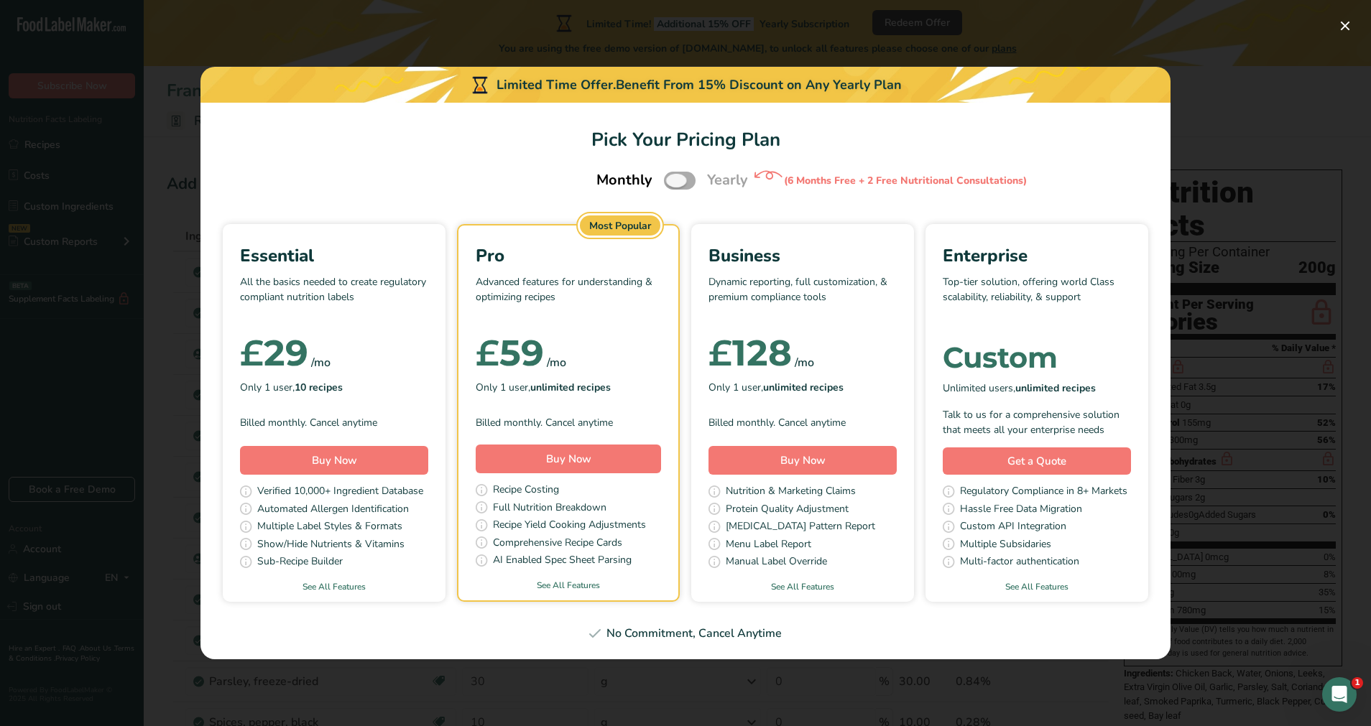
click at [672, 179] on span "Pick Your Pricing Plan Modal" at bounding box center [680, 181] width 32 height 18
click at [672, 179] on input "Pick Your Pricing Plan Modal" at bounding box center [668, 180] width 9 height 9
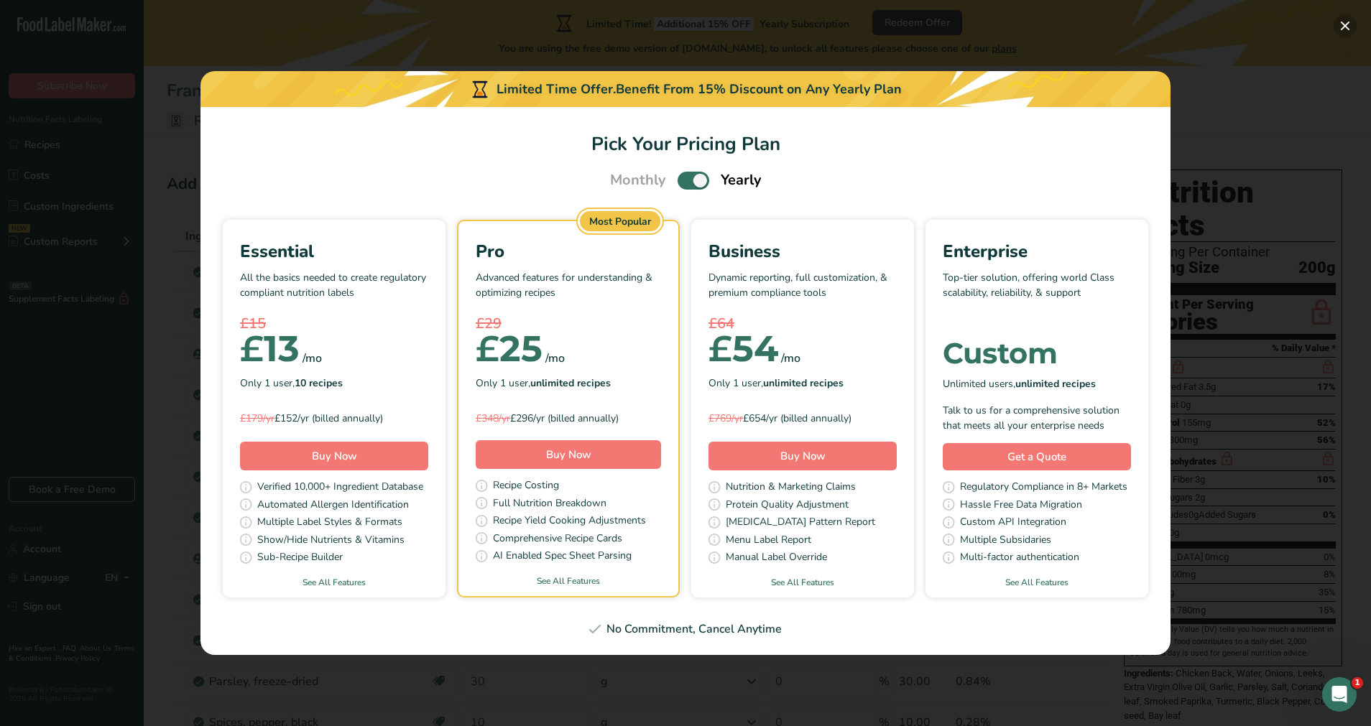
click at [902, 25] on button "Pick Your Pricing Plan Modal" at bounding box center [1344, 25] width 23 height 23
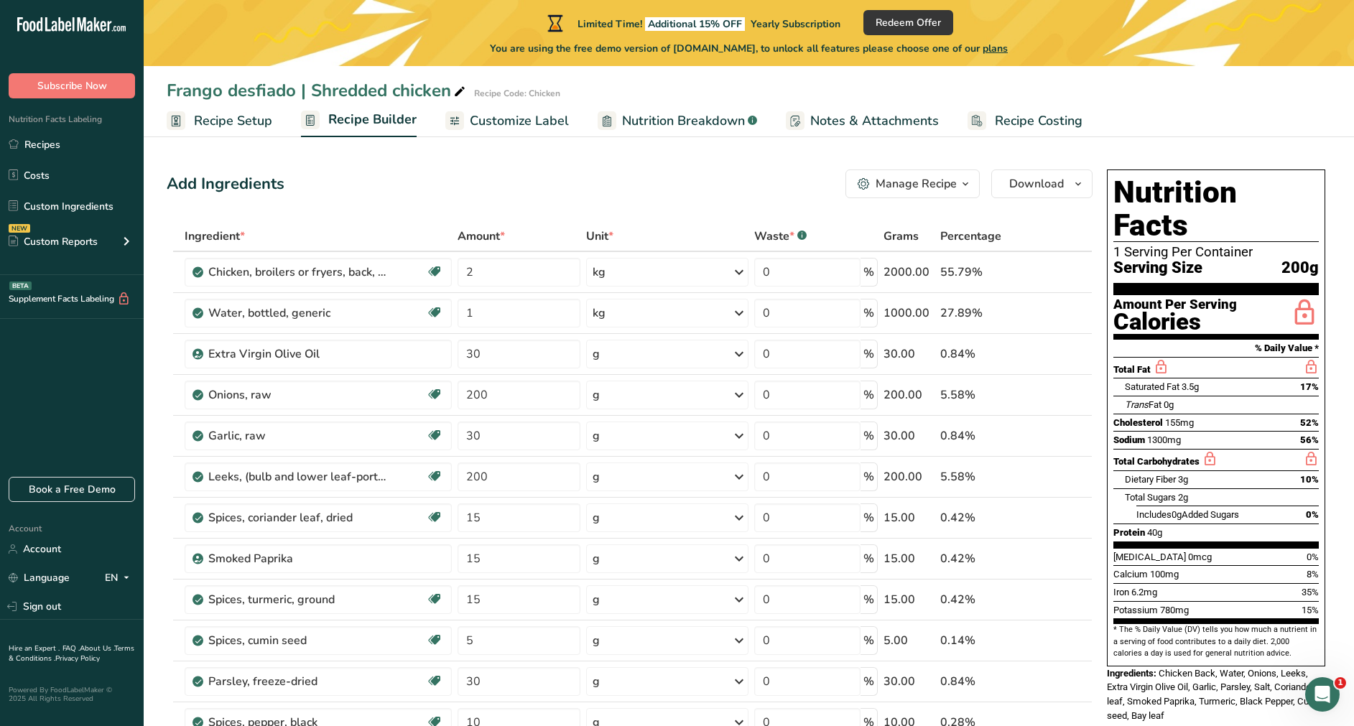
click at [192, 119] on link "Recipe Setup" at bounding box center [220, 121] width 106 height 32
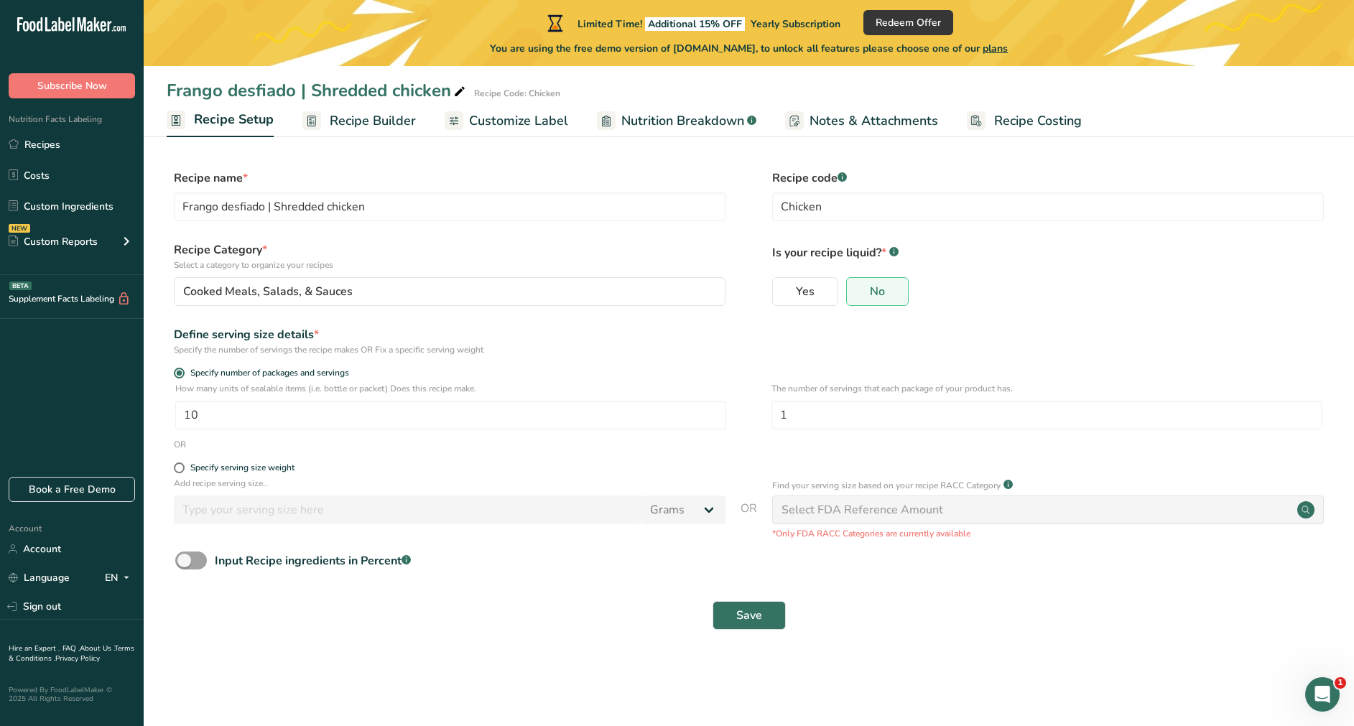
click at [320, 108] on link "Recipe Builder" at bounding box center [358, 121] width 113 height 32
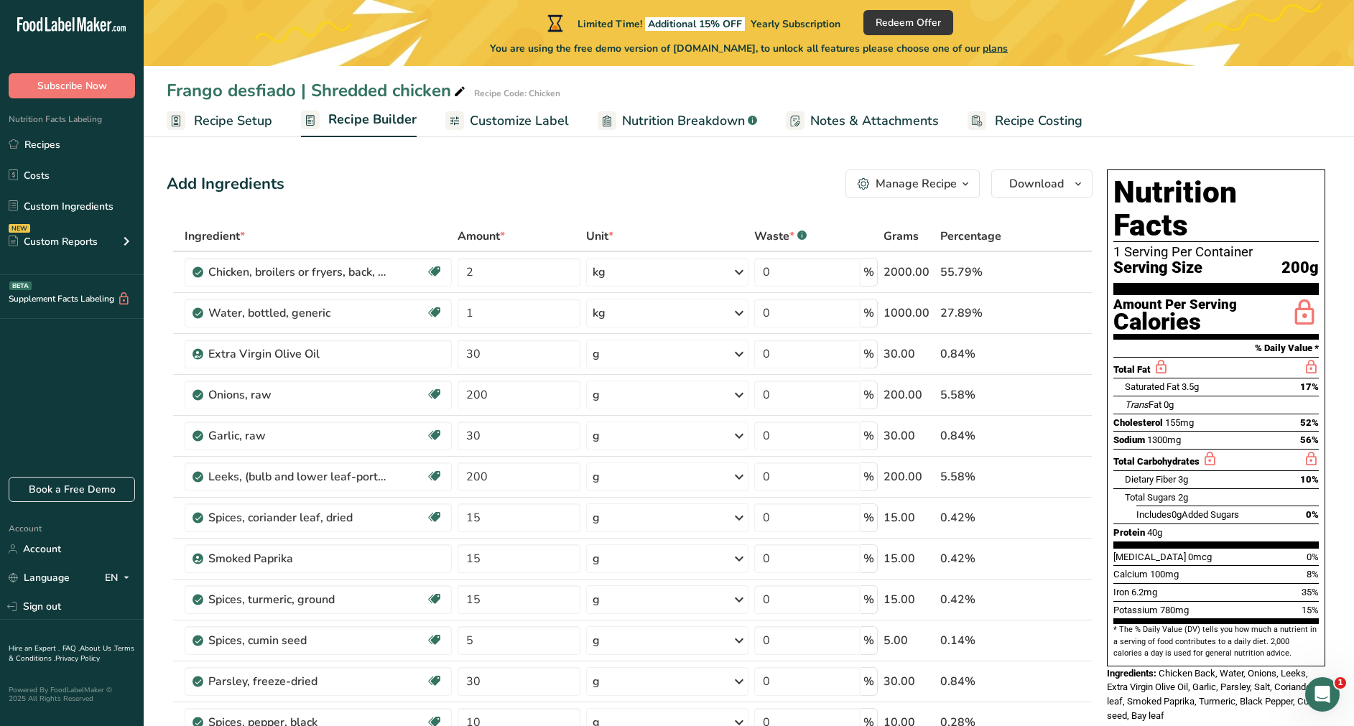
click at [488, 110] on link "Customize Label" at bounding box center [507, 121] width 124 height 32
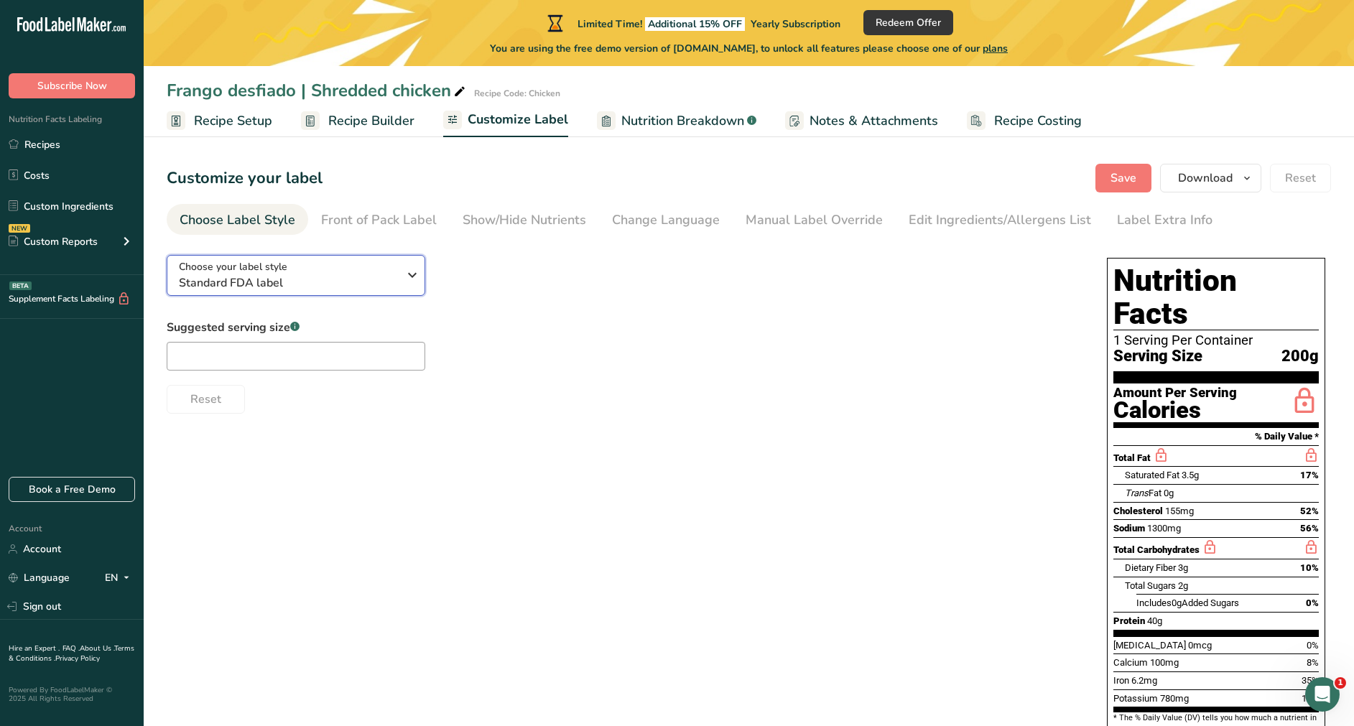
click at [368, 279] on span "Standard FDA label" at bounding box center [288, 282] width 219 height 17
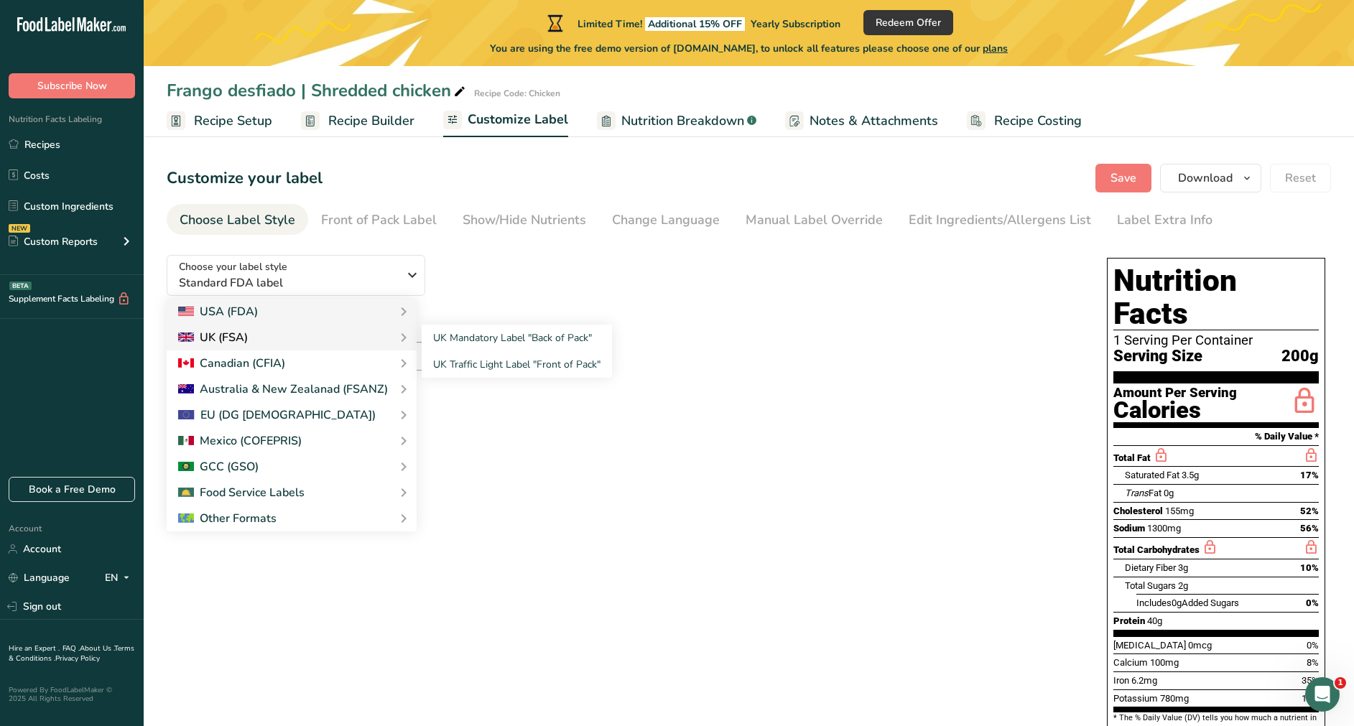
click at [295, 335] on div "UK (FSA)" at bounding box center [291, 337] width 227 height 17
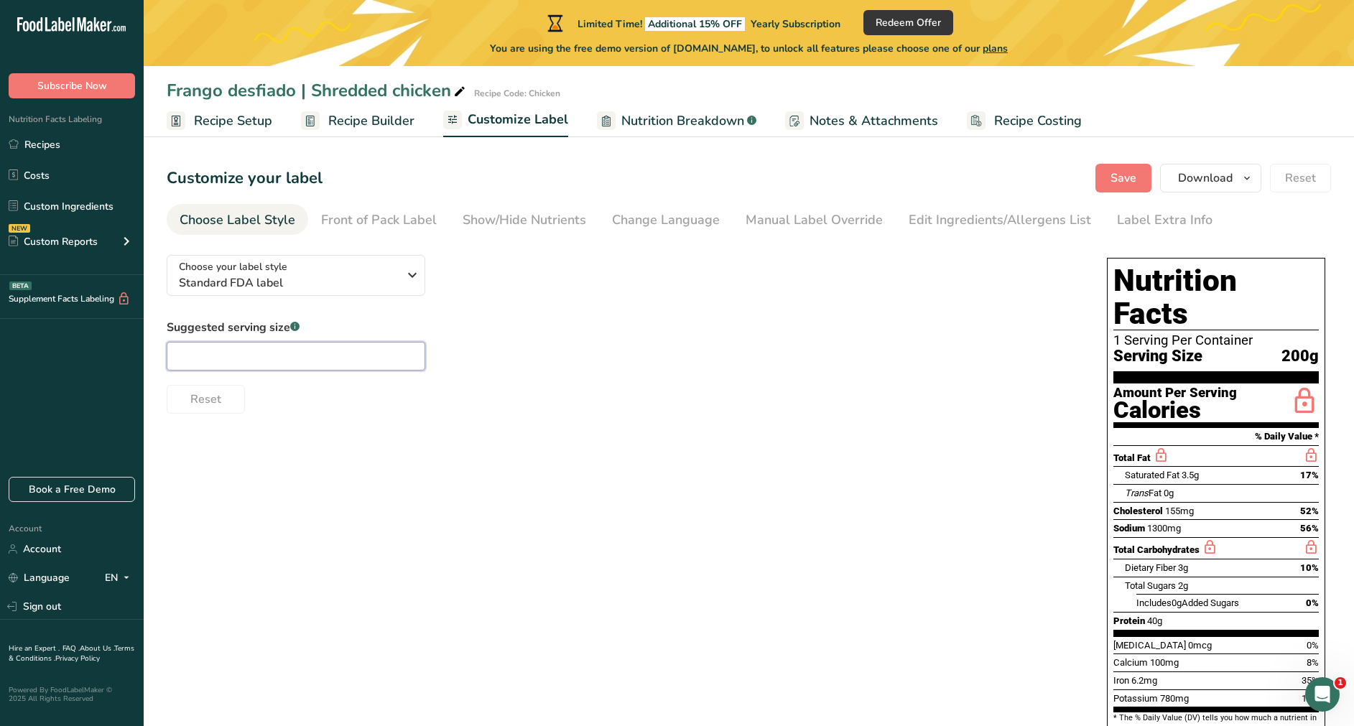
click at [294, 366] on input "text" at bounding box center [296, 356] width 259 height 29
click at [544, 353] on div "Suggested serving size .a-a{fill:#347362;}.b-a{fill:#fff;} 100 Reset" at bounding box center [623, 366] width 912 height 95
click at [357, 211] on div "Front of Pack Label" at bounding box center [379, 219] width 116 height 19
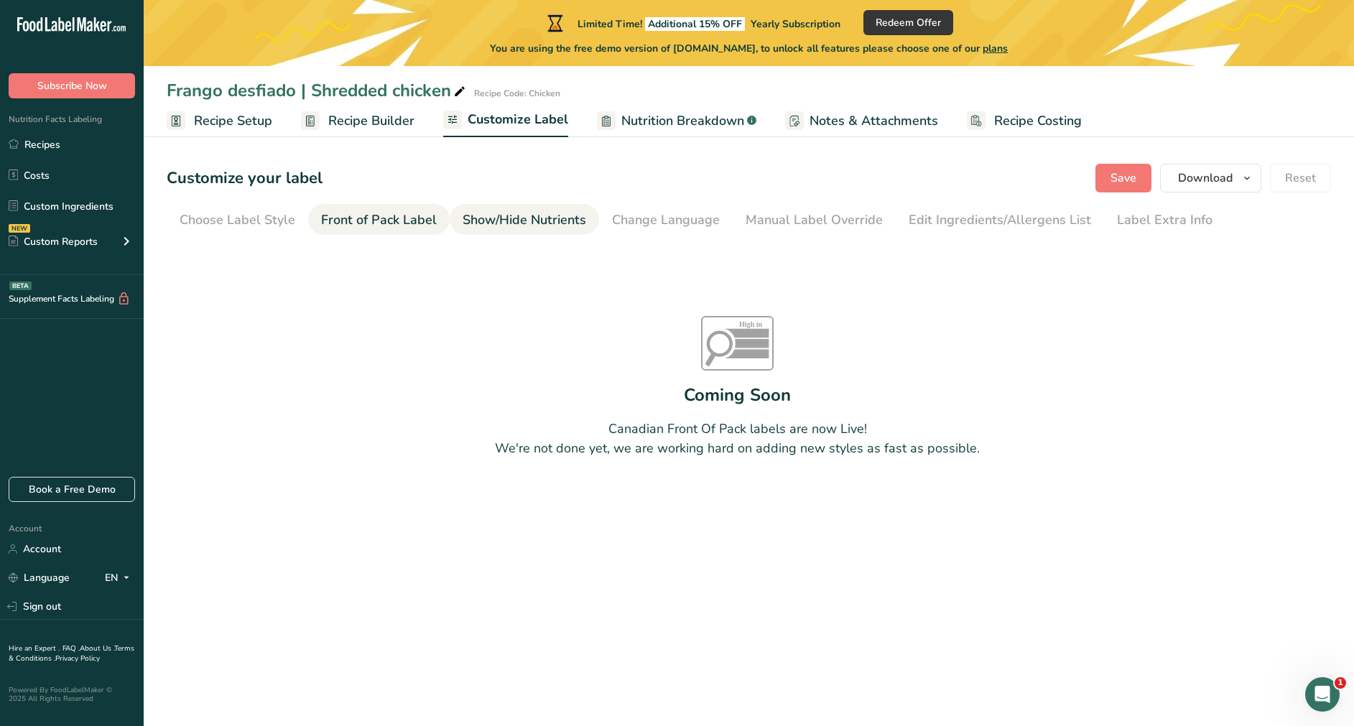
click at [480, 214] on div "Show/Hide Nutrients" at bounding box center [525, 219] width 124 height 19
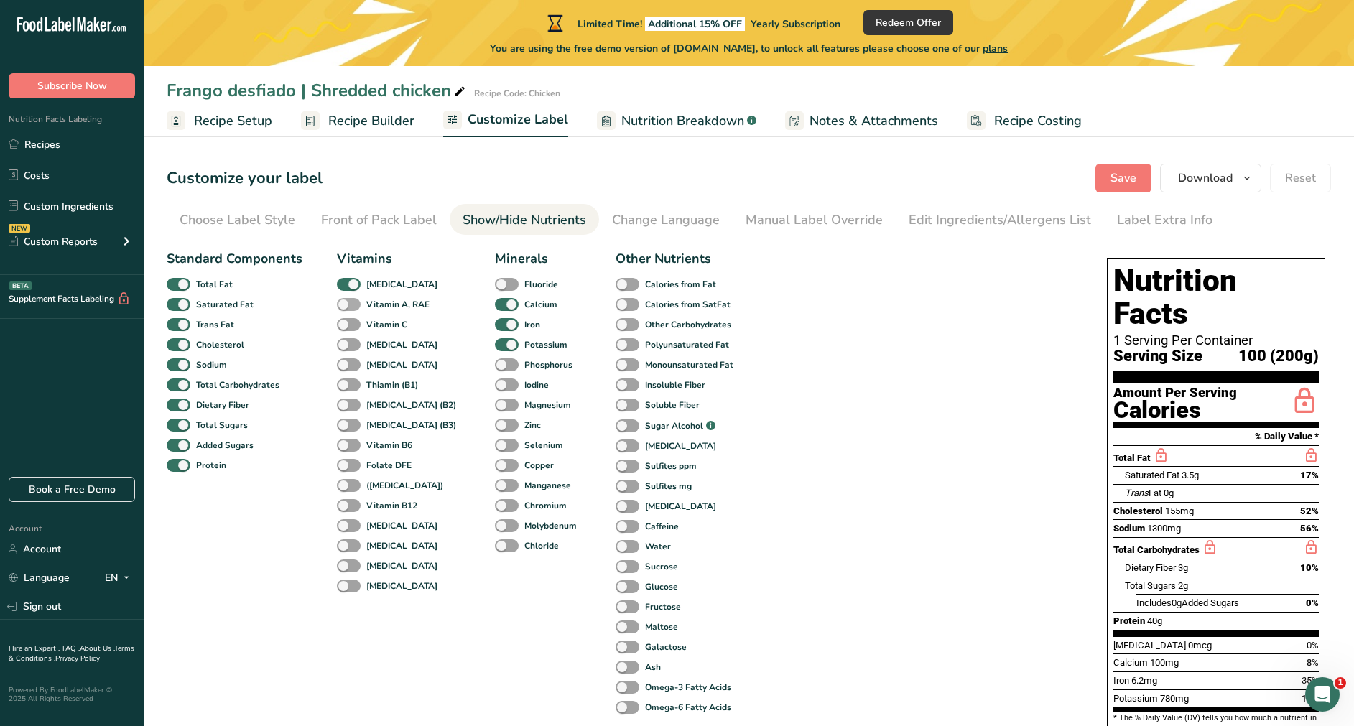
click at [344, 305] on span at bounding box center [349, 305] width 24 height 14
click at [344, 305] on input "Vitamin A, RAE" at bounding box center [341, 304] width 9 height 9
click at [344, 305] on span at bounding box center [349, 305] width 24 height 14
click at [344, 305] on input "Vitamin A, RAE" at bounding box center [341, 304] width 9 height 9
click at [646, 225] on div "Change Language" at bounding box center [666, 219] width 108 height 19
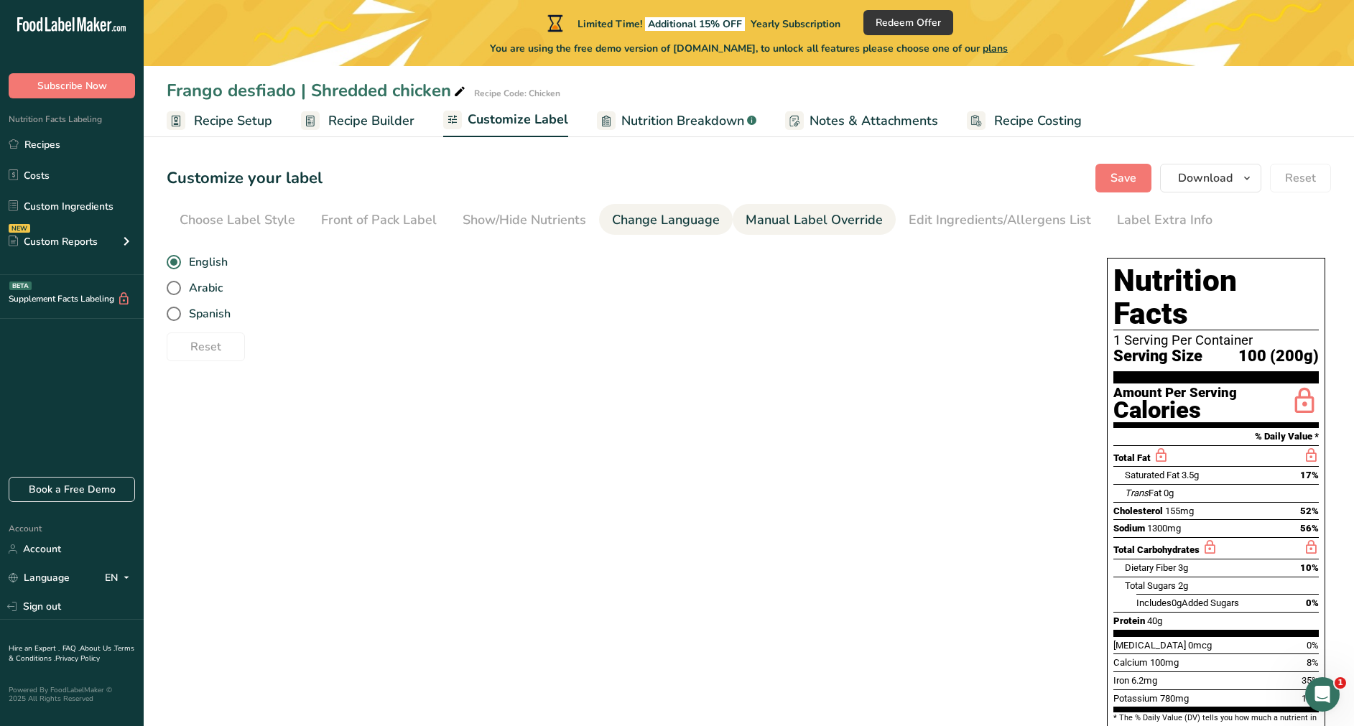
click at [794, 230] on link "Manual Label Override" at bounding box center [814, 220] width 137 height 32
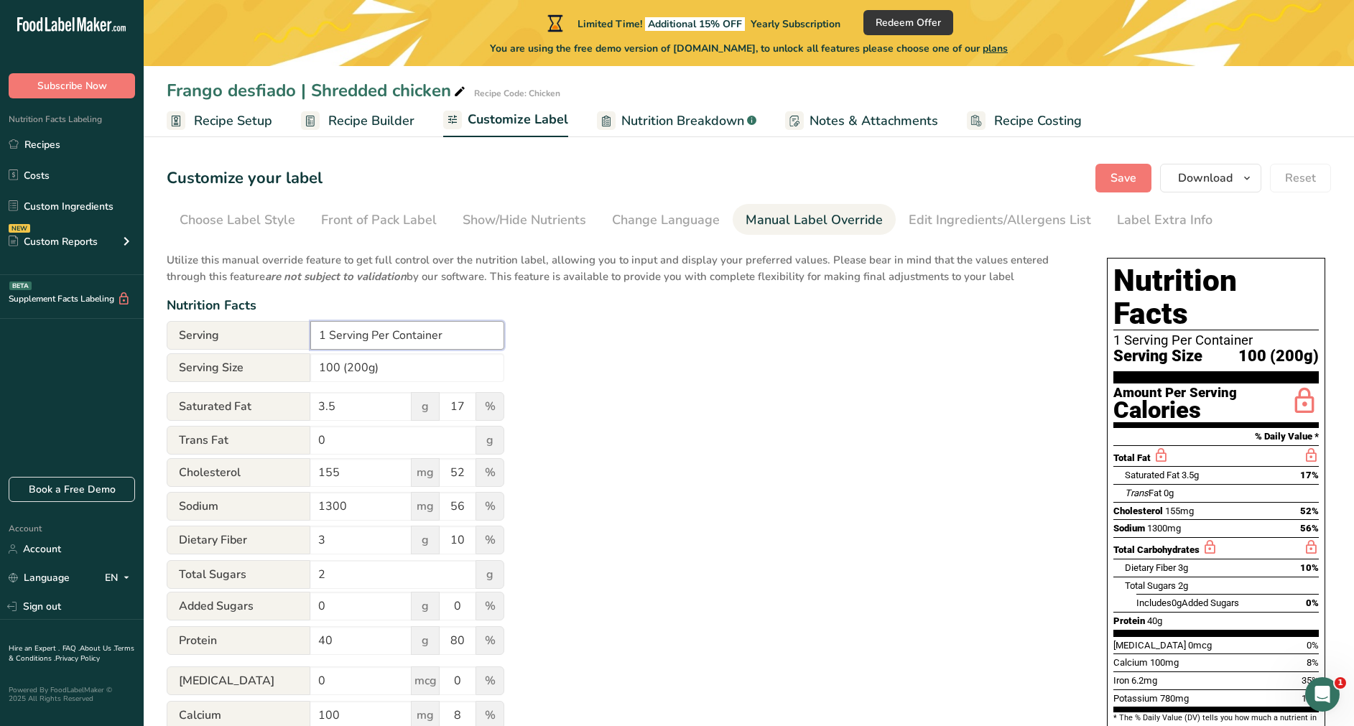
click at [323, 337] on input "1 Serving Per Container" at bounding box center [407, 335] width 194 height 29
click at [263, 225] on div "Choose Label Style" at bounding box center [238, 219] width 116 height 19
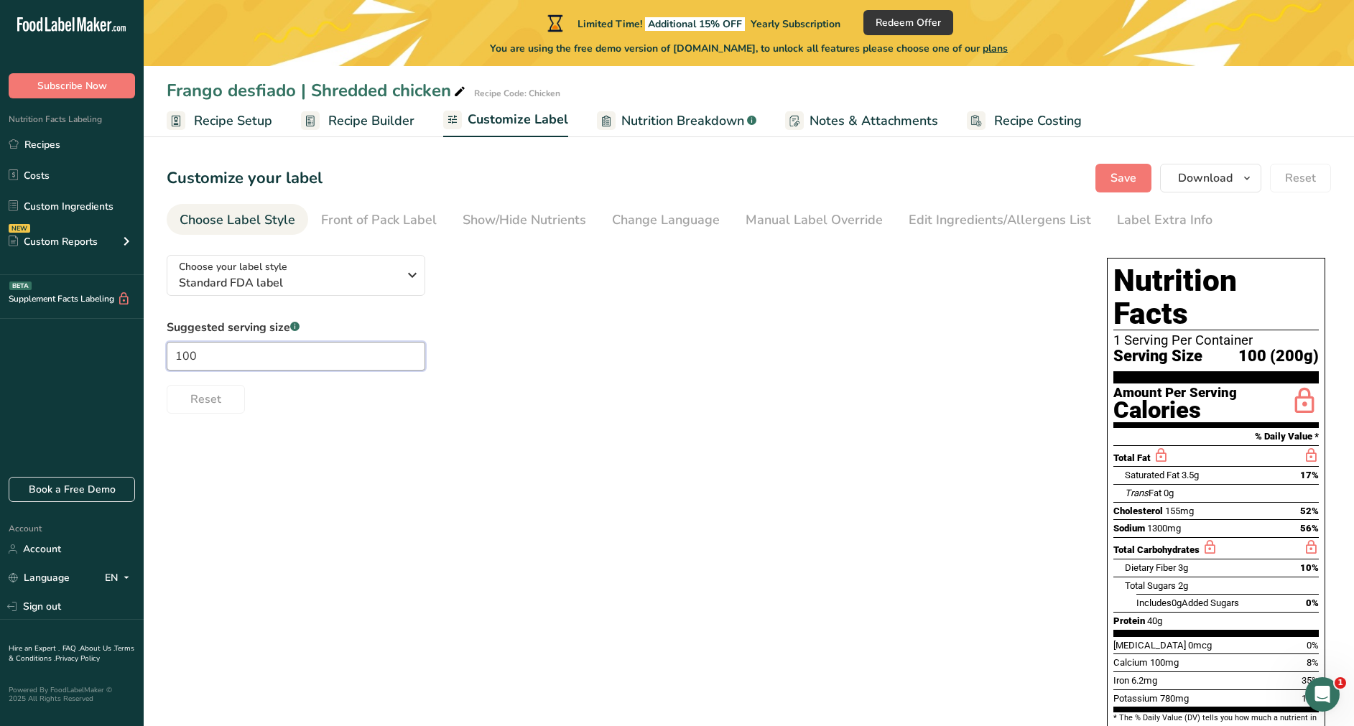
click at [261, 356] on input "100" at bounding box center [296, 356] width 259 height 29
click at [678, 315] on div "Choose your label style Standard FDA label USA (FDA) Standard FDA label Tabular…" at bounding box center [623, 329] width 912 height 170
click at [365, 231] on link "Front of Pack Label" at bounding box center [379, 220] width 116 height 32
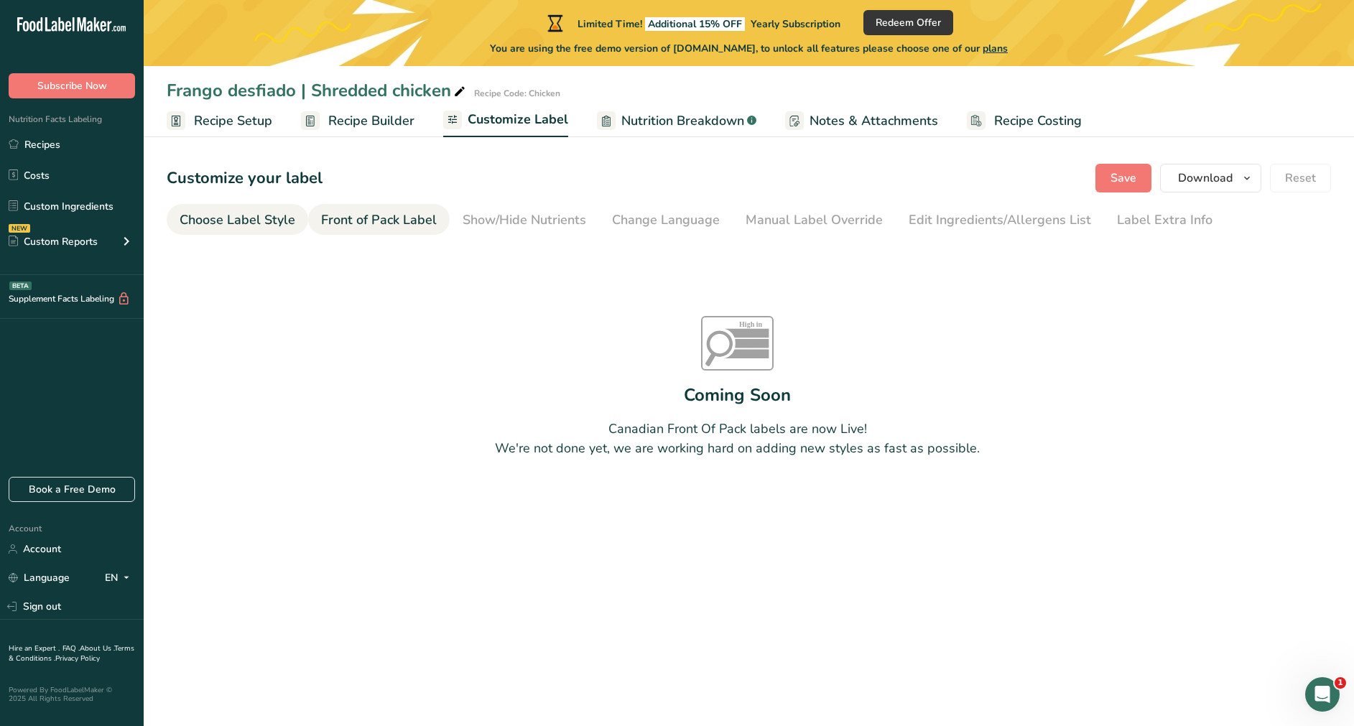
click at [260, 218] on div "Choose Label Style" at bounding box center [238, 219] width 116 height 19
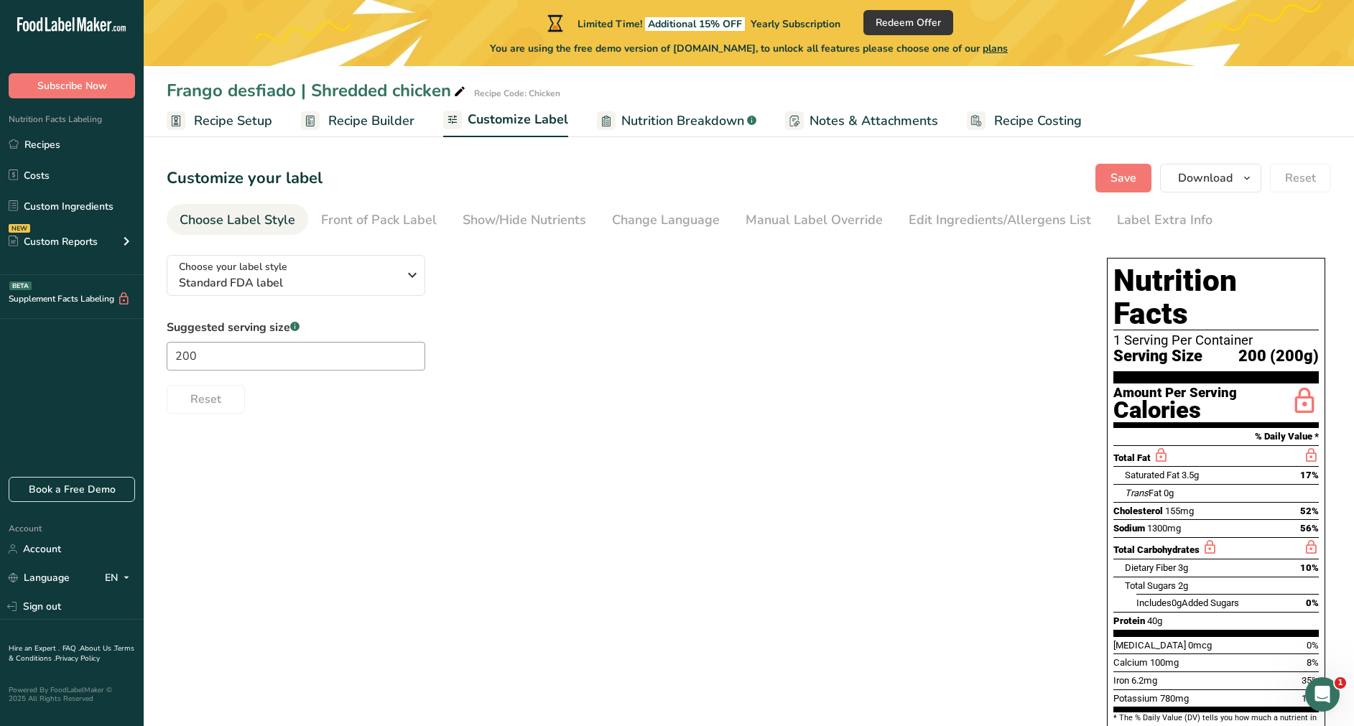
click at [226, 110] on link "Recipe Setup" at bounding box center [220, 121] width 106 height 32
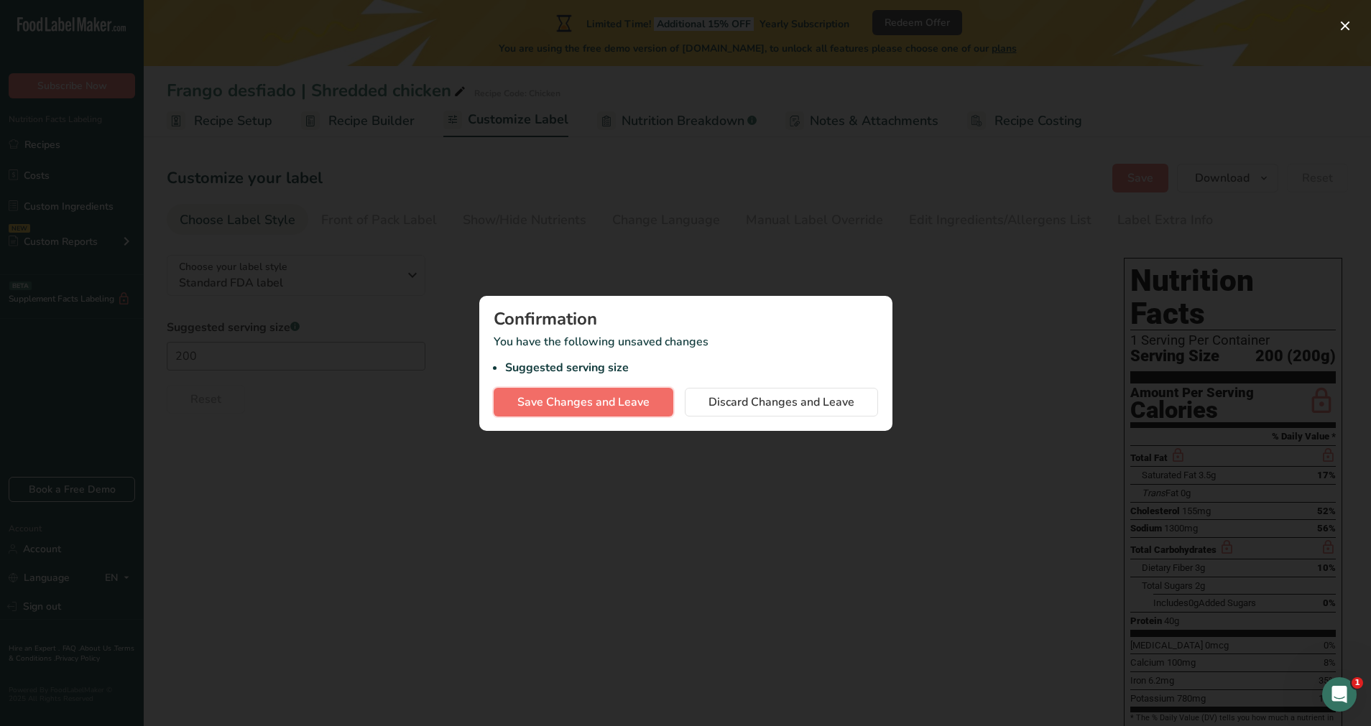
click at [574, 402] on span "Save Changes and Leave" at bounding box center [583, 402] width 132 height 17
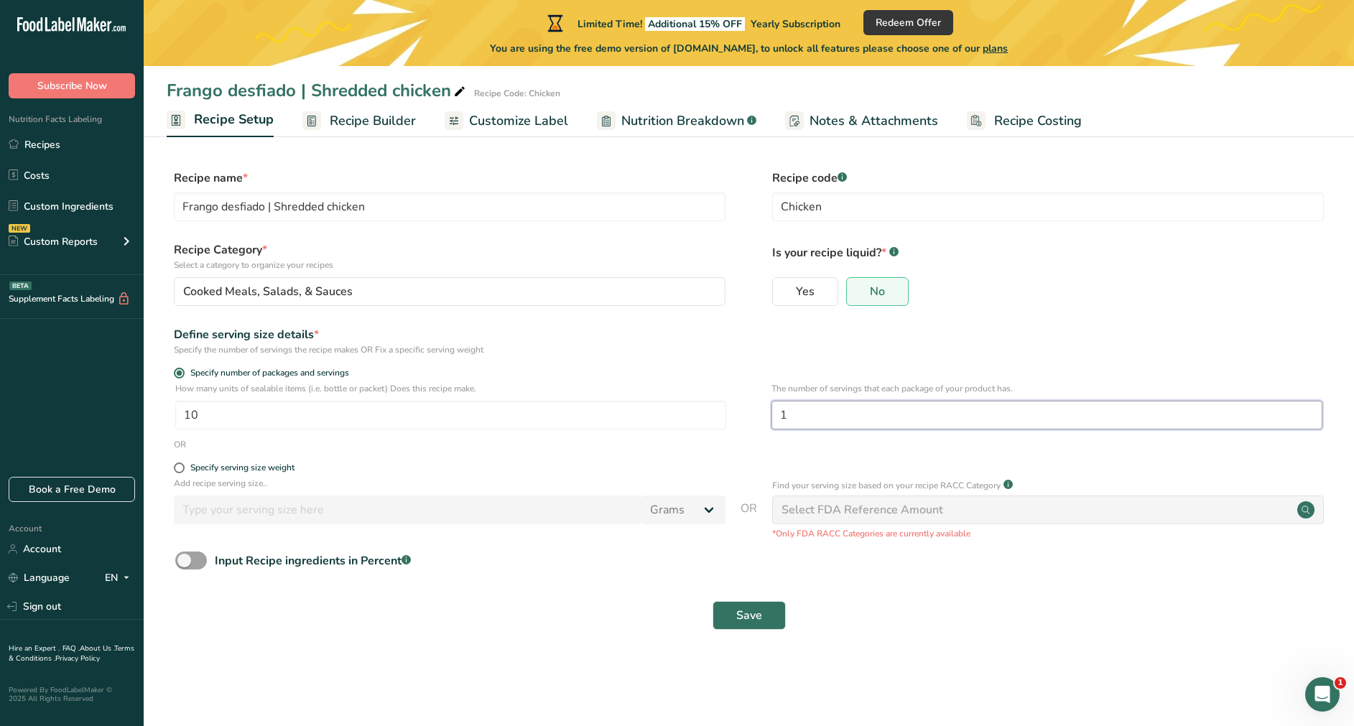
click at [902, 422] on input "1" at bounding box center [1046, 415] width 551 height 29
click at [746, 483] on div "Save" at bounding box center [749, 616] width 1164 height 46
click at [746, 483] on span "Save" at bounding box center [749, 615] width 26 height 17
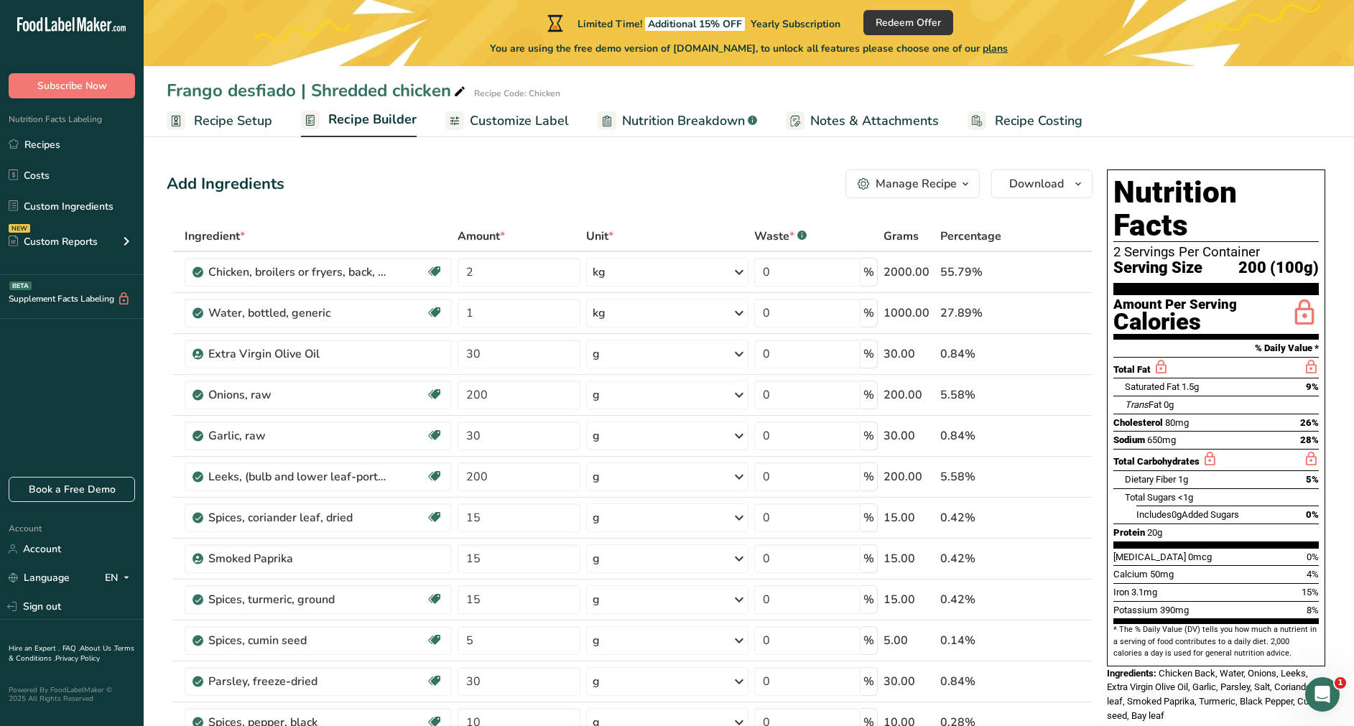
click at [377, 118] on span "Recipe Builder" at bounding box center [372, 119] width 88 height 19
click at [521, 121] on span "Customize Label" at bounding box center [519, 120] width 99 height 19
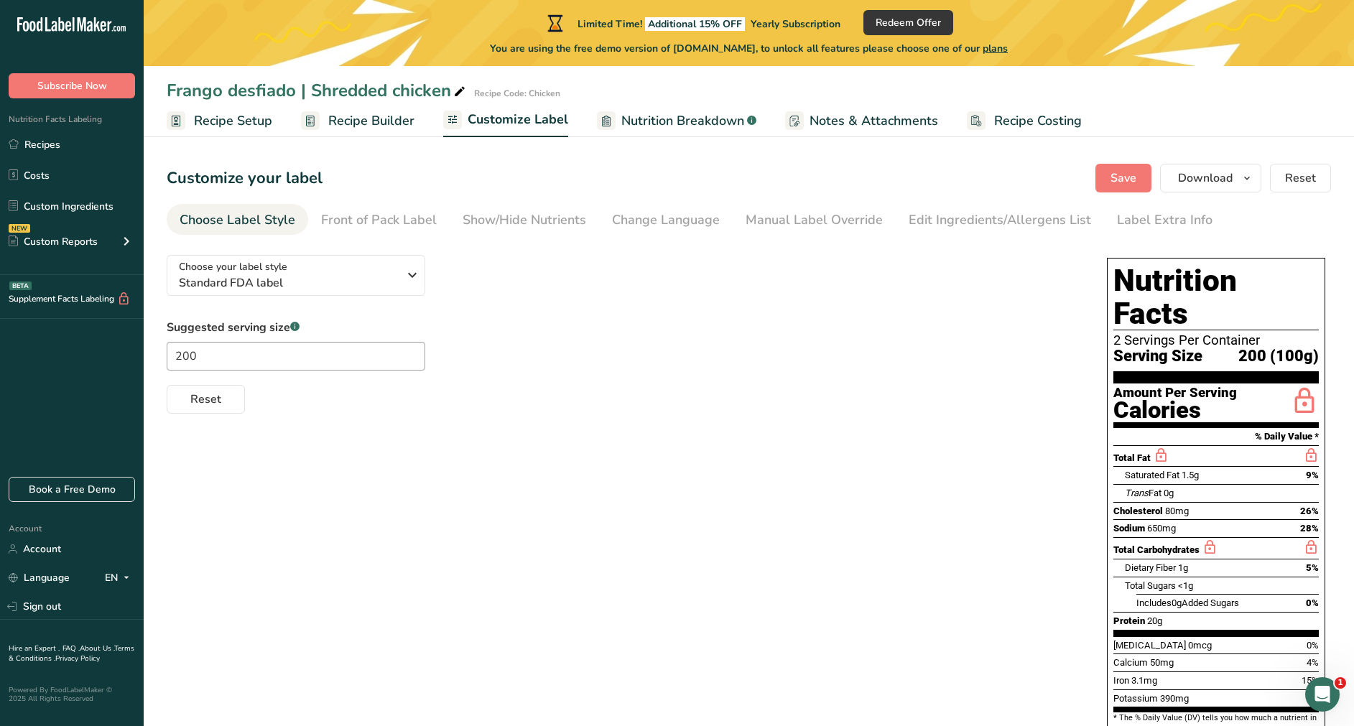
click at [242, 125] on span "Recipe Setup" at bounding box center [233, 120] width 78 height 19
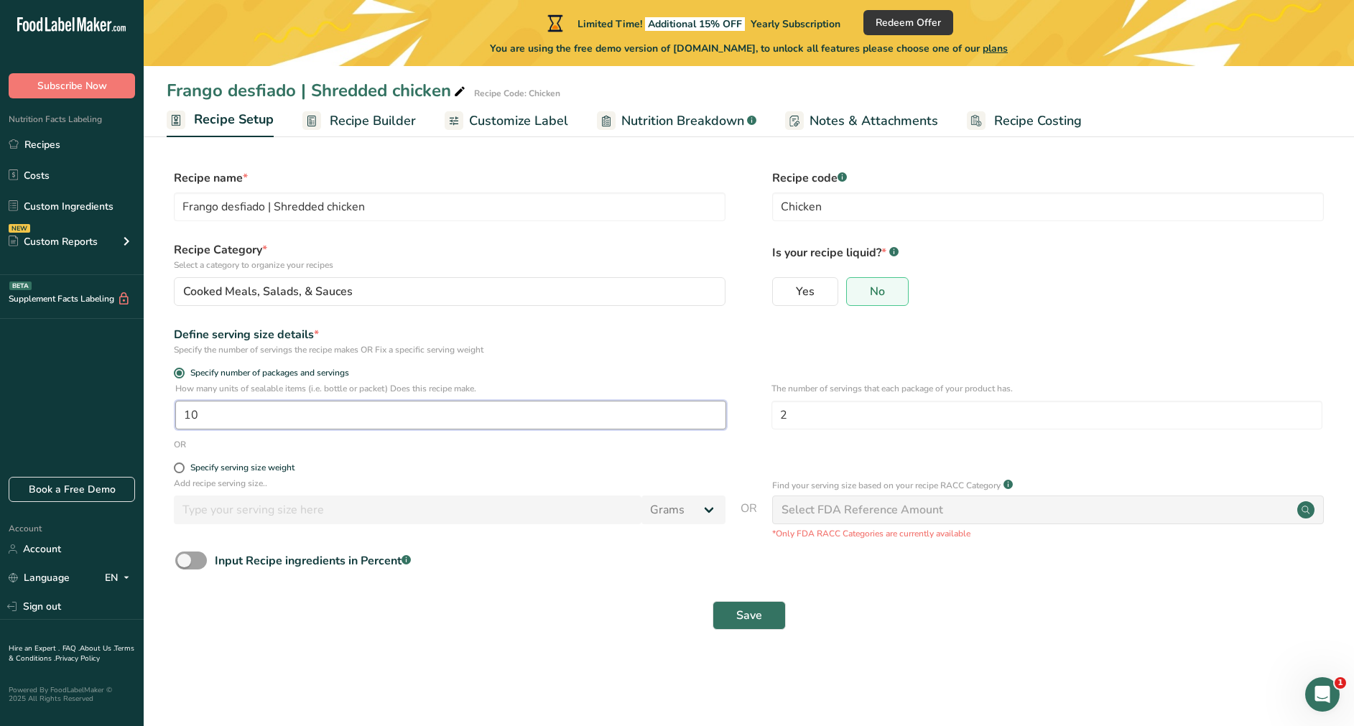
click at [385, 417] on input "10" at bounding box center [450, 415] width 551 height 29
click at [752, 483] on span "Save" at bounding box center [749, 615] width 26 height 17
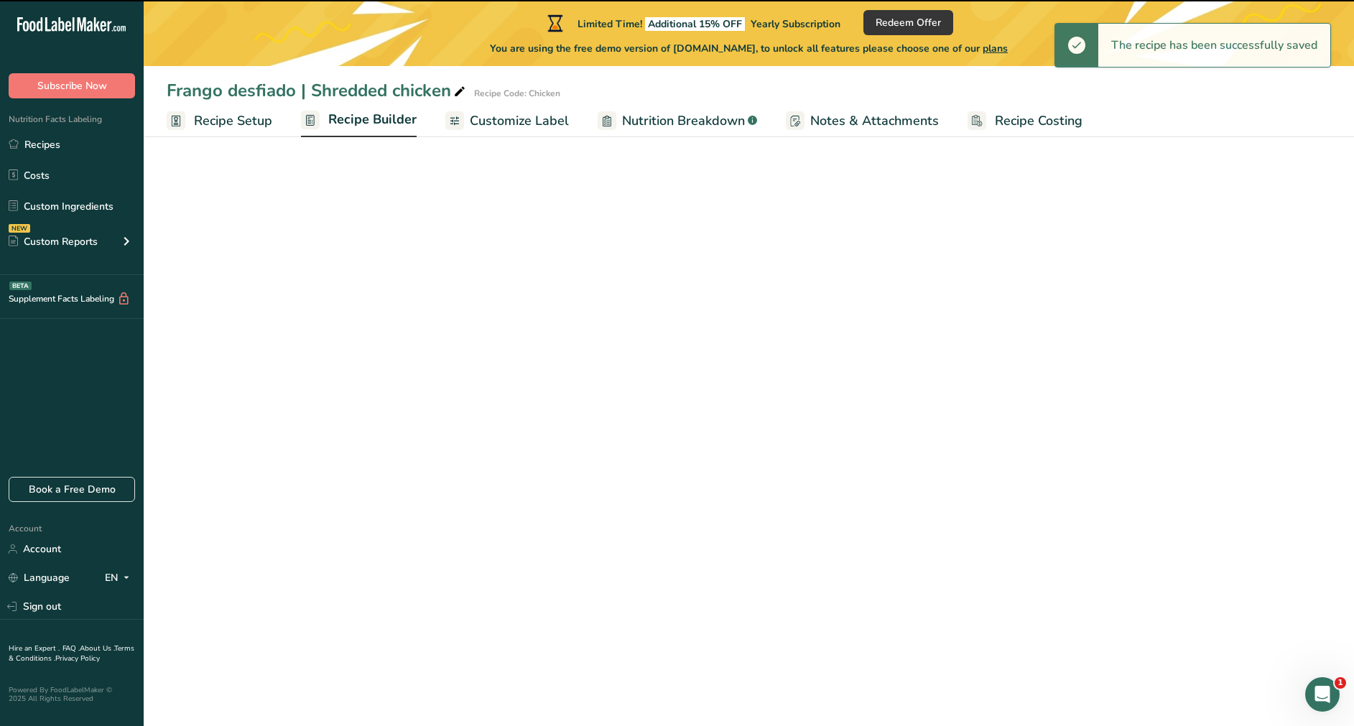
click at [349, 124] on span "Recipe Builder" at bounding box center [372, 119] width 88 height 19
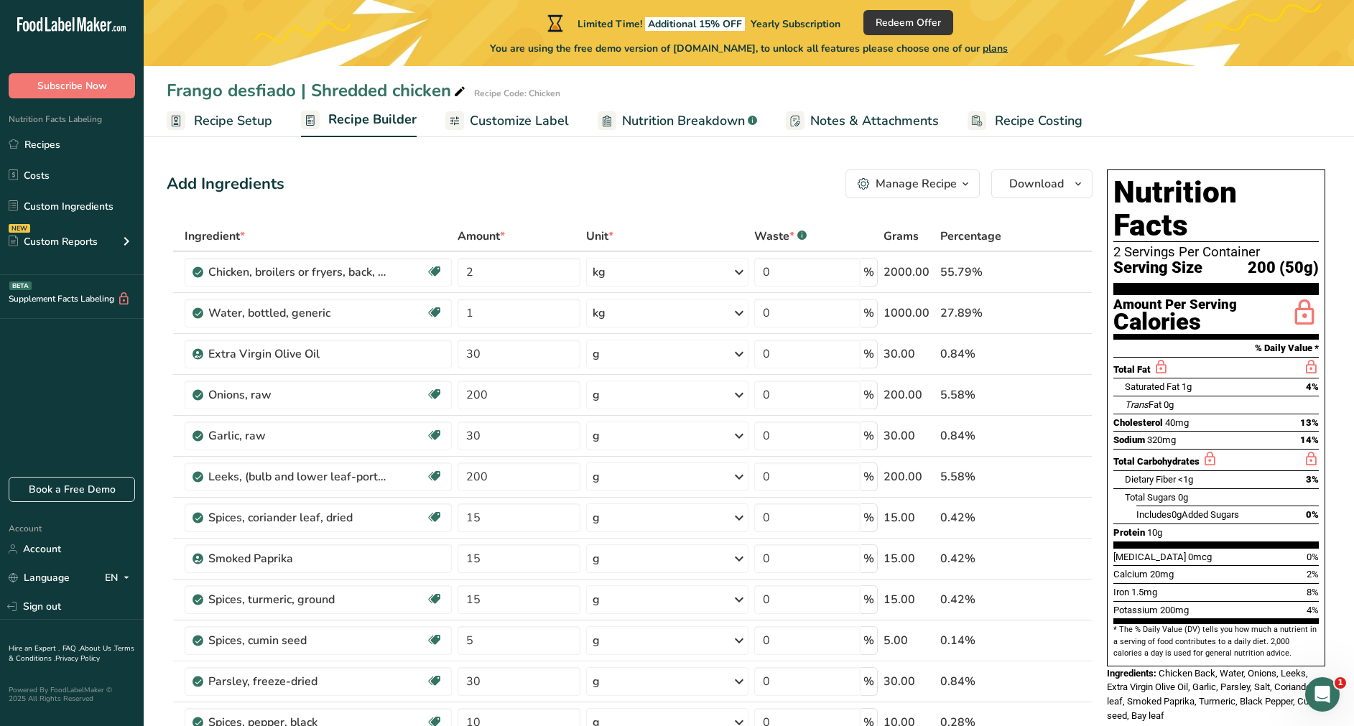
click at [218, 130] on span "Recipe Setup" at bounding box center [233, 120] width 78 height 19
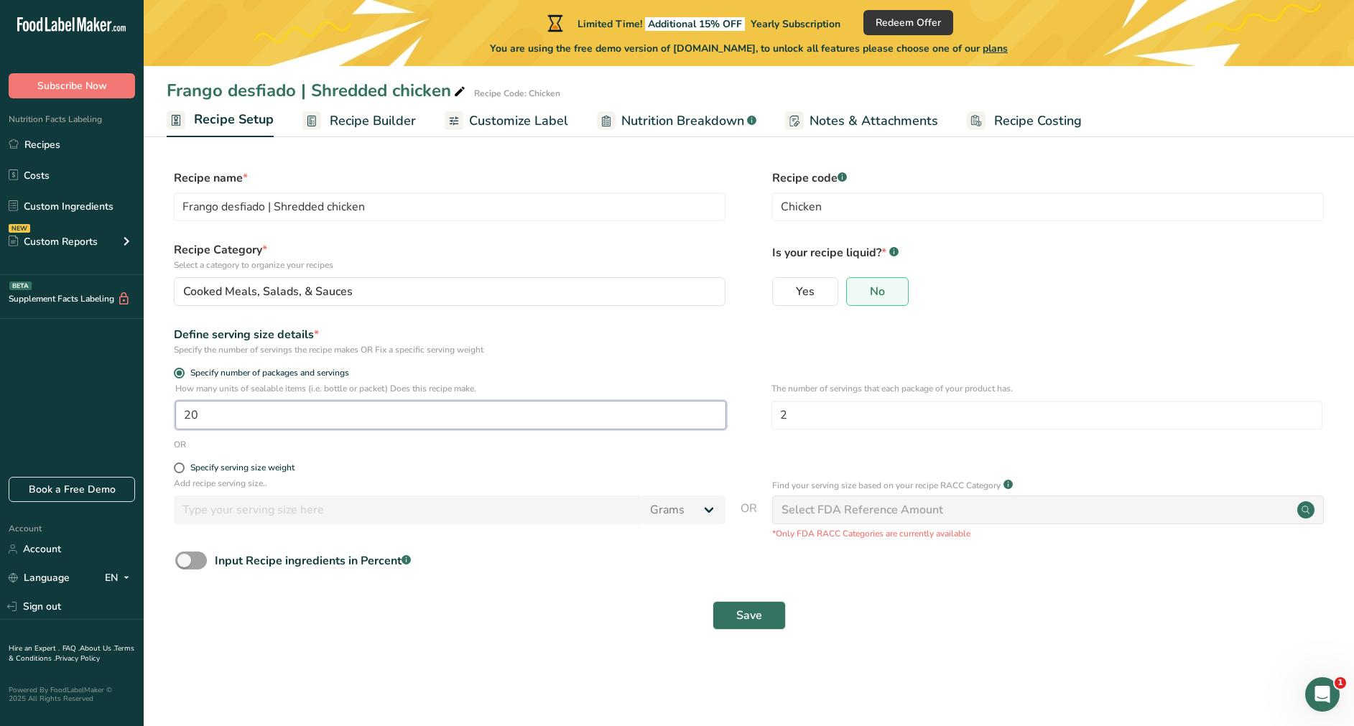
click at [295, 419] on input "20" at bounding box center [450, 415] width 551 height 29
click at [735, 483] on button "Save" at bounding box center [749, 615] width 73 height 29
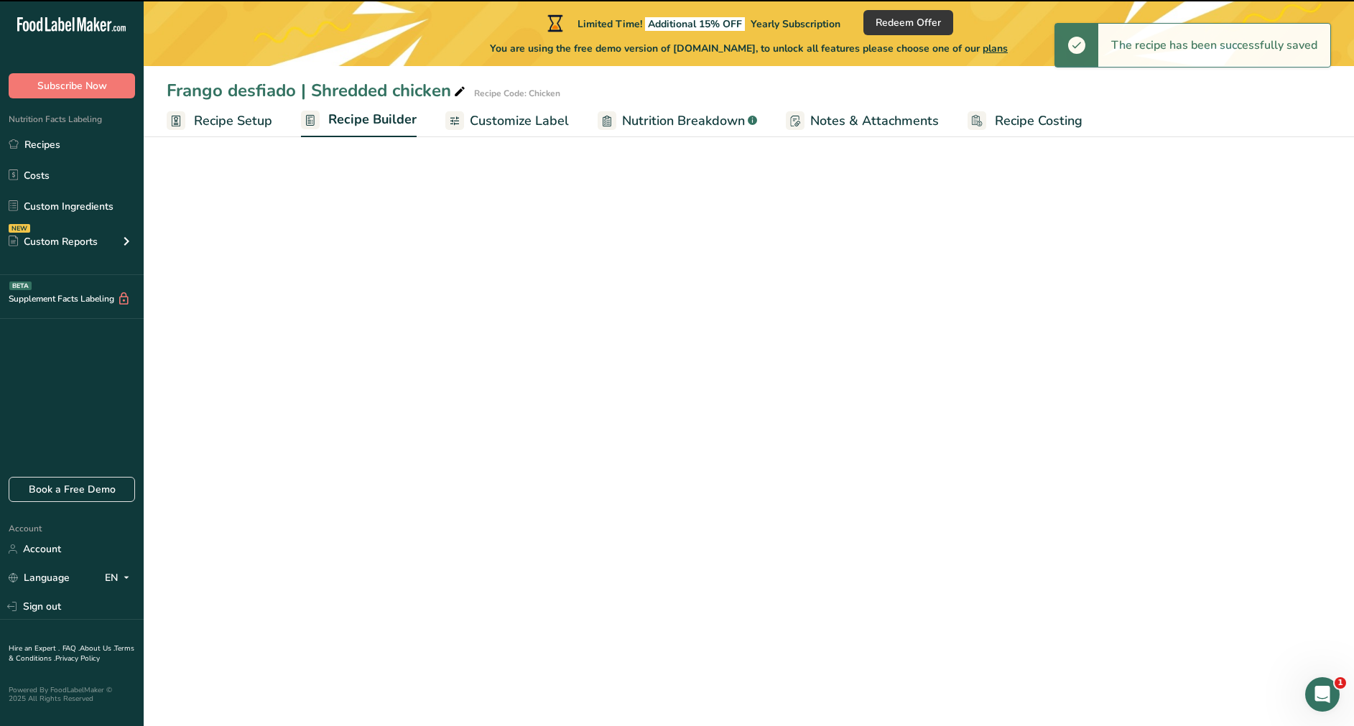
click at [503, 118] on span "Customize Label" at bounding box center [519, 120] width 99 height 19
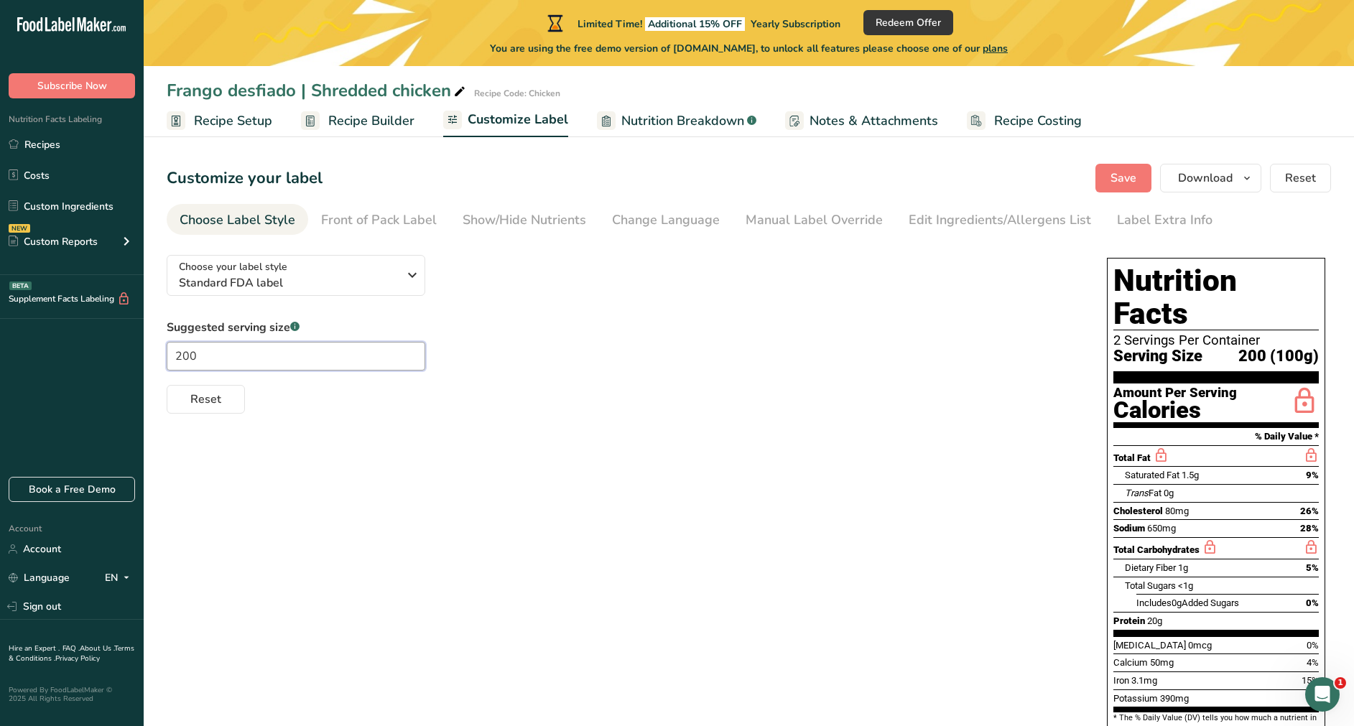
click at [266, 355] on input "200" at bounding box center [296, 356] width 259 height 29
click at [532, 352] on div "Suggested serving size .a-a{fill:#347362;}.b-a{fill:#fff;} 100 Reset" at bounding box center [623, 366] width 912 height 95
click at [256, 364] on input "100" at bounding box center [296, 356] width 259 height 29
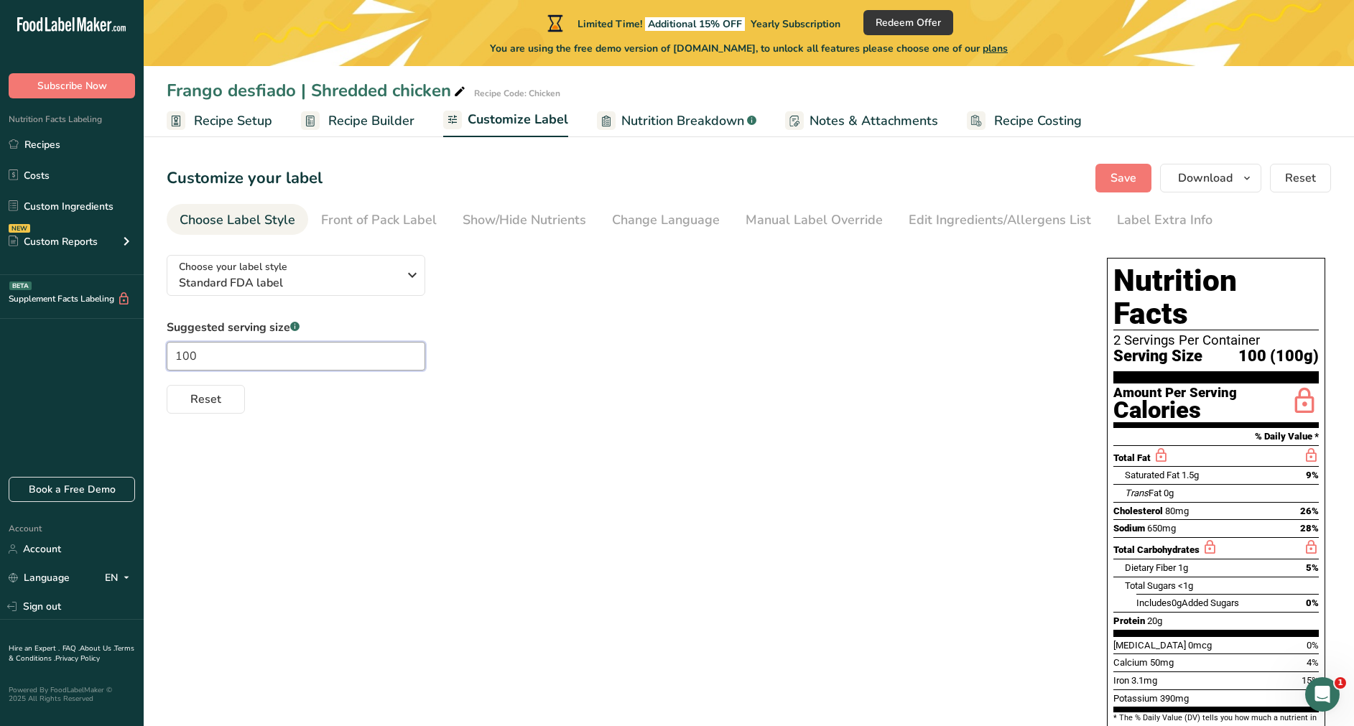
click at [256, 364] on input "100" at bounding box center [296, 356] width 259 height 29
click at [309, 335] on label "Suggested serving size .a-a{fill:#347362;}.b-a{fill:#fff;}" at bounding box center [296, 327] width 259 height 17
drag, startPoint x: 309, startPoint y: 335, endPoint x: 297, endPoint y: 356, distance: 24.4
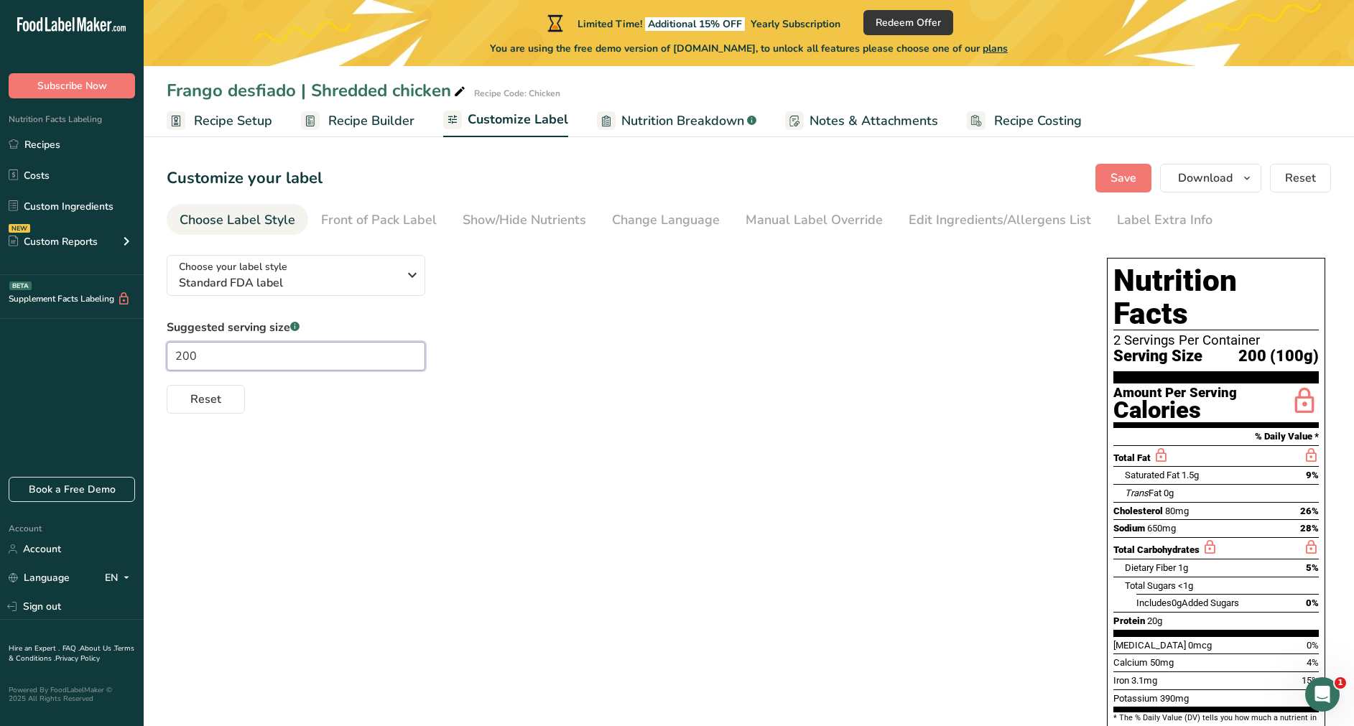
click at [297, 356] on input "200" at bounding box center [296, 356] width 259 height 29
click at [238, 122] on span "Recipe Setup" at bounding box center [233, 120] width 78 height 19
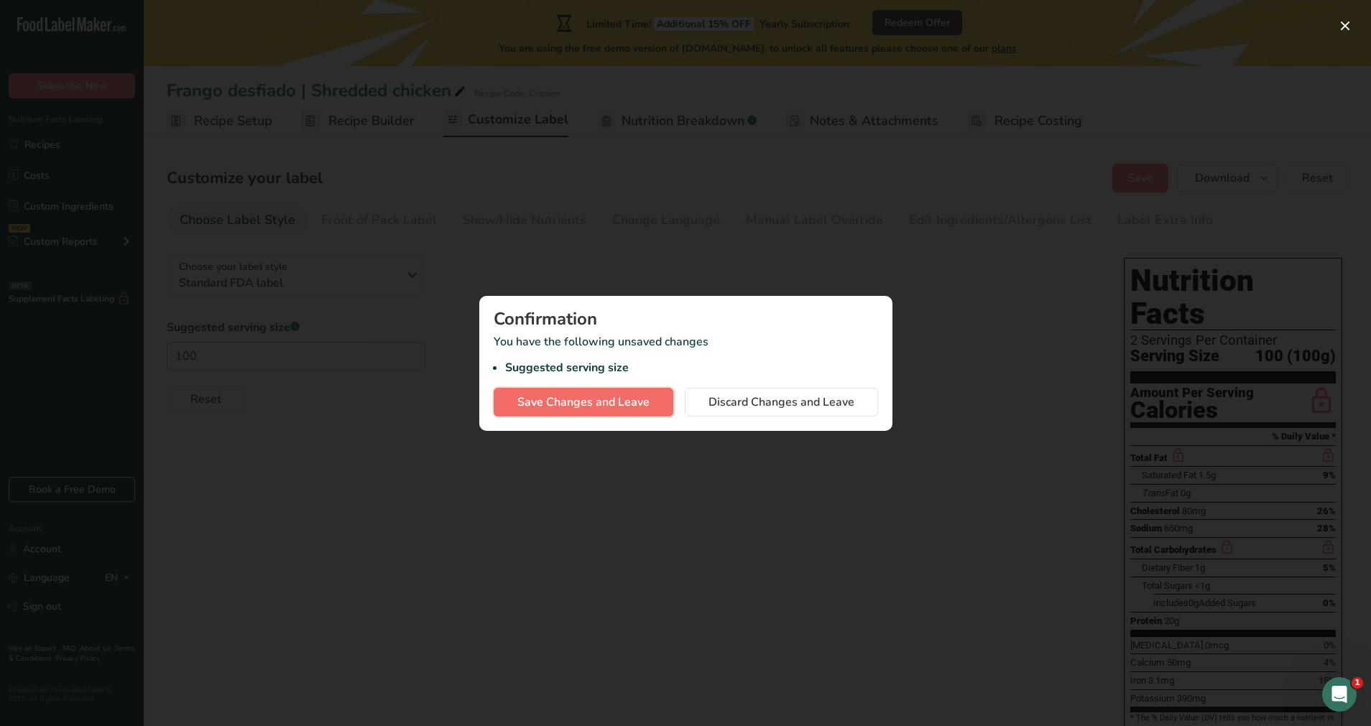
click at [604, 399] on span "Save Changes and Leave" at bounding box center [583, 402] width 132 height 17
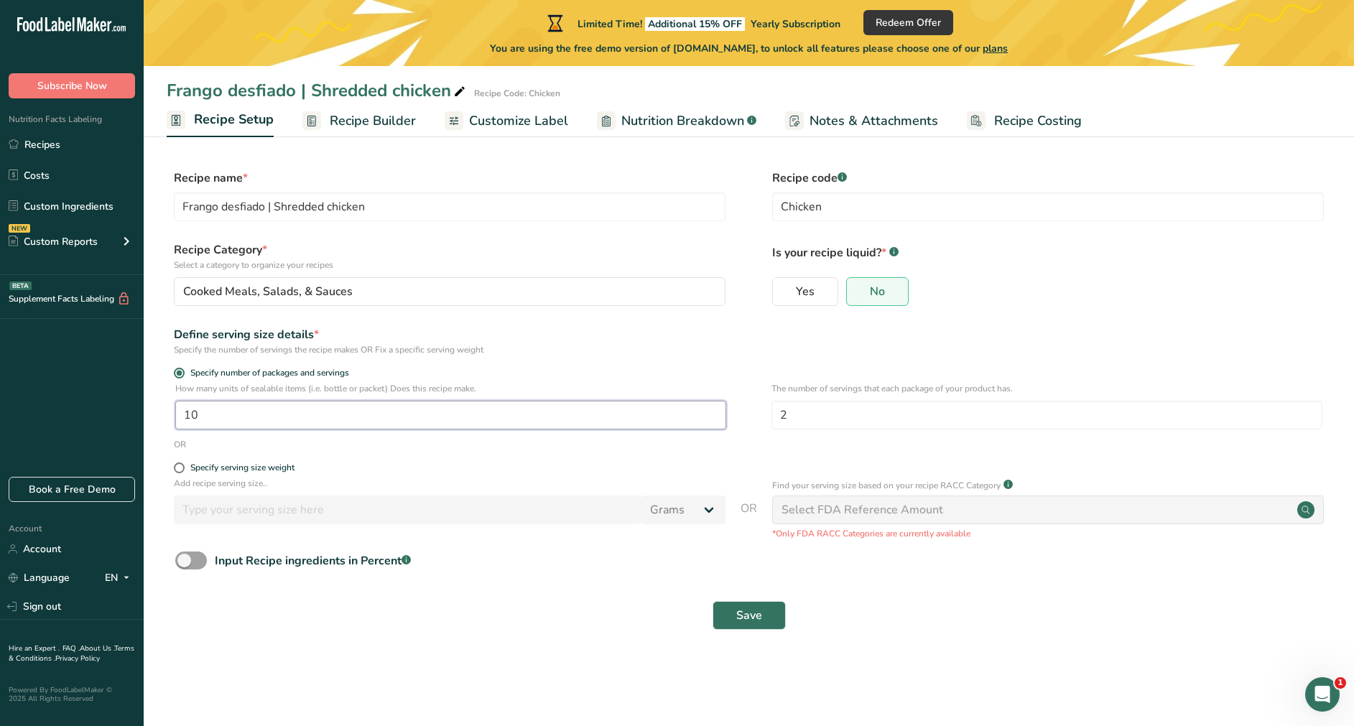
click at [297, 417] on input "10" at bounding box center [450, 415] width 551 height 29
click at [750, 483] on span "Save" at bounding box center [749, 615] width 26 height 17
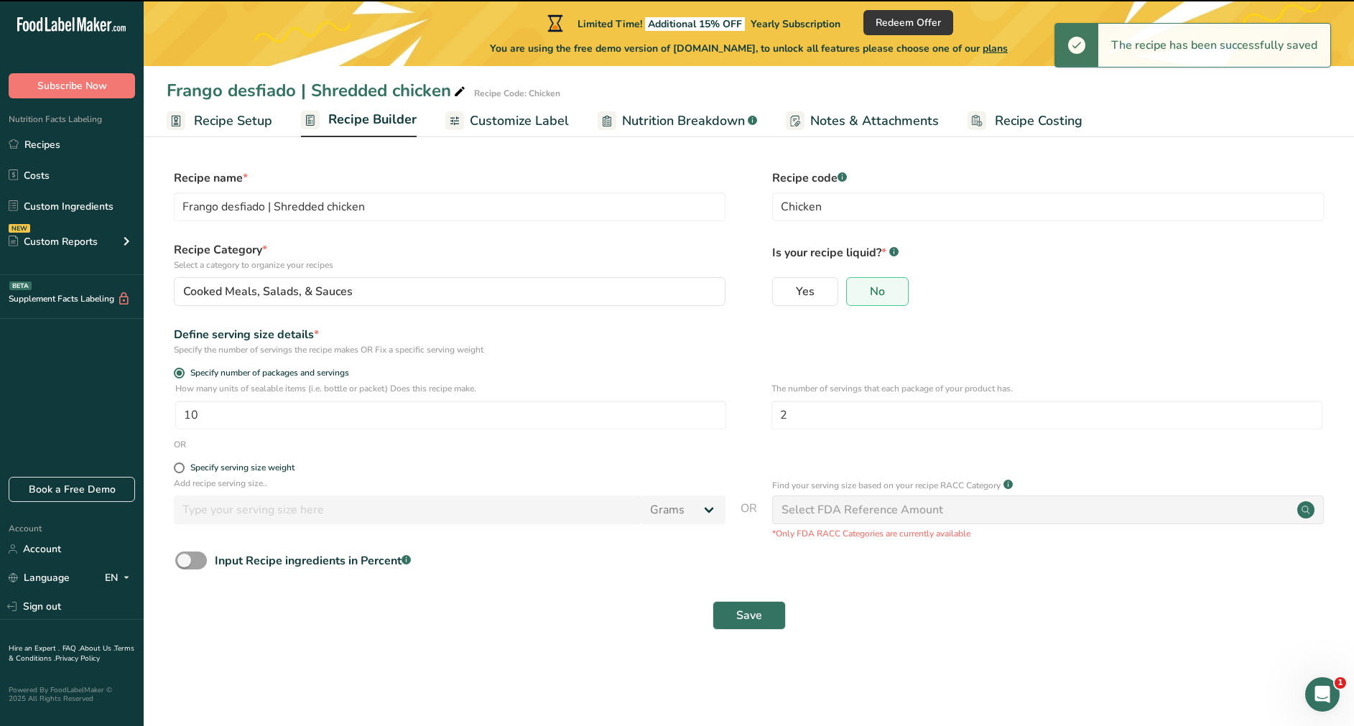
click at [365, 122] on span "Recipe Builder" at bounding box center [372, 119] width 88 height 19
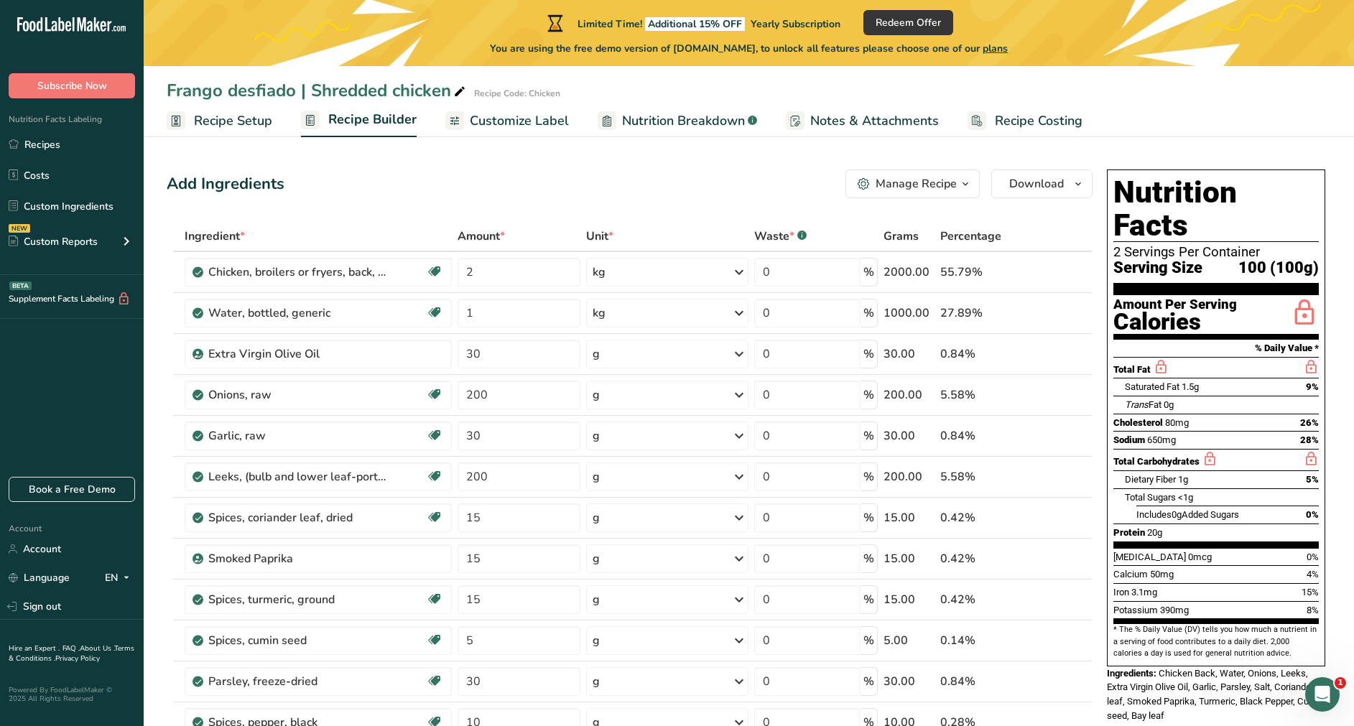
click at [510, 134] on link "Customize Label" at bounding box center [507, 121] width 124 height 32
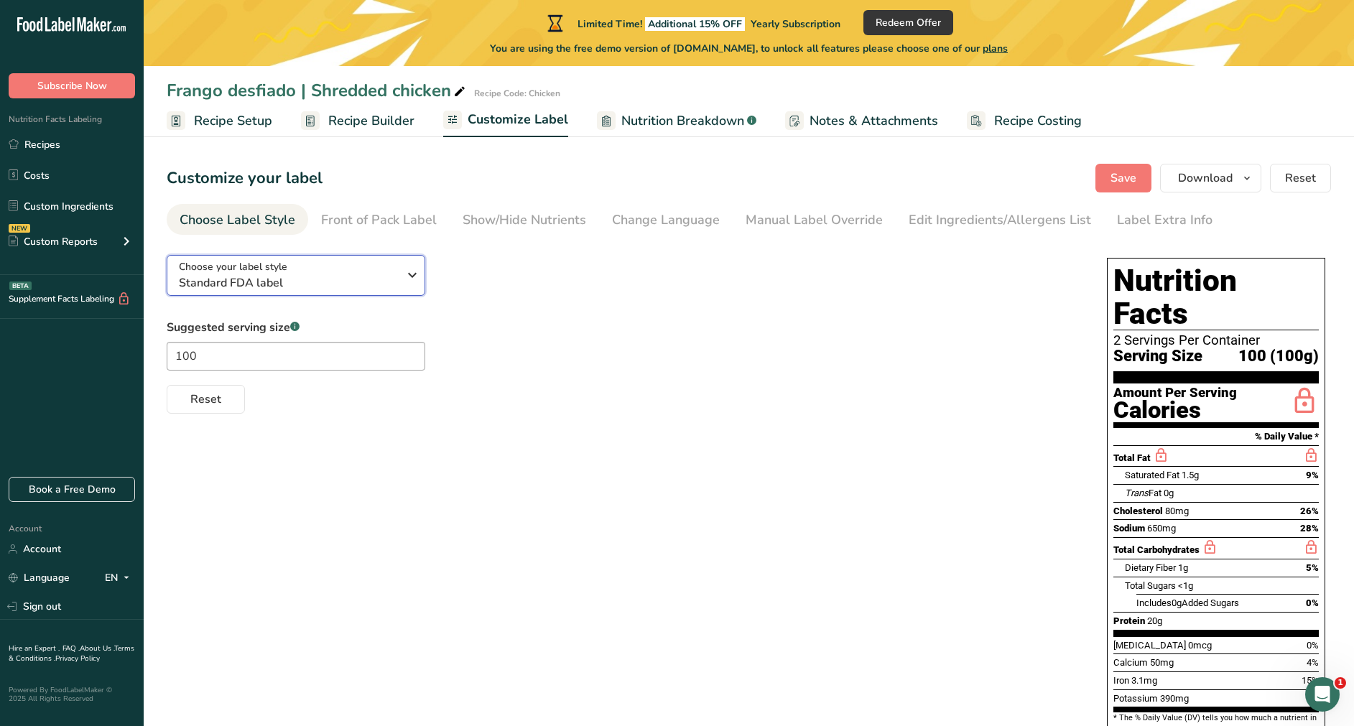
click at [379, 277] on span "Standard FDA label" at bounding box center [288, 282] width 219 height 17
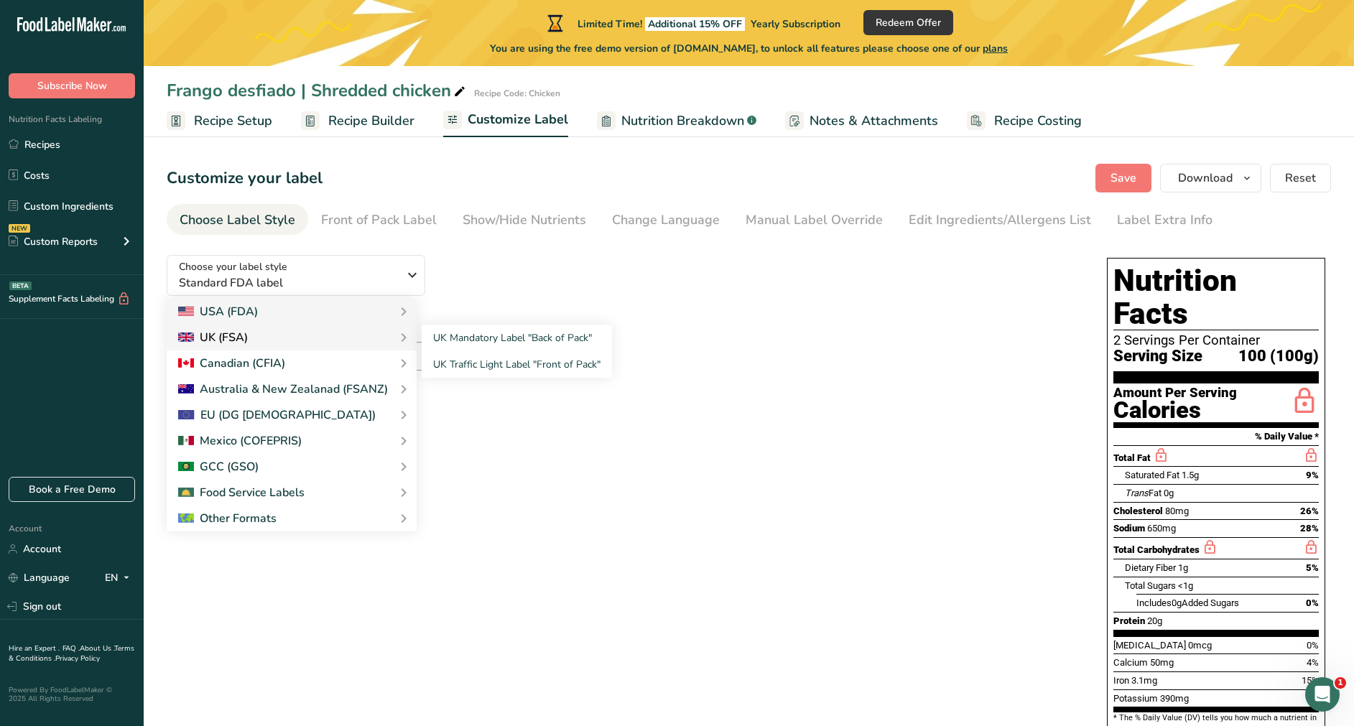
click at [354, 336] on div "UK (FSA)" at bounding box center [291, 337] width 227 height 17
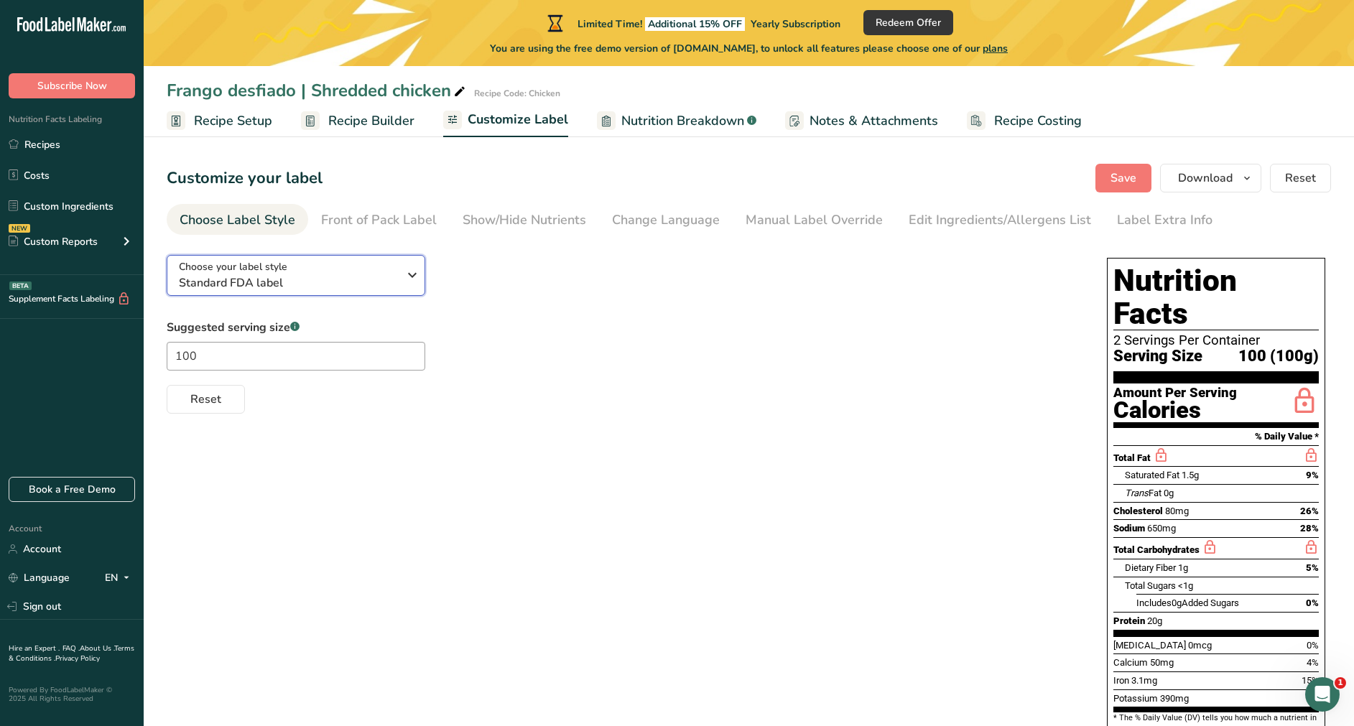
click at [359, 290] on span "Standard FDA label" at bounding box center [288, 282] width 219 height 17
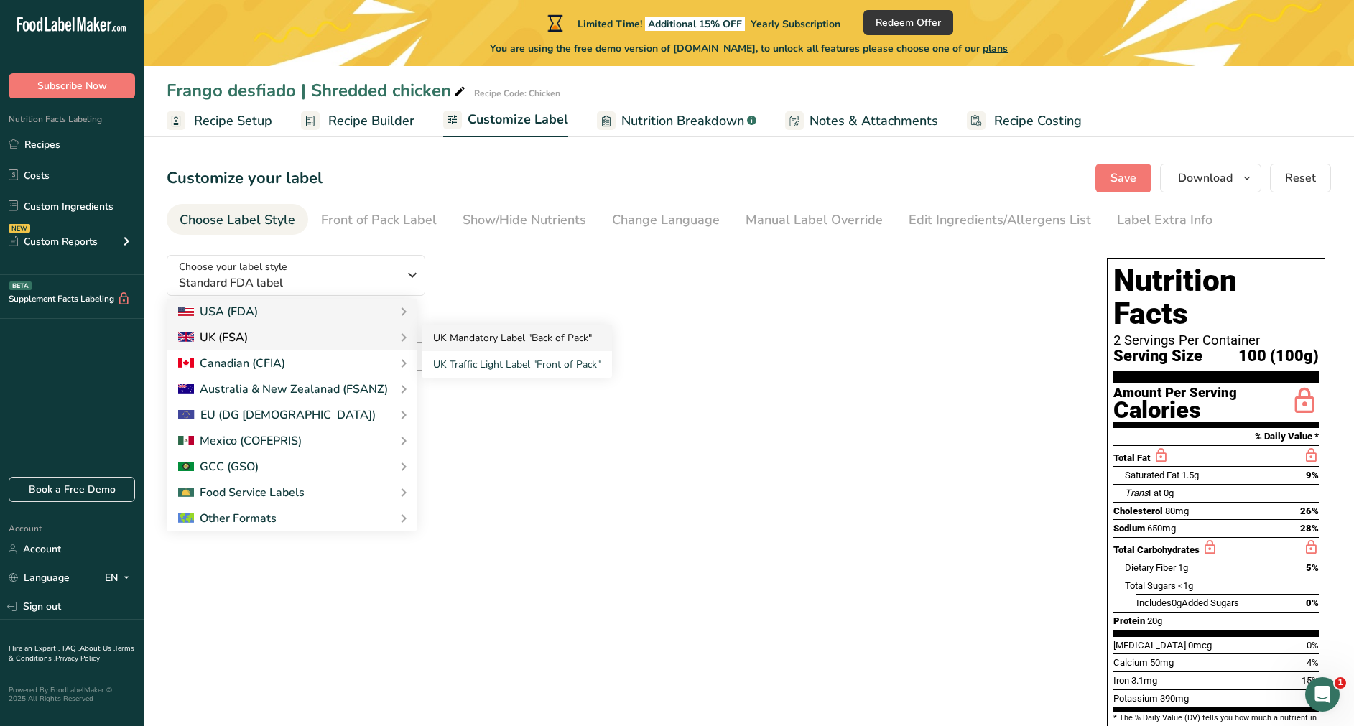
click at [488, 330] on link "UK Mandatory Label "Back of Pack"" at bounding box center [517, 338] width 190 height 27
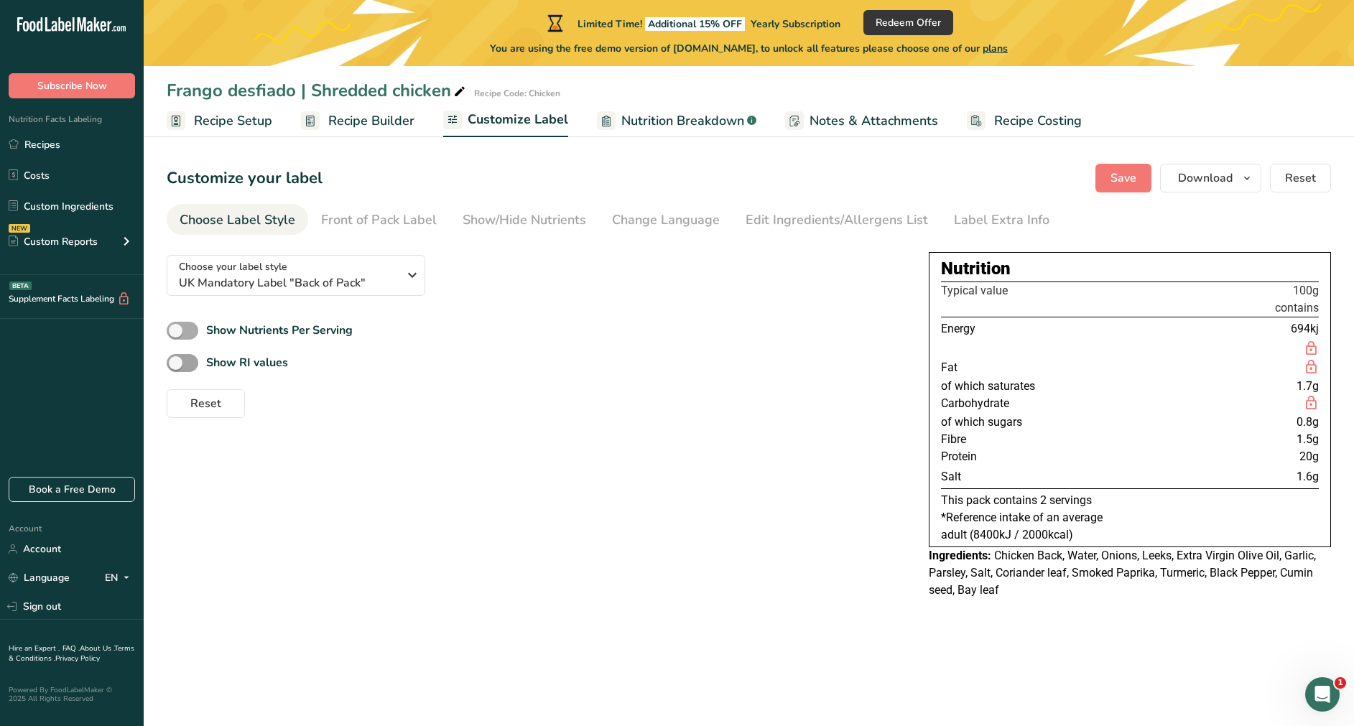
click at [194, 331] on span at bounding box center [183, 331] width 32 height 18
click at [176, 331] on input "Show Nutrients Per Serving" at bounding box center [171, 330] width 9 height 9
click at [185, 366] on span at bounding box center [183, 363] width 32 height 18
click at [176, 366] on input "Show RI values" at bounding box center [171, 362] width 9 height 9
click at [185, 366] on span at bounding box center [183, 363] width 32 height 18
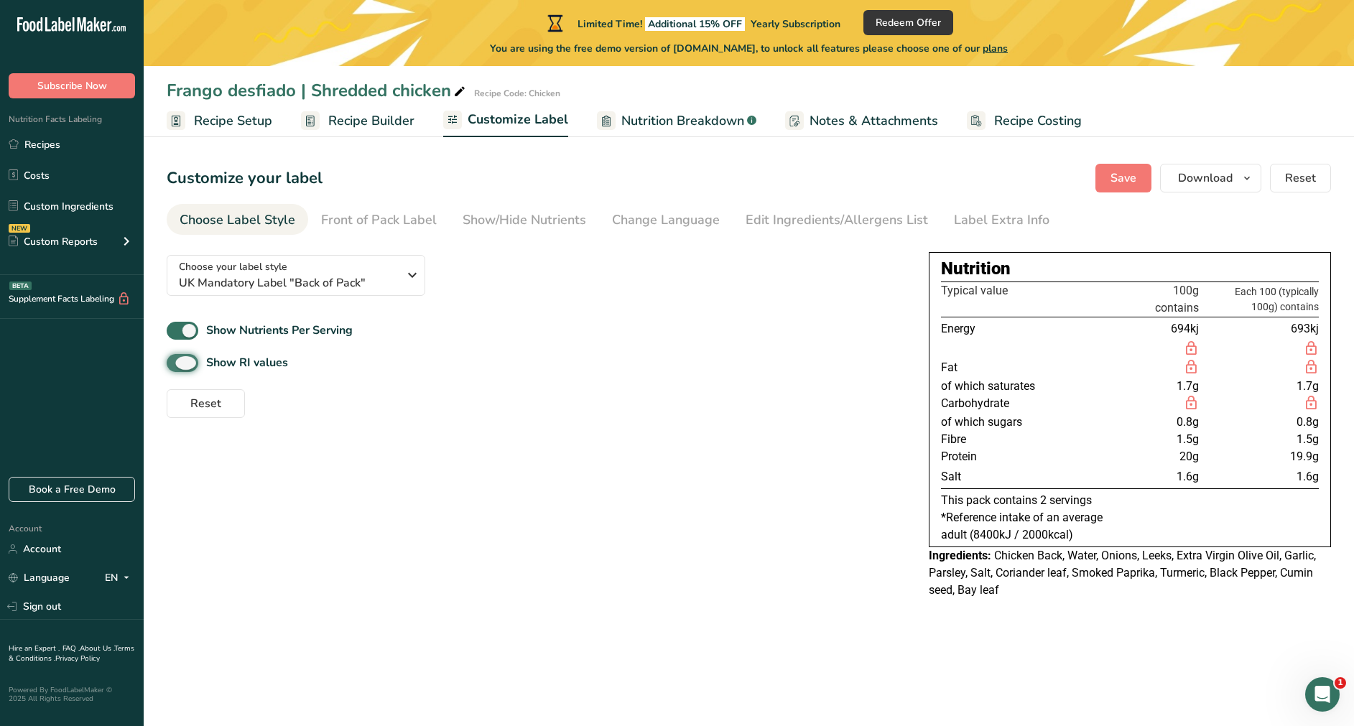
click at [176, 366] on input "Show RI values" at bounding box center [171, 362] width 9 height 9
click at [182, 367] on span at bounding box center [183, 363] width 32 height 18
click at [176, 367] on input "Show RI values" at bounding box center [171, 362] width 9 height 9
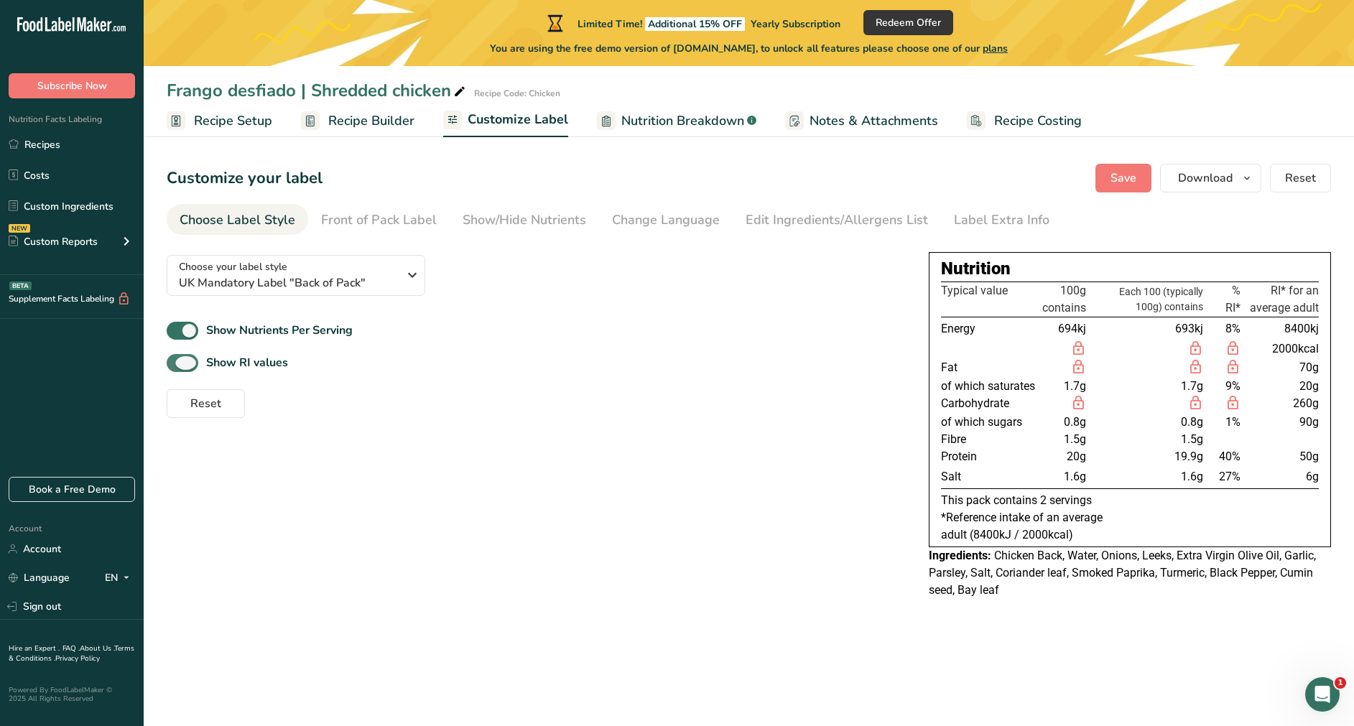
click at [177, 361] on span at bounding box center [183, 363] width 32 height 18
click at [176, 361] on input "Show RI values" at bounding box center [171, 362] width 9 height 9
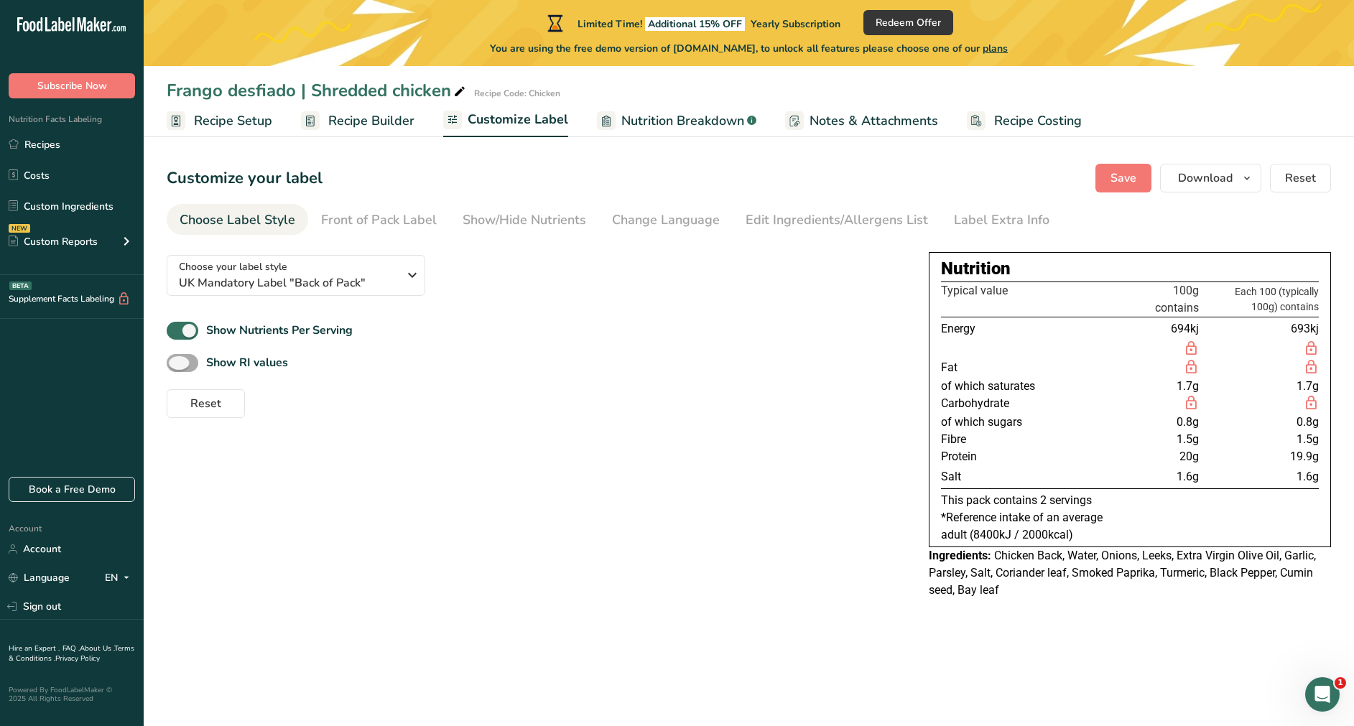
click at [177, 361] on span at bounding box center [183, 363] width 32 height 18
click at [176, 361] on input "Show RI values" at bounding box center [171, 362] width 9 height 9
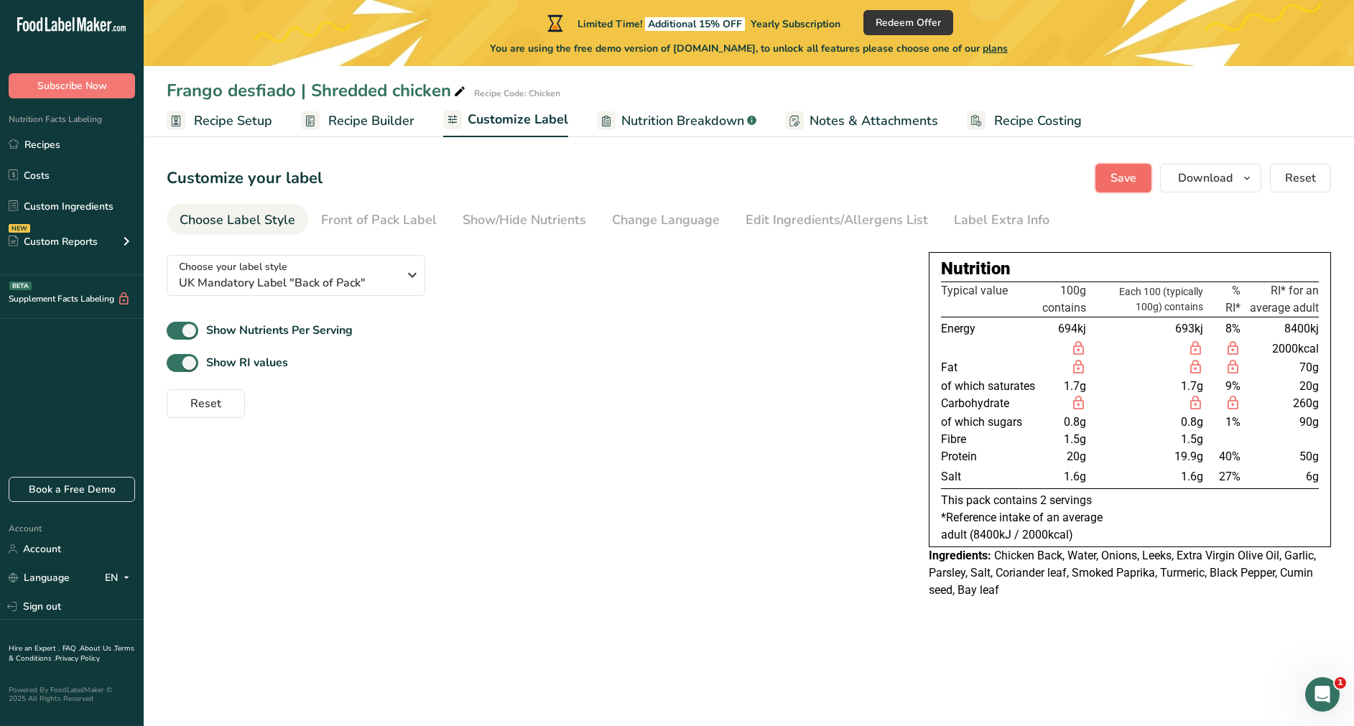
click at [902, 172] on span "Save" at bounding box center [1124, 178] width 26 height 17
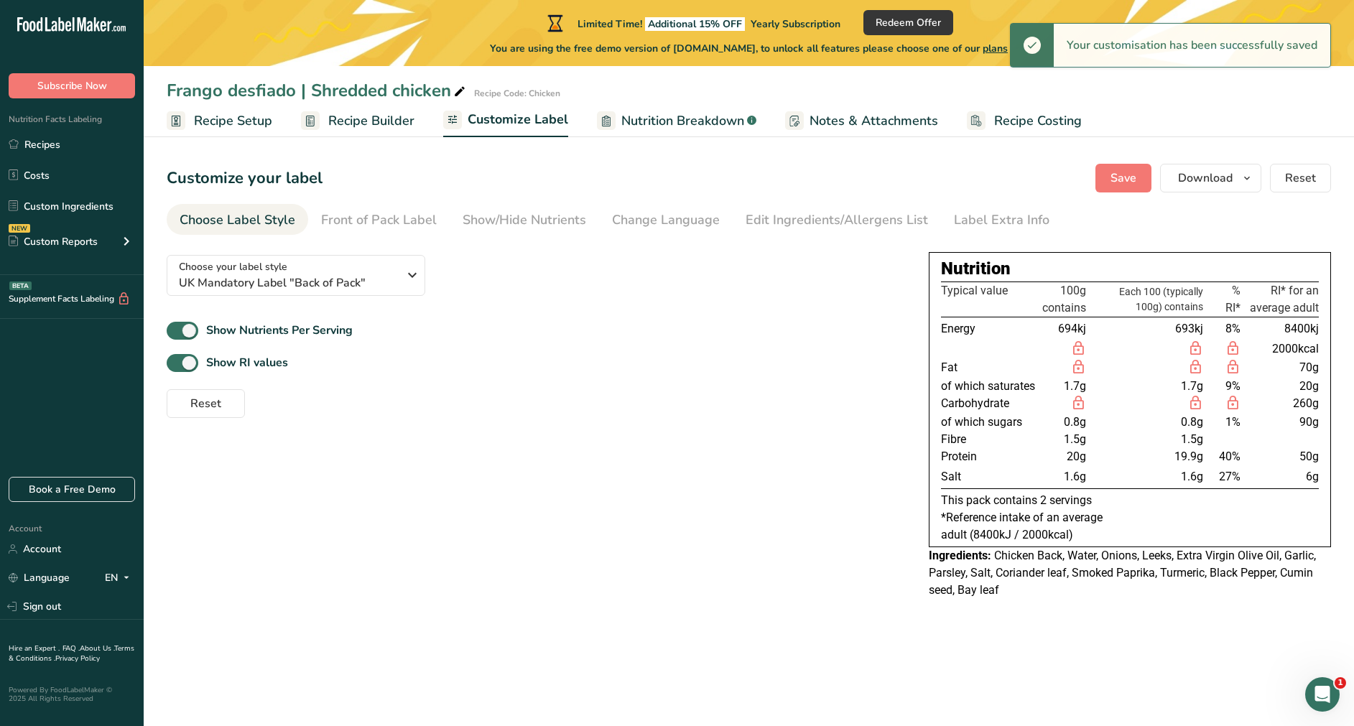
click at [360, 123] on span "Recipe Builder" at bounding box center [371, 120] width 86 height 19
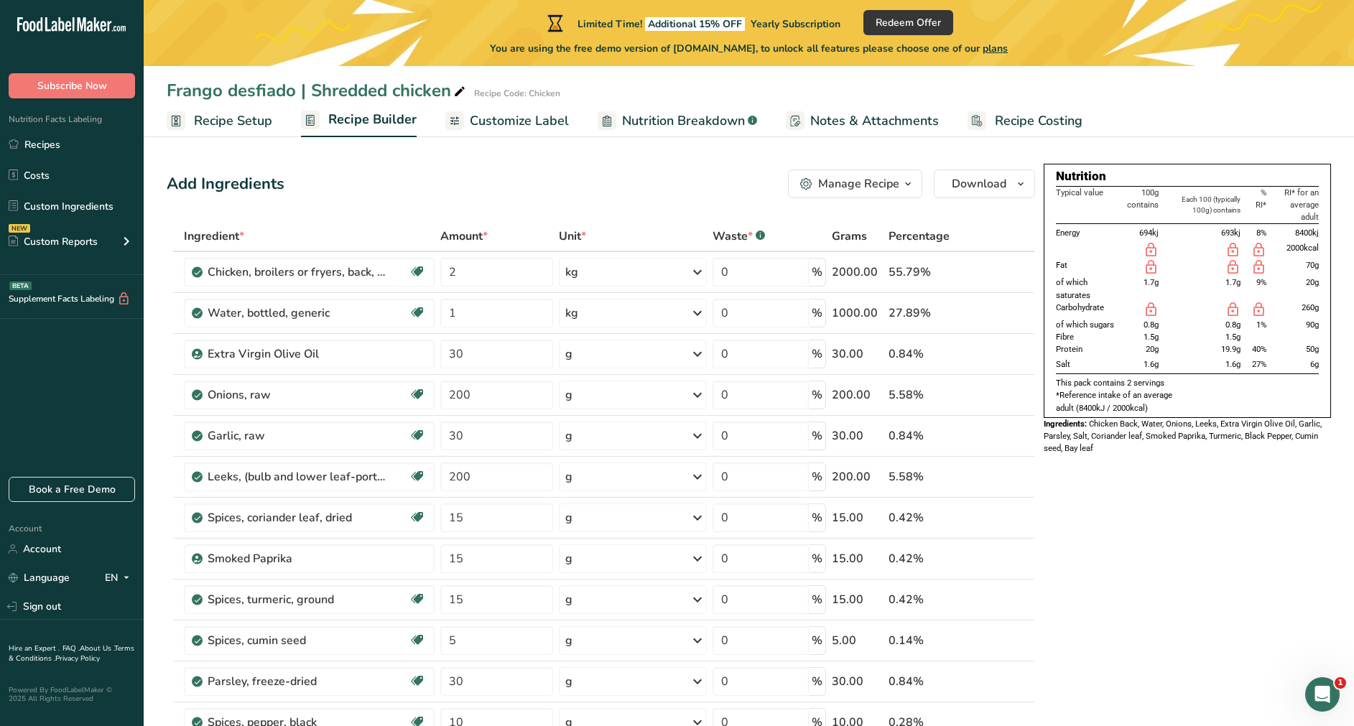
click at [229, 129] on span "Recipe Setup" at bounding box center [233, 120] width 78 height 19
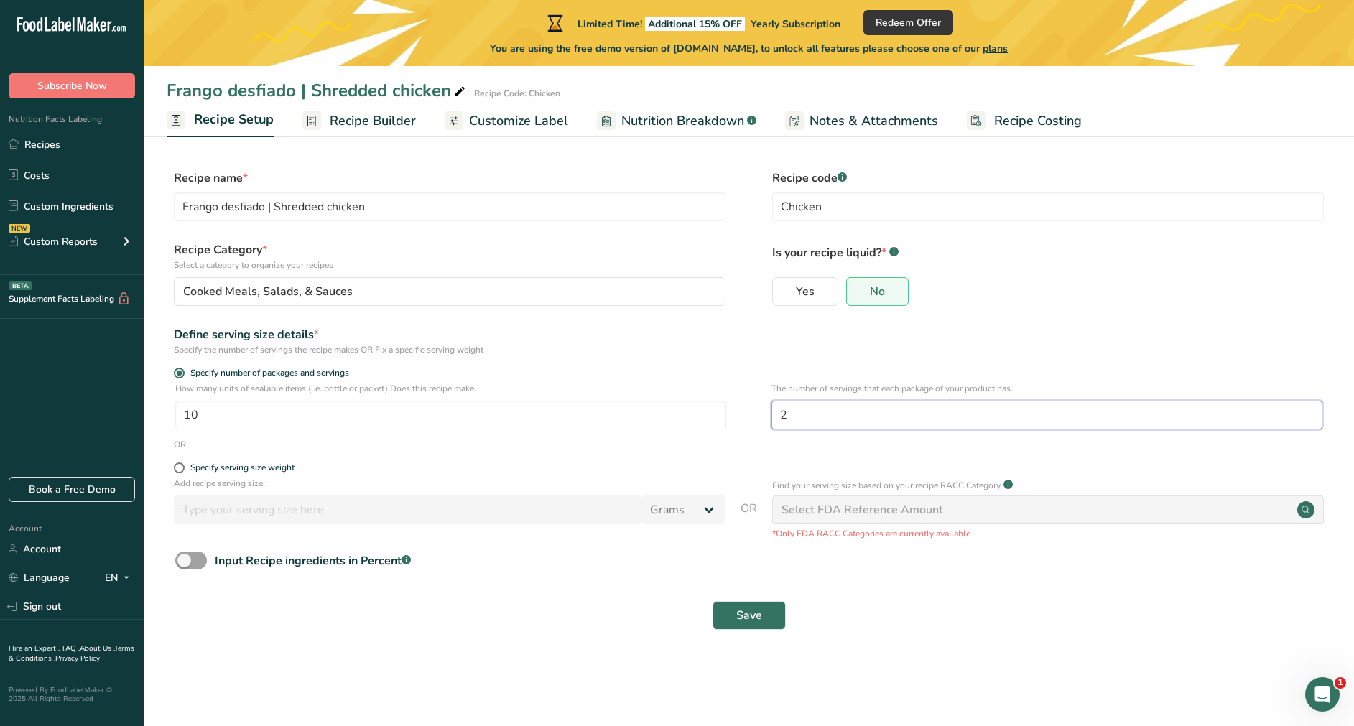
click at [817, 408] on input "2" at bounding box center [1046, 415] width 551 height 29
click at [764, 483] on button "Save" at bounding box center [749, 615] width 73 height 29
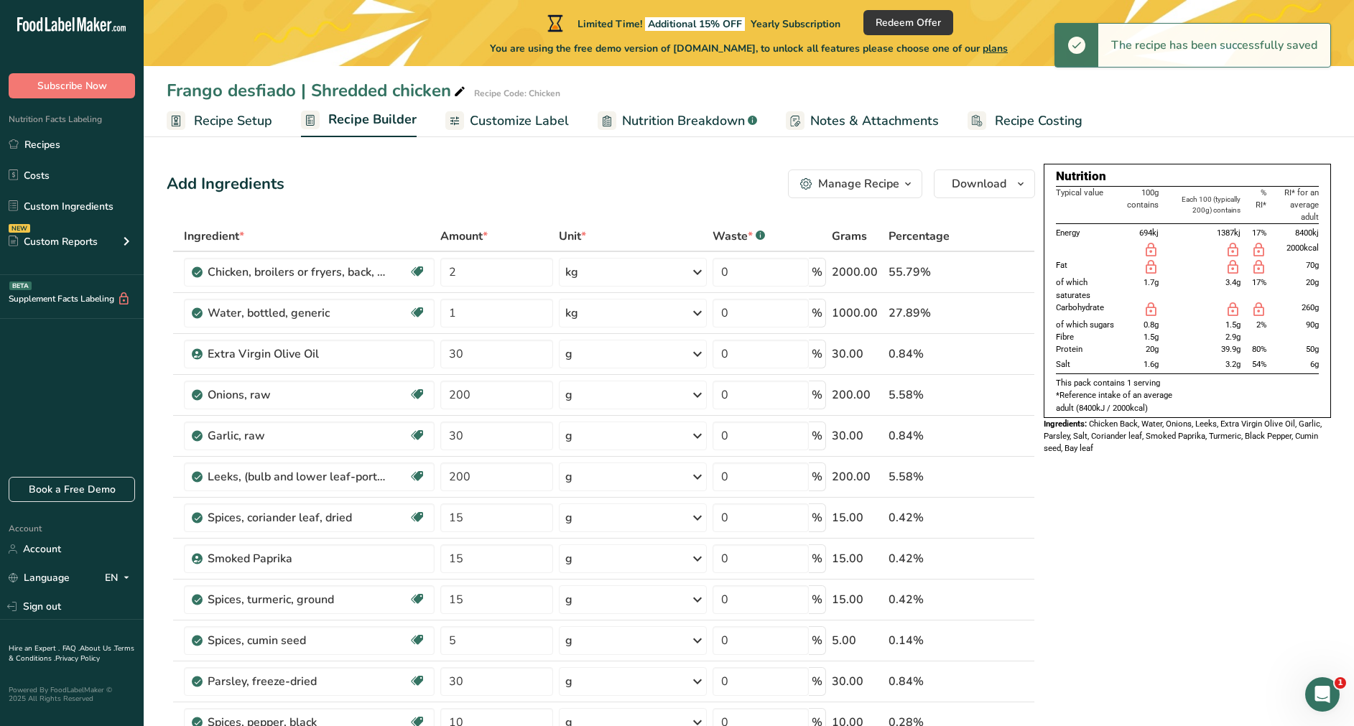
click at [474, 127] on span "Customize Label" at bounding box center [519, 120] width 99 height 19
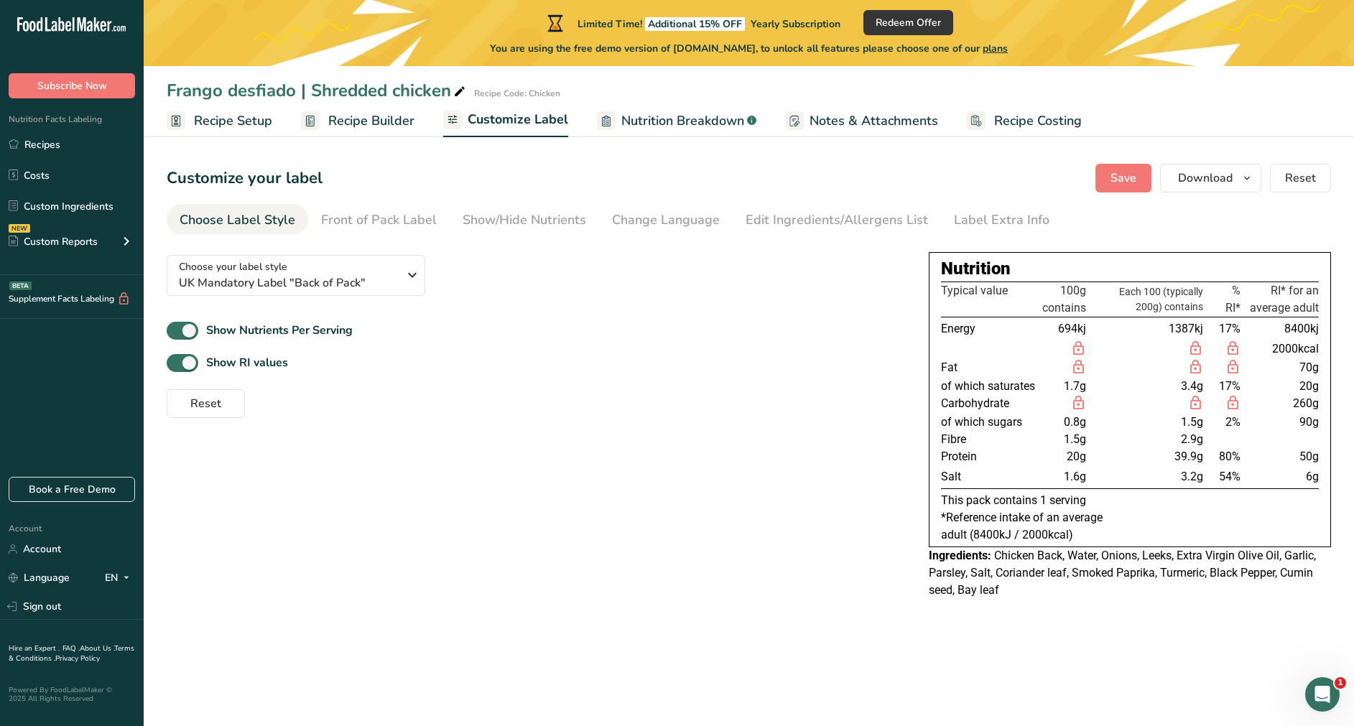
click at [255, 119] on span "Recipe Setup" at bounding box center [233, 120] width 78 height 19
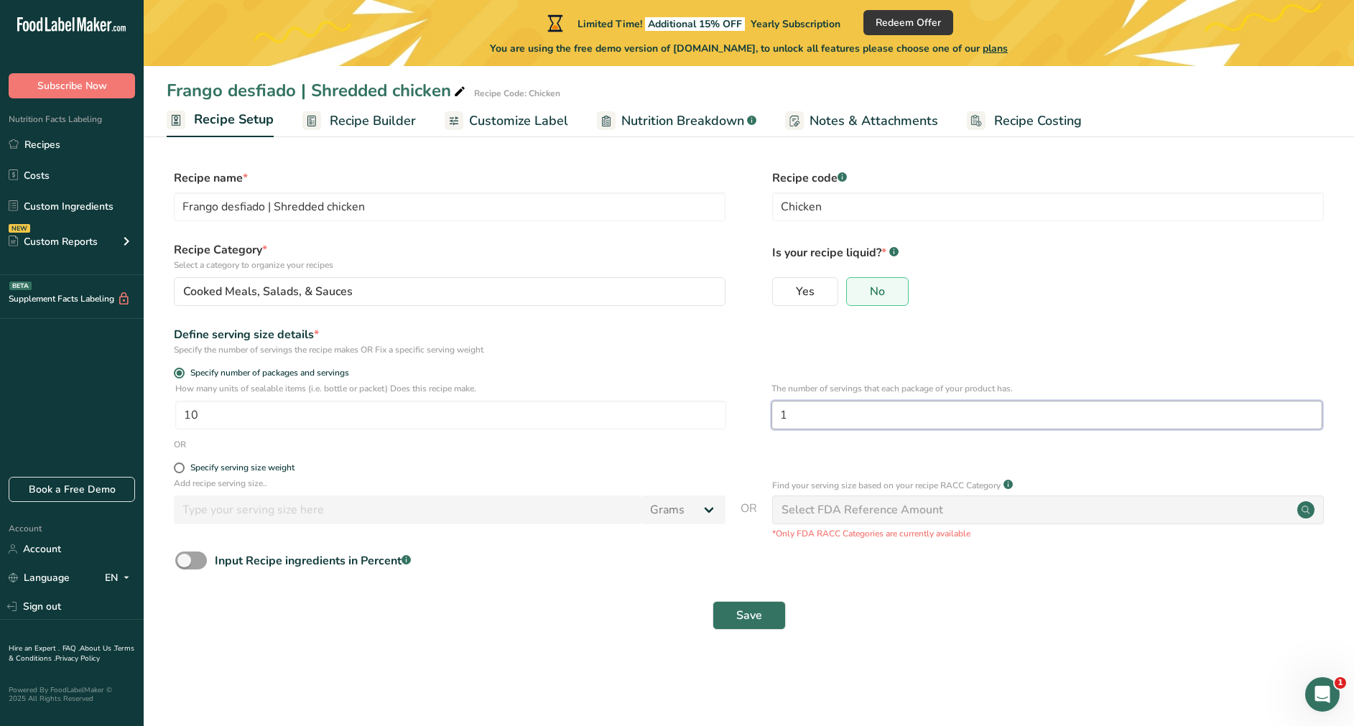
click at [819, 411] on input "1" at bounding box center [1046, 415] width 551 height 29
click at [736, 483] on button "Save" at bounding box center [749, 615] width 73 height 29
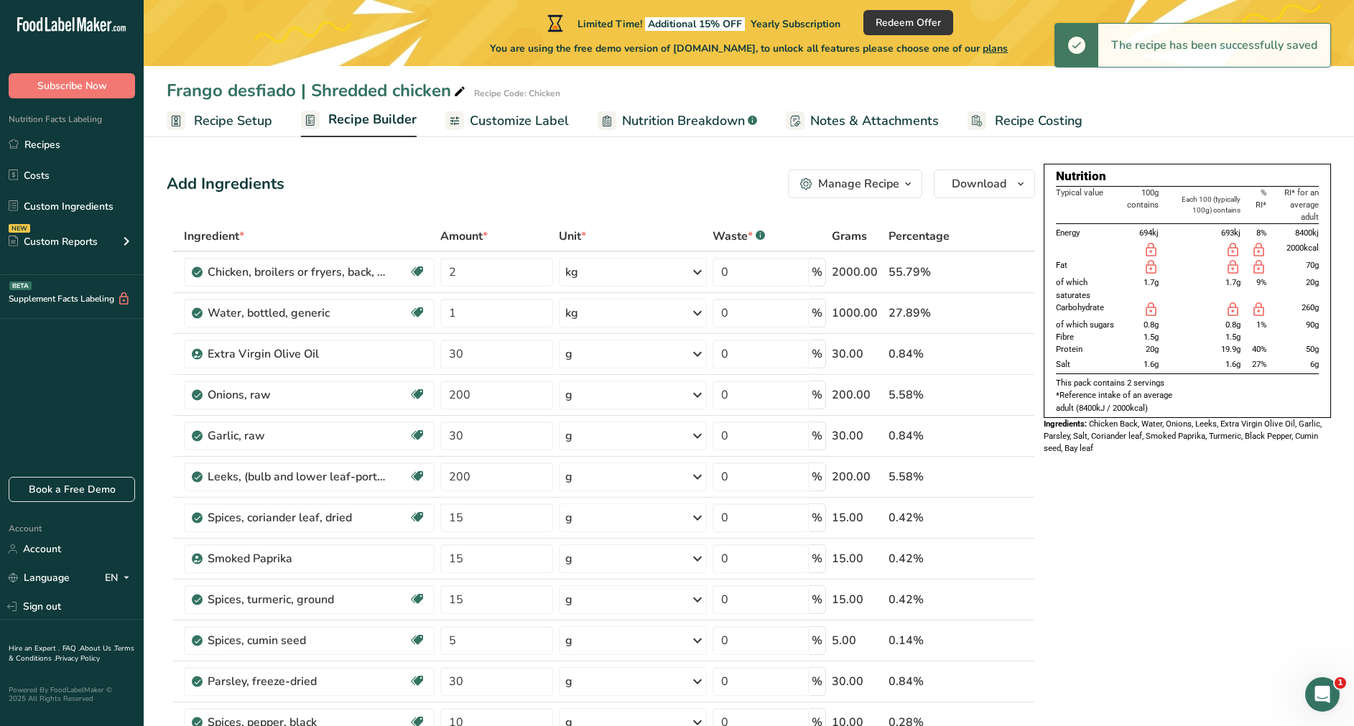
click at [389, 121] on span "Recipe Builder" at bounding box center [372, 119] width 88 height 19
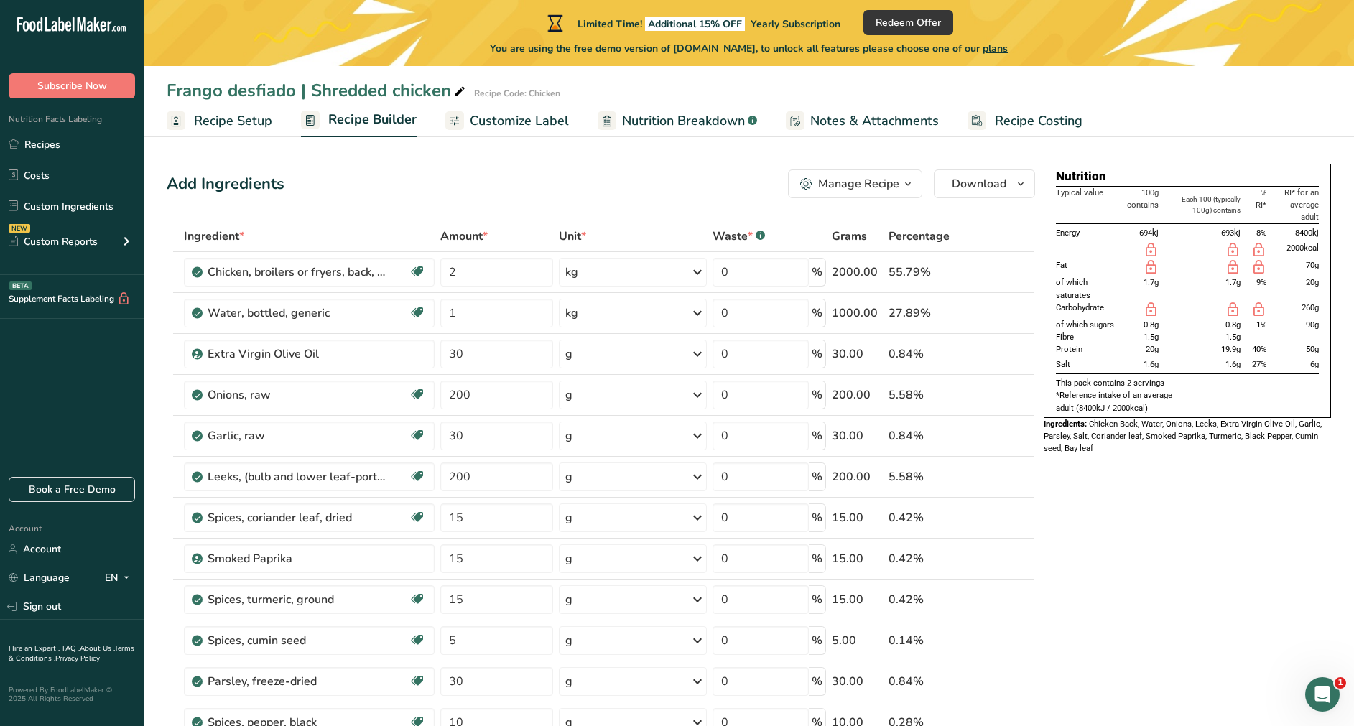
click at [490, 126] on span "Customize Label" at bounding box center [519, 120] width 99 height 19
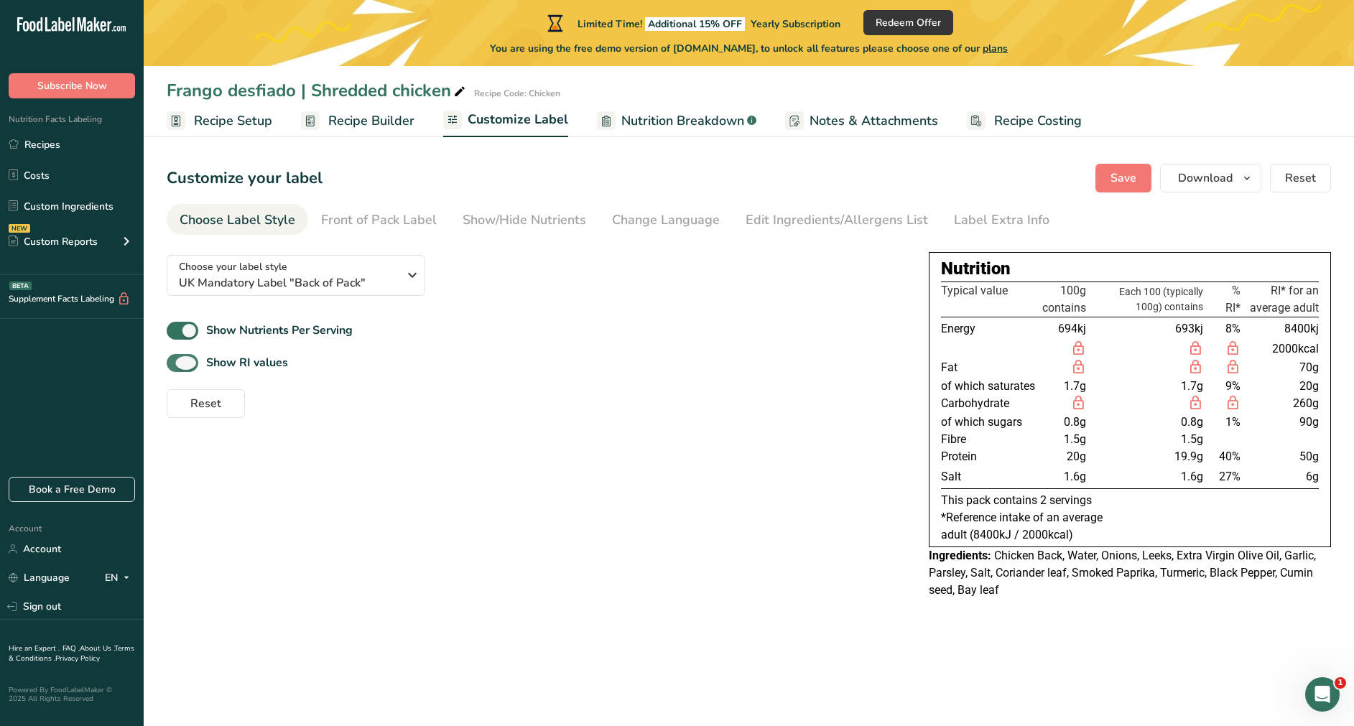
click at [193, 358] on span at bounding box center [183, 363] width 32 height 18
click at [176, 358] on input "Show RI values" at bounding box center [171, 362] width 9 height 9
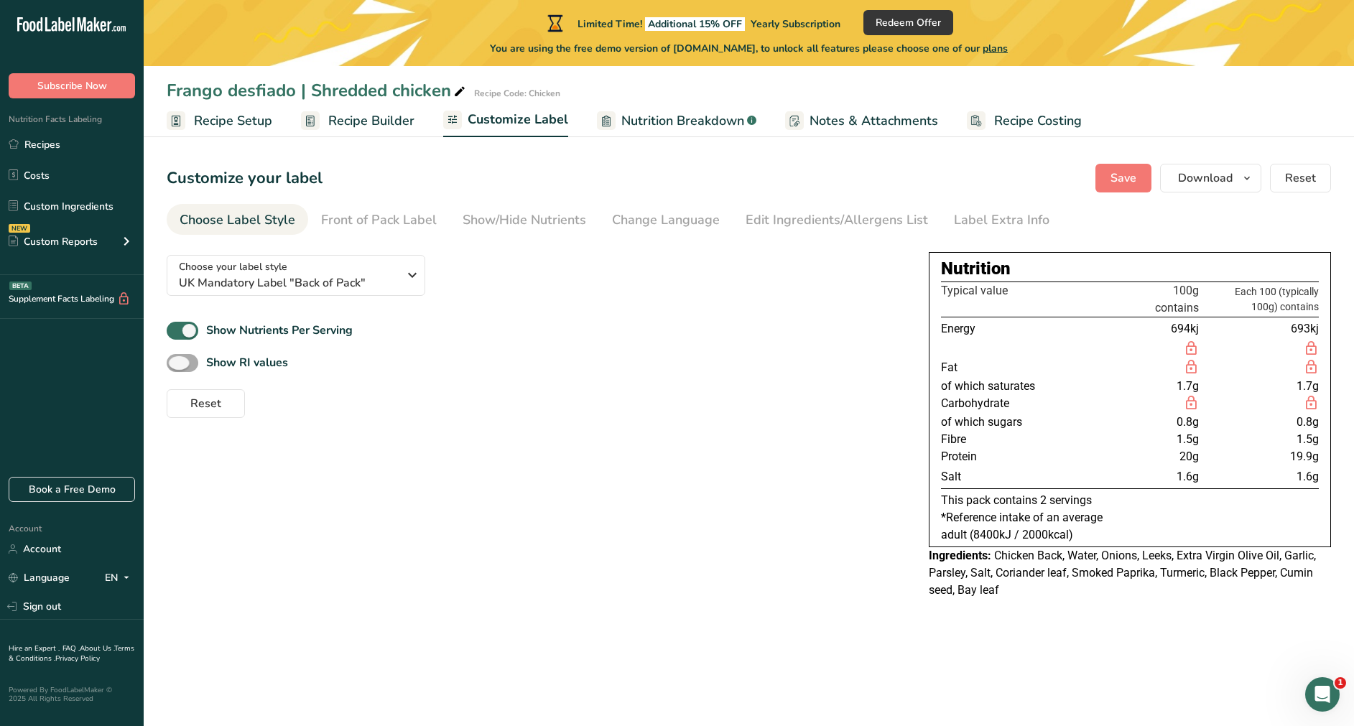
click at [193, 358] on span at bounding box center [183, 363] width 32 height 18
click at [176, 358] on input "Show RI values" at bounding box center [171, 362] width 9 height 9
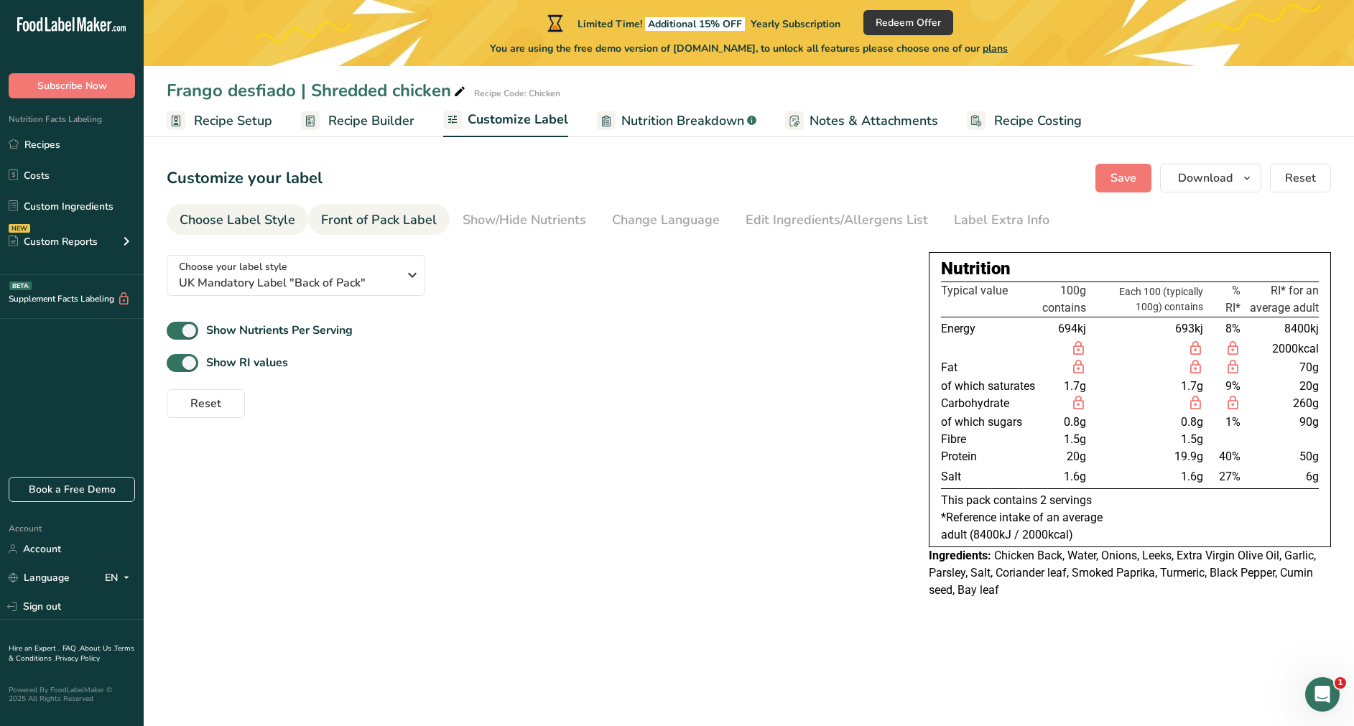
click at [375, 220] on div "Front of Pack Label" at bounding box center [379, 219] width 116 height 19
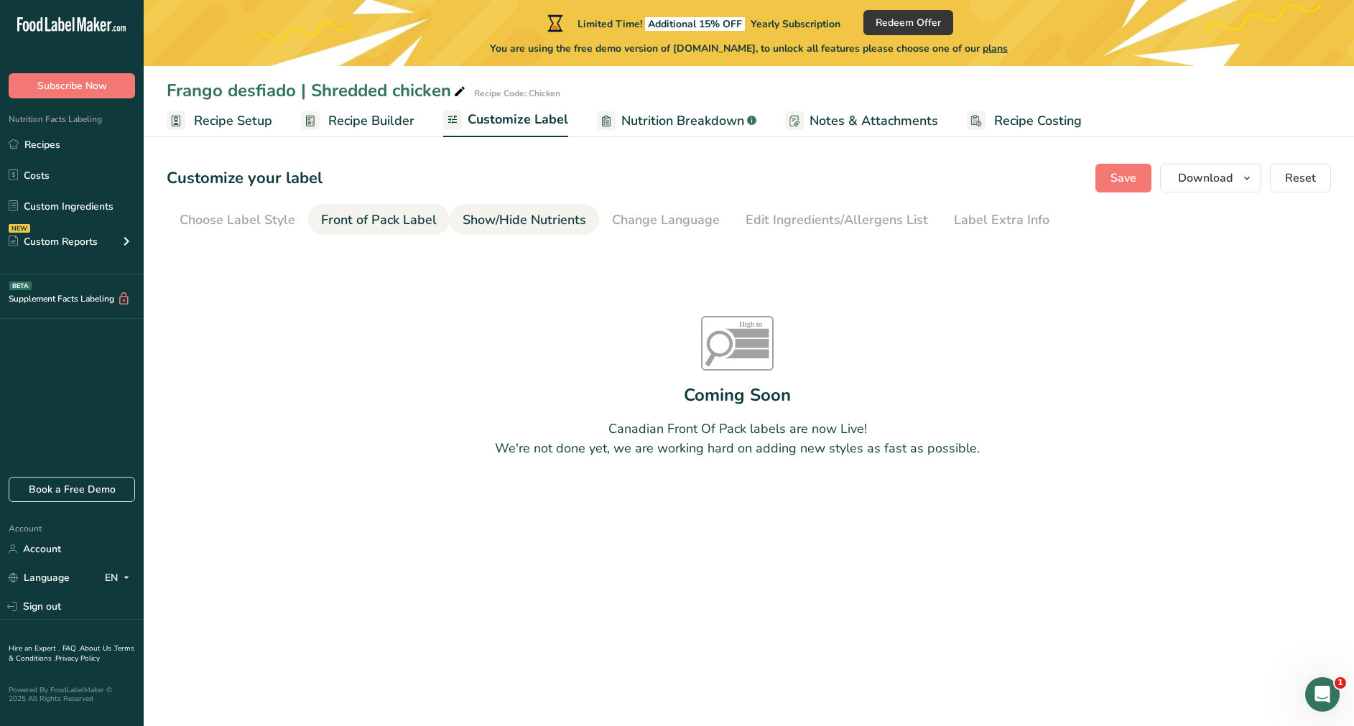
click at [498, 209] on link "Show/Hide Nutrients" at bounding box center [525, 220] width 124 height 32
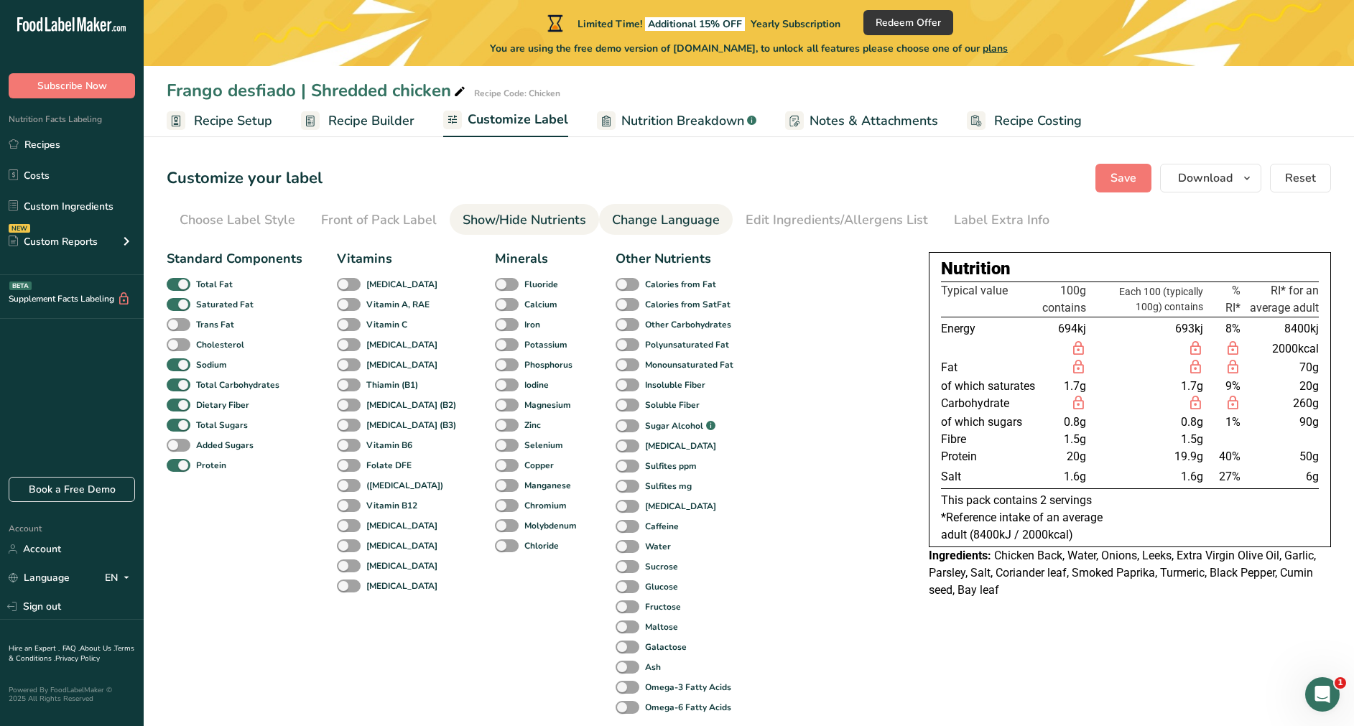
click at [685, 219] on div "Change Language" at bounding box center [666, 219] width 108 height 19
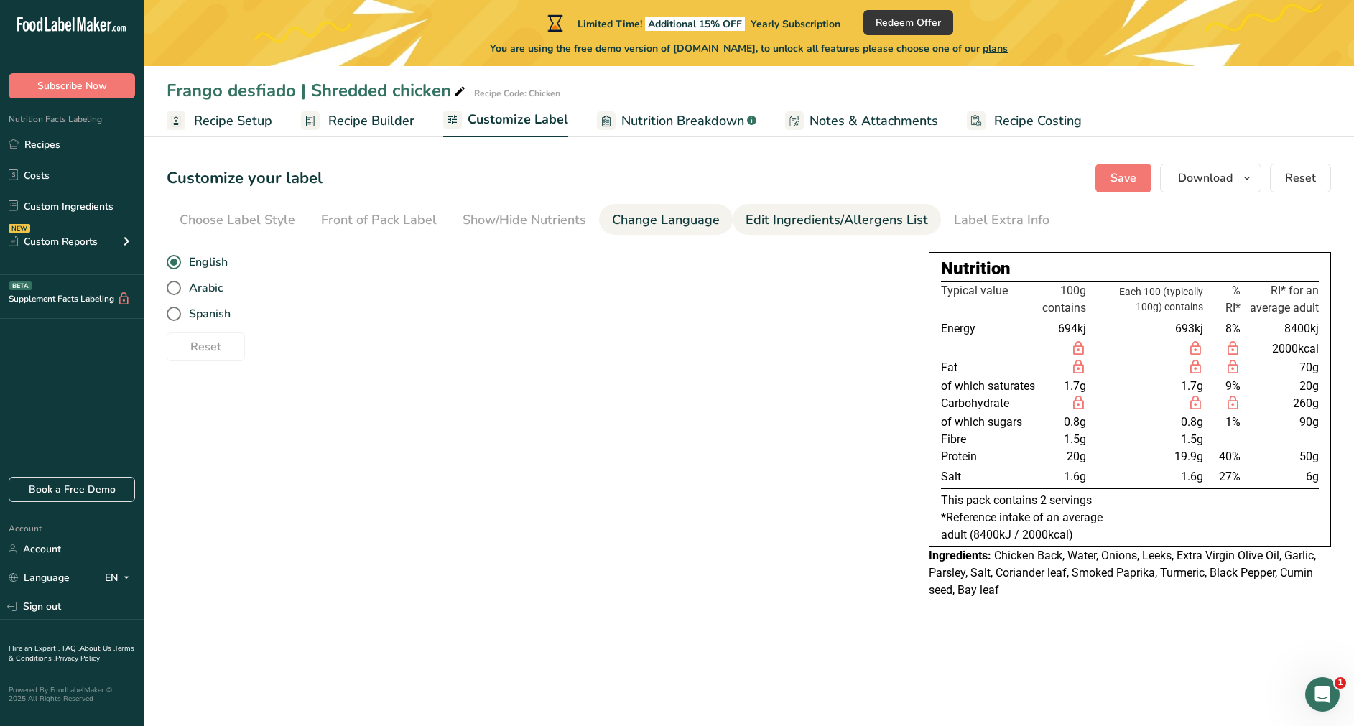
click at [764, 206] on link "Edit Ingredients/Allergens List" at bounding box center [837, 220] width 182 height 32
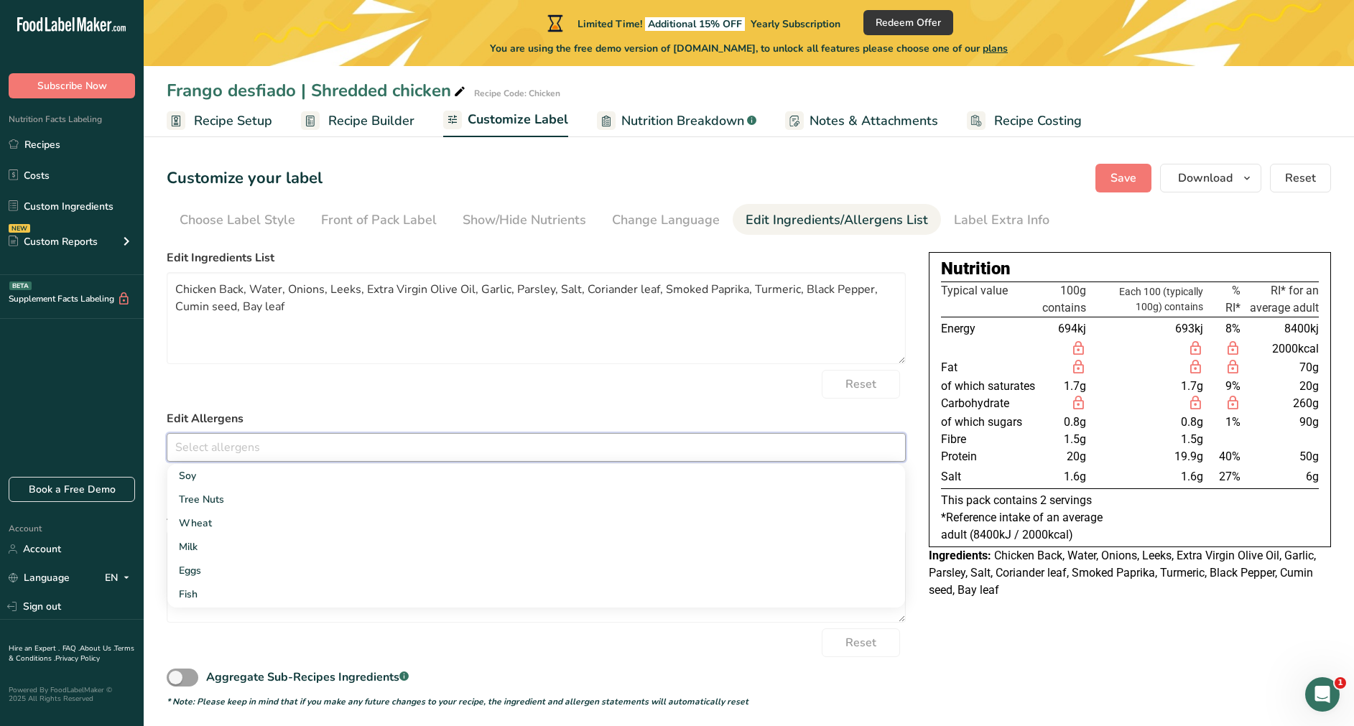
click at [461, 445] on input "text" at bounding box center [536, 447] width 738 height 22
click at [499, 374] on div "Reset" at bounding box center [536, 384] width 739 height 29
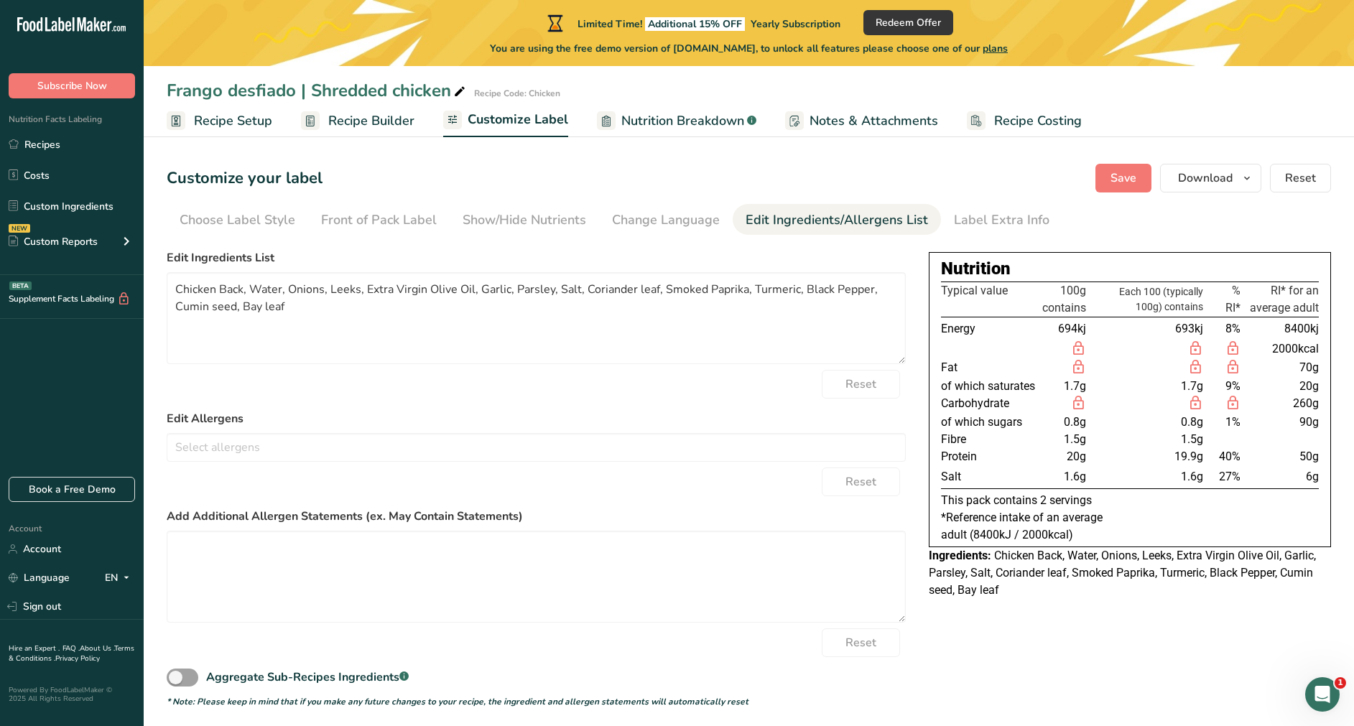
scroll to position [5, 0]
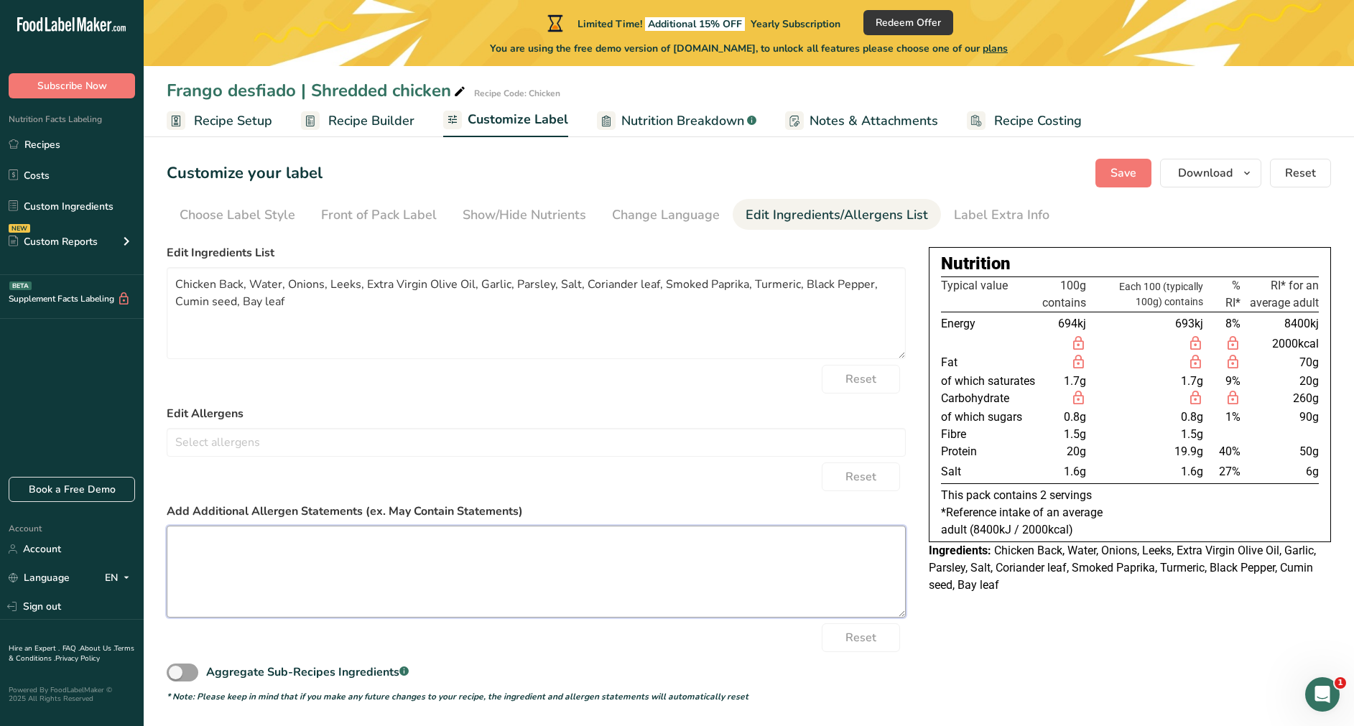
click at [490, 483] on textarea at bounding box center [536, 572] width 739 height 92
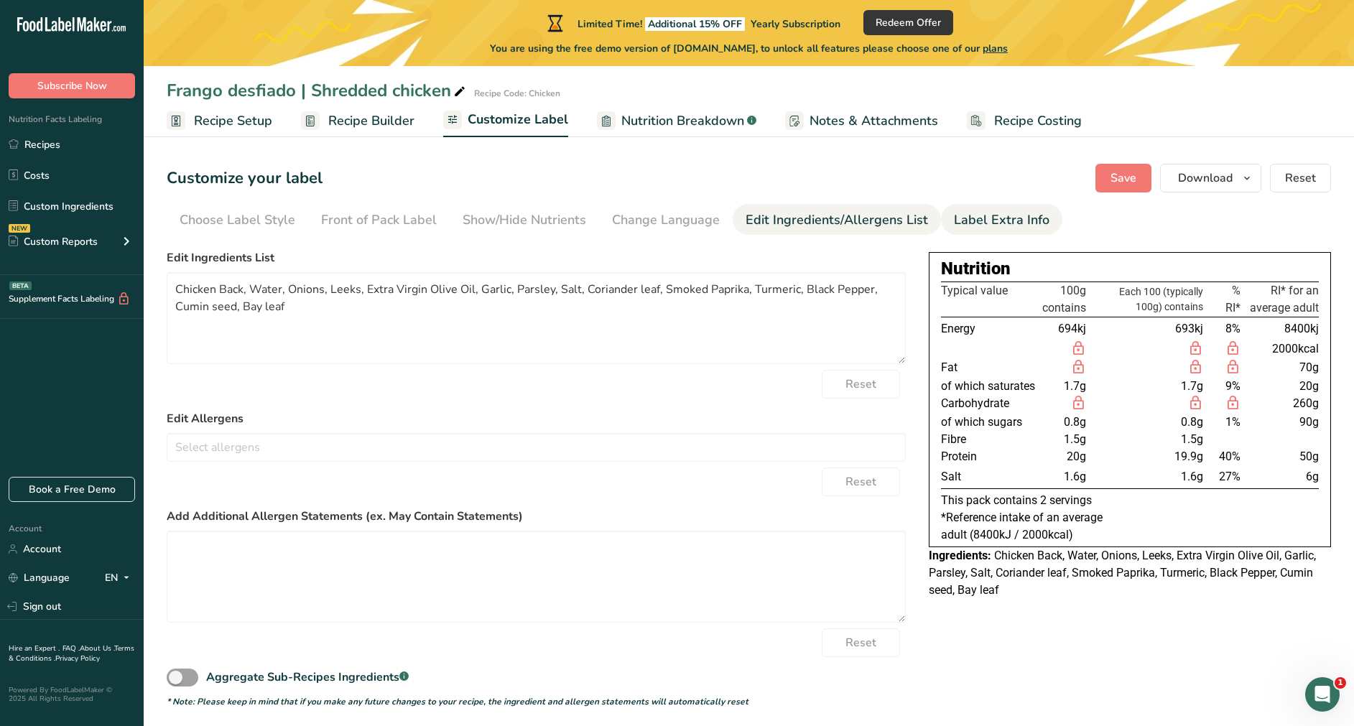
click at [902, 215] on div "Label Extra Info" at bounding box center [1002, 219] width 96 height 19
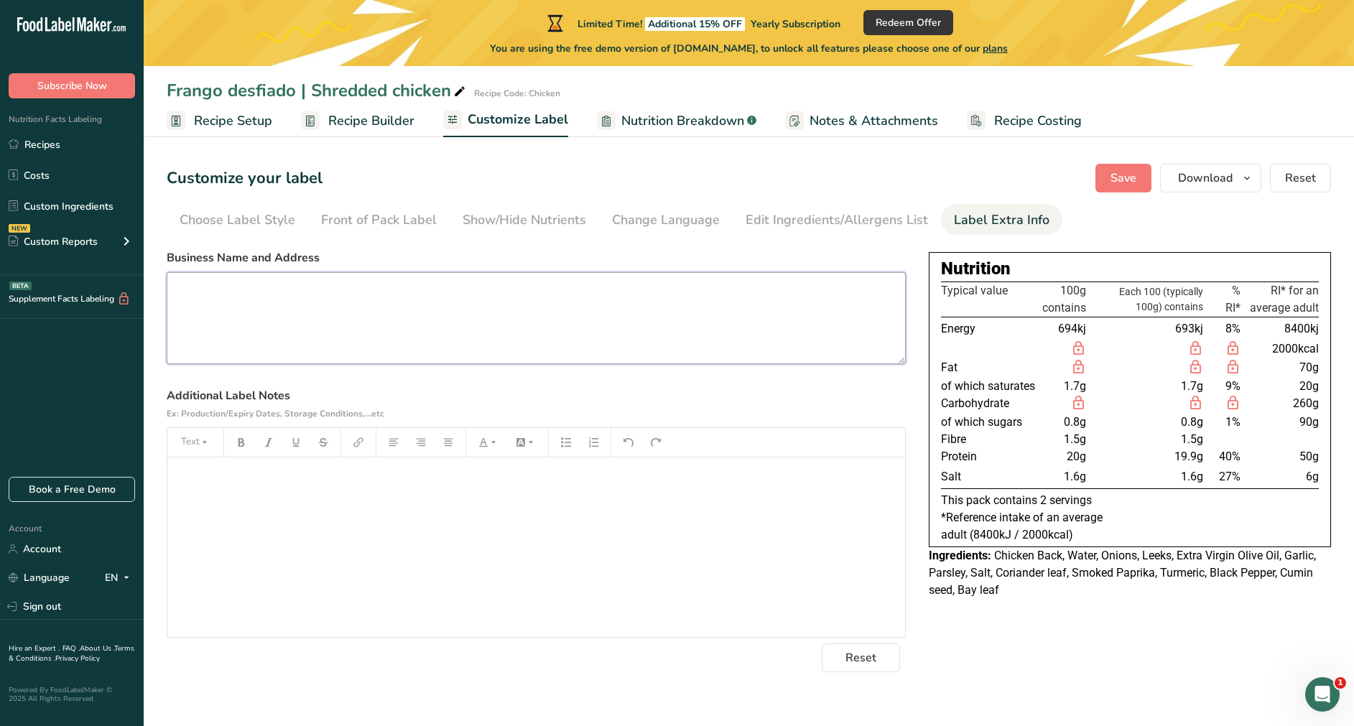
click at [566, 321] on textarea at bounding box center [536, 318] width 739 height 92
click at [373, 483] on div "﻿" at bounding box center [536, 548] width 738 height 180
click at [718, 483] on div "﻿" at bounding box center [536, 548] width 738 height 180
click at [322, 481] on span "After open, should be stored and consumed within" at bounding box center [302, 477] width 254 height 14
click at [527, 472] on p "After open, should be stored in the fridge and consumed within" at bounding box center [536, 477] width 723 height 17
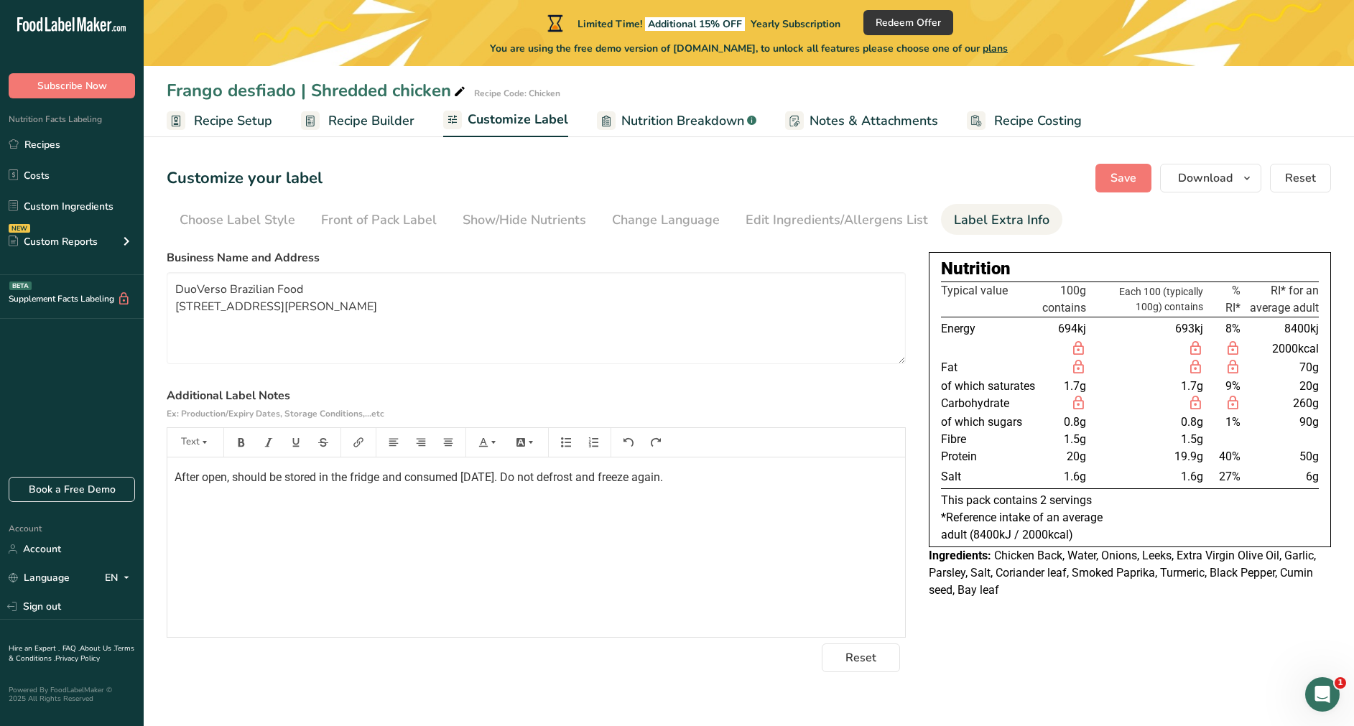
click at [534, 480] on span "After open, should be stored in the fridge and consumed [DATE]. Do not defrost …" at bounding box center [419, 477] width 488 height 14
click at [170, 475] on div "After open, should be stored in the fridge and consumed [DATE]. Do not defrost …" at bounding box center [536, 548] width 738 height 180
click at [170, 475] on div "﻿ After open, should be stored in the fridge and consumed [DATE]. Do not defros…" at bounding box center [536, 548] width 738 height 180
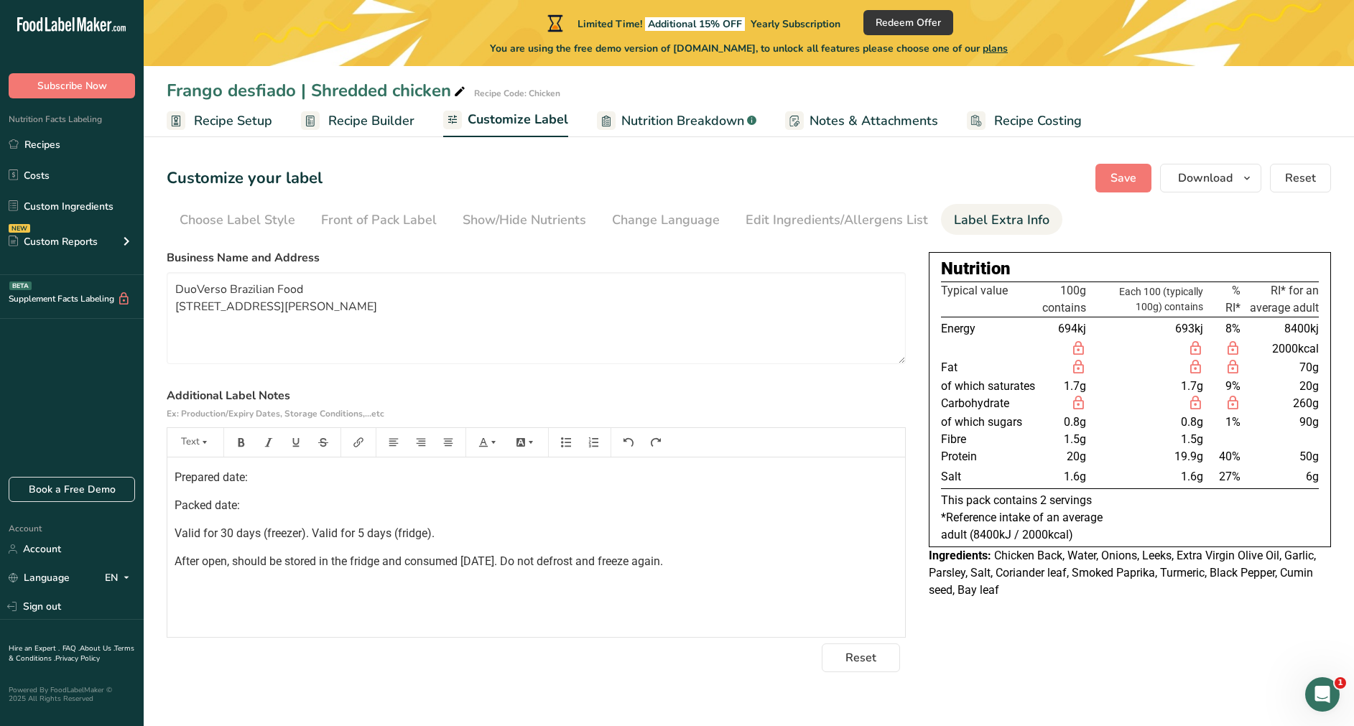
click at [720, 483] on p "After open, should be stored in the fridge and consumed [DATE]. Do not defrost …" at bounding box center [536, 561] width 723 height 17
drag, startPoint x: 175, startPoint y: 473, endPoint x: 262, endPoint y: 488, distance: 88.2
click at [262, 483] on div "Prepared date: Packed date: Valid for 30 days (freezer). Valid for 5 days (frid…" at bounding box center [536, 548] width 738 height 180
click at [242, 445] on icon "button" at bounding box center [241, 442] width 10 height 10
click at [552, 483] on p "After open, should be stored in the fridge and consumed [DATE]. Do not defrost …" at bounding box center [536, 561] width 723 height 17
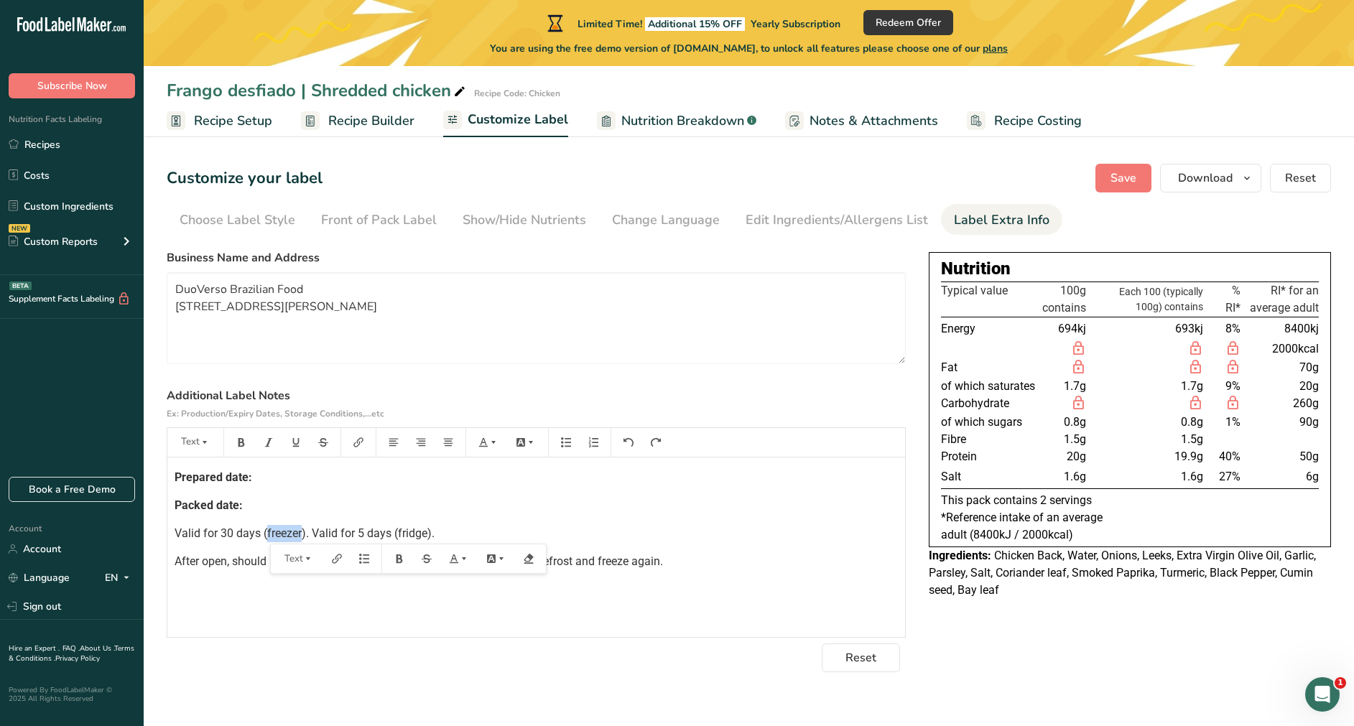
drag, startPoint x: 266, startPoint y: 527, endPoint x: 303, endPoint y: 524, distance: 37.5
click at [303, 483] on div "Prepared date: Packed date: Valid for 30 days (freezer). Valid for 5 days (frid…" at bounding box center [536, 548] width 738 height 180
click at [238, 435] on button "button" at bounding box center [242, 442] width 22 height 23
click at [405, 483] on span "). Valid for 5 days (fridge)." at bounding box center [371, 534] width 133 height 14
click at [404, 483] on span "). Valid for 5 days (fridge)." at bounding box center [371, 534] width 133 height 14
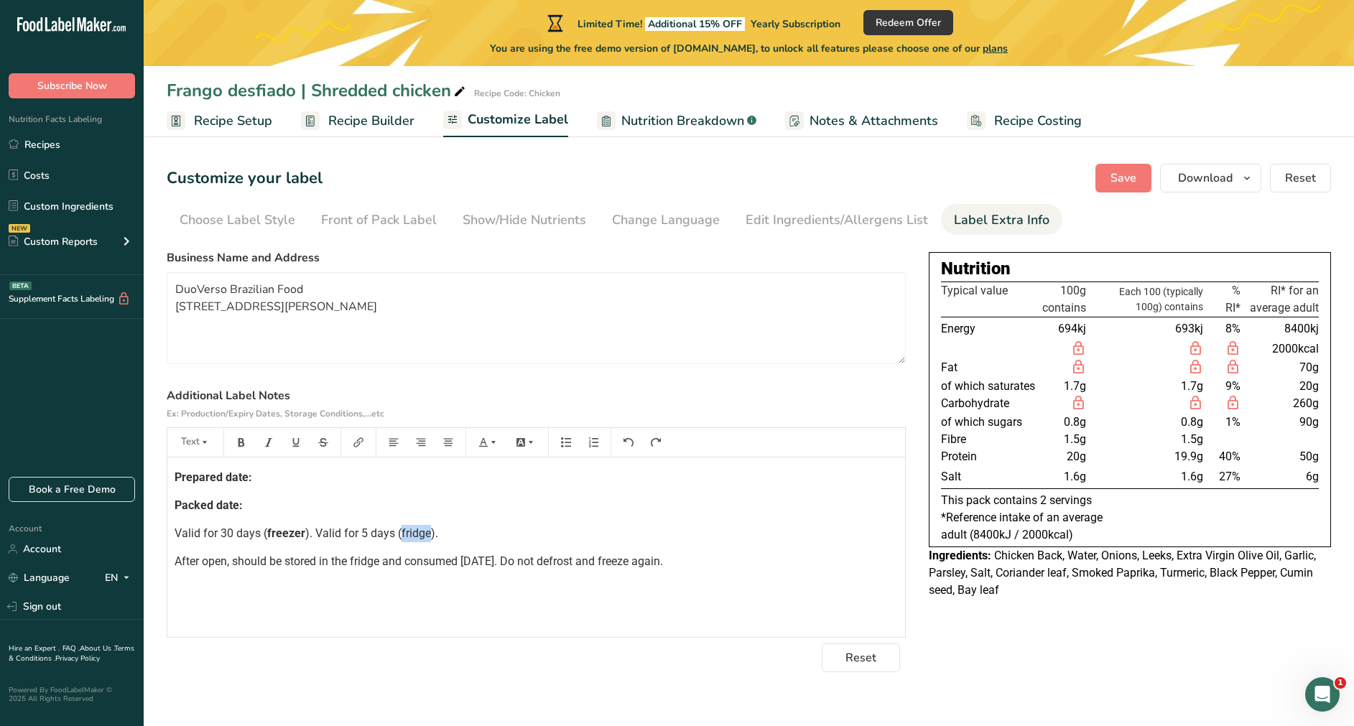
click at [404, 483] on span "). Valid for 5 days (fridge)." at bounding box center [371, 534] width 133 height 14
click at [234, 431] on button "button" at bounding box center [242, 442] width 22 height 23
click at [215, 483] on p "﻿" at bounding box center [536, 589] width 723 height 17
click at [208, 483] on span "After open, should be stored in the fridge and consumed [DATE]. Do not defrost …" at bounding box center [419, 562] width 488 height 14
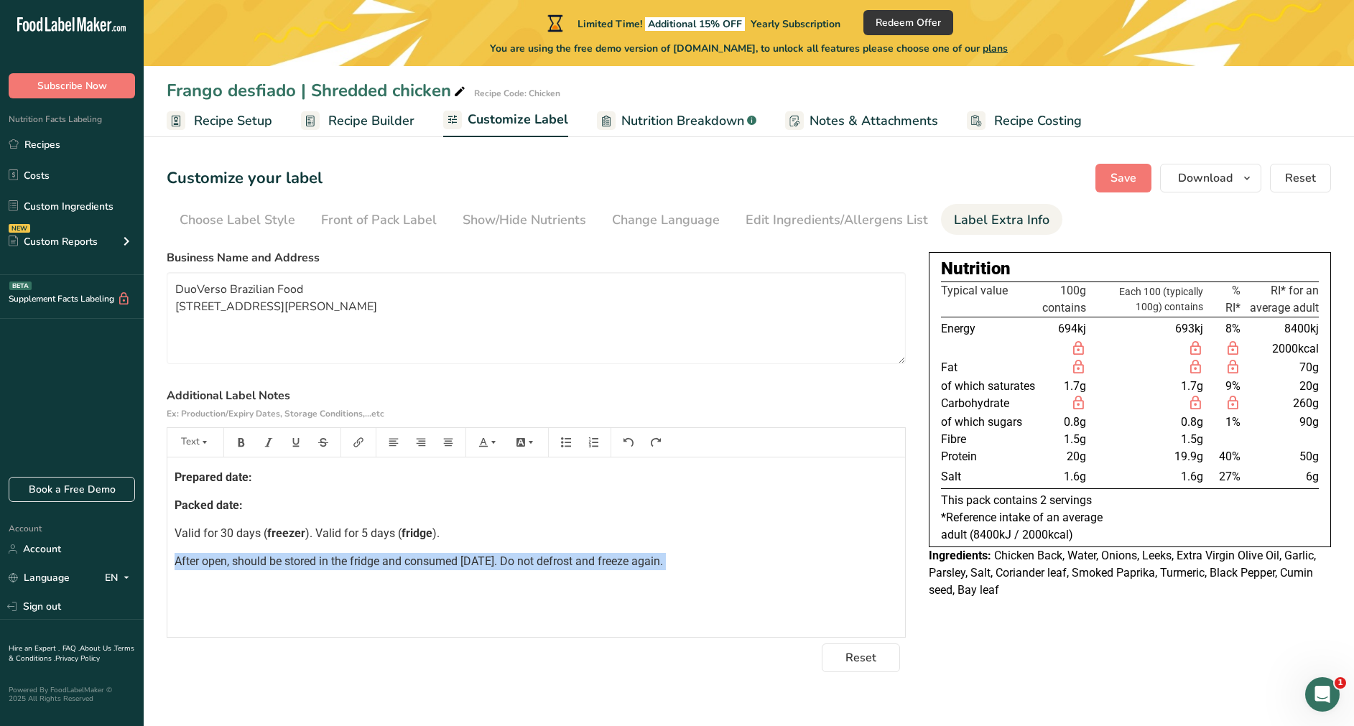
click at [208, 483] on span "After open, should be stored in the fridge and consumed [DATE]. Do not defrost …" at bounding box center [419, 562] width 488 height 14
click at [241, 442] on icon "button" at bounding box center [241, 442] width 6 height 9
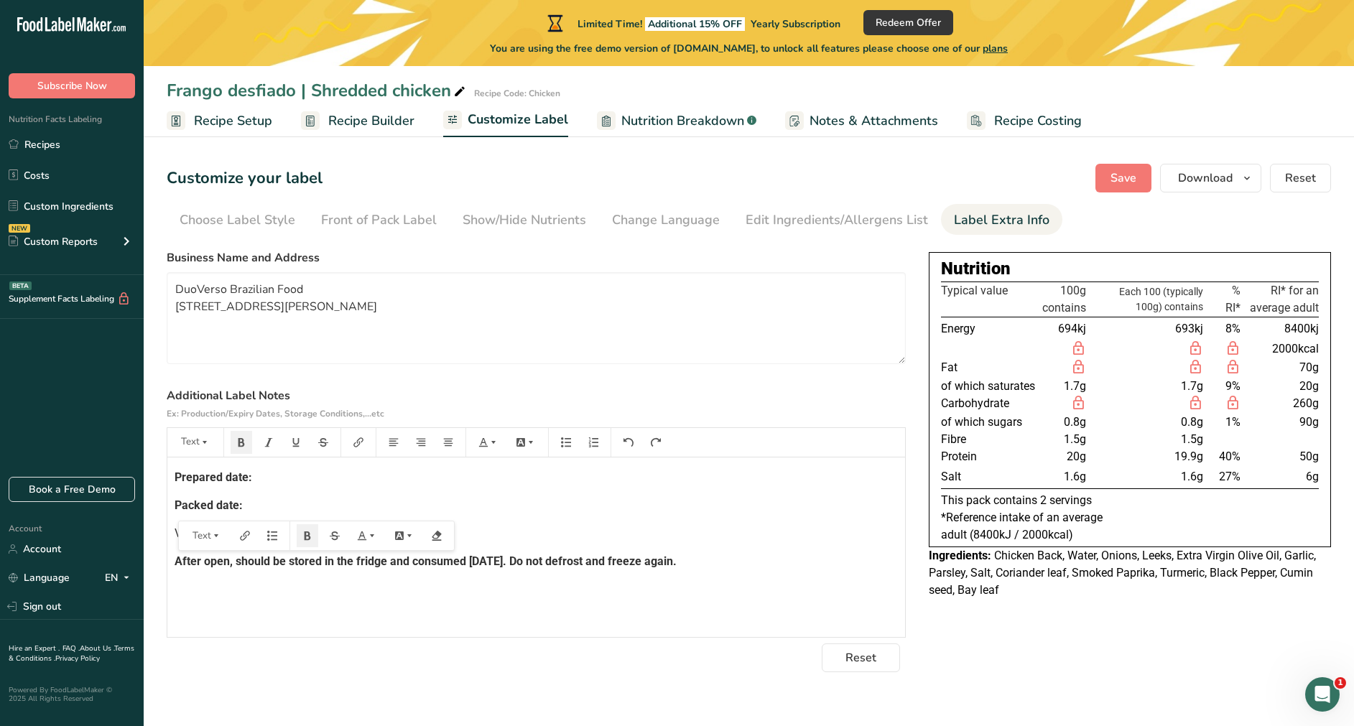
click at [376, 483] on div "Prepared date: Packed date: Valid for 30 days ( freezer ). Valid for 5 days ( f…" at bounding box center [536, 548] width 738 height 180
click at [446, 483] on span "After open, should be stored in the fridge and consumed [DATE]. Do not defrost …" at bounding box center [426, 562] width 502 height 14
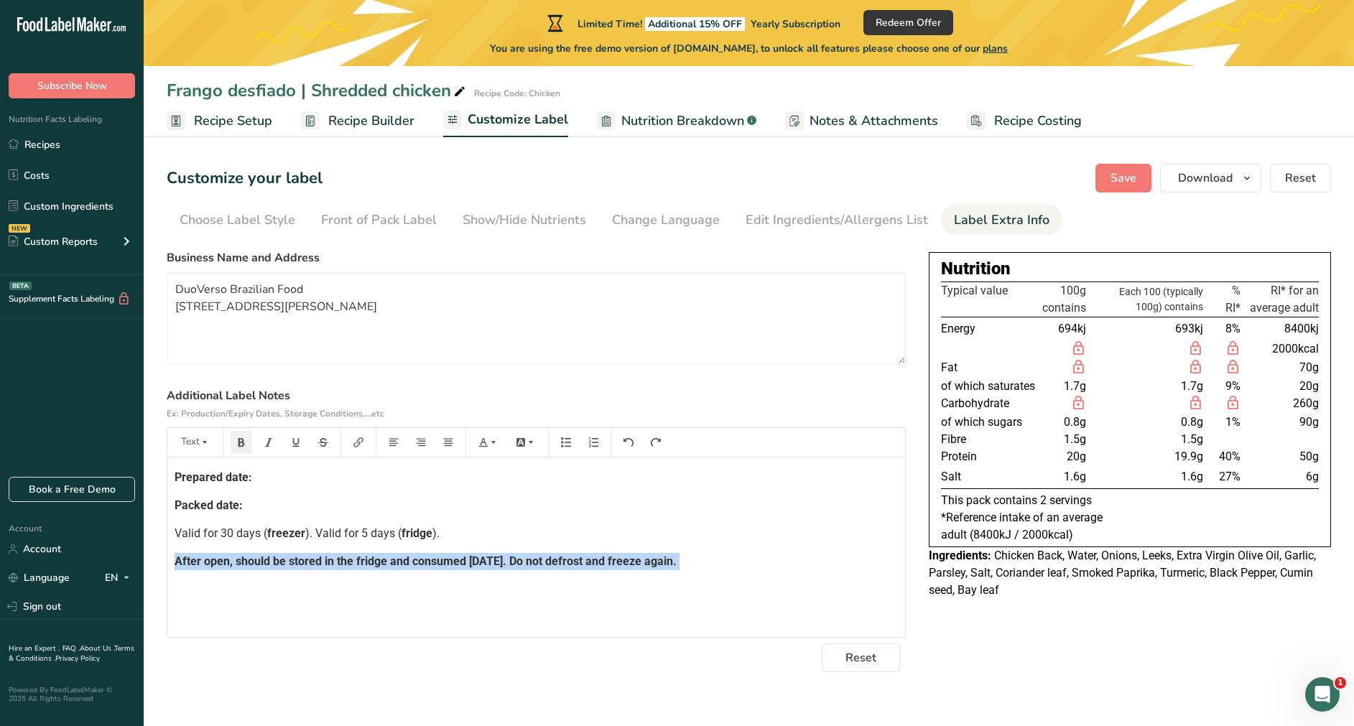
click at [446, 483] on span "After open, should be stored in the fridge and consumed [DATE]. Do not defrost …" at bounding box center [426, 562] width 502 height 14
copy div "After open, should be stored in the fridge and consumed [DATE]. Do not defrost …"
click at [260, 483] on span "After open, should be stored in the fridge and consumed [DATE]. Do not defrost …" at bounding box center [426, 562] width 502 height 14
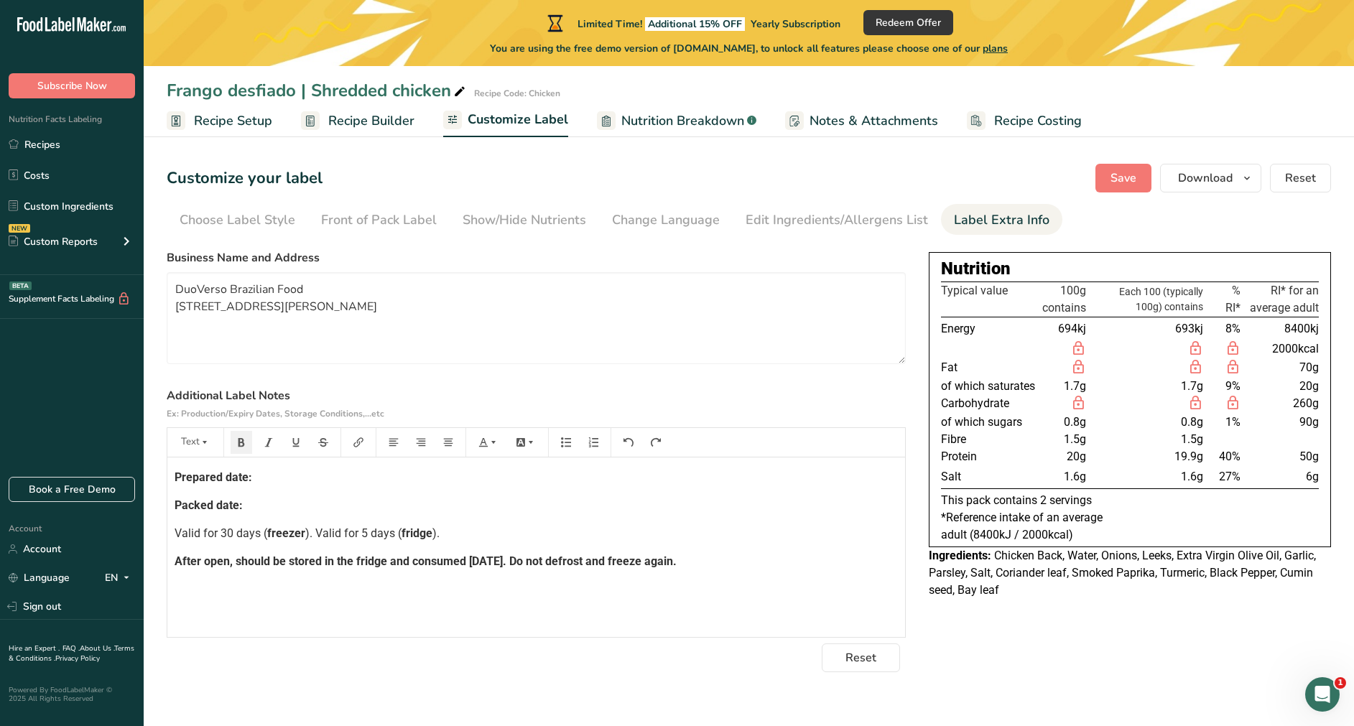
click at [236, 483] on span "After open, should be stored in the fridge and consumed [DATE]. Do not defrost …" at bounding box center [426, 562] width 502 height 14
click at [229, 483] on span "After open, should be stored in the fridge and consumed [DATE]. Do not defrost …" at bounding box center [426, 562] width 502 height 14
click at [254, 483] on span "After opening, should be stored in the fridge and consumed [DATE]. Do not defro…" at bounding box center [434, 562] width 518 height 14
click at [250, 483] on span "After opening, should be stored in the fridge and consumed [DATE]. Do not defro…" at bounding box center [434, 562] width 518 height 14
click at [316, 483] on span "After opening, should be stored in the fridge and consumed [DATE]. Do not defro…" at bounding box center [434, 562] width 518 height 14
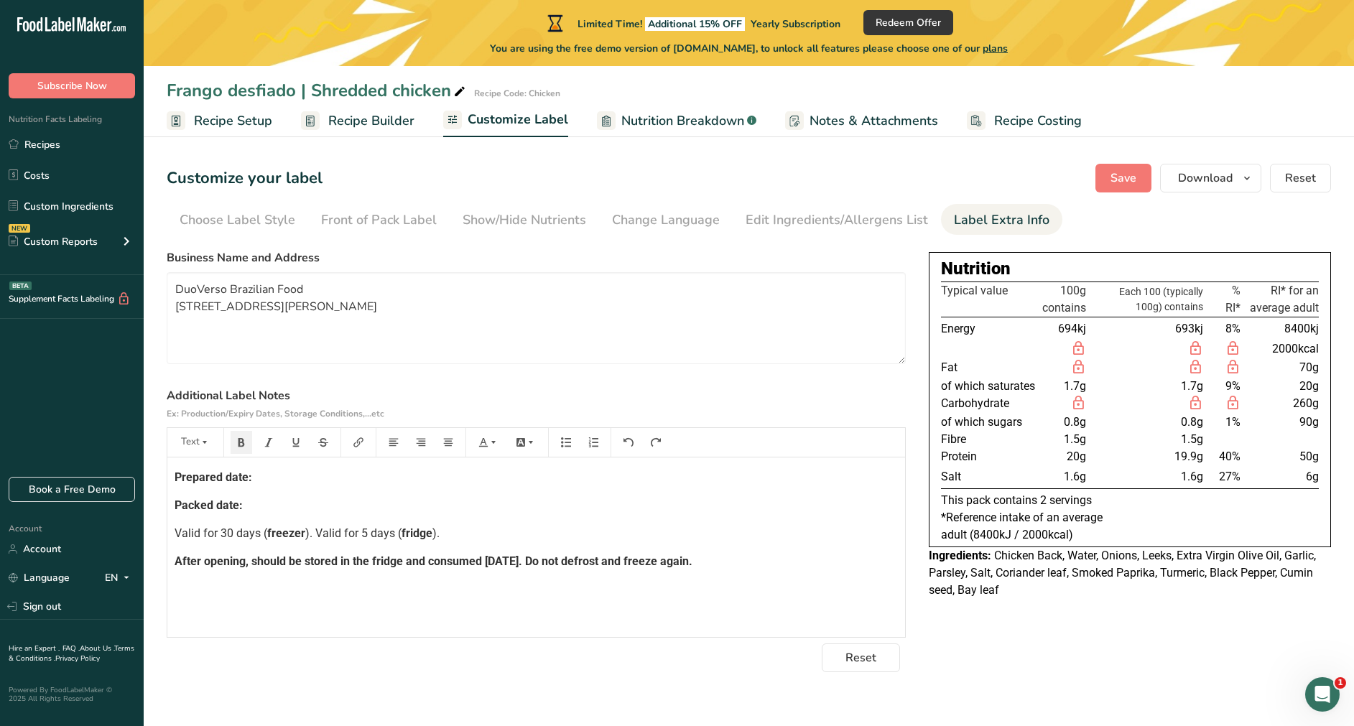
click at [374, 483] on p "After opening, should be stored in the fridge and consumed [DATE]. Do not defro…" at bounding box center [536, 561] width 723 height 17
click at [452, 483] on div "Prepared date: Packed date: Valid for 30 days ( freezer ). Valid for 5 days ( f…" at bounding box center [536, 548] width 738 height 180
click at [481, 483] on div "Prepared date: Packed date: Valid for 30 days ( freezer ). Valid for 5 days ( f…" at bounding box center [536, 548] width 738 height 180
click at [534, 483] on p "After opening, should be stored in the fridge and consumed [DATE]. Do not defro…" at bounding box center [536, 561] width 723 height 17
click at [624, 483] on span "After opening, should be stored in the fridge and consumed [DATE]. Do not defro…" at bounding box center [434, 562] width 518 height 14
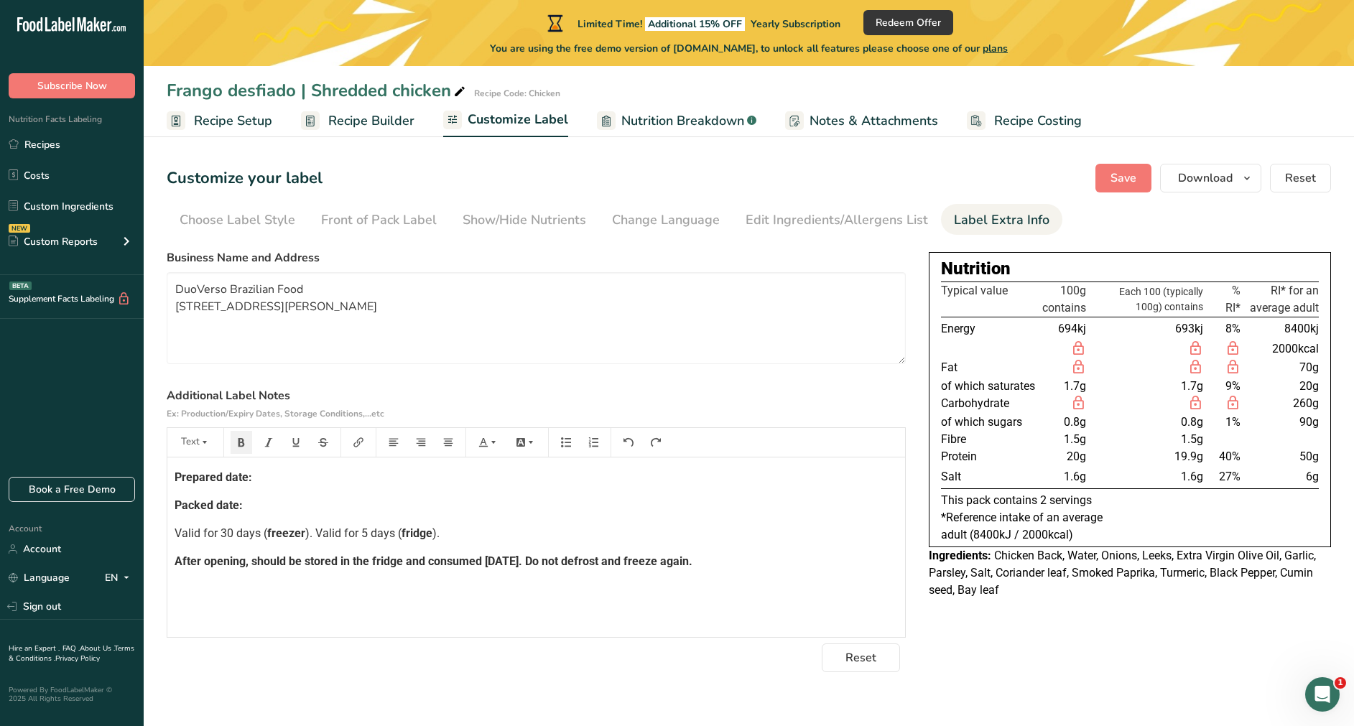
click at [692, 483] on span "After opening, should be stored in the fridge and consumed [DATE]. Do not defro…" at bounding box center [434, 562] width 518 height 14
click at [783, 483] on p "After opening, should be stored in the fridge and consumed [DATE]. Do not defro…" at bounding box center [536, 561] width 723 height 17
click at [902, 188] on button "Save" at bounding box center [1123, 178] width 56 height 29
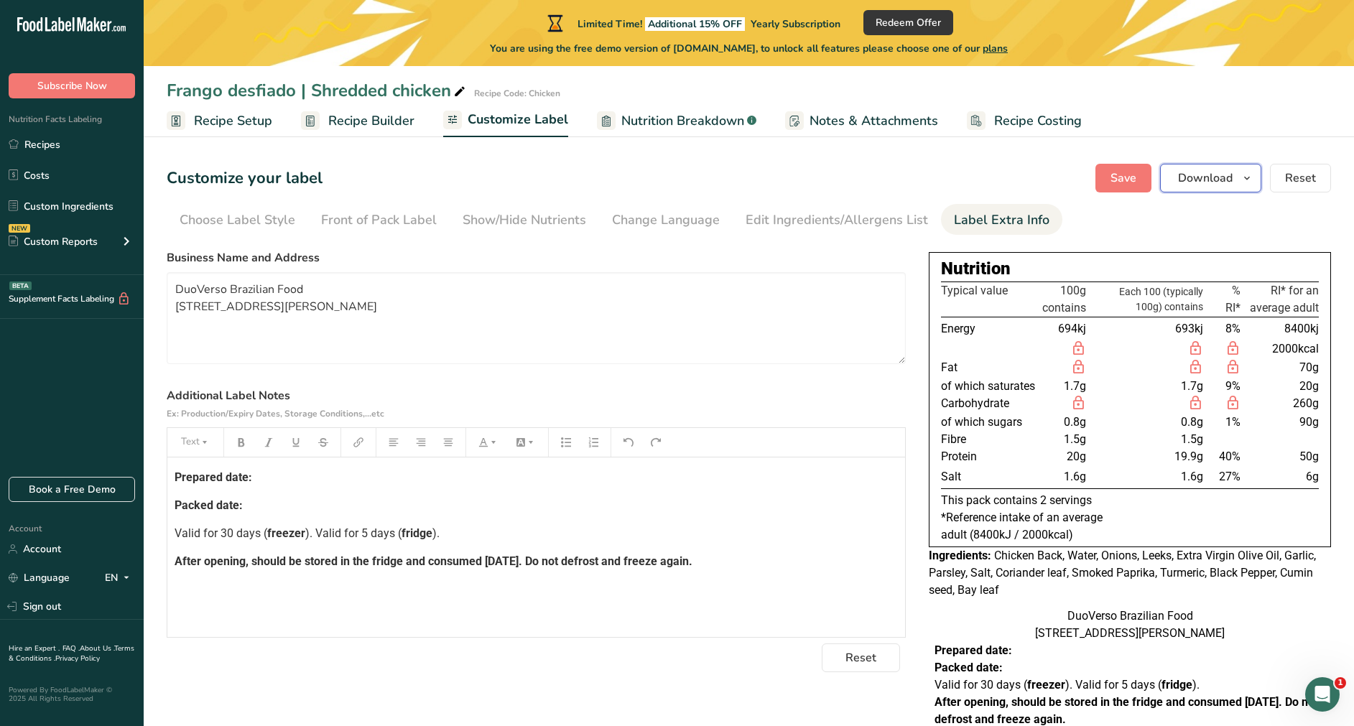
click at [902, 184] on icon "button" at bounding box center [1246, 179] width 11 height 18
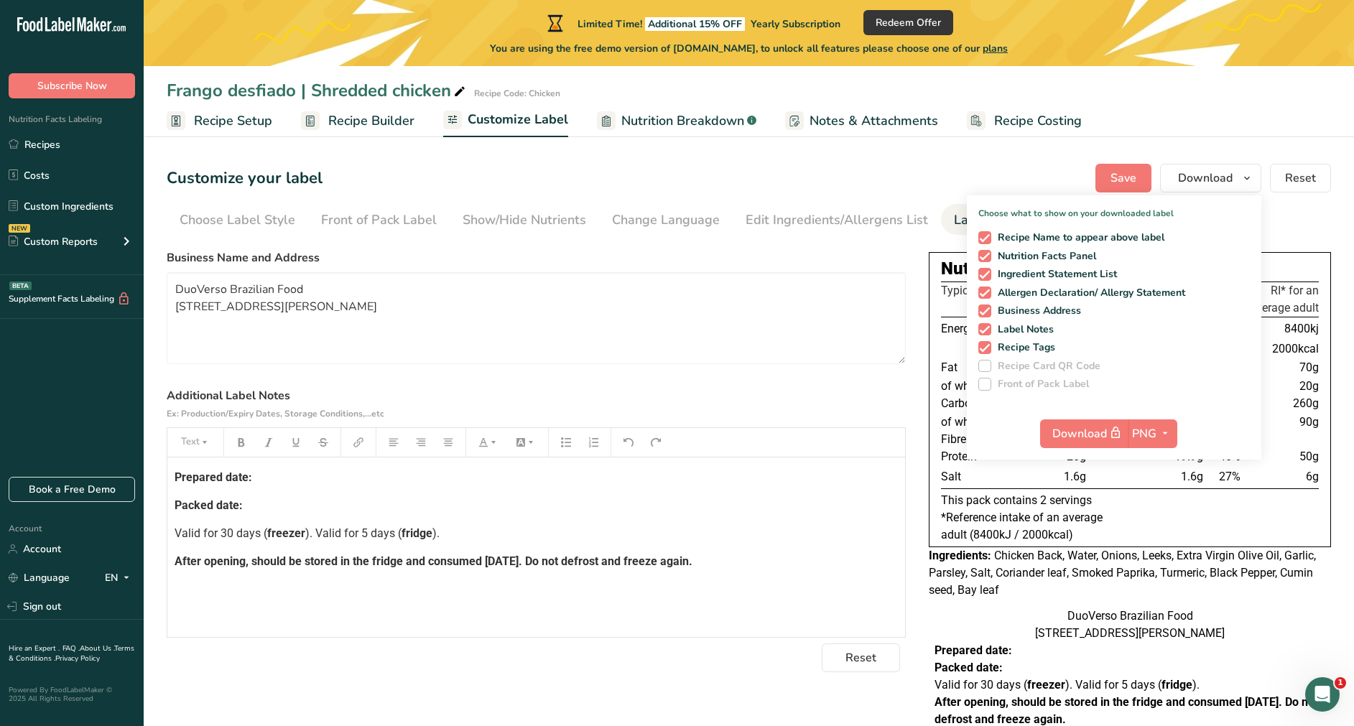
click at [902, 207] on ul "Choose Label Style Front of Pack Label Show/Hide Nutrients Change Language Manu…" at bounding box center [749, 219] width 1164 height 31
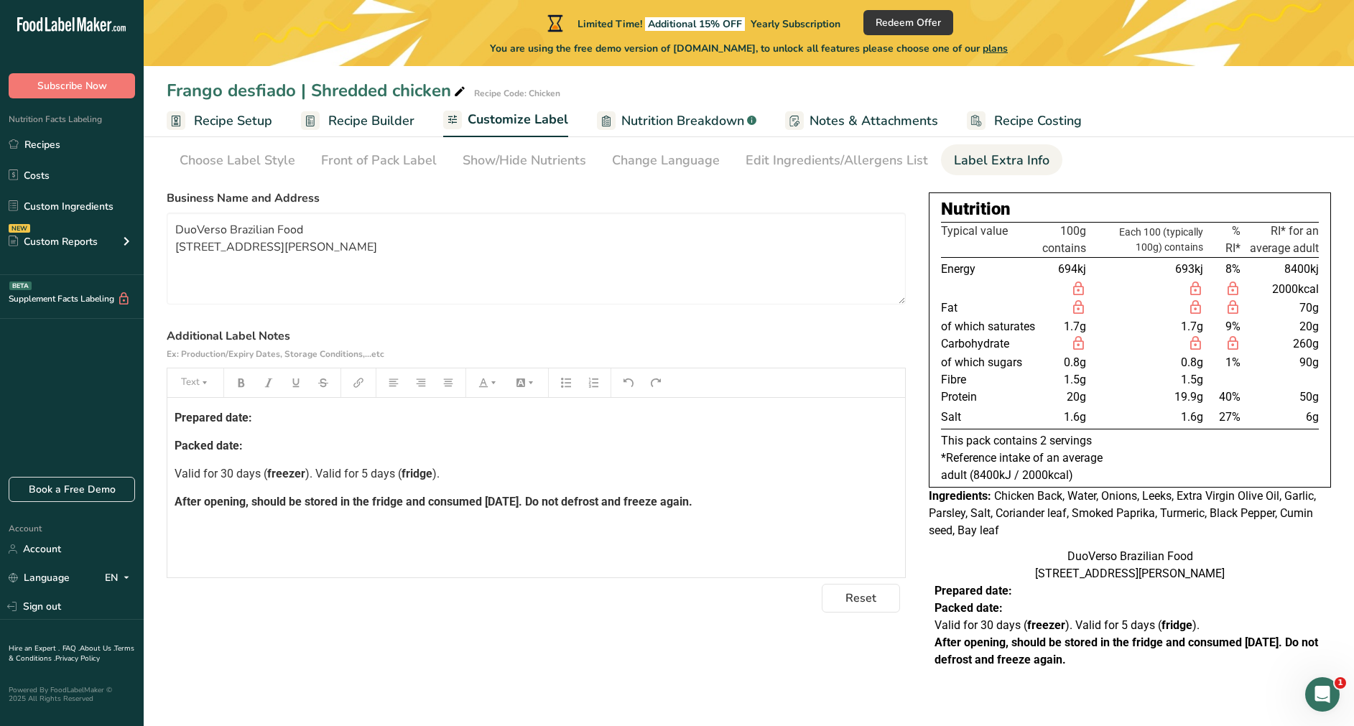
scroll to position [77, 0]
click at [241, 151] on div "Choose Label Style" at bounding box center [238, 160] width 116 height 19
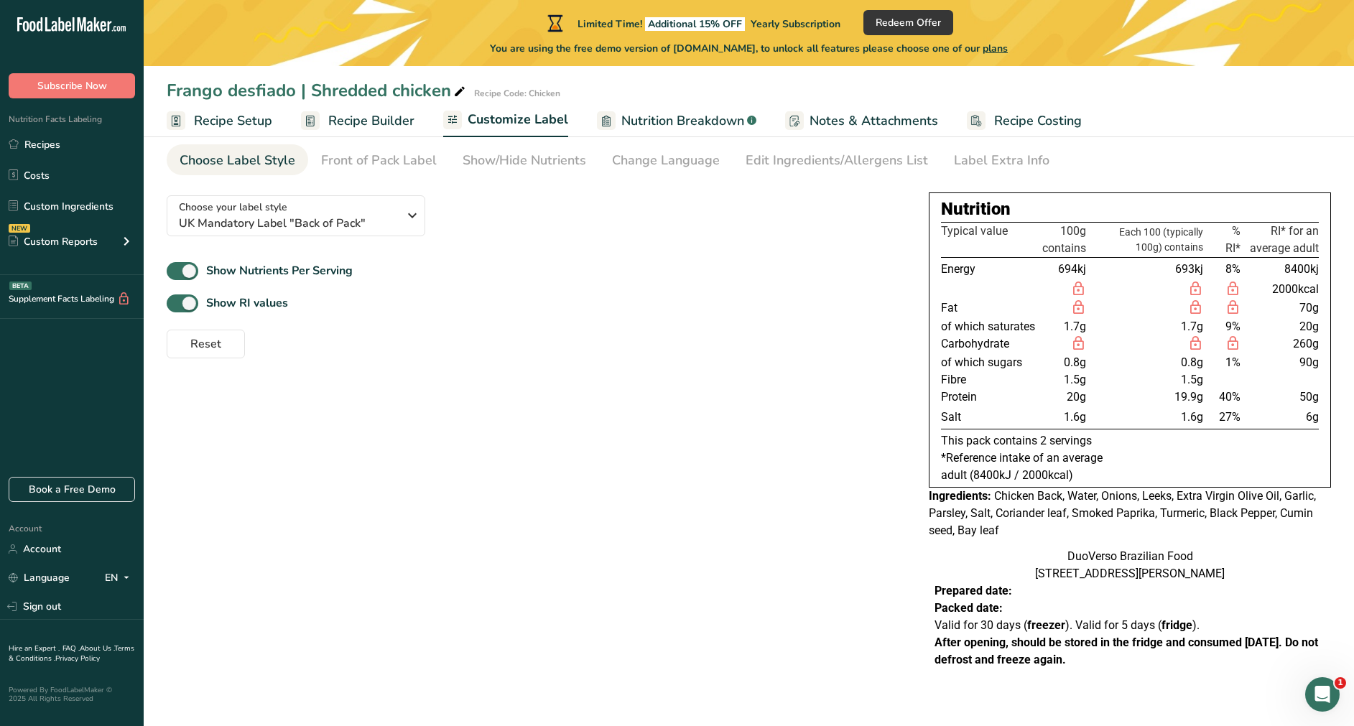
click at [324, 123] on link "Recipe Builder" at bounding box center [357, 121] width 113 height 32
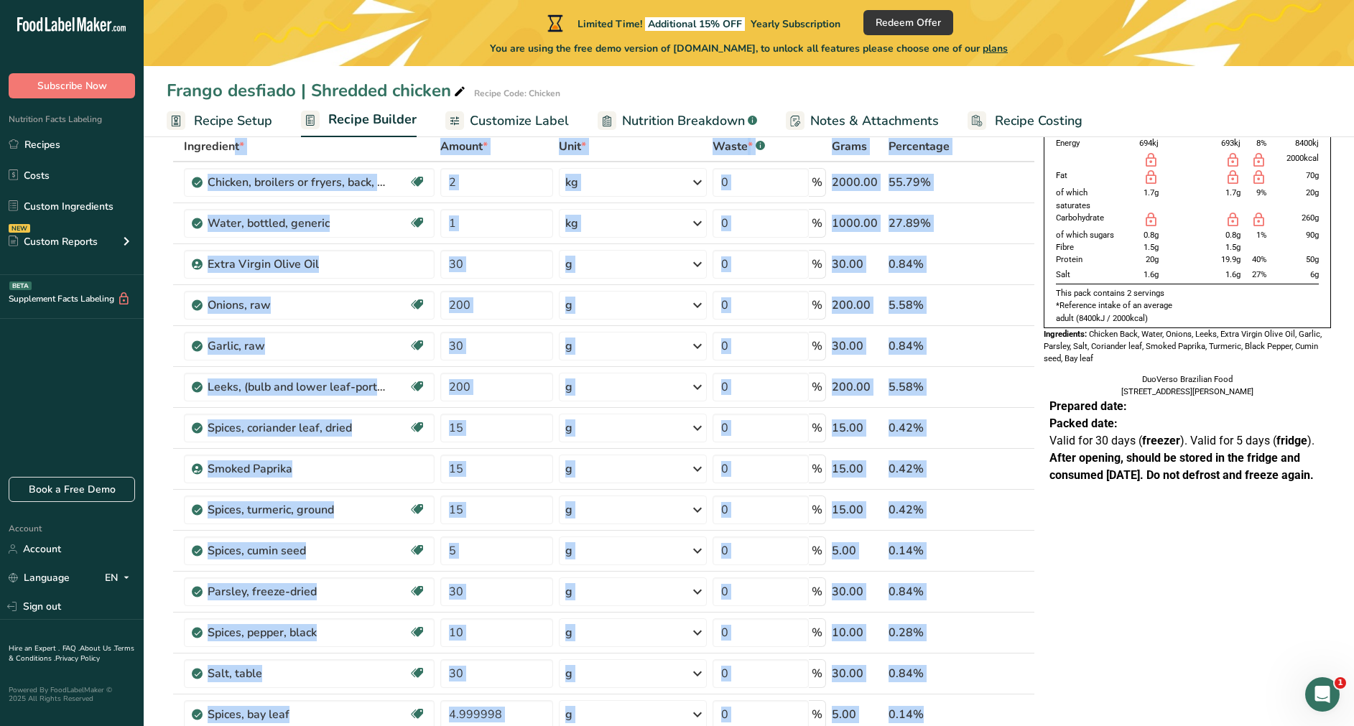
scroll to position [458, 0]
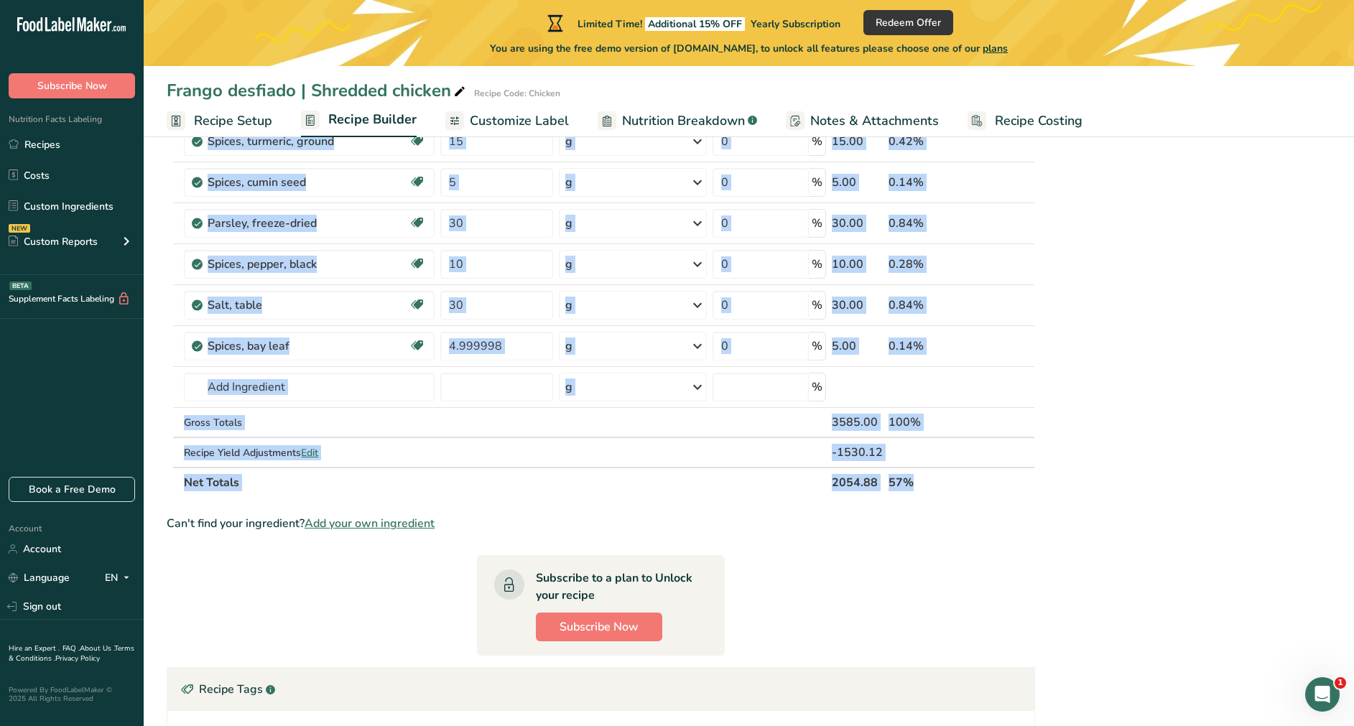
drag, startPoint x: 185, startPoint y: 213, endPoint x: 989, endPoint y: 473, distance: 845.5
click at [902, 473] on table "Ingredient * Amount * Unit * Waste * .a-a{fill:#347362;}.b-a{fill:#fff;} Grams …" at bounding box center [601, 130] width 868 height 735
copy table "Ingredient * Amount * Unit * Waste * .a-a{fill:#347362;}.b-a{fill:#fff;} Grams …"
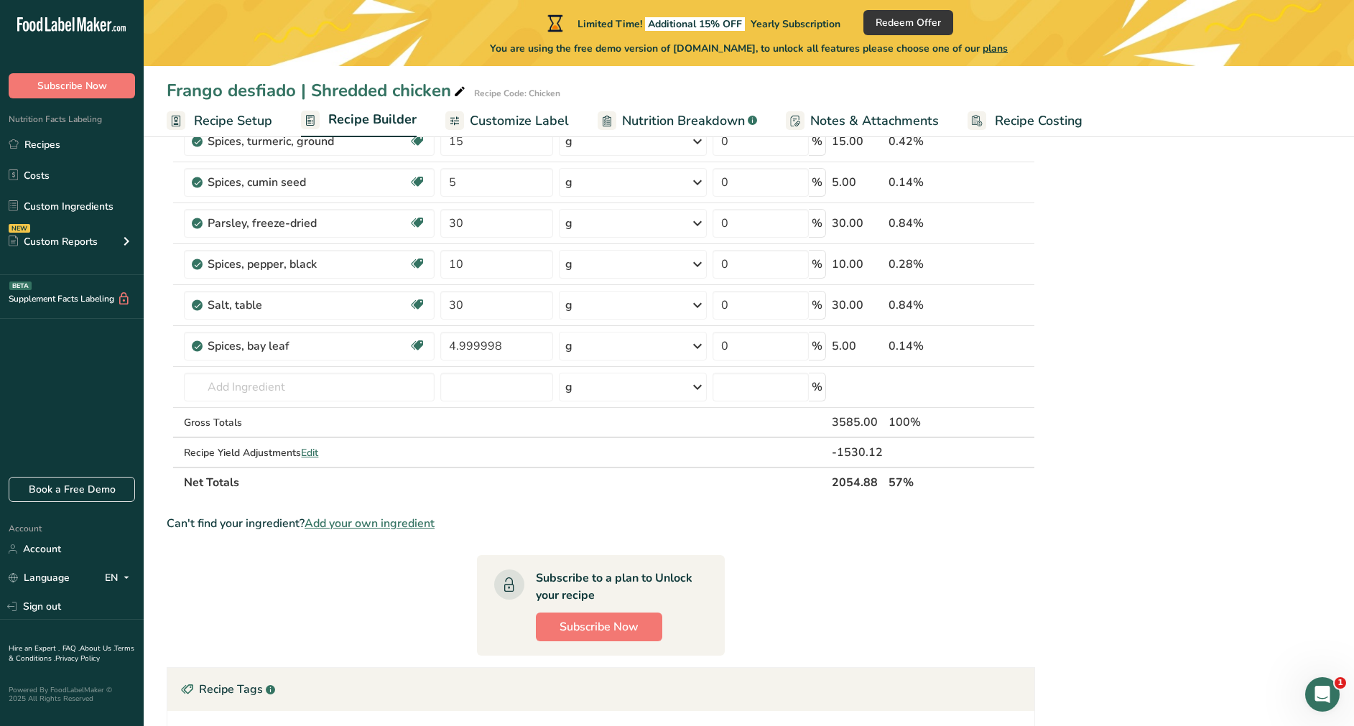
click at [162, 236] on section "Add Ingredients Manage Recipe Delete Recipe Duplicate Recipe Scale Recipe Save …" at bounding box center [749, 305] width 1210 height 1244
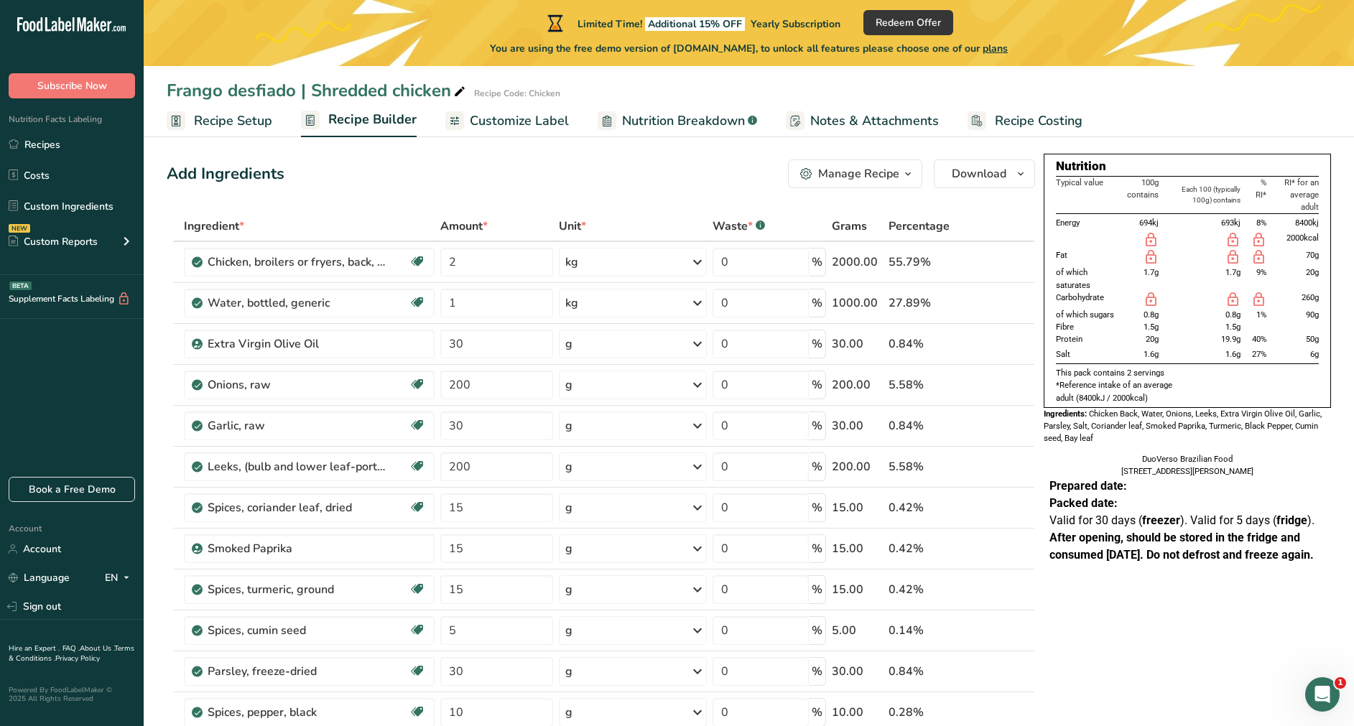
scroll to position [12, 0]
drag, startPoint x: 186, startPoint y: 222, endPoint x: 963, endPoint y: 223, distance: 776.5
click at [902, 223] on tr "Ingredient * Amount * Unit * Waste * .a-a{fill:#347362;}.b-a{fill:#fff;} Grams …" at bounding box center [600, 225] width 867 height 30
copy tr "Ingredient * Amount * Unit * Waste * .a-a{fill:#347362;}.b-a{fill:#fff;} Grams …"
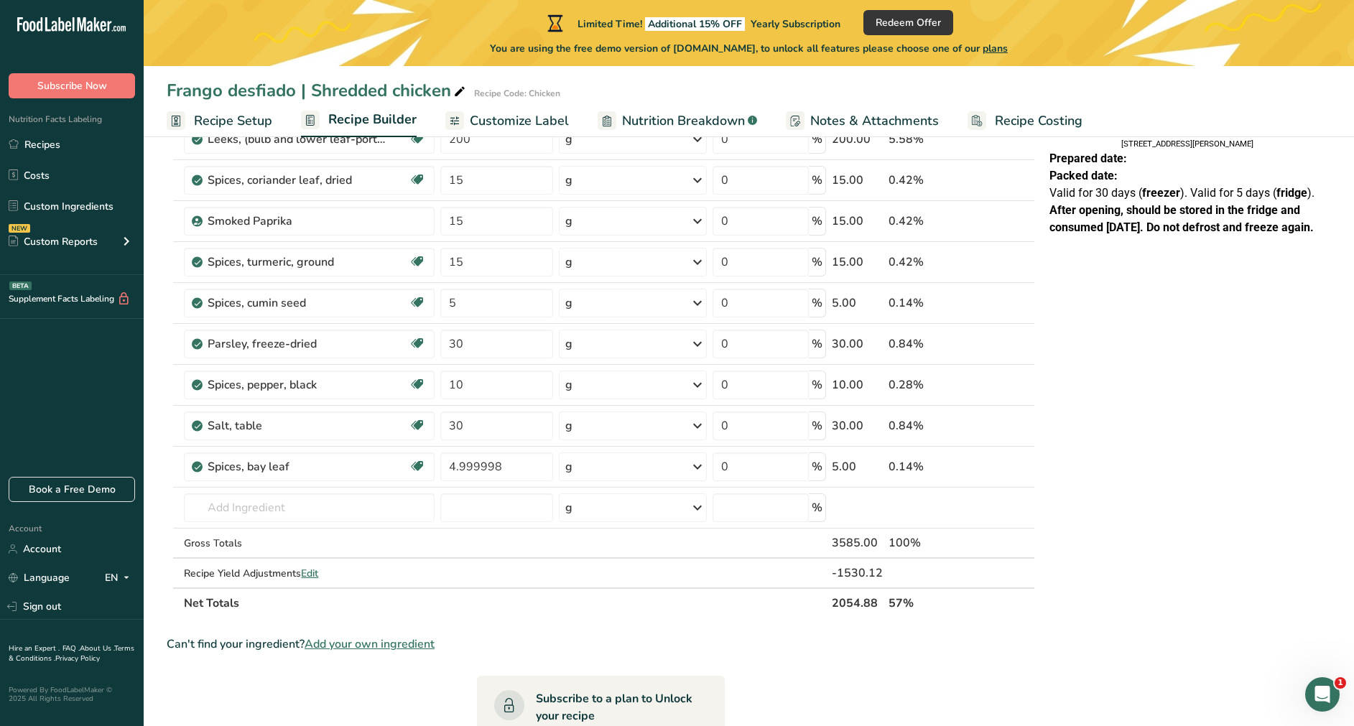
scroll to position [561, 0]
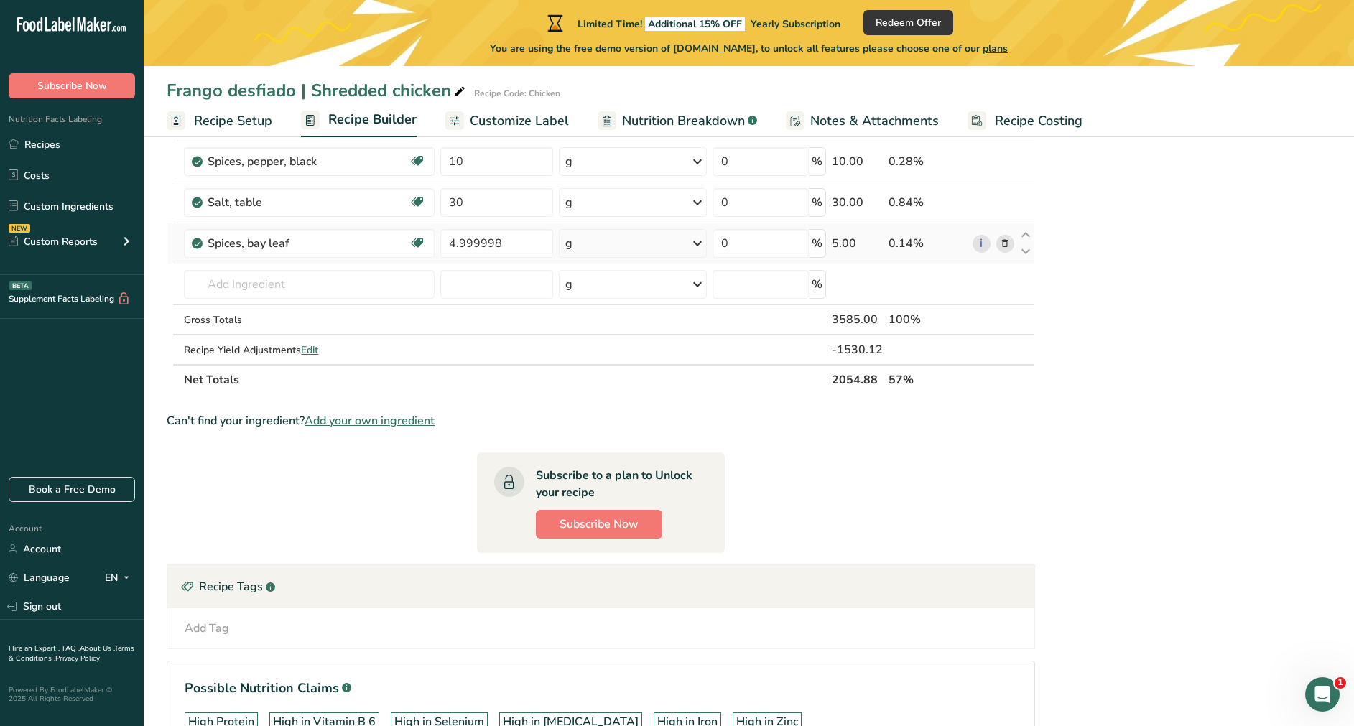
drag, startPoint x: 210, startPoint y: 262, endPoint x: 939, endPoint y: 241, distance: 728.7
click at [902, 241] on tbody "Chicken, broilers or fryers, back, meat only, raw Dairy free Gluten free Soy fr…" at bounding box center [600, 27] width 867 height 673
copy tbody "Chicken, broilers or fryers, back, meat only, raw Dairy free Gluten free Soy fr…"
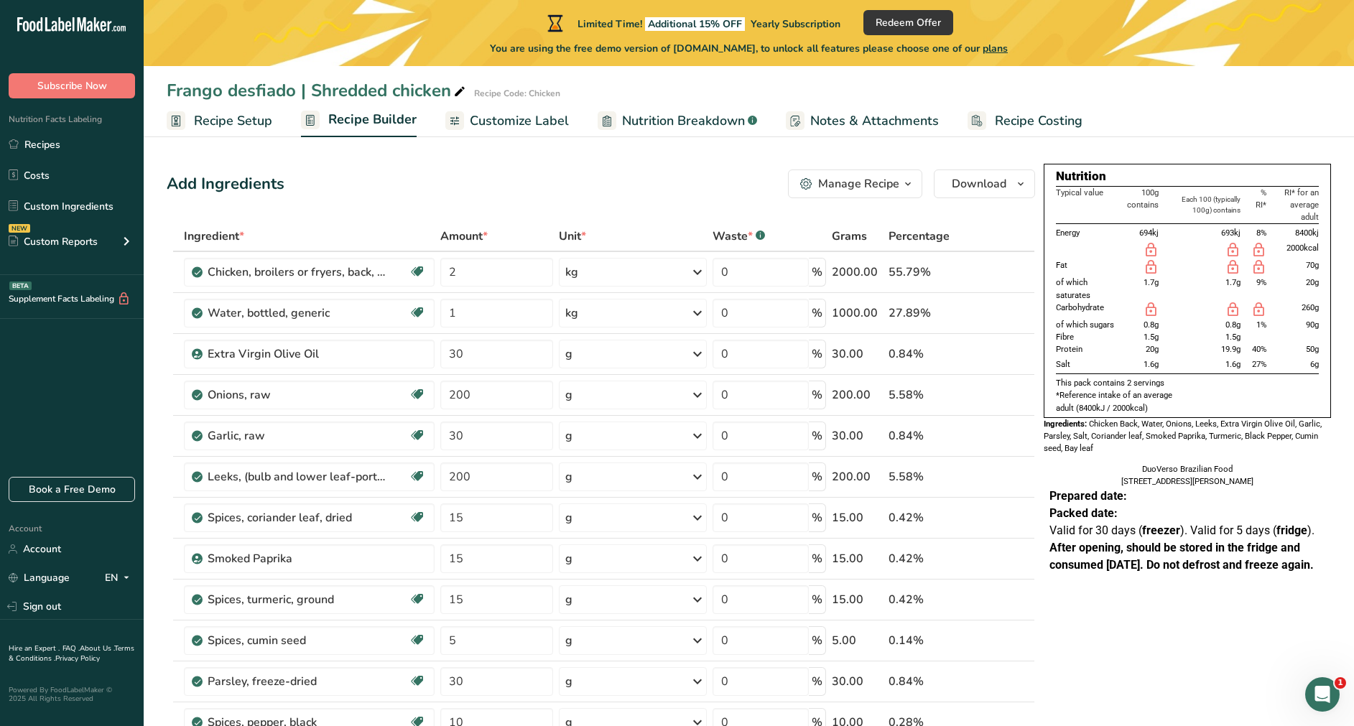
drag, startPoint x: 208, startPoint y: 274, endPoint x: 936, endPoint y: 270, distance: 728.4
click at [902, 270] on tr "Chicken, broilers or fryers, back, meat only, raw Dairy free Gluten free Soy fr…" at bounding box center [600, 272] width 867 height 41
copy tr "Chicken, broilers or fryers, back, meat only, raw Dairy free Gluten free Soy fr…"
click at [555, 192] on div "Add Ingredients Manage Recipe Delete Recipe Duplicate Recipe Scale Recipe Save …" at bounding box center [601, 184] width 868 height 29
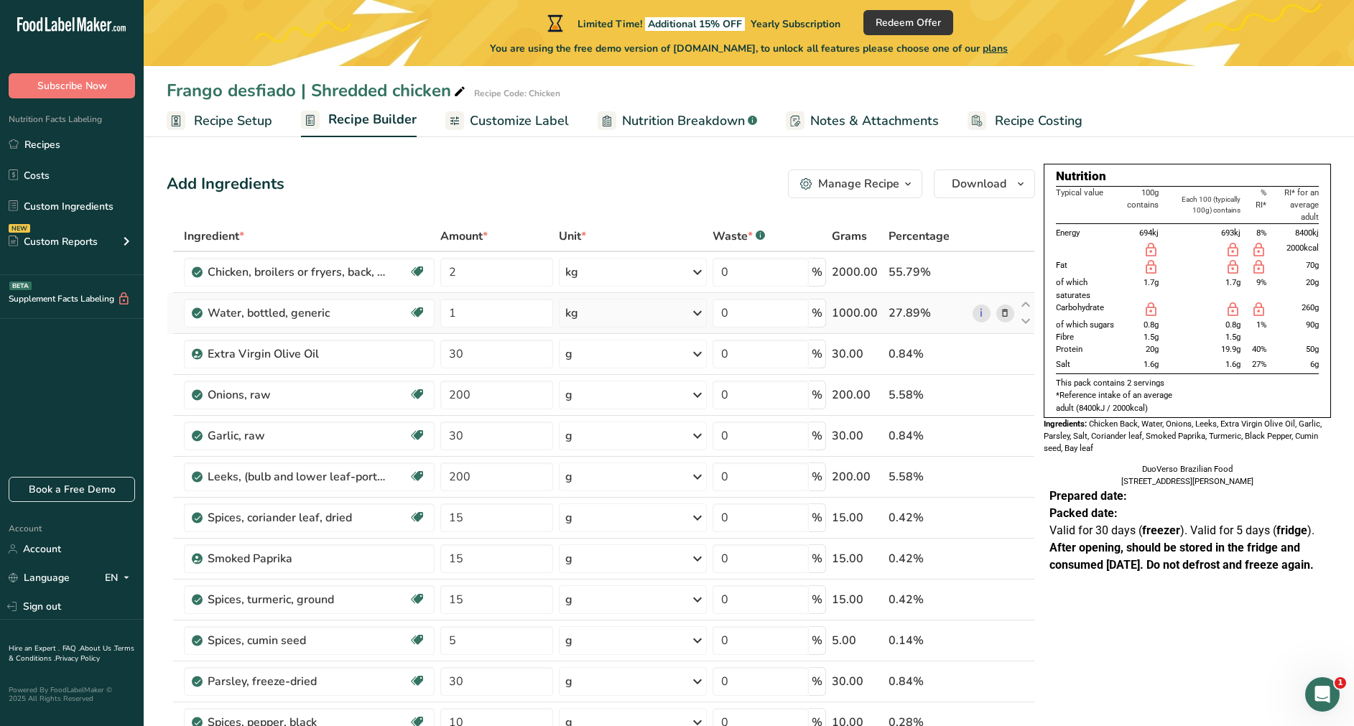
drag, startPoint x: 209, startPoint y: 316, endPoint x: 961, endPoint y: 314, distance: 752.1
click at [902, 314] on tr "Water, bottled, generic Dairy free Gluten free Vegan Vegetarian Soy free 1 kg P…" at bounding box center [600, 313] width 867 height 41
click at [902, 314] on div "27.89%" at bounding box center [928, 313] width 78 height 17
click at [902, 125] on span "Notes & Attachments" at bounding box center [874, 120] width 129 height 19
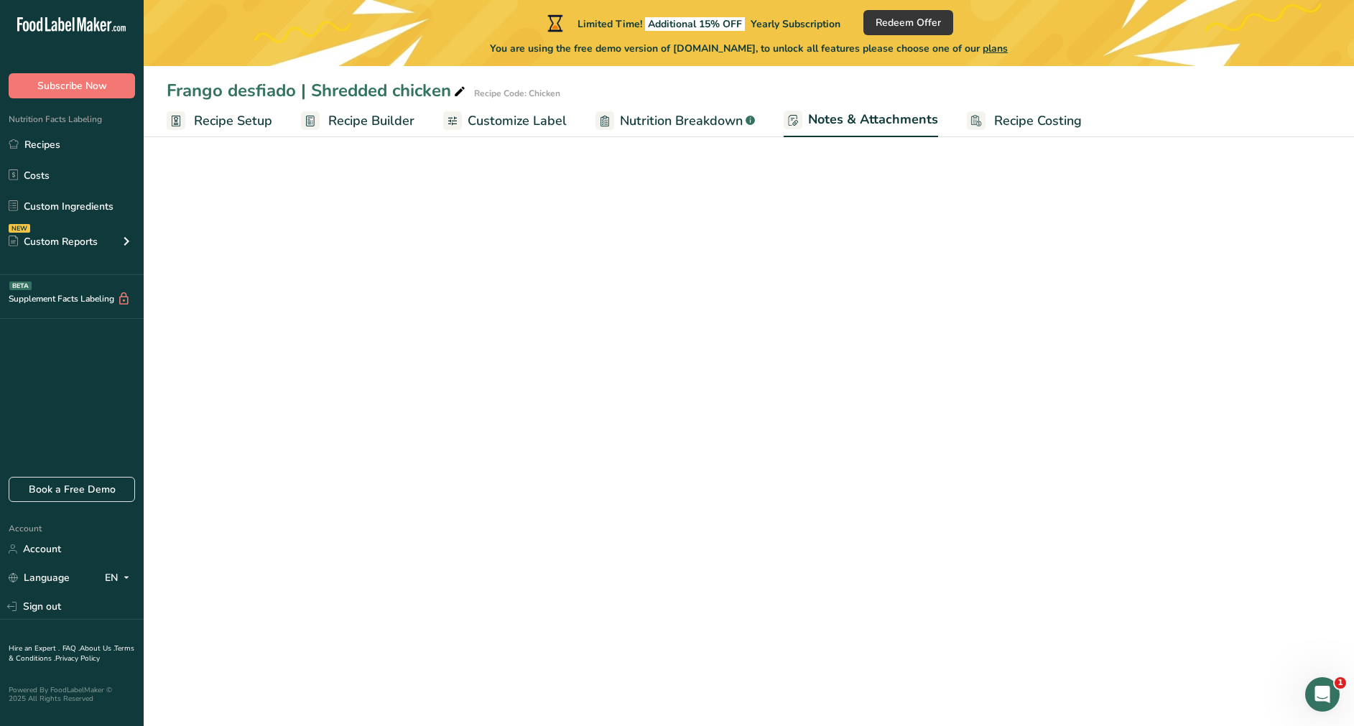
click at [677, 121] on span "Nutrition Breakdown" at bounding box center [681, 120] width 123 height 19
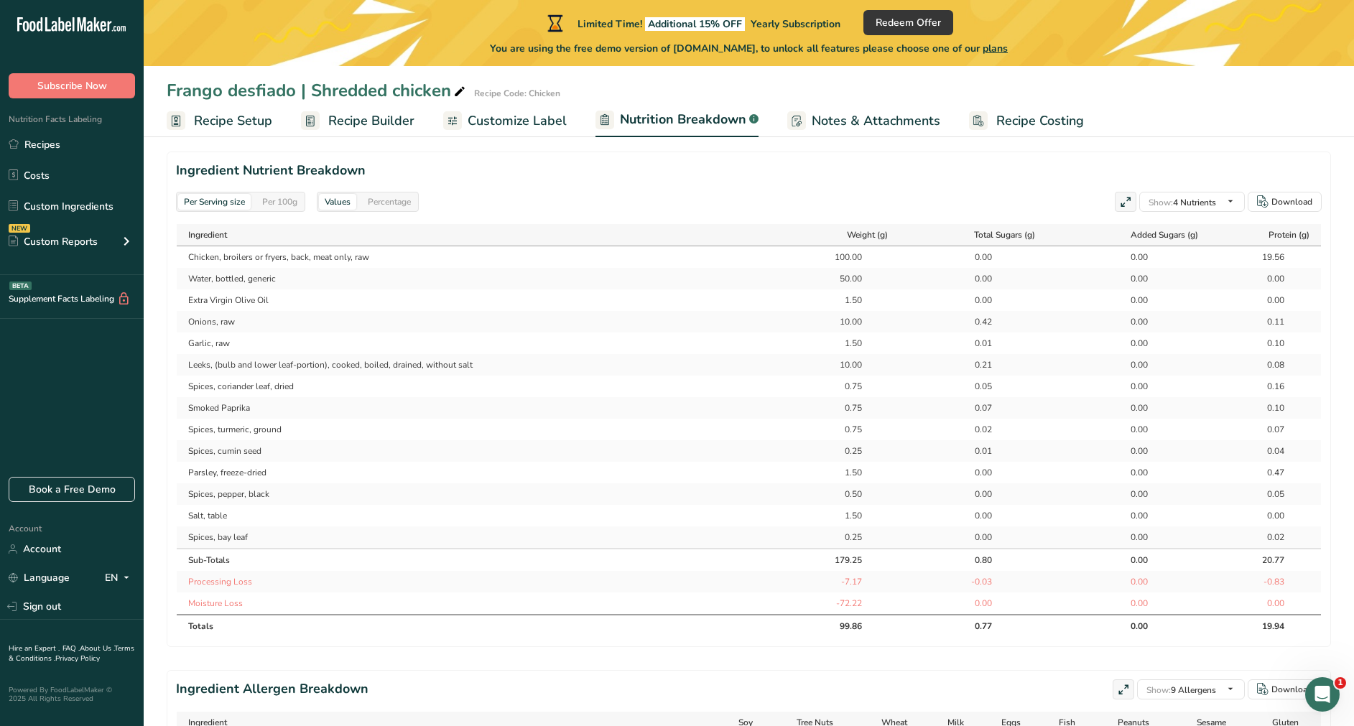
scroll to position [659, 0]
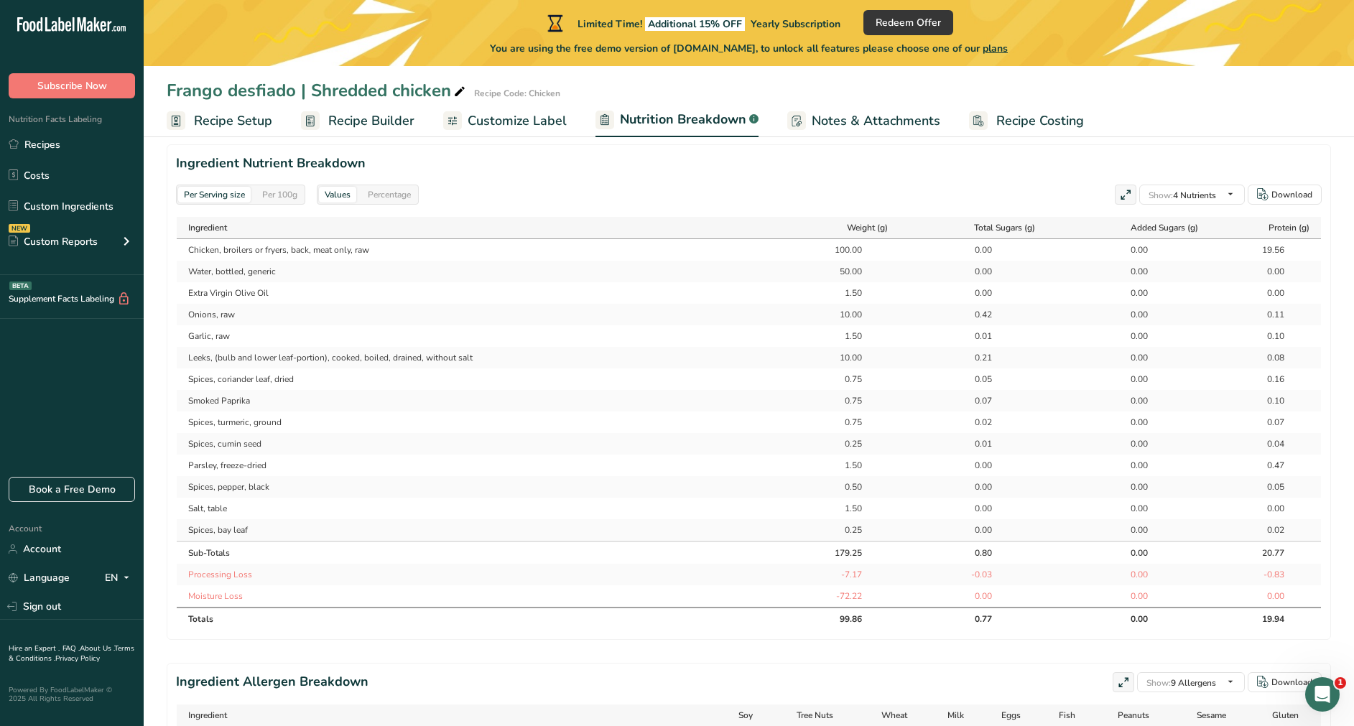
click at [261, 192] on div "Per 100g" at bounding box center [279, 195] width 47 height 16
click at [223, 185] on div "Per Serving size Per 100g" at bounding box center [240, 195] width 129 height 20
click at [218, 196] on div "Per Serving size" at bounding box center [214, 195] width 73 height 16
click at [902, 219] on span "All Nutrients" at bounding box center [1184, 218] width 56 height 11
click at [902, 219] on input "All Nutrients" at bounding box center [1149, 218] width 9 height 9
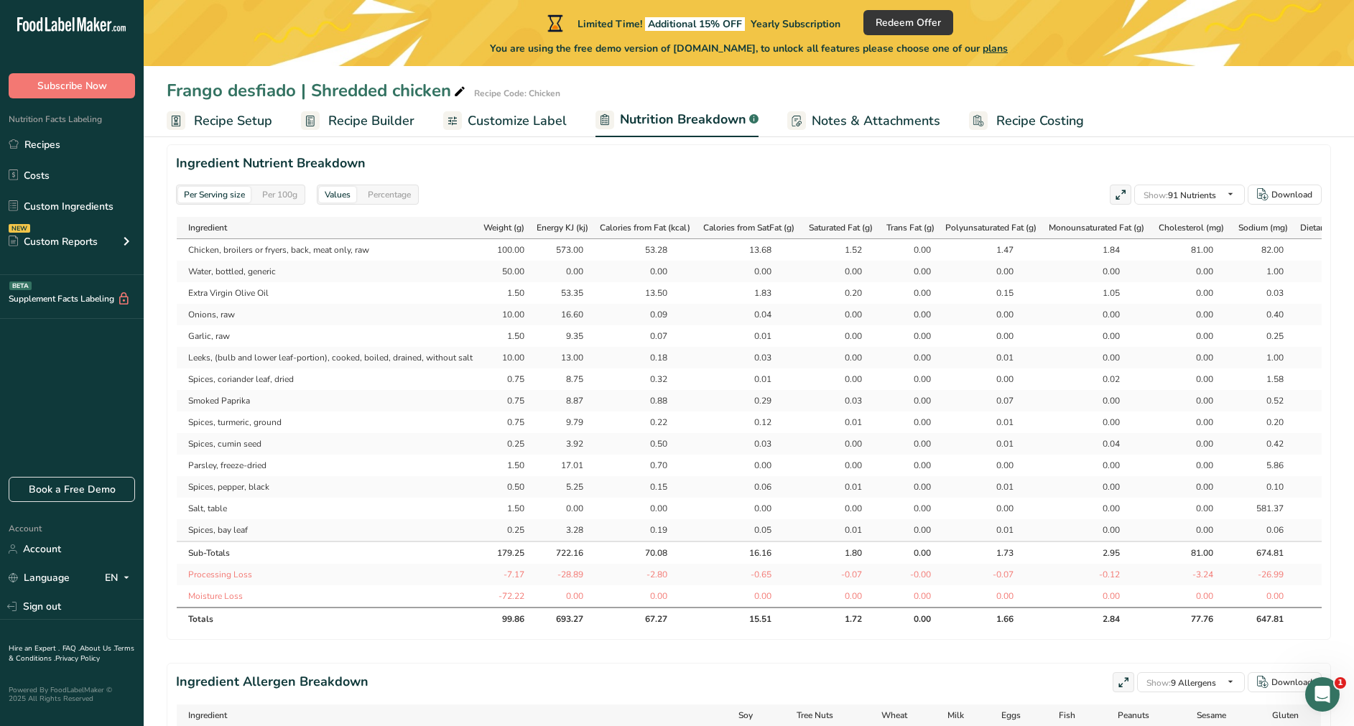
click at [902, 190] on div "Per Serving size Per 100g Values Percentage Show: 91 Nutrients All Nutrients St…" at bounding box center [749, 195] width 1146 height 20
click at [902, 200] on div "Download" at bounding box center [1291, 194] width 41 height 13
click at [644, 201] on div "Per Serving size Per 100g Values Percentage Show: 91 Nutrients All Nutrients St…" at bounding box center [749, 195] width 1146 height 20
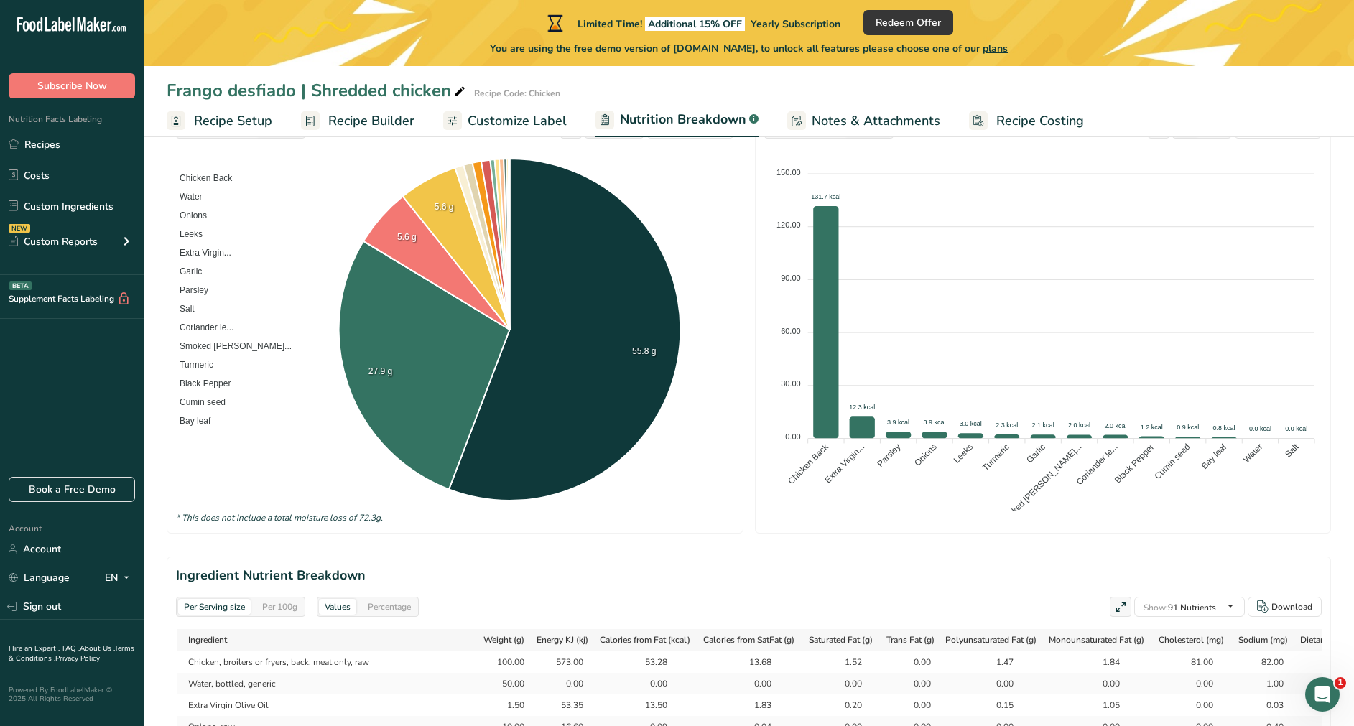
scroll to position [0, 0]
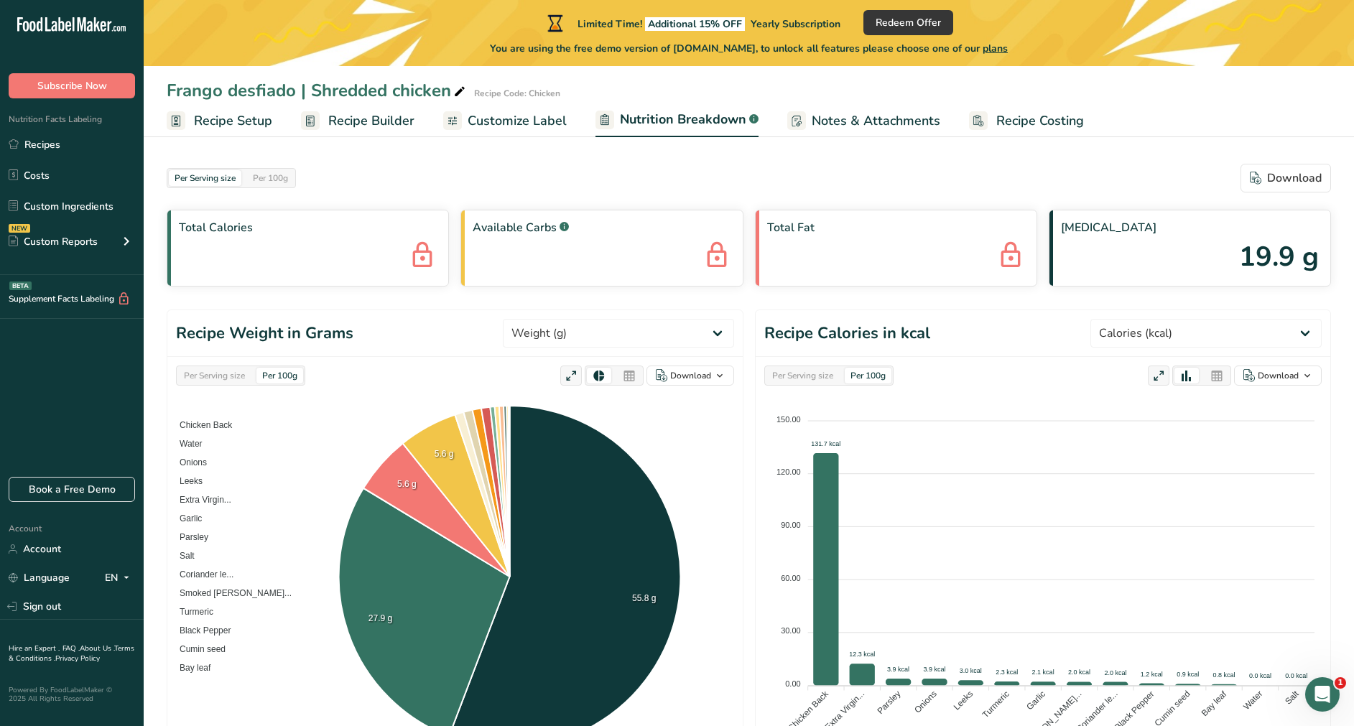
click at [506, 123] on span "Customize Label" at bounding box center [517, 120] width 99 height 19
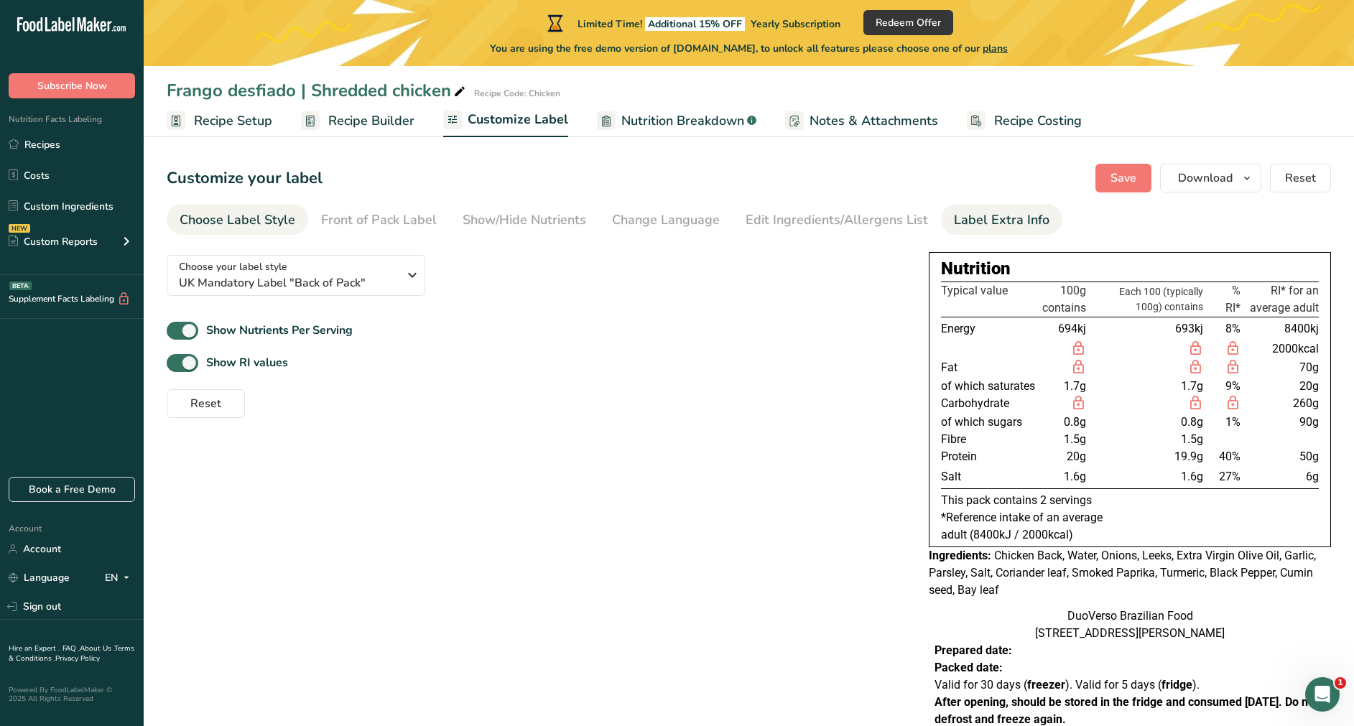
click at [902, 213] on li "Label Extra Info" at bounding box center [1001, 219] width 121 height 31
click at [902, 216] on div "Label Extra Info" at bounding box center [1002, 219] width 96 height 19
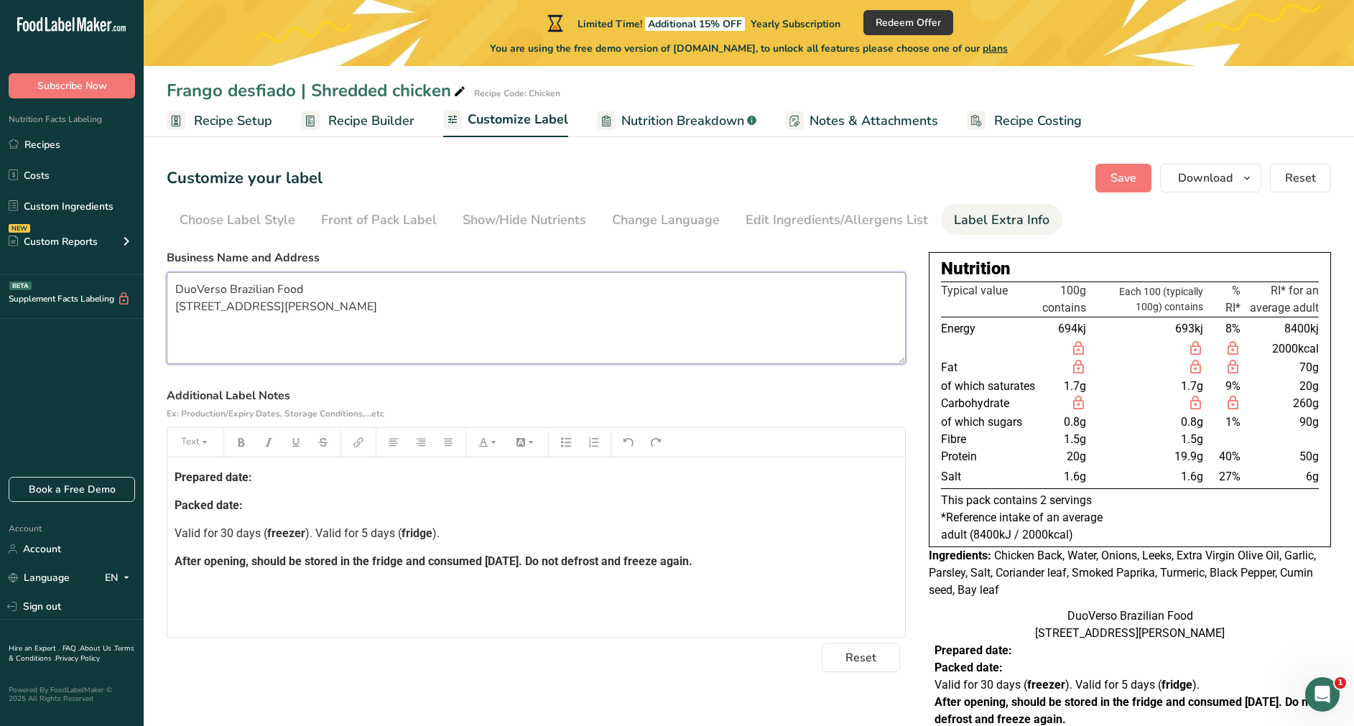
click at [213, 304] on textarea "DuoVerso Brazilian Food [STREET_ADDRESS][PERSON_NAME]" at bounding box center [536, 318] width 739 height 92
drag, startPoint x: 157, startPoint y: 253, endPoint x: 379, endPoint y: 317, distance: 230.3
click at [379, 317] on section "Customize your label Save Download Choose what to show on your downloaded label…" at bounding box center [749, 463] width 1210 height 645
copy label "Business Name and Address"
drag, startPoint x: 174, startPoint y: 295, endPoint x: 486, endPoint y: 325, distance: 313.1
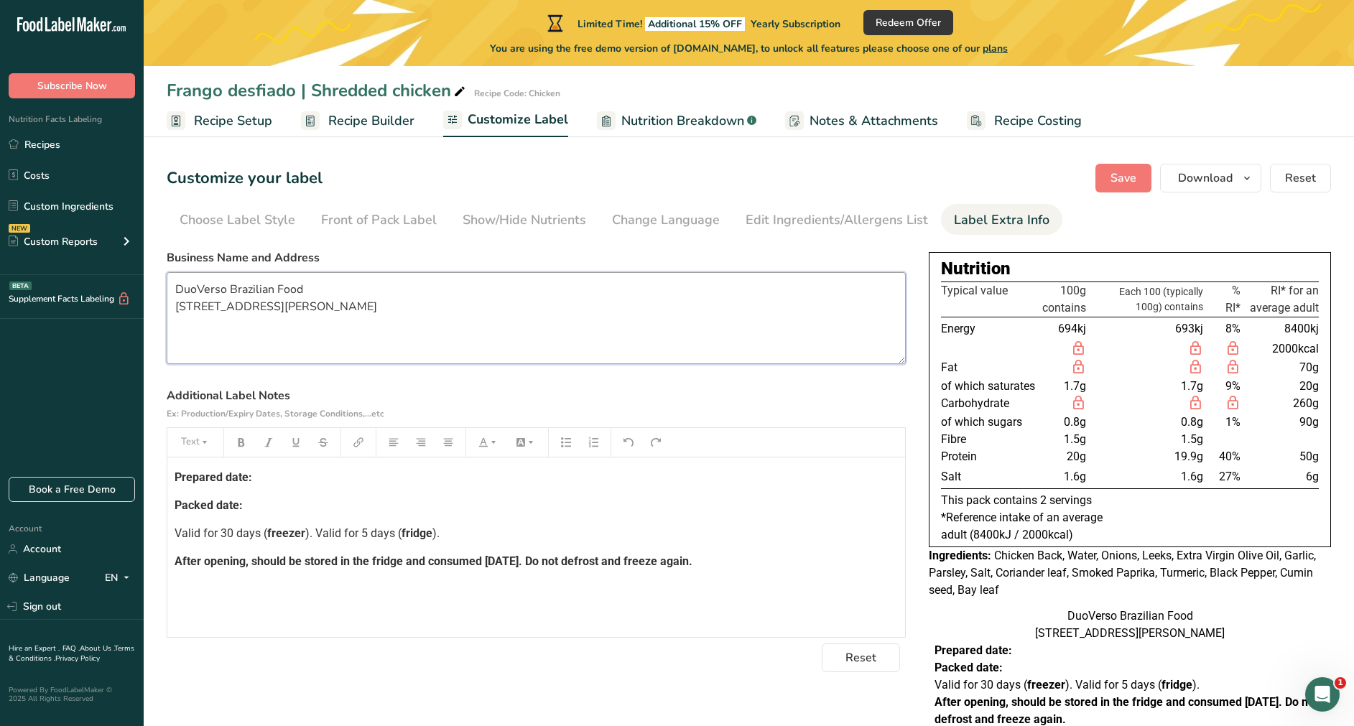
click at [486, 325] on textarea "DuoVerso Brazilian Food [STREET_ADDRESS][PERSON_NAME]" at bounding box center [536, 318] width 739 height 92
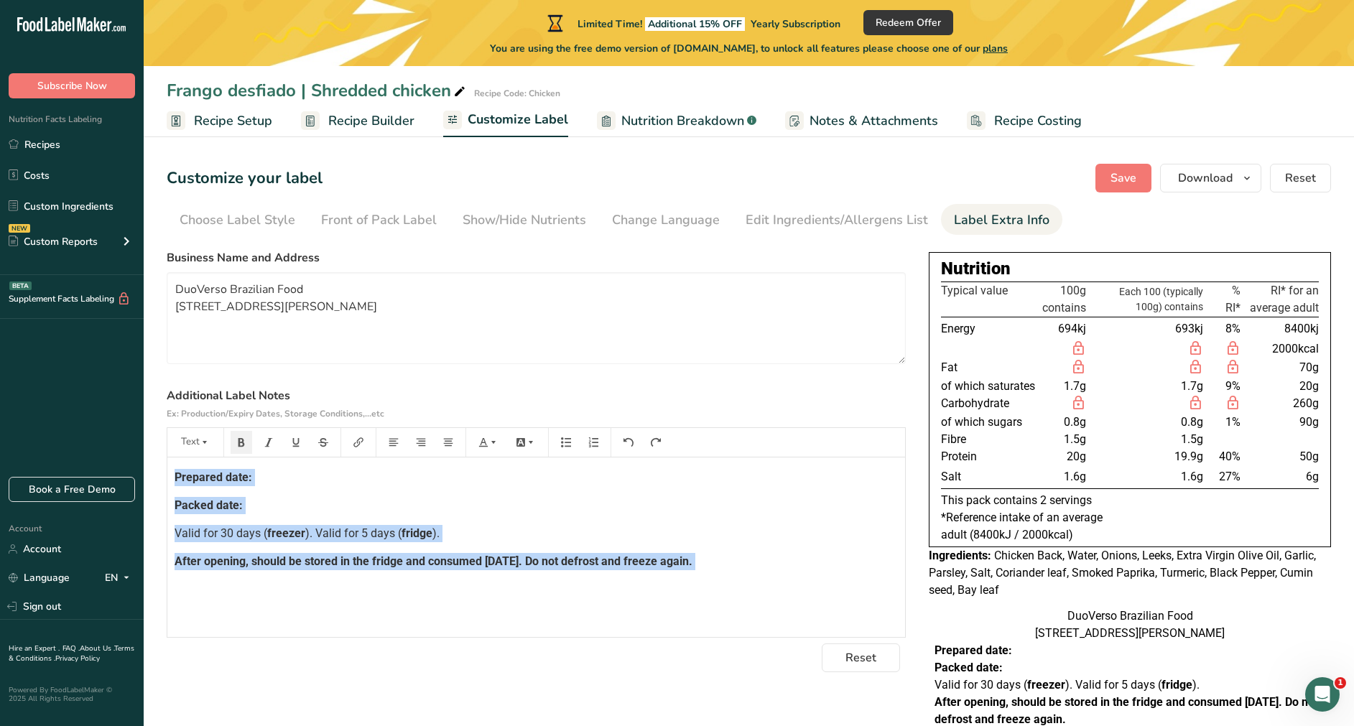
drag, startPoint x: 176, startPoint y: 484, endPoint x: 778, endPoint y: 576, distance: 608.9
click at [778, 483] on div "Prepared date: Packed date: Valid for 30 days ( freezer ). Valid for 5 days ( f…" at bounding box center [536, 548] width 738 height 180
copy div "Prepared date: Packed date: Valid for 30 days ( freezer ). Valid for 5 days ( f…"
